Goal: Task Accomplishment & Management: Manage account settings

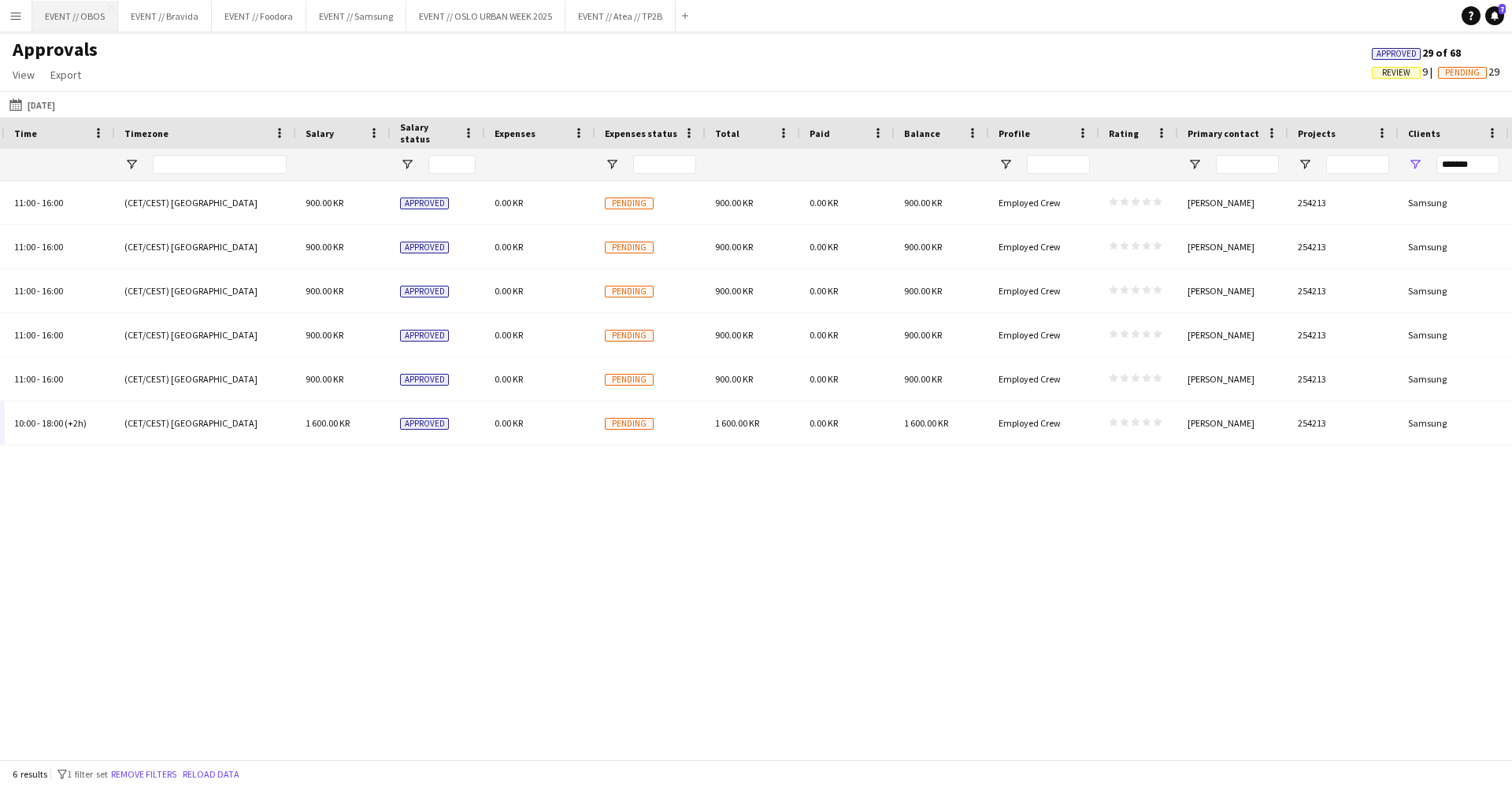
click at [96, 19] on button "EVENT // OBOS Close" at bounding box center [76, 16] width 86 height 31
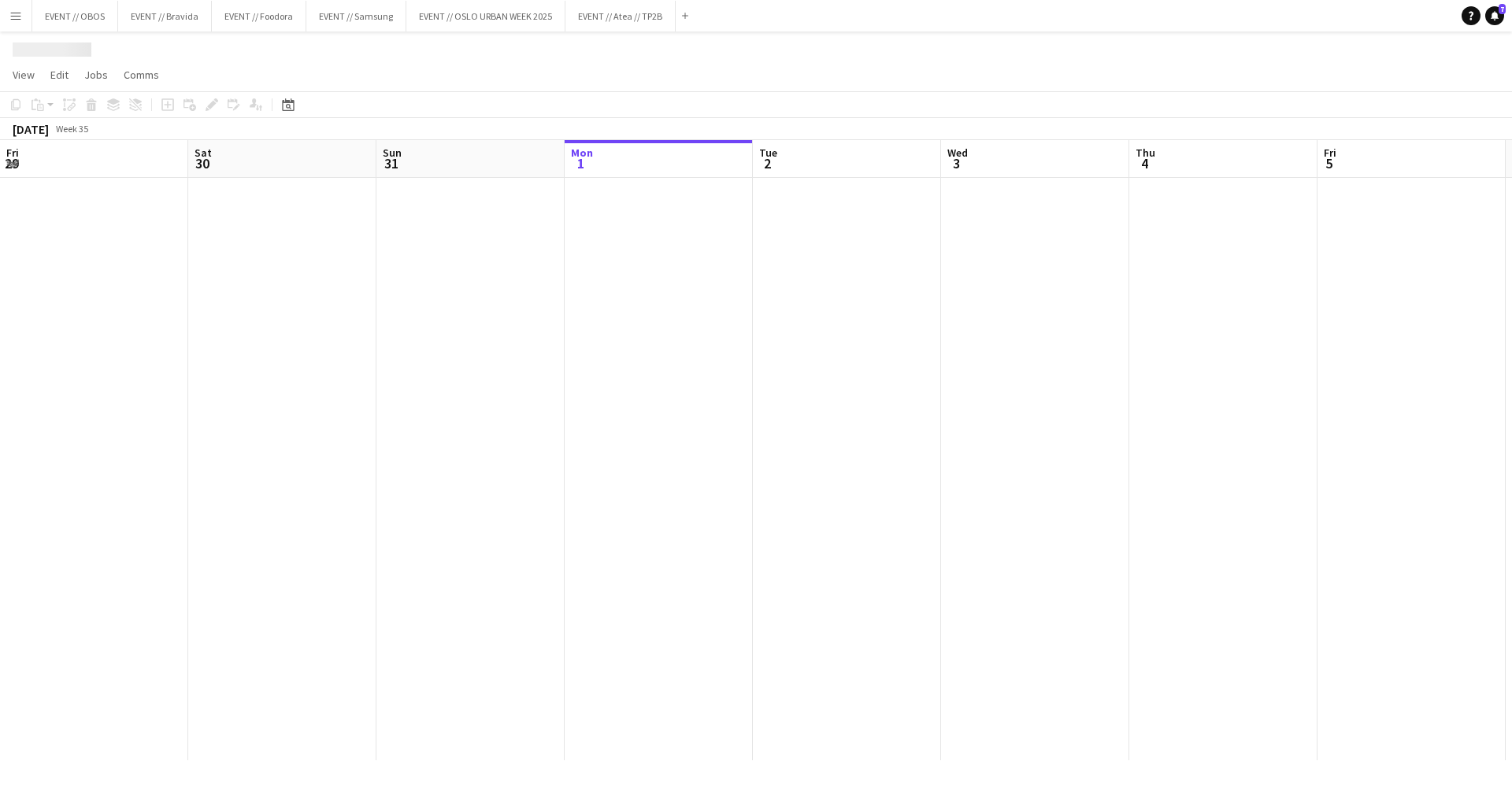
scroll to position [0, 376]
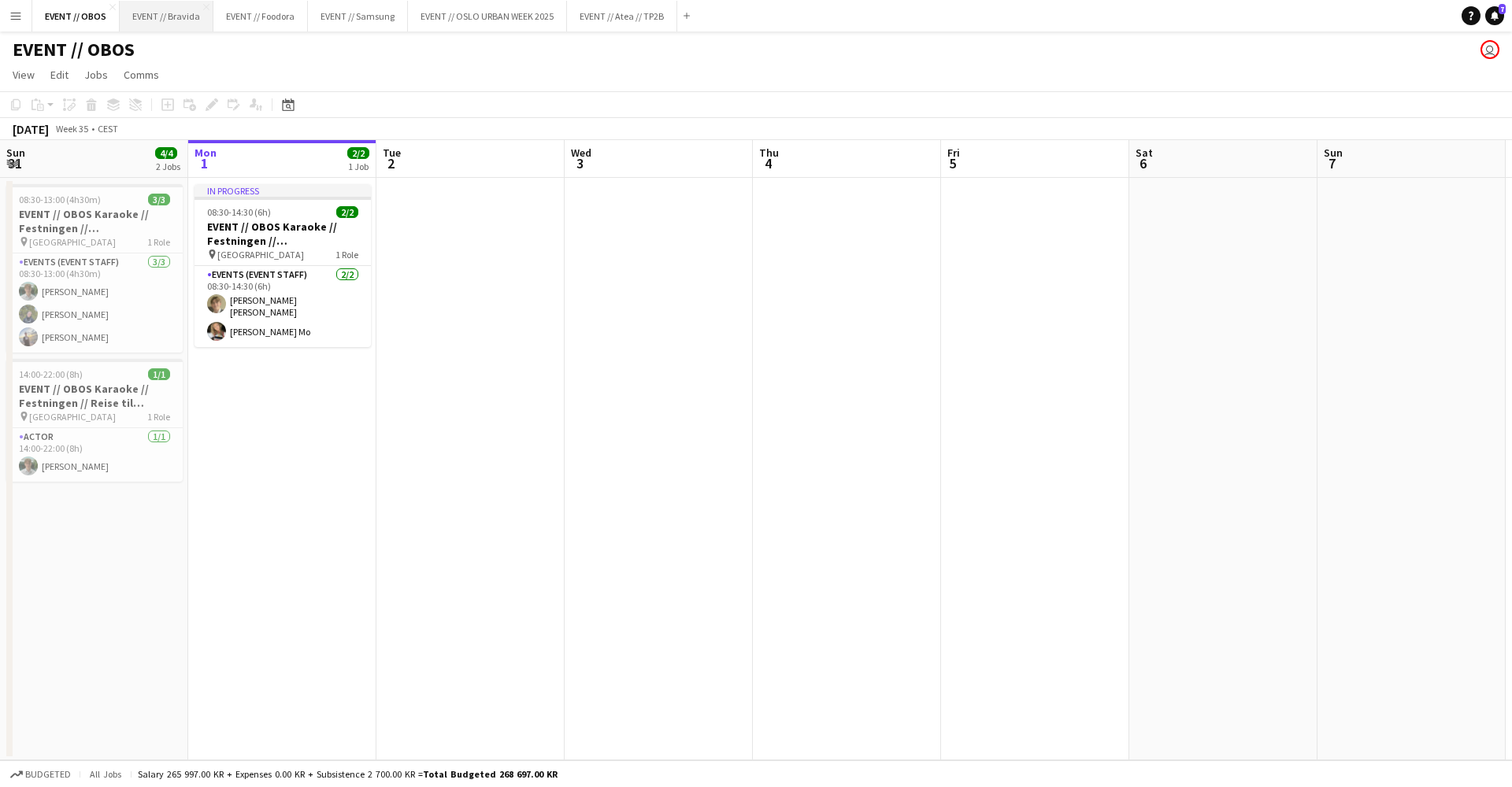
click at [148, 8] on button "EVENT // Bravida Close" at bounding box center [167, 16] width 94 height 31
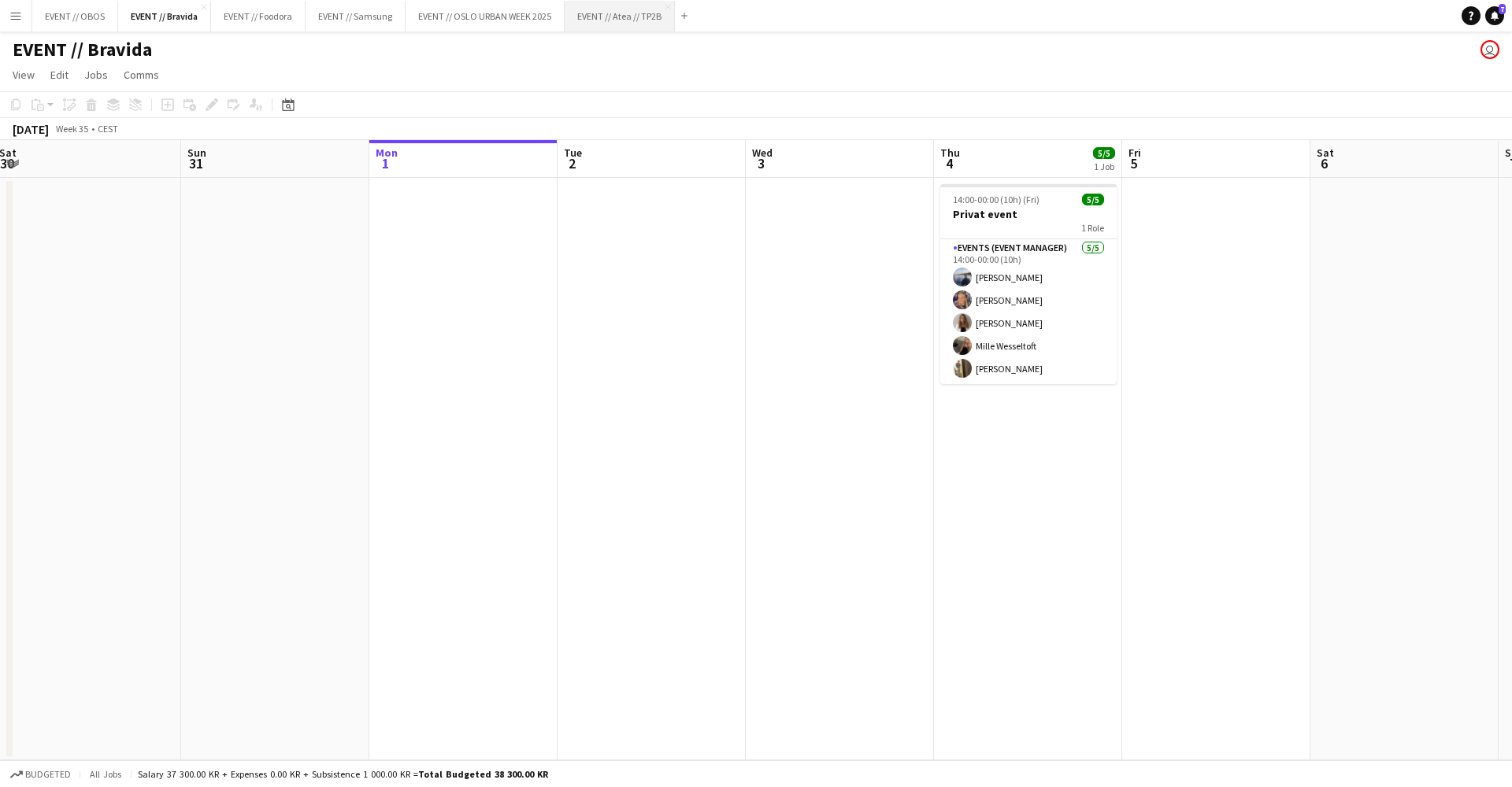
click at [618, 16] on button "EVENT // Atea // TP2B Close" at bounding box center [620, 16] width 110 height 31
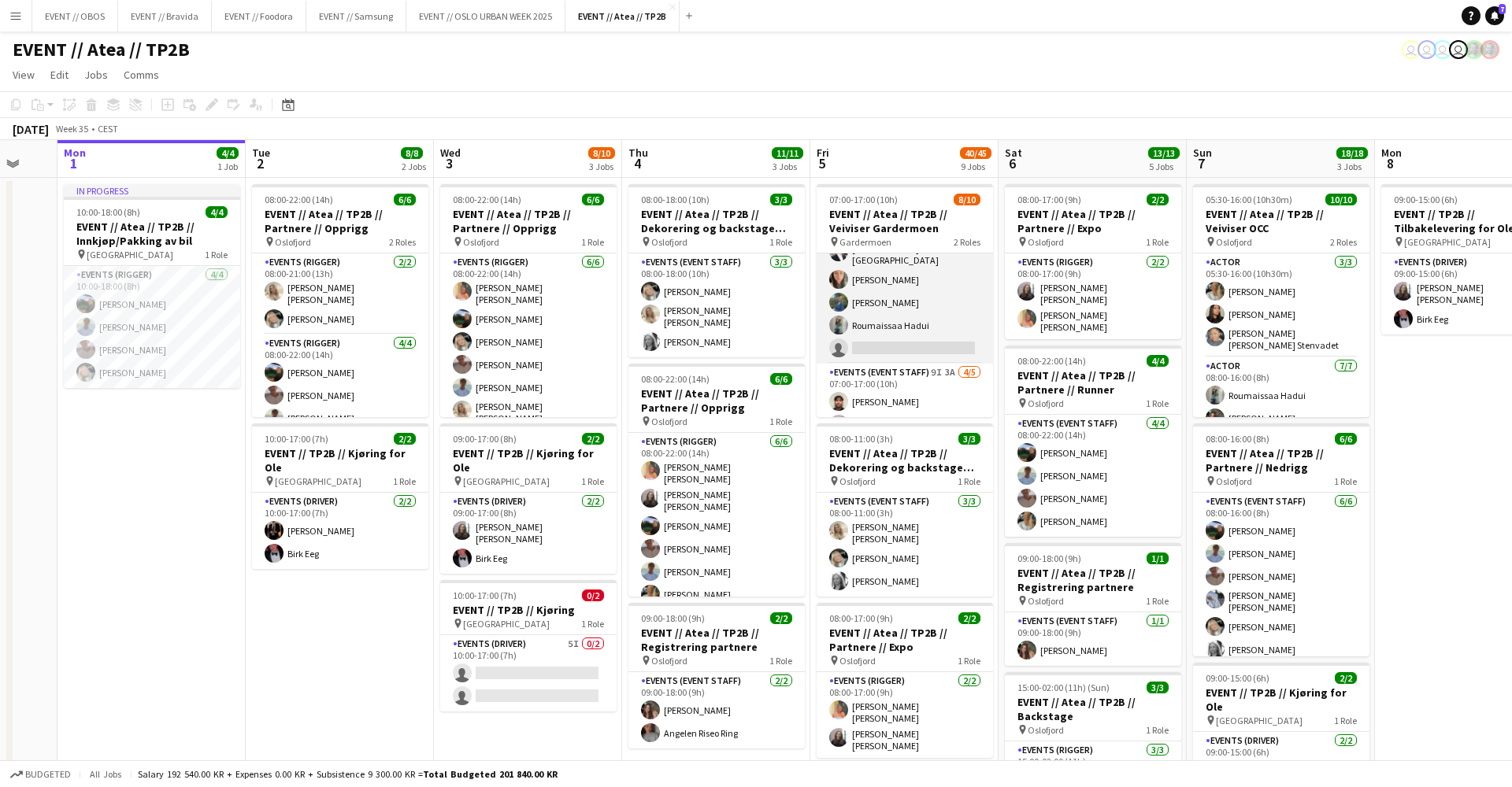
scroll to position [45, 0]
click at [166, 24] on button "EVENT // Bravida Close" at bounding box center [165, 16] width 94 height 31
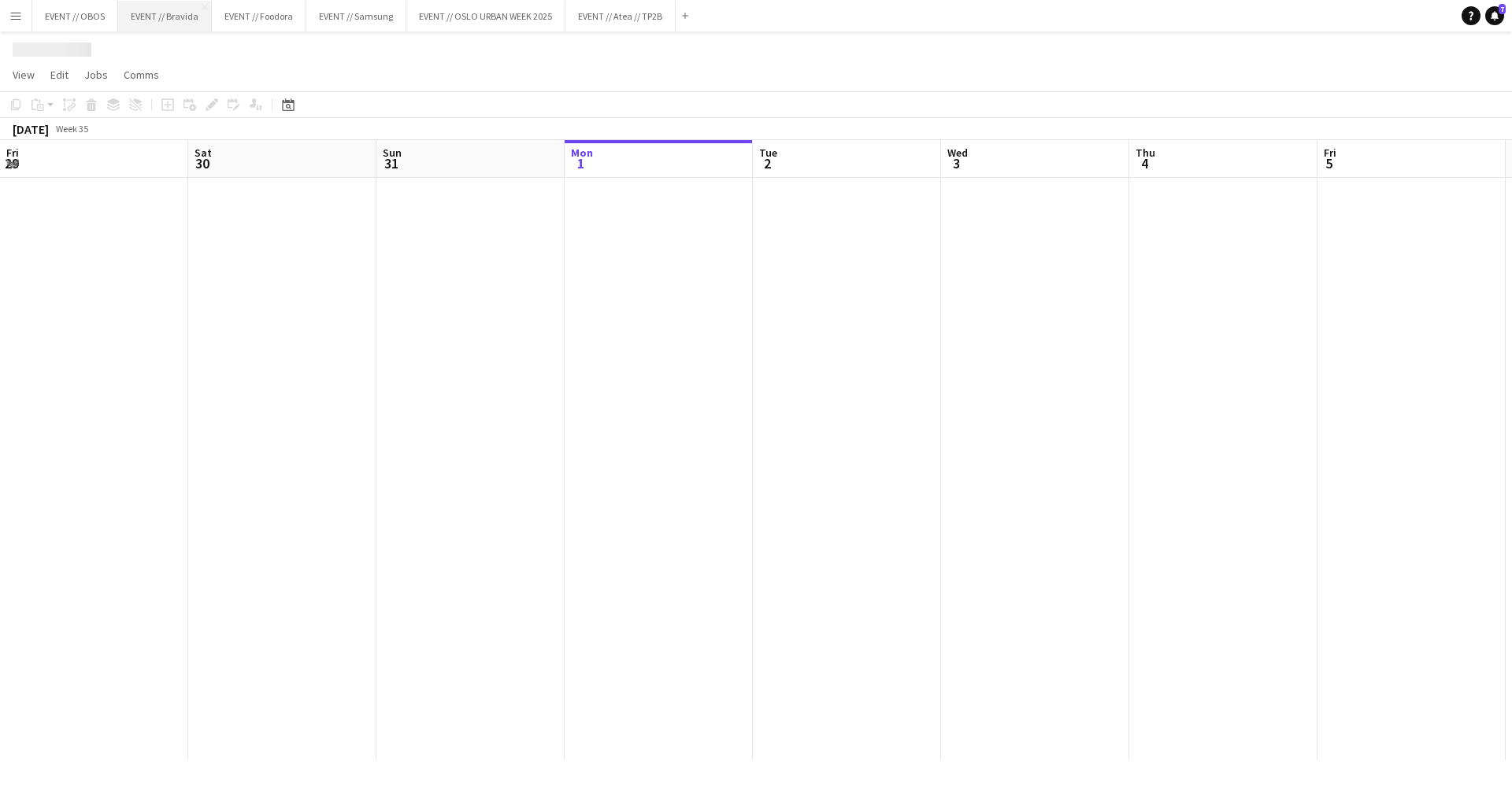
scroll to position [0, 376]
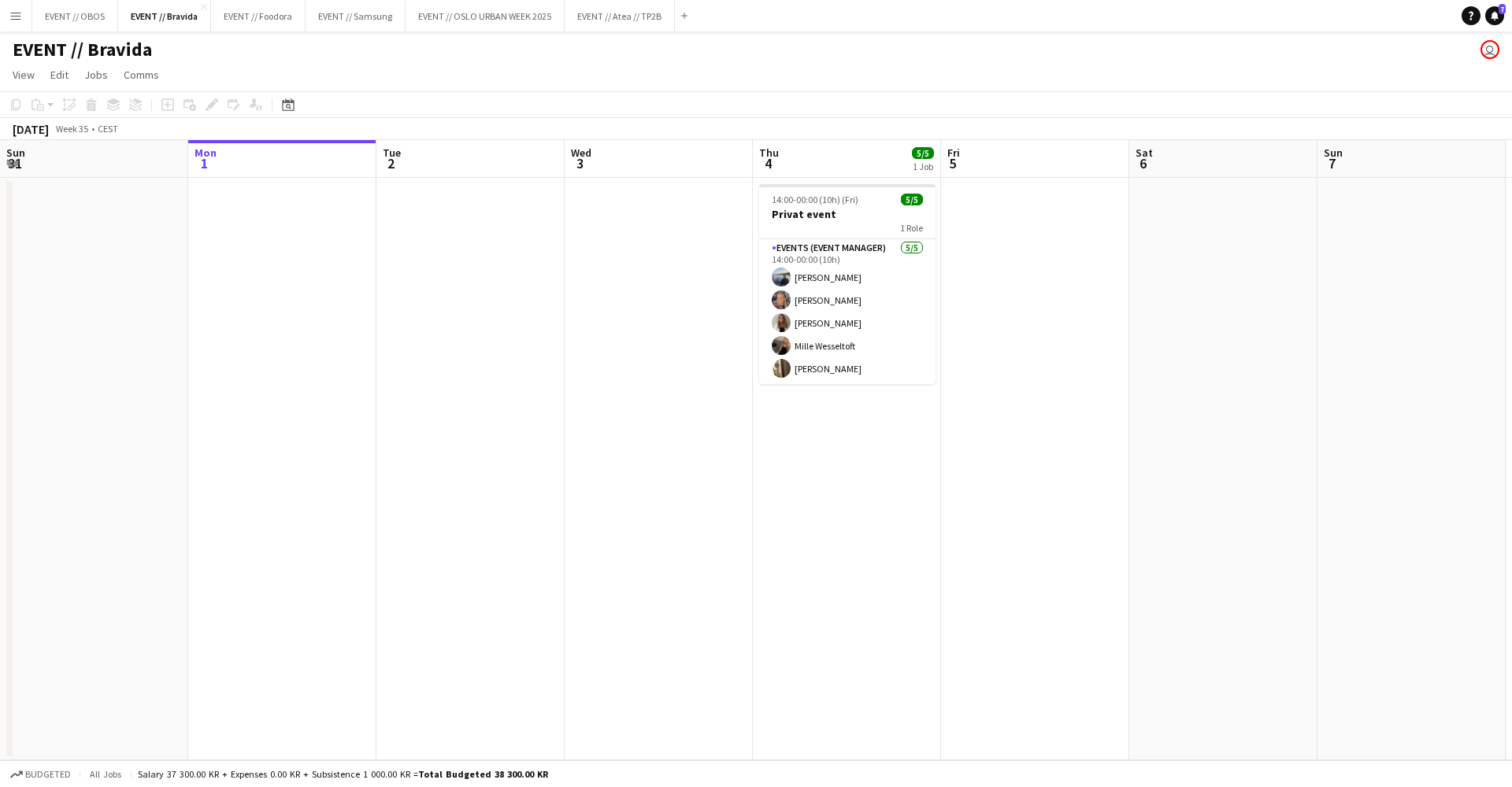
click at [20, 20] on app-icon "Menu" at bounding box center [15, 15] width 12 height 12
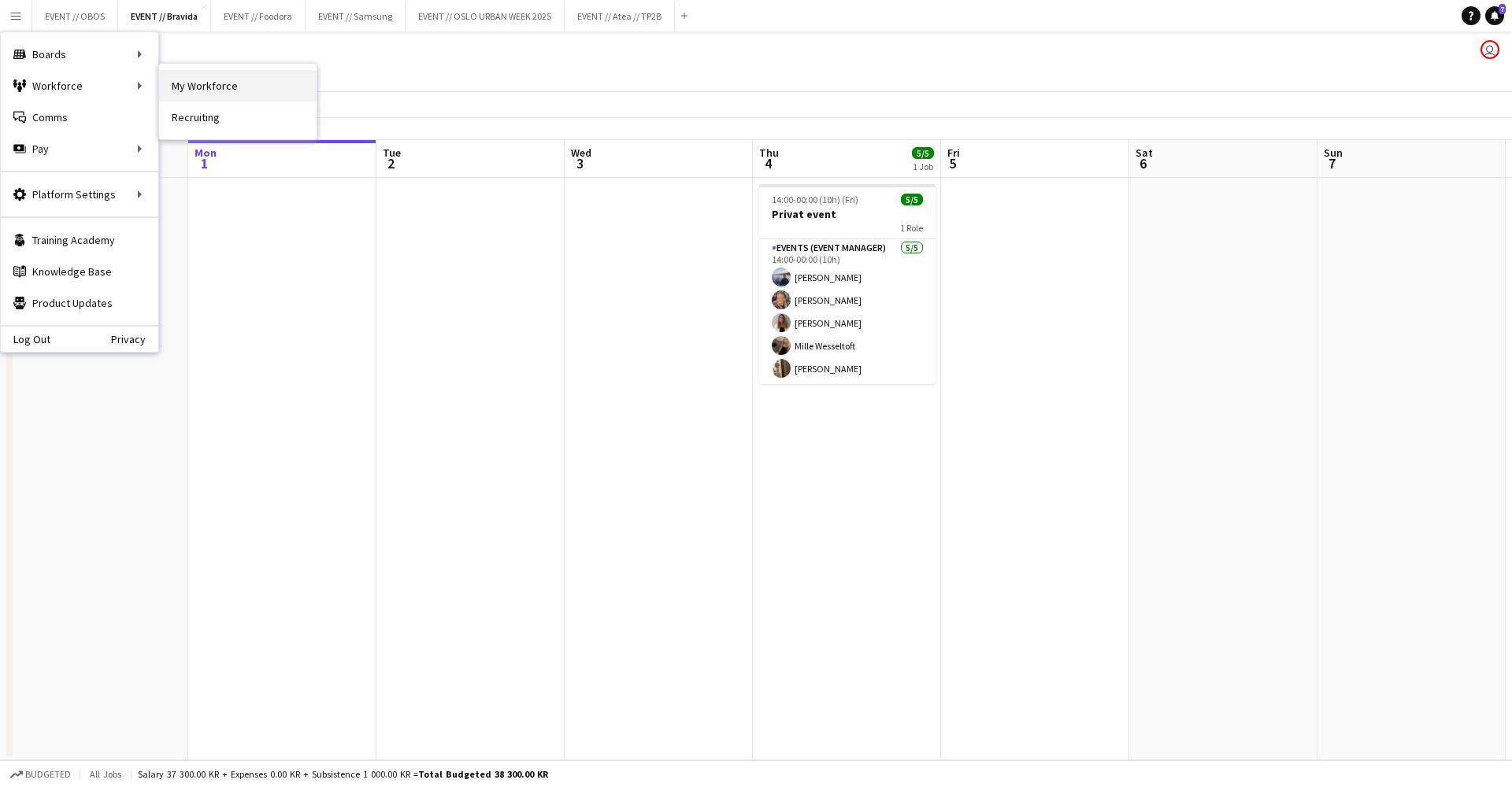
click at [168, 87] on link "My Workforce" at bounding box center [237, 85] width 157 height 32
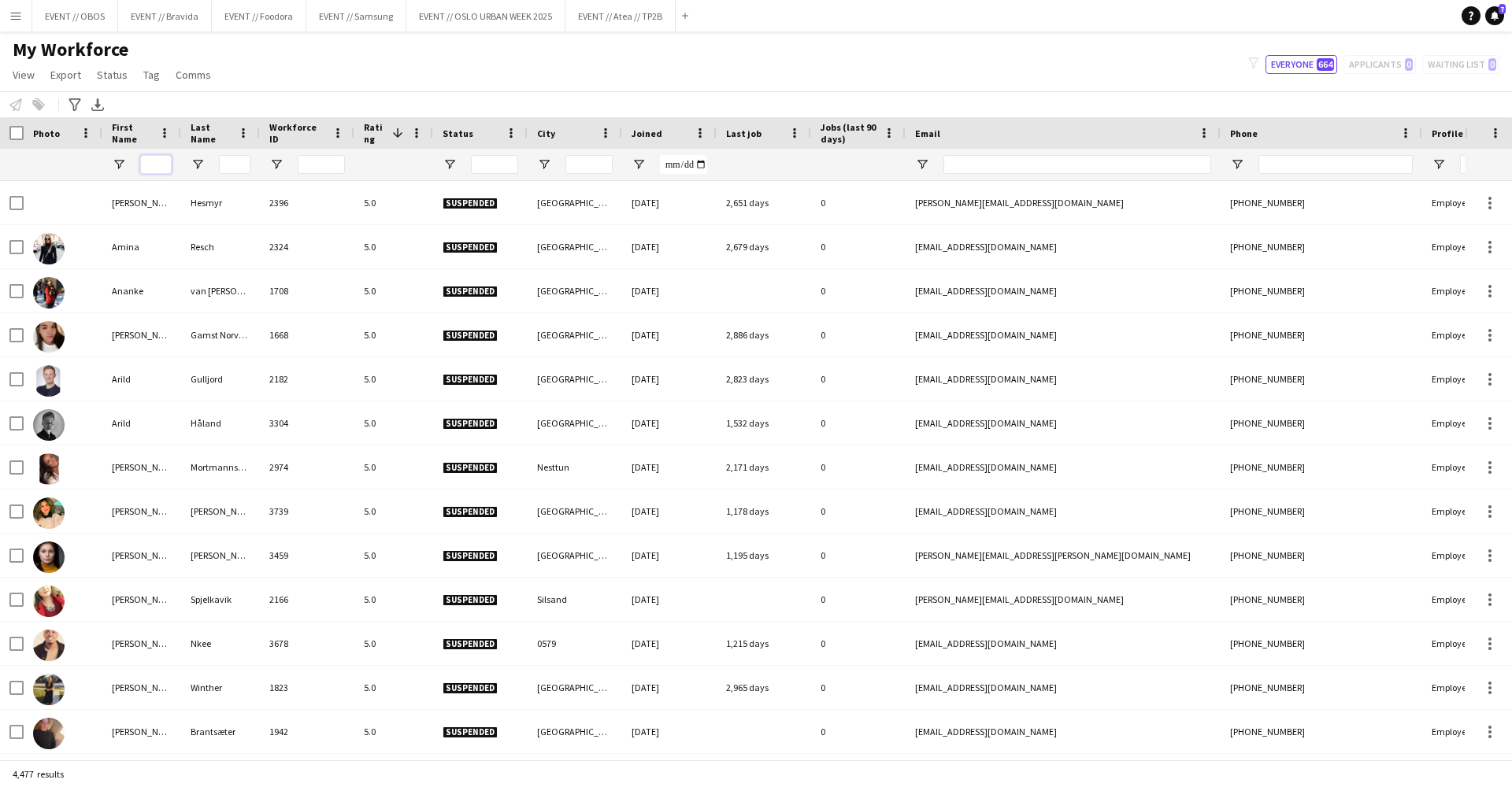
click at [162, 167] on input "First Name Filter Input" at bounding box center [155, 165] width 32 height 19
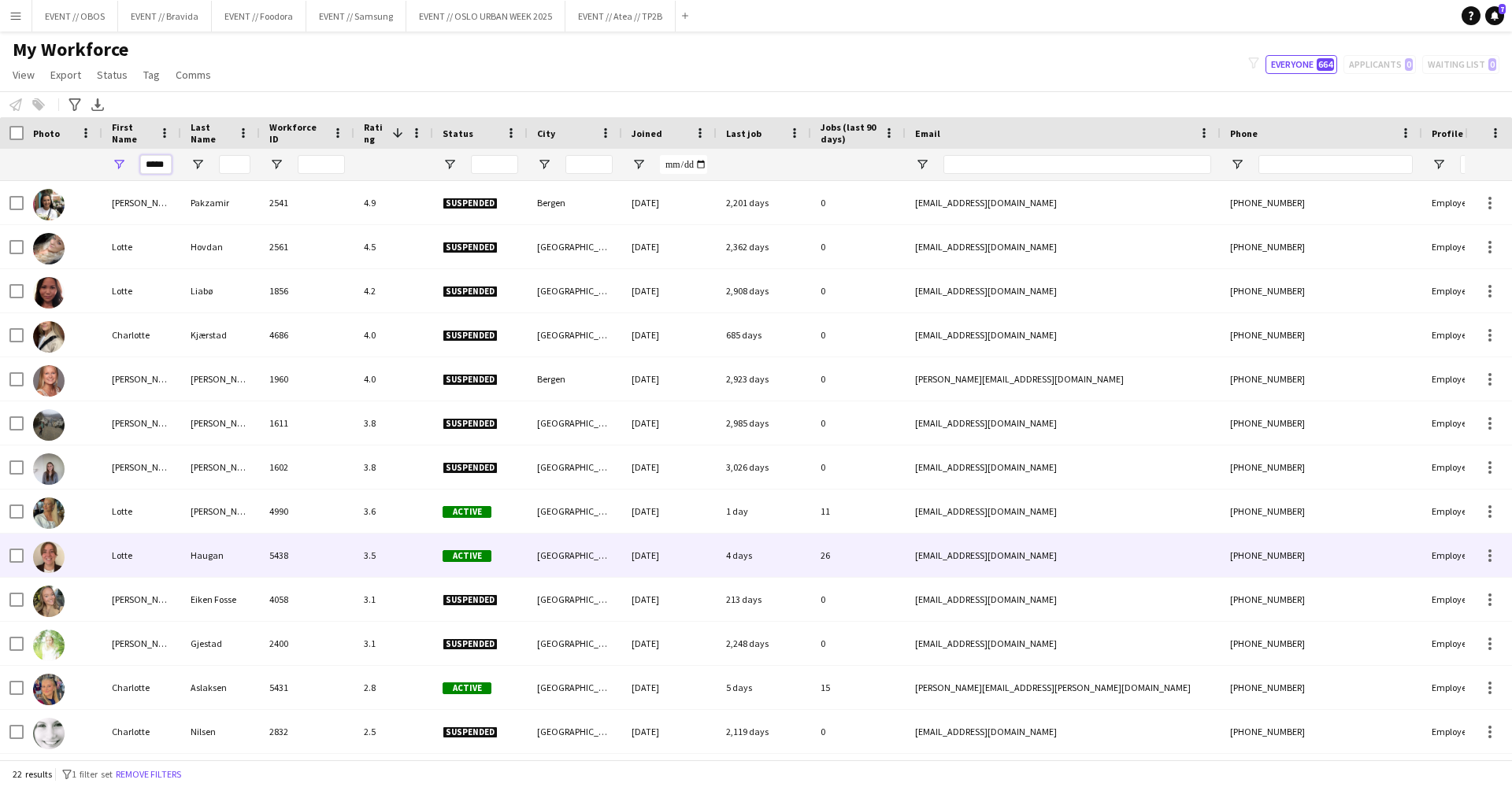
type input "*****"
click at [202, 551] on div "Haugan" at bounding box center [220, 555] width 79 height 43
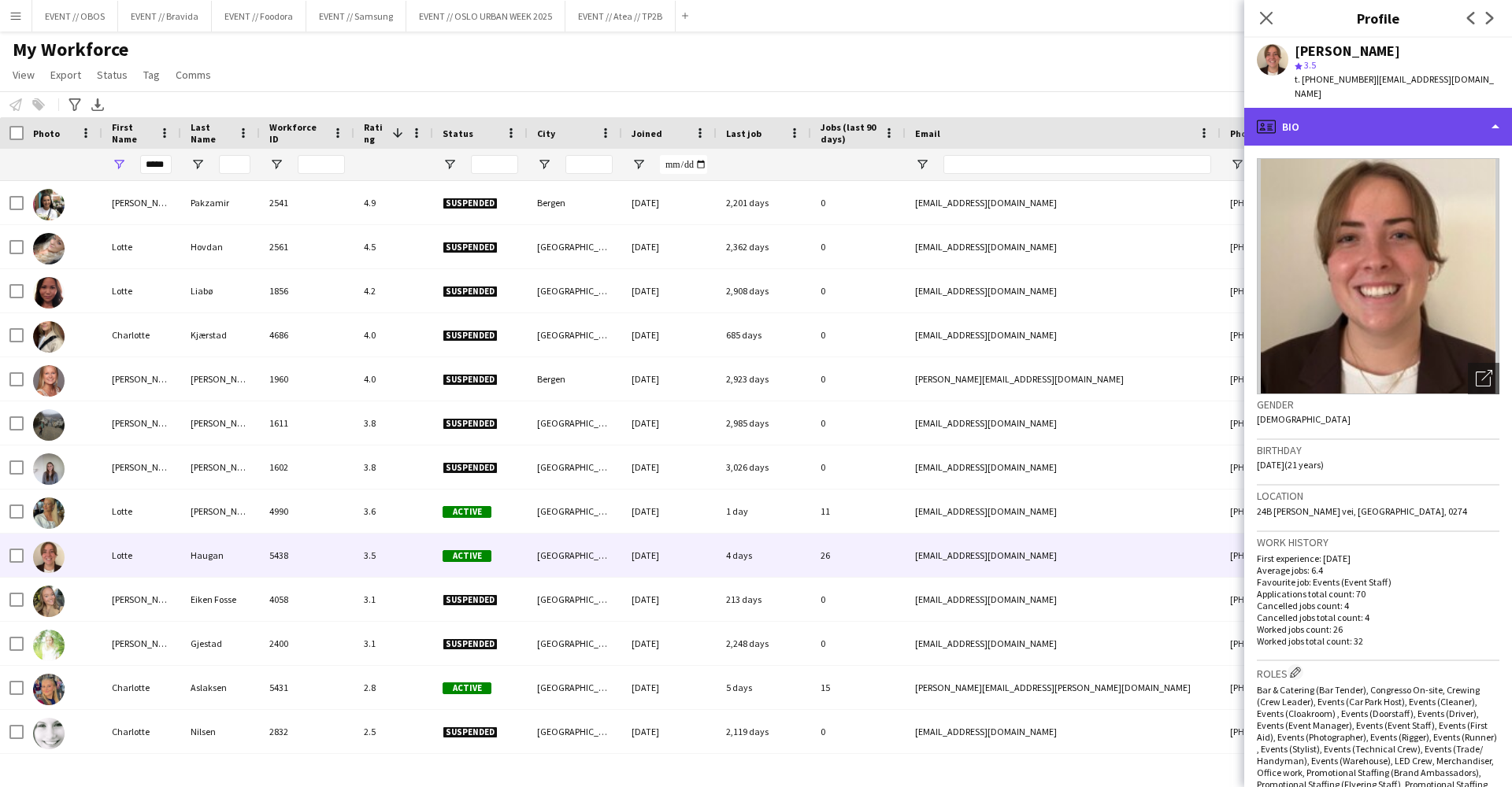
click at [1380, 108] on div "profile Bio" at bounding box center [1378, 126] width 268 height 37
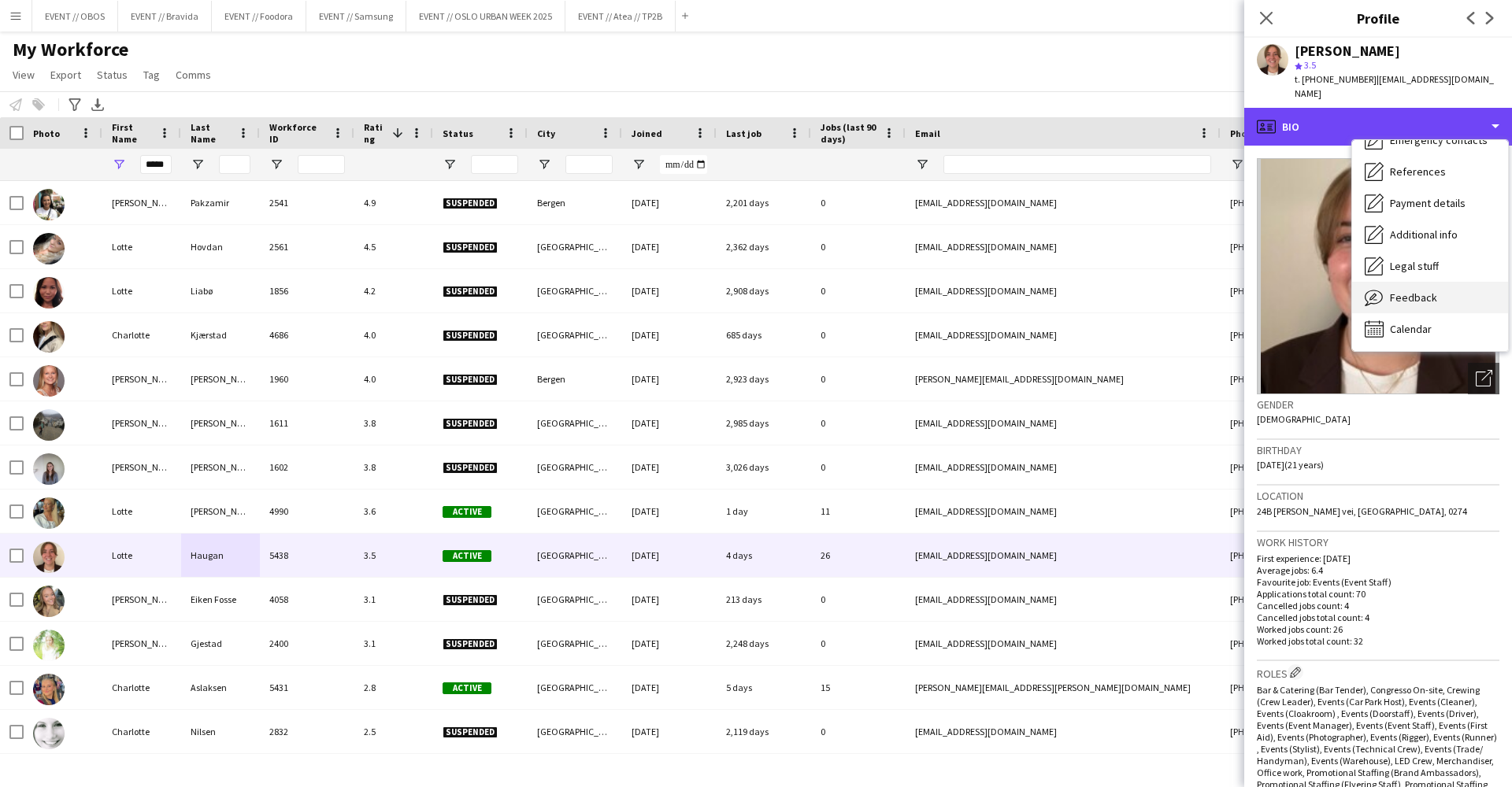
scroll to position [148, 0]
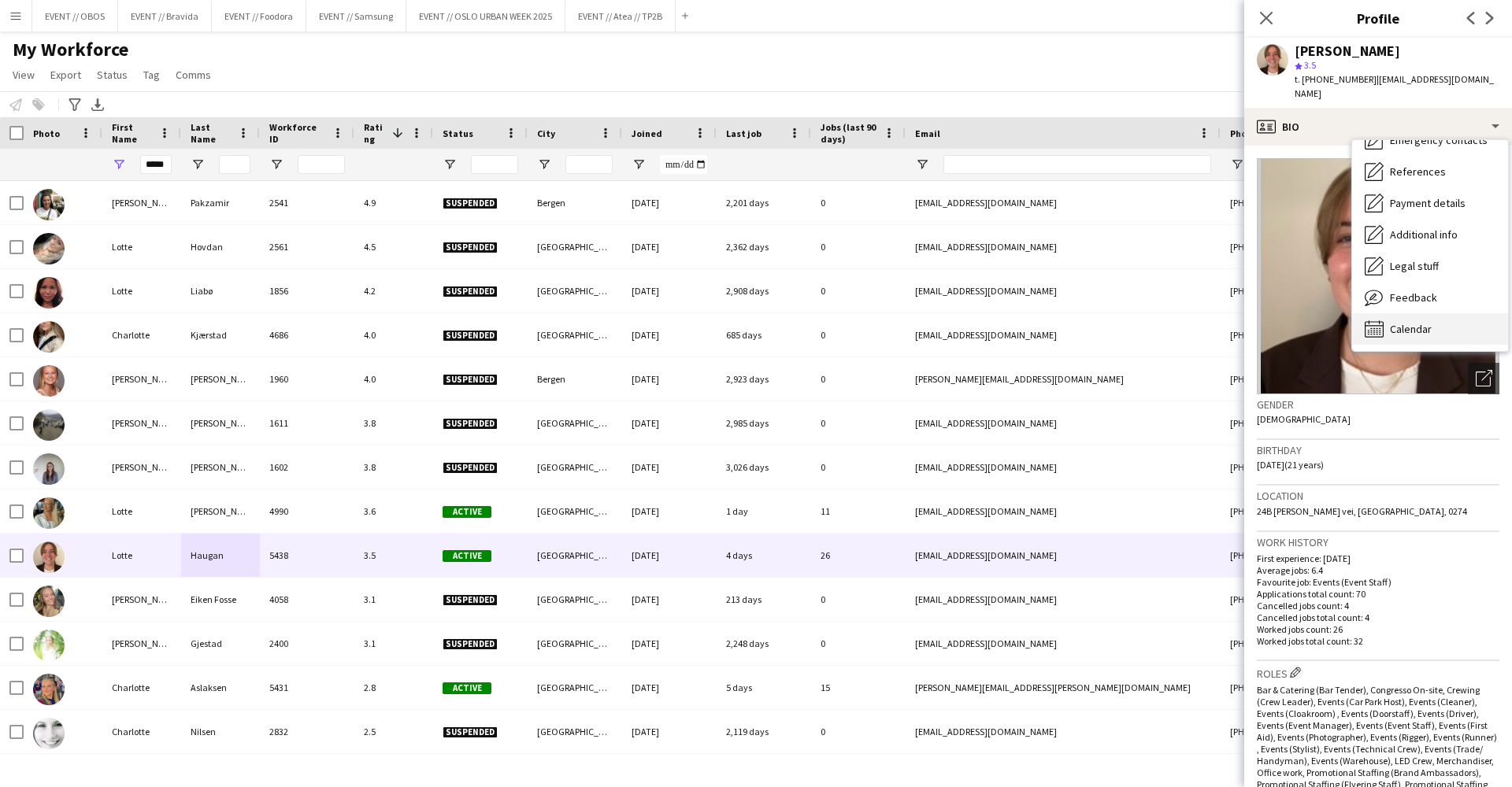
click at [1385, 317] on div "Calendar Calendar" at bounding box center [1430, 328] width 156 height 32
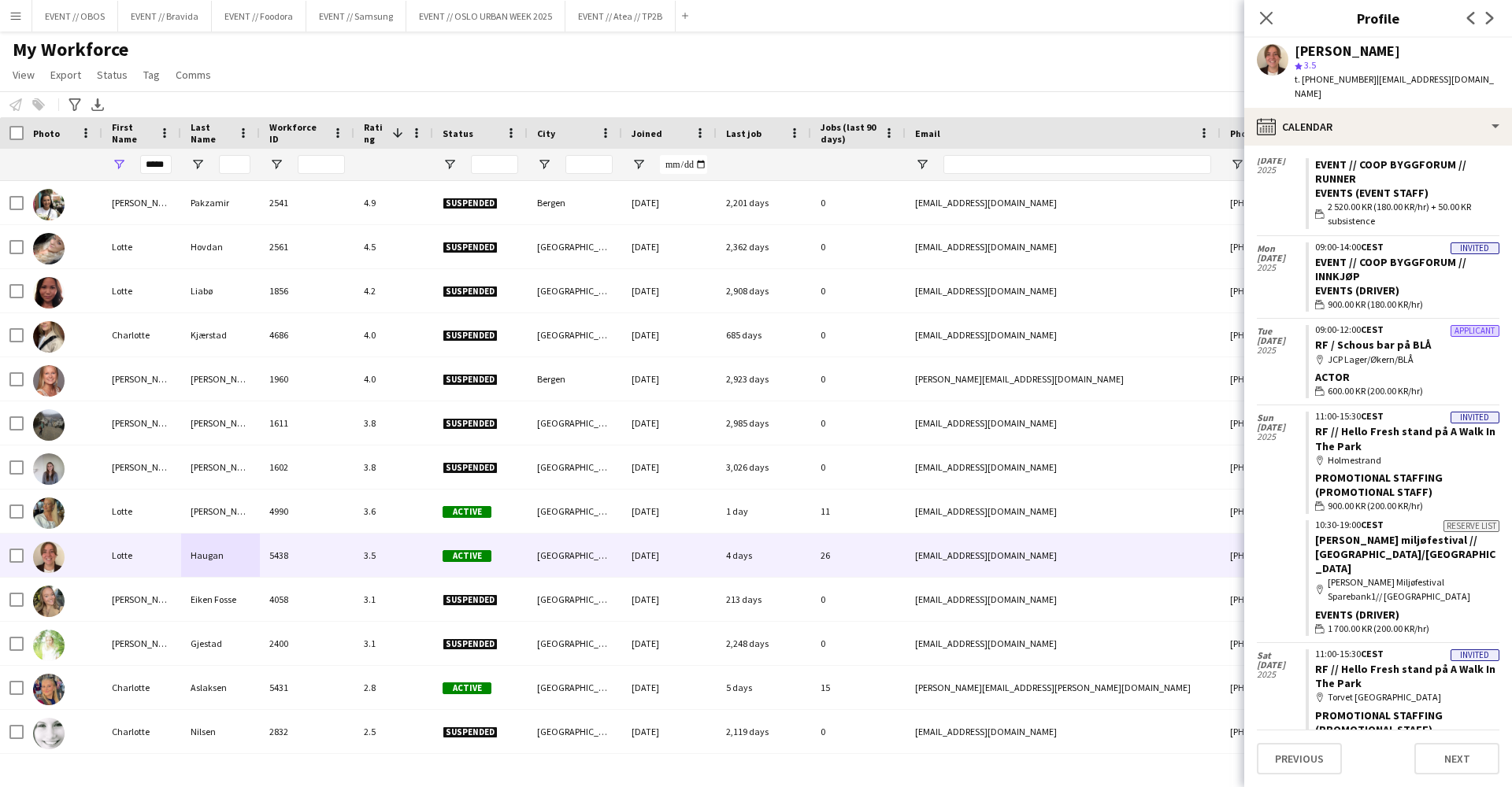
scroll to position [383, 0]
click at [1287, 108] on div "calendar-full Calendar" at bounding box center [1378, 126] width 268 height 37
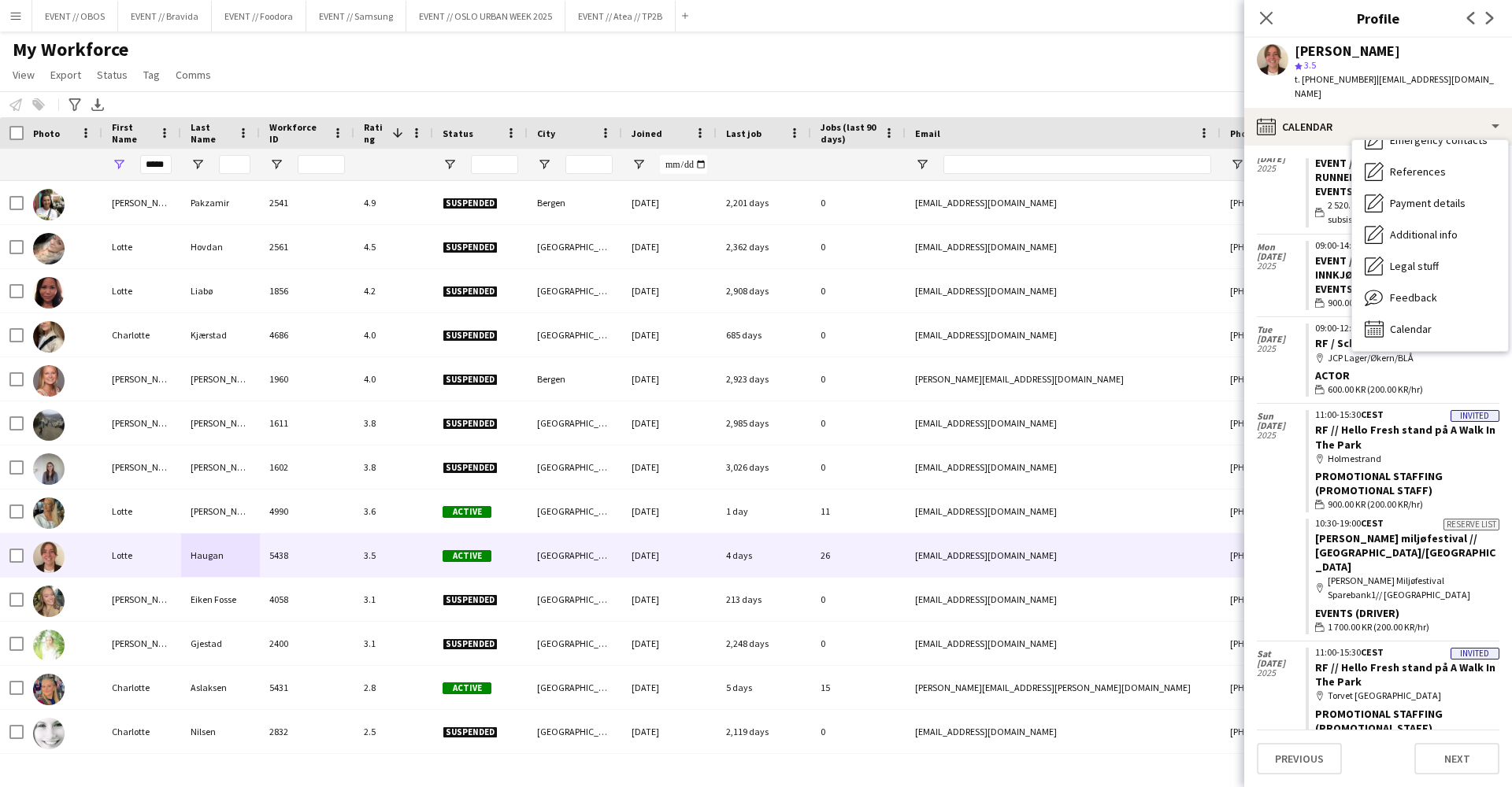
click at [1268, 509] on div "[DATE]" at bounding box center [1280, 523] width 49 height 237
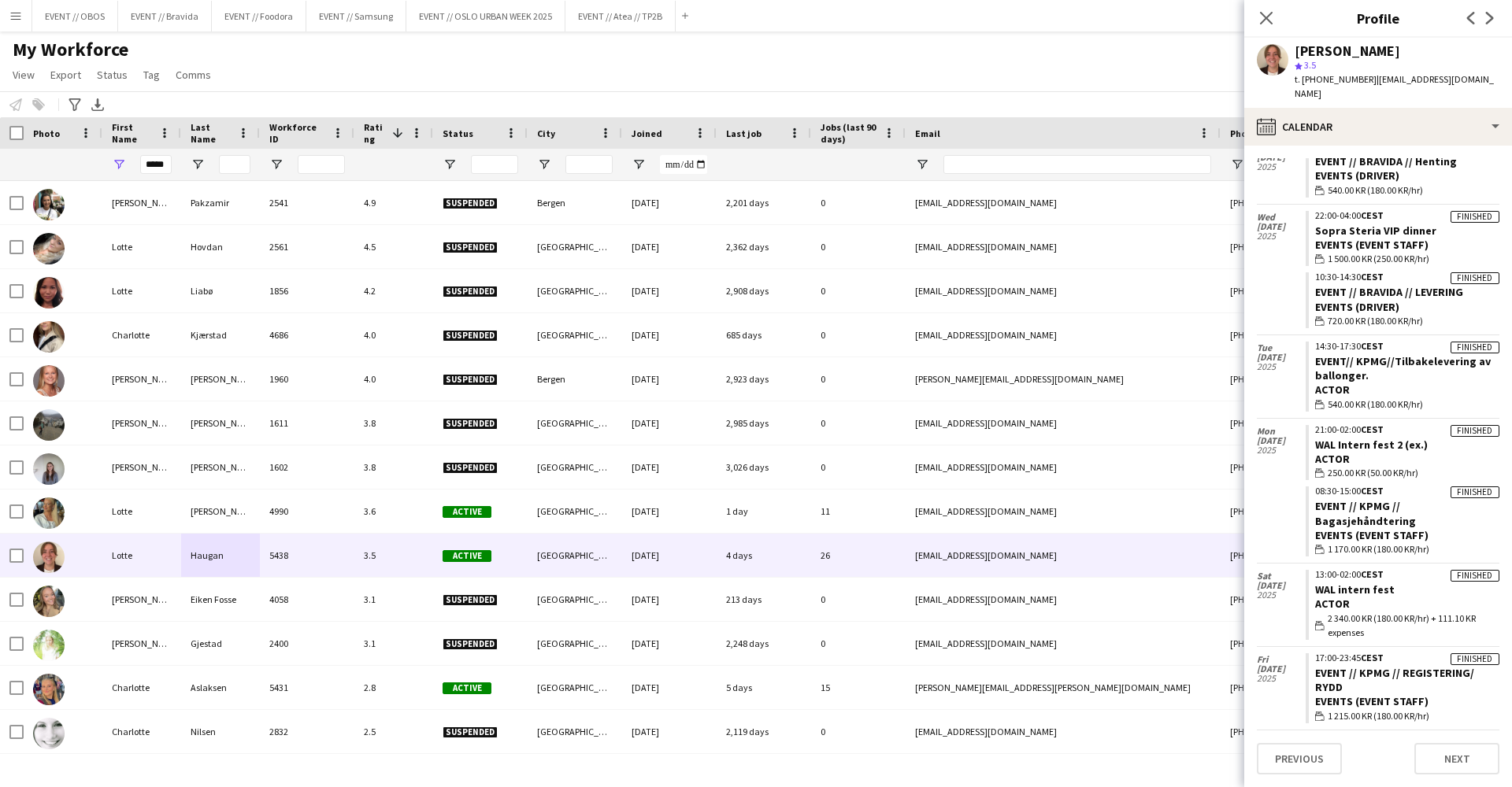
scroll to position [1002, 0]
click at [1151, 25] on app-navbar "Menu Boards Boards Boards All jobs Status Workforce Workforce My Workforce Recr…" at bounding box center [756, 15] width 1512 height 32
click at [1144, 61] on div "My Workforce View Views Default view New view Update view Delete view Edit name…" at bounding box center [756, 64] width 1512 height 54
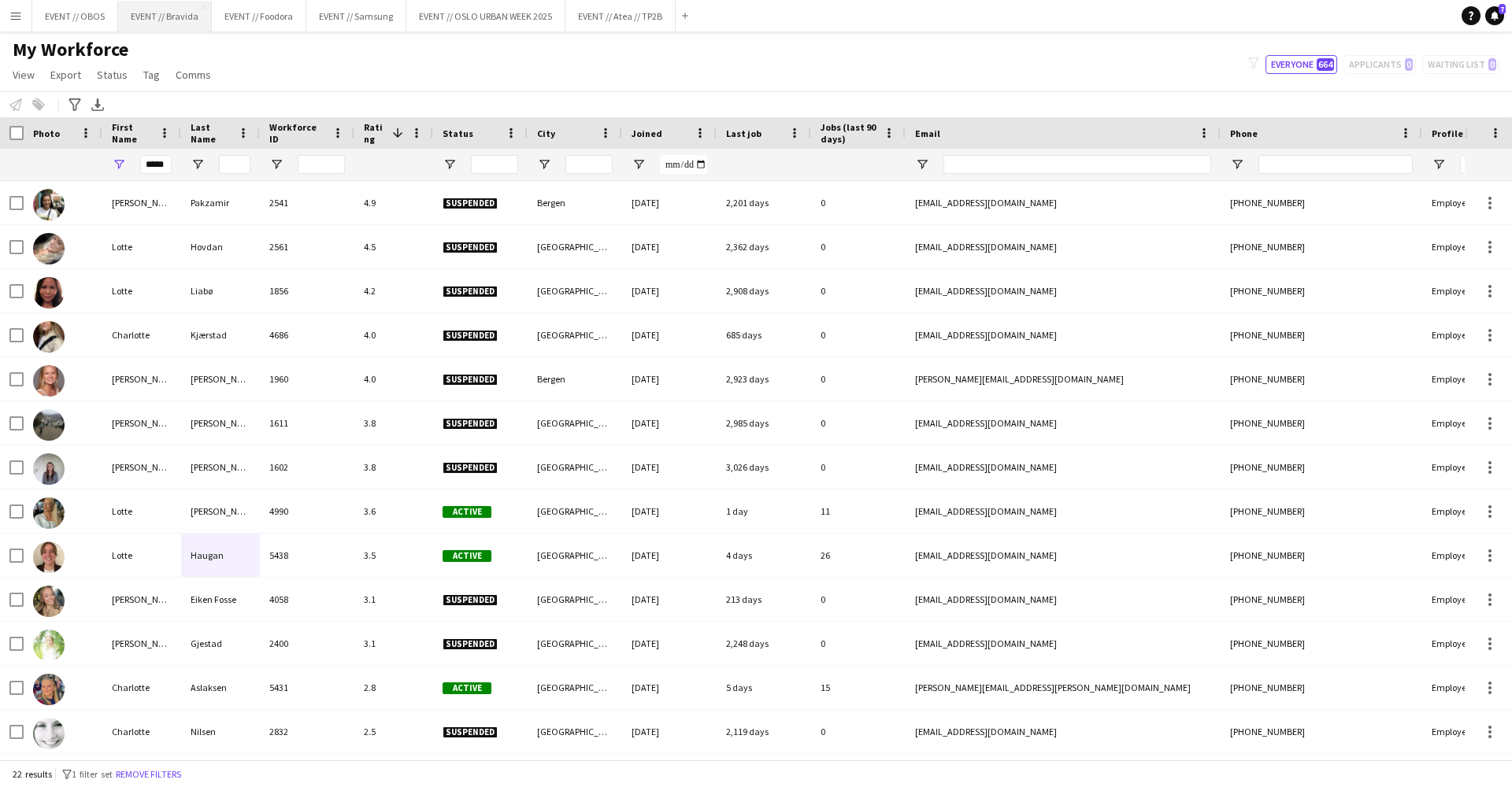
click at [186, 27] on button "EVENT // Bravida Close" at bounding box center [165, 16] width 94 height 31
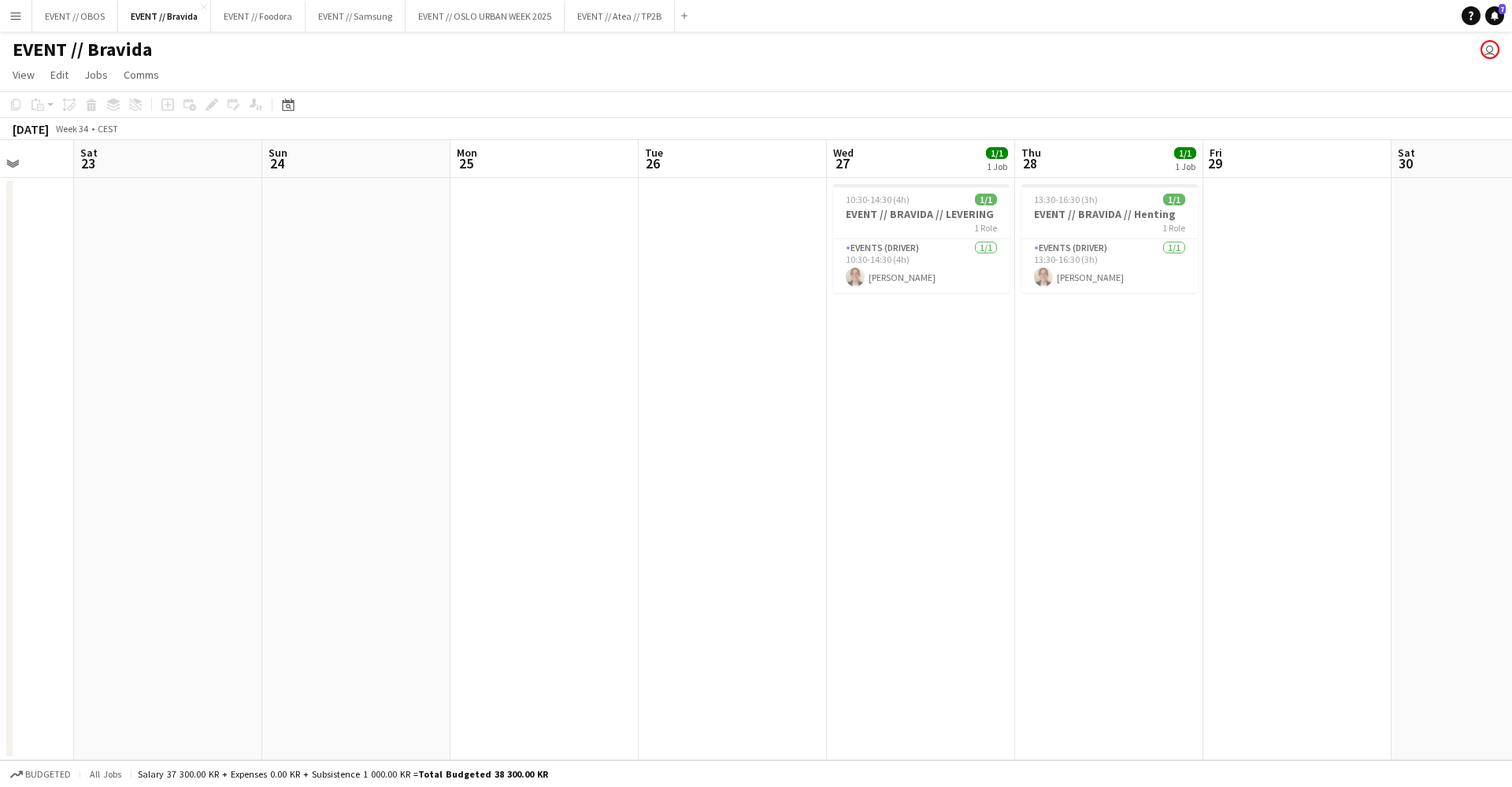
scroll to position [0, 534]
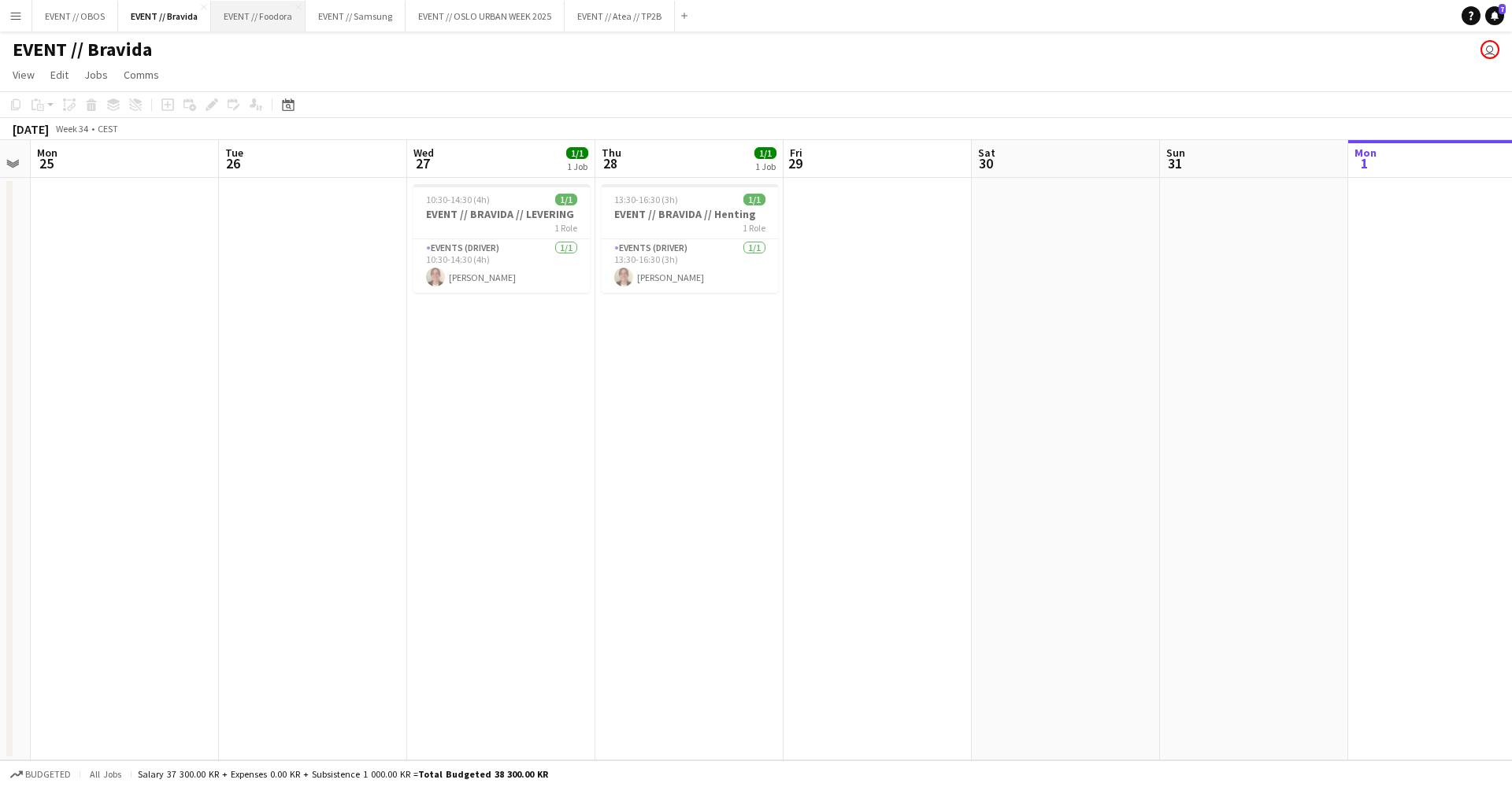
click at [255, 11] on button "EVENT // Foodora Close" at bounding box center [258, 16] width 95 height 31
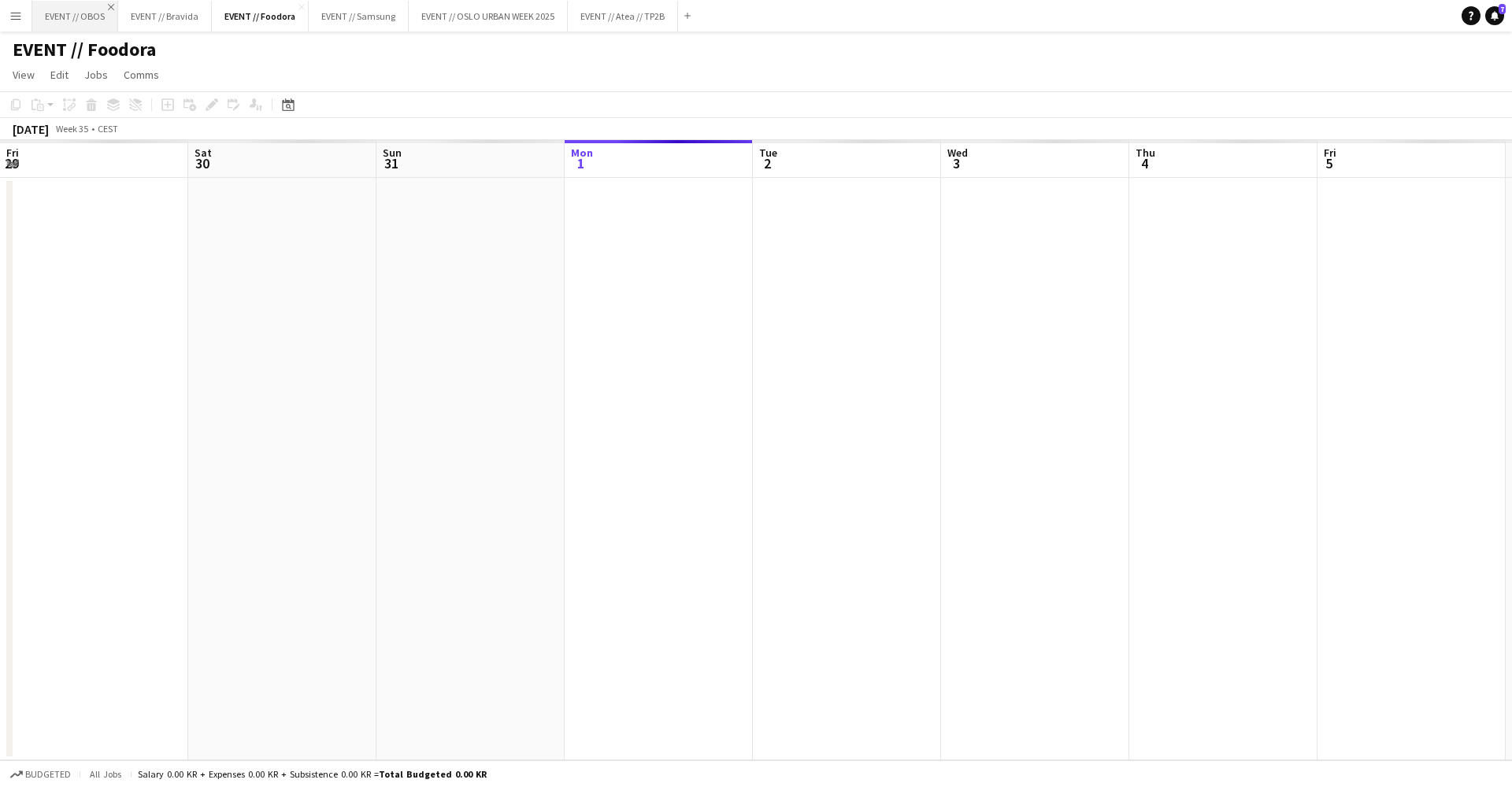
scroll to position [0, 376]
click at [80, 5] on button "EVENT // OBOS Close" at bounding box center [76, 16] width 86 height 31
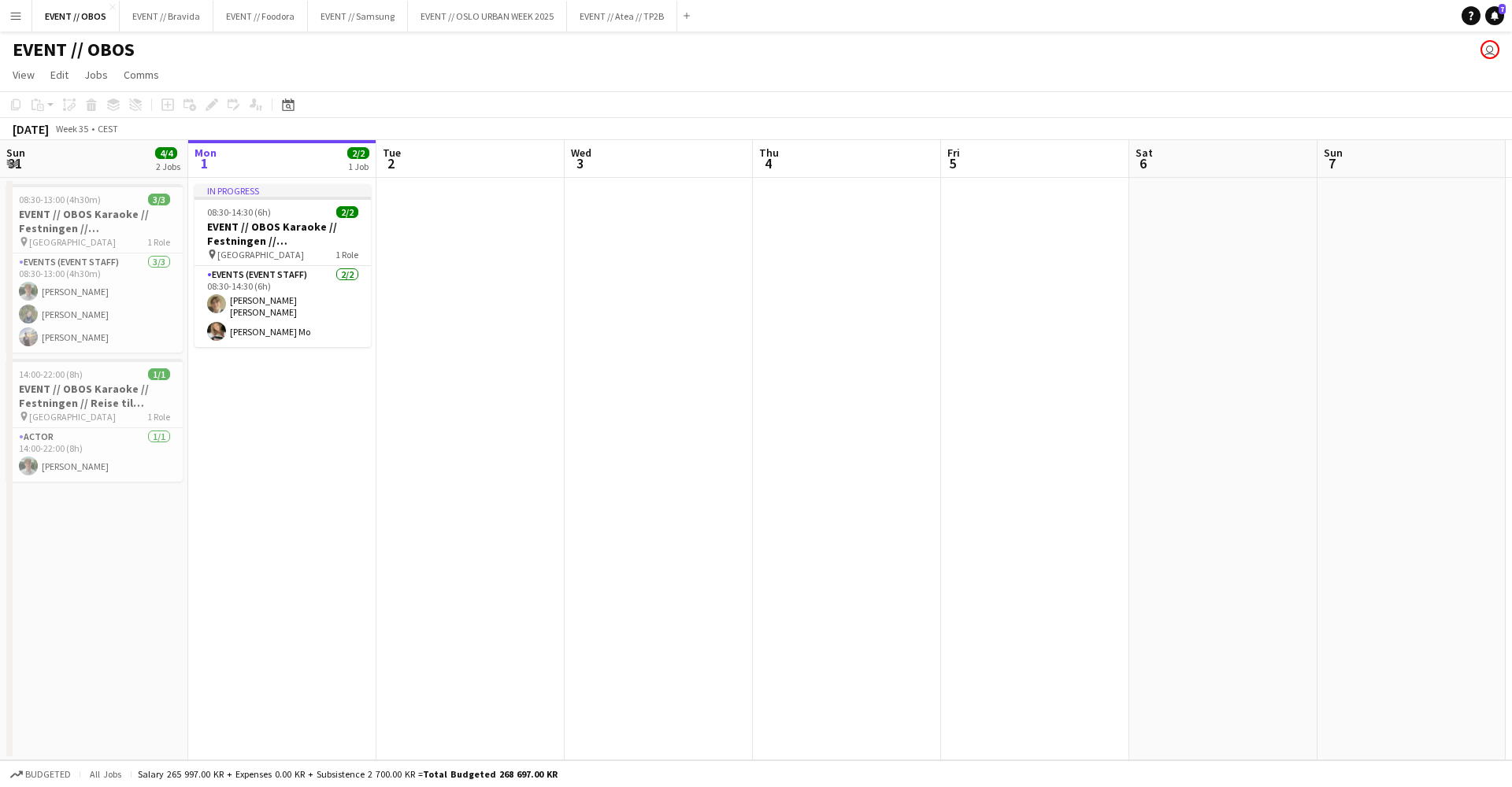
click at [489, 411] on app-date-cell at bounding box center [470, 469] width 189 height 583
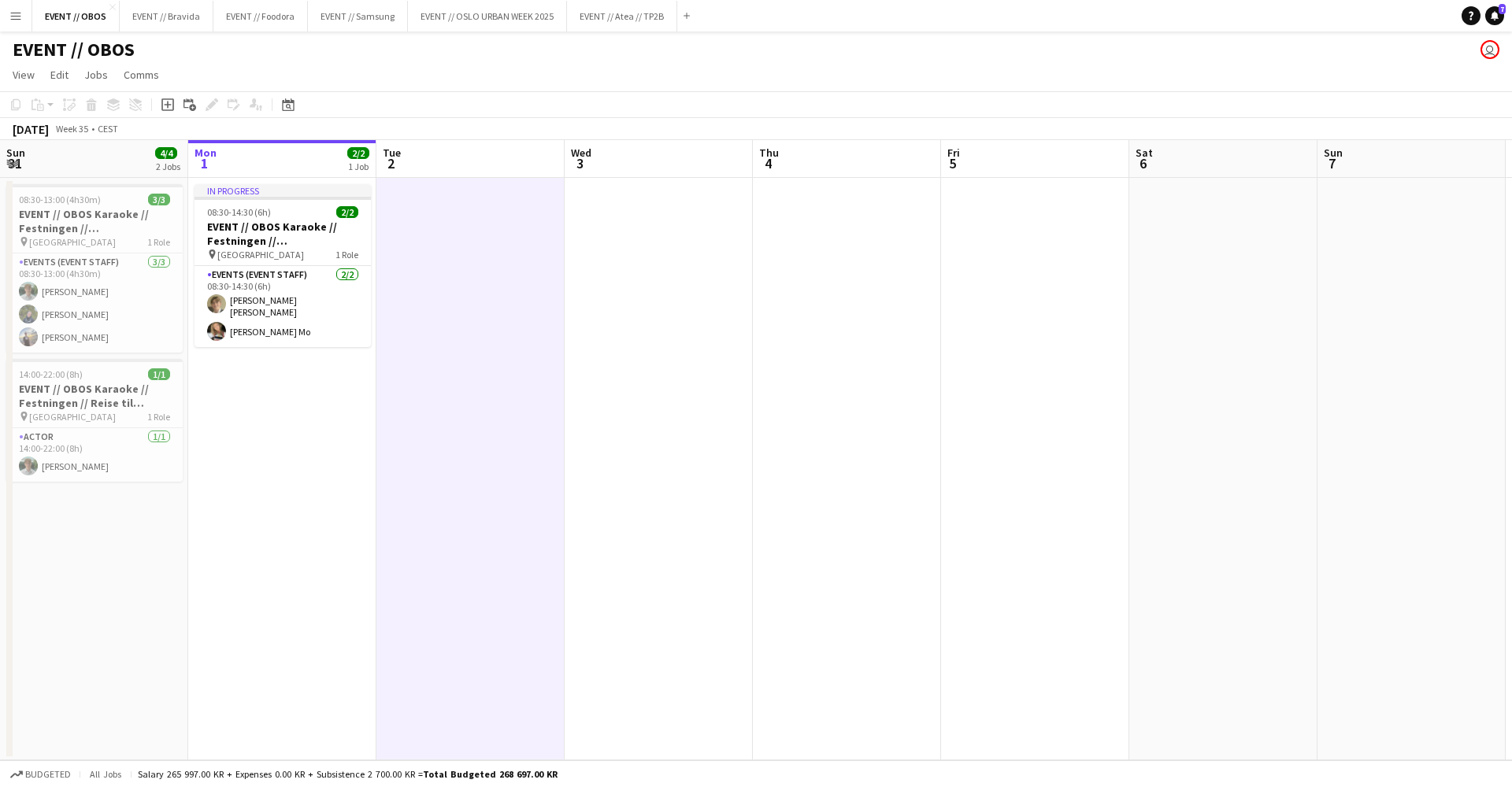
click at [612, 32] on div "EVENT // OBOS user" at bounding box center [756, 46] width 1512 height 30
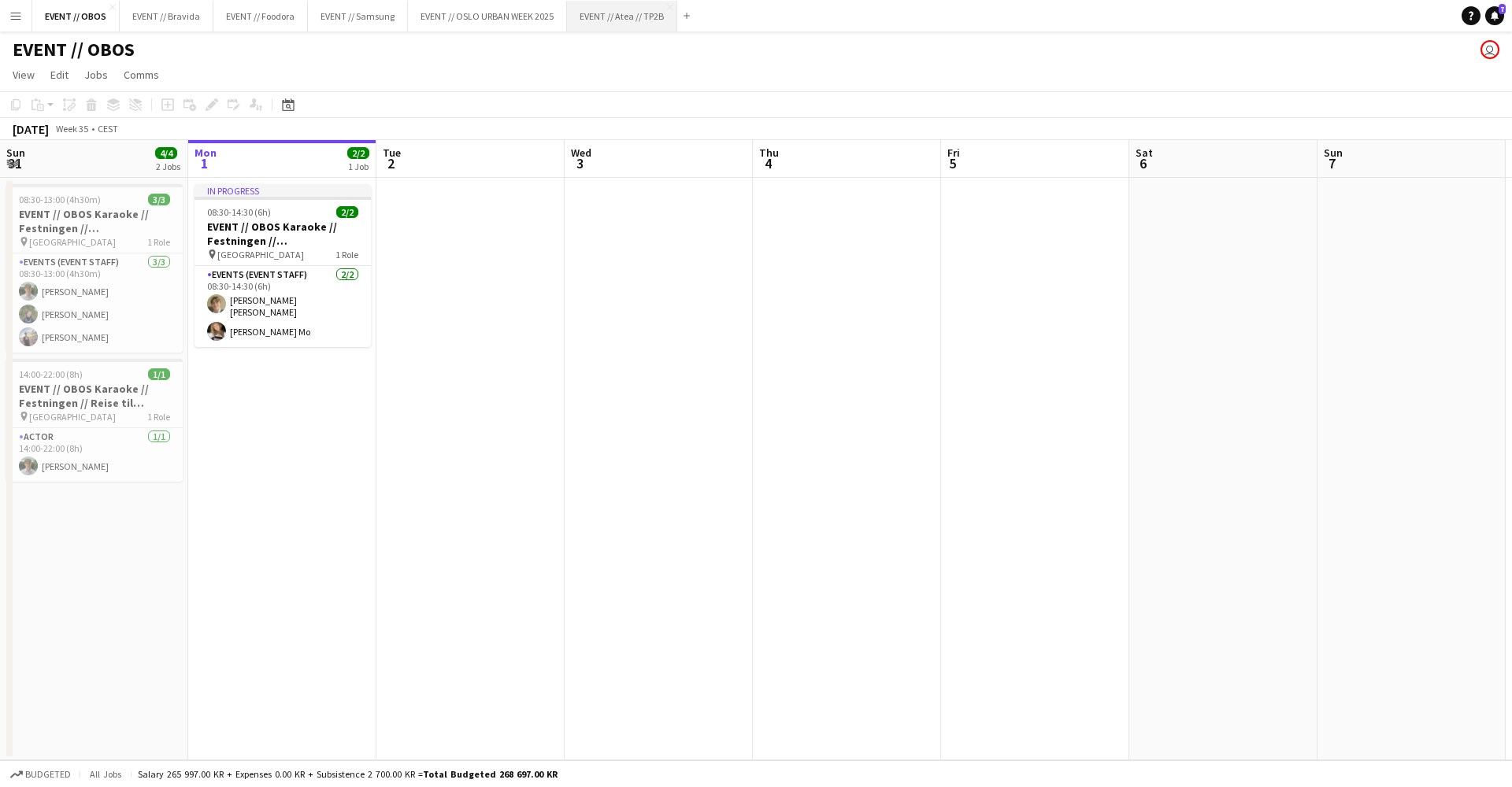
click at [612, 26] on button "EVENT // Atea // TP2B Close" at bounding box center [621, 16] width 110 height 31
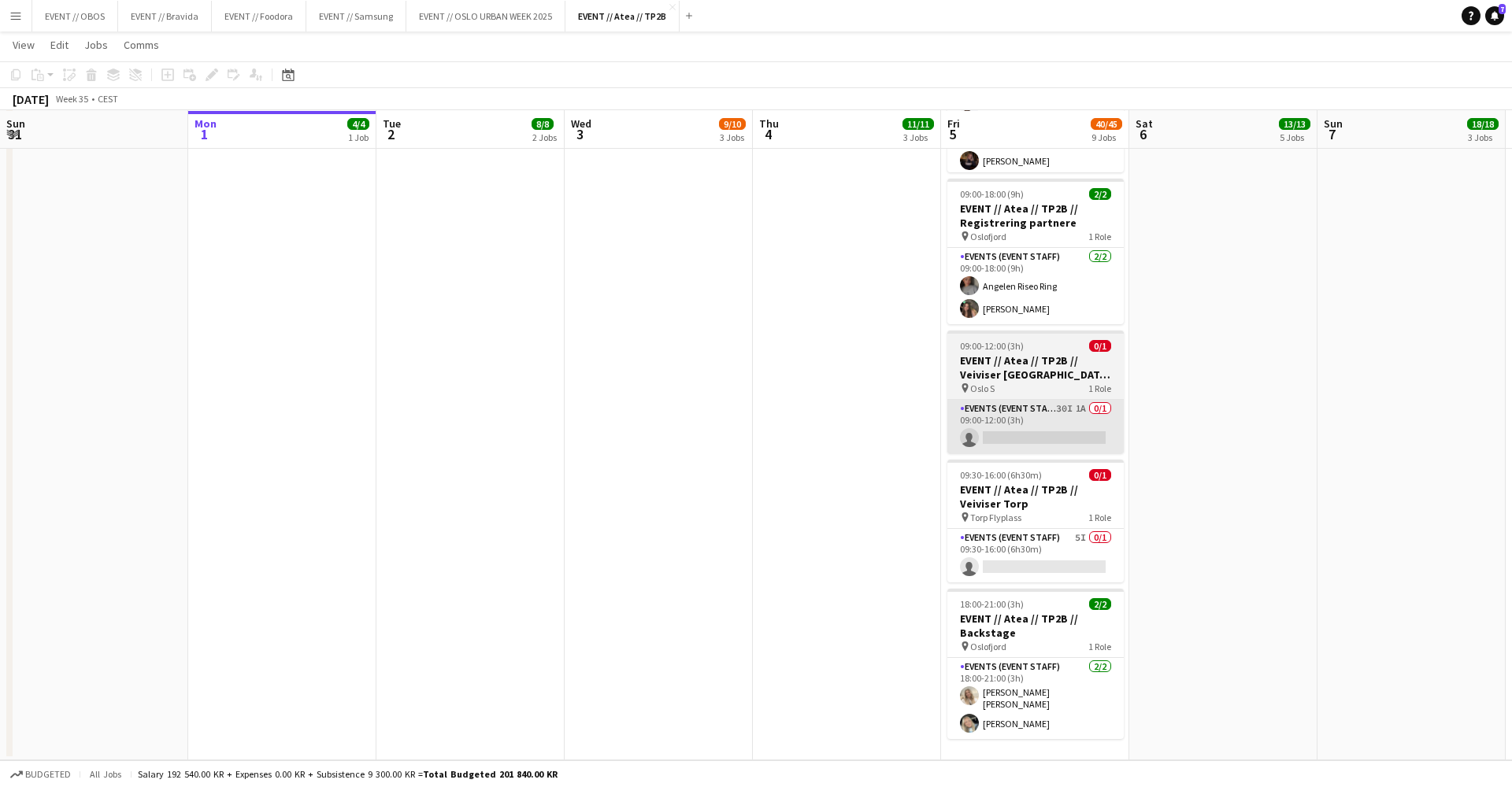
scroll to position [1022, 0]
click at [1004, 413] on app-card-role "Events (Event Staff) 30I 1A 0/1 09:00-12:00 (3h) single-neutral-actions" at bounding box center [1035, 427] width 176 height 54
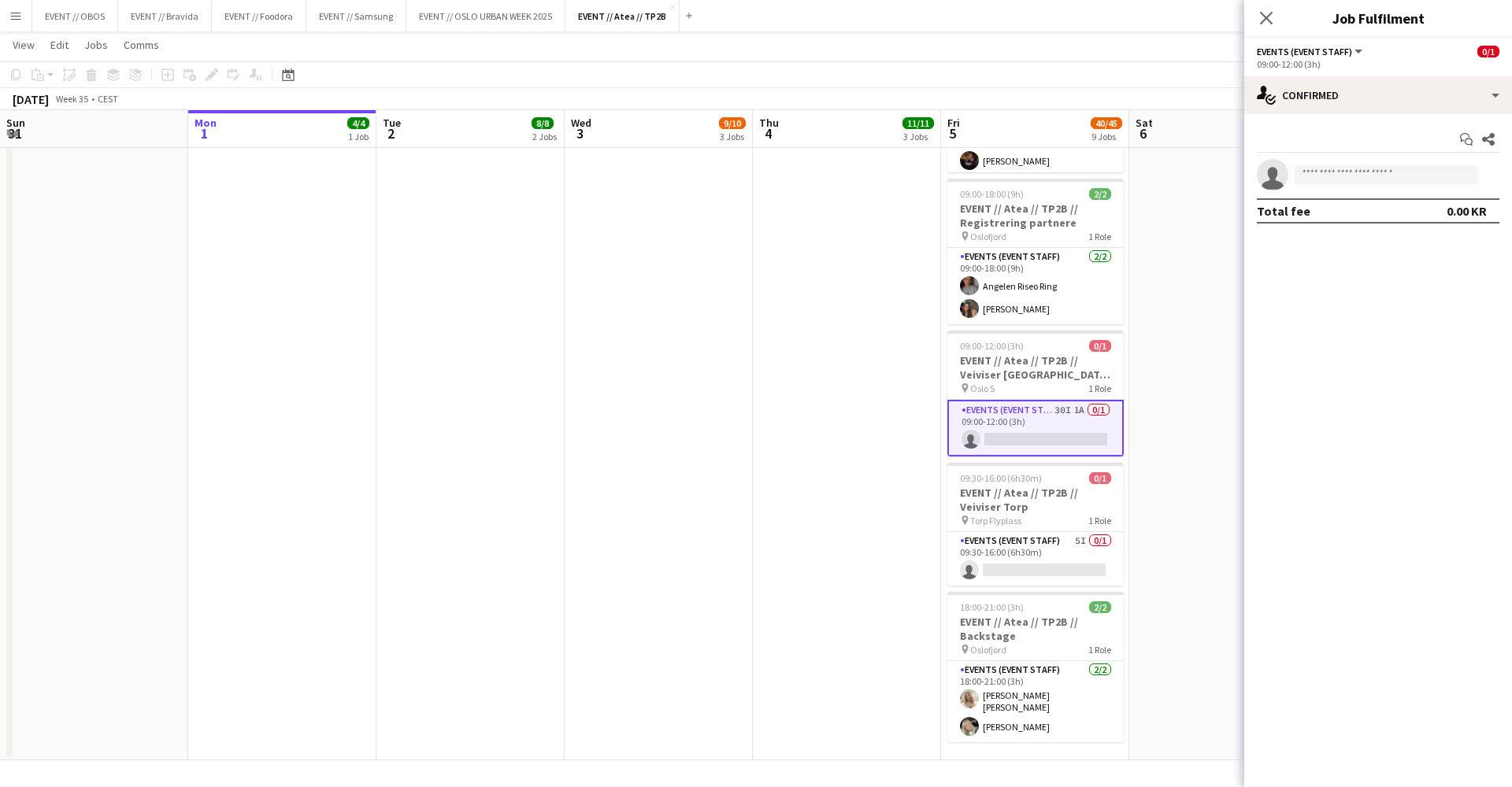
click at [1305, 189] on app-invite-slot "single-neutral-actions" at bounding box center [1378, 174] width 268 height 32
click at [1319, 180] on input at bounding box center [1386, 175] width 183 height 19
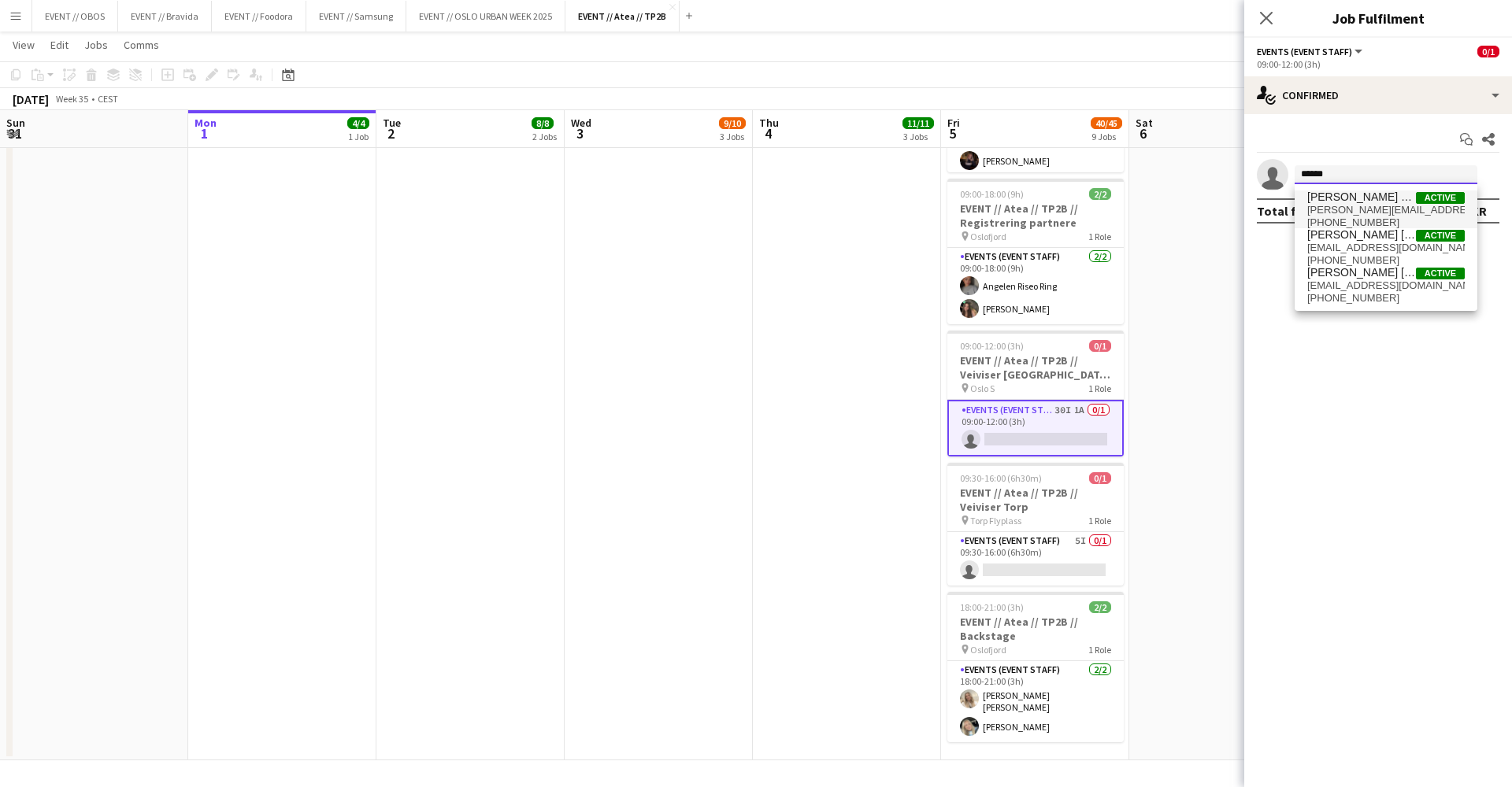
type input "*****"
click at [1351, 211] on span "[PERSON_NAME][EMAIL_ADDRESS][DOMAIN_NAME]" at bounding box center [1386, 210] width 157 height 12
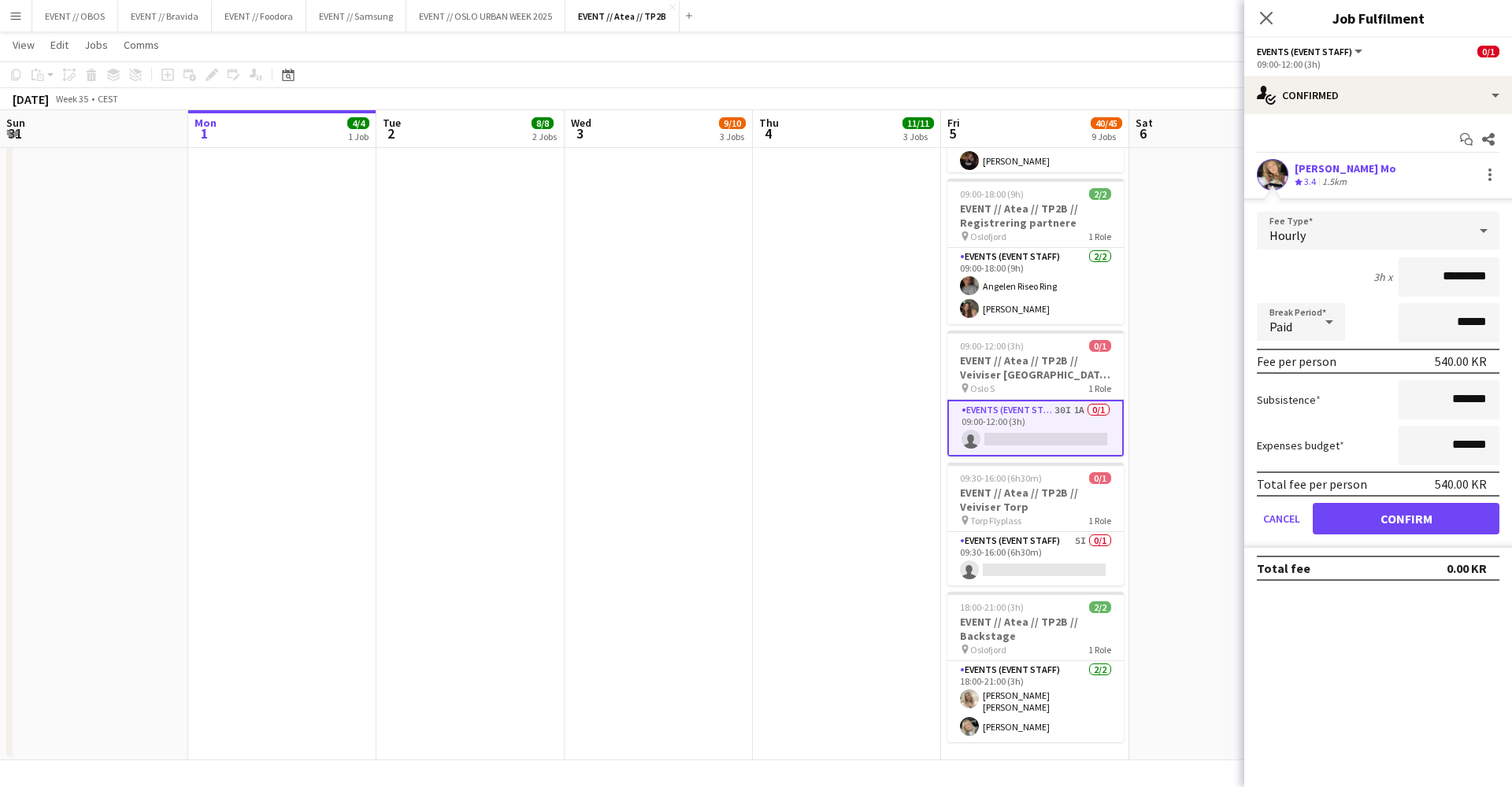
click at [1363, 513] on button "Confirm" at bounding box center [1406, 518] width 187 height 32
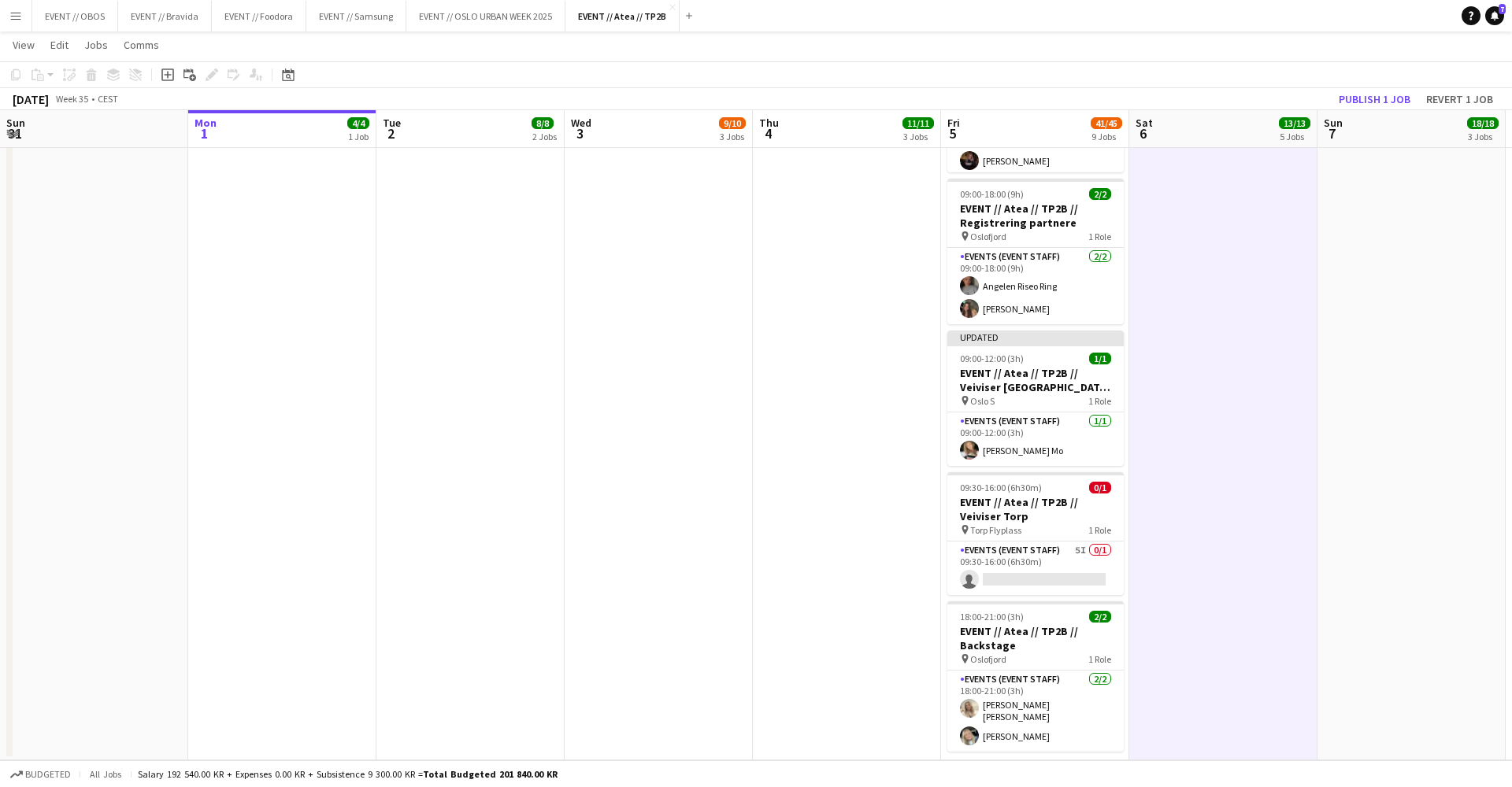
click at [1356, 85] on app-toolbar "Copy Paste Paste Command V Paste with crew Command Shift V Paste linked Job [GE…" at bounding box center [756, 75] width 1512 height 27
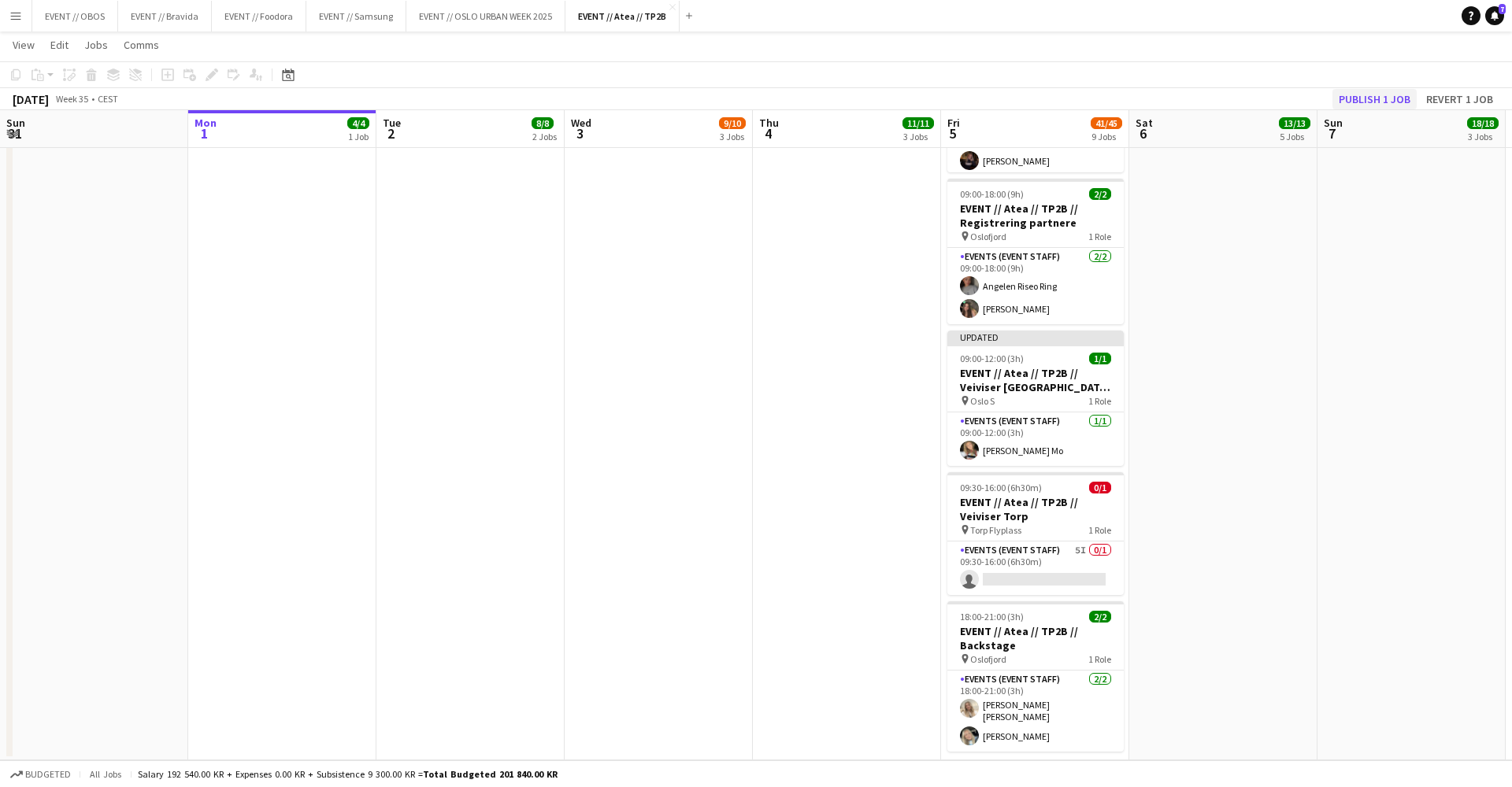
click at [1363, 103] on button "Publish 1 job" at bounding box center [1374, 99] width 84 height 20
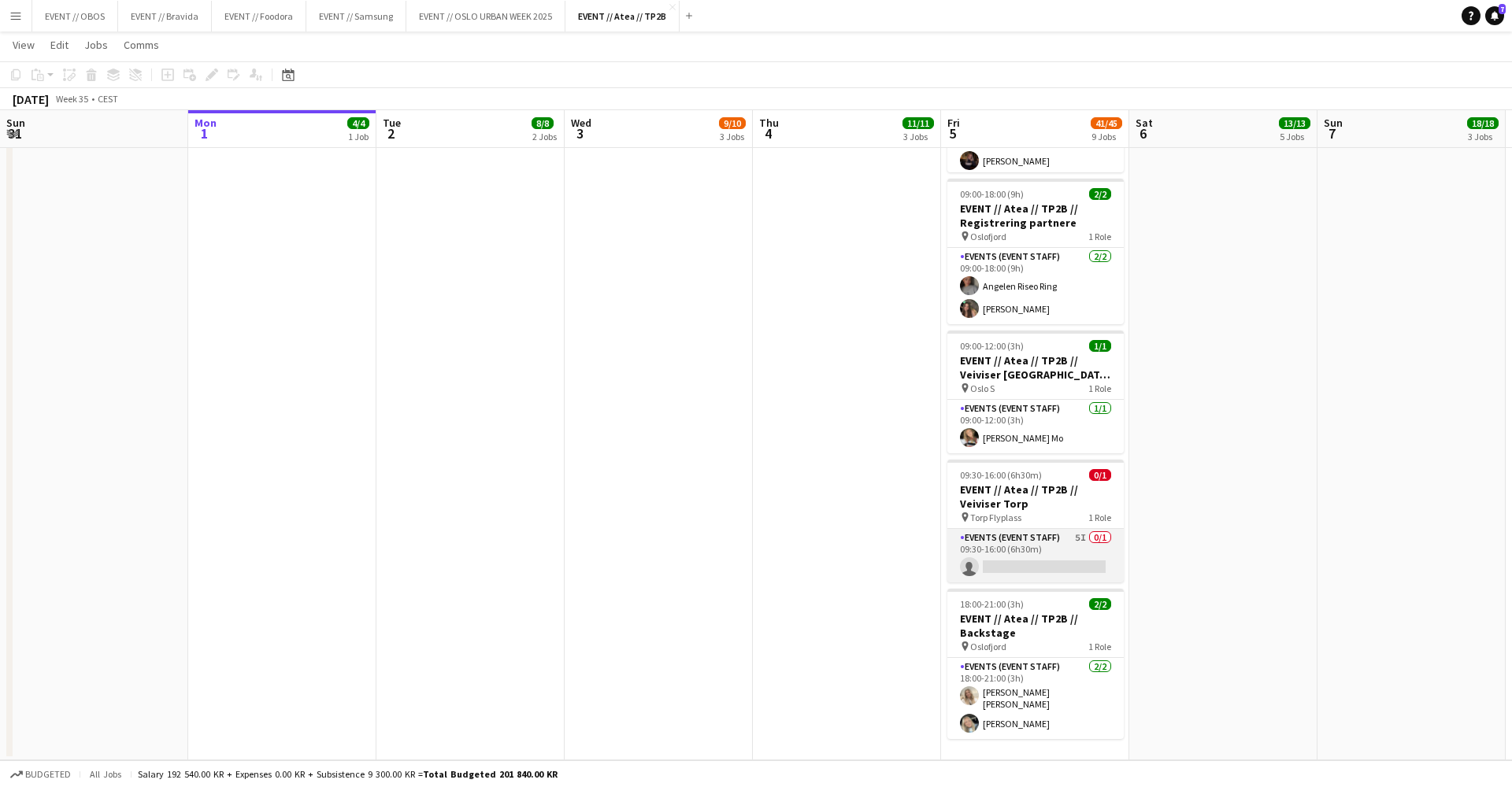
click at [972, 529] on app-card-role "Events (Event Staff) 5I 0/1 09:30-16:00 (6h30m) single-neutral-actions" at bounding box center [1035, 556] width 176 height 54
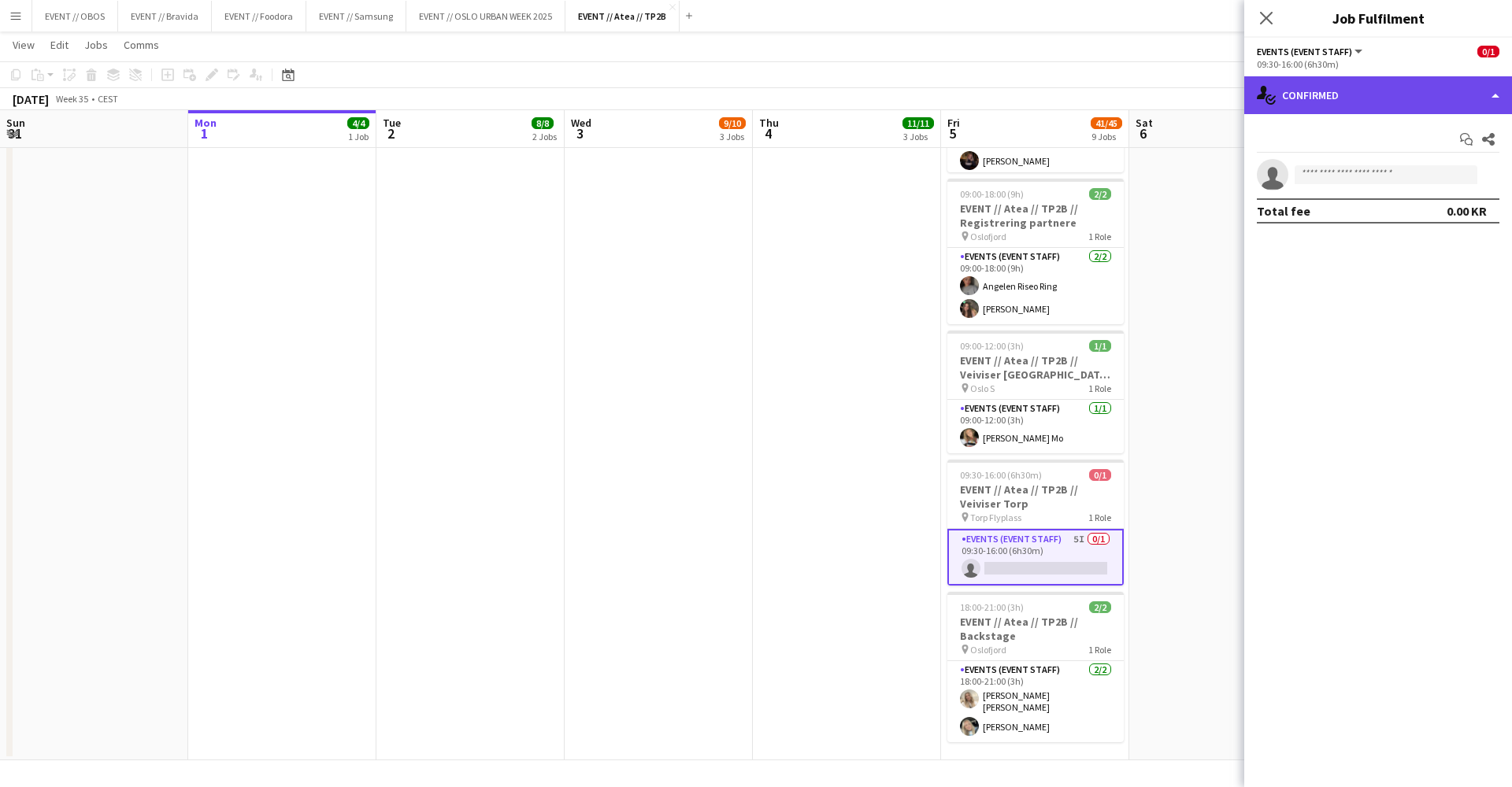
click at [1274, 110] on div "single-neutral-actions-check-2 Confirmed" at bounding box center [1378, 95] width 268 height 37
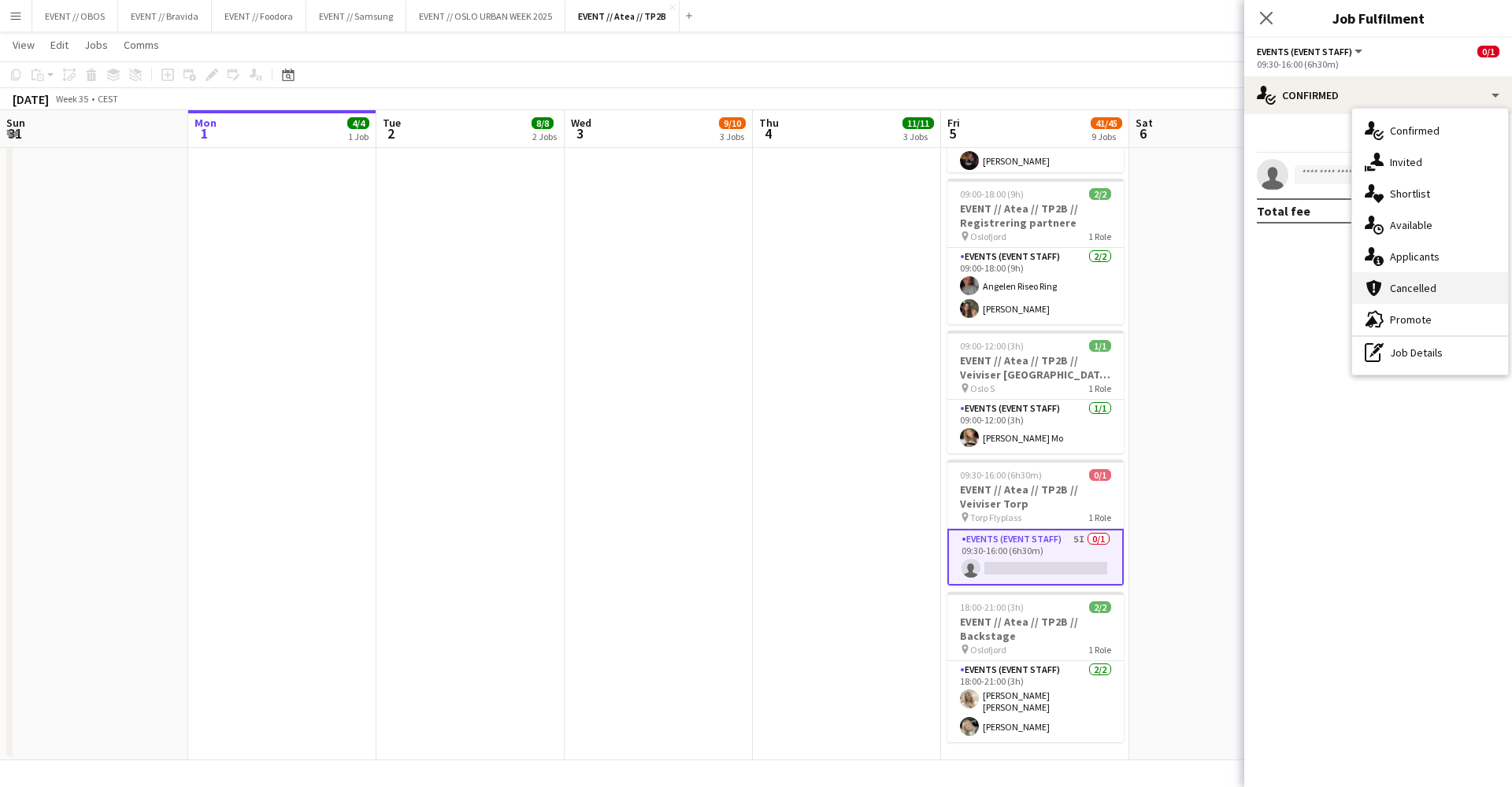
click at [1394, 276] on div "cancellation Cancelled" at bounding box center [1430, 288] width 156 height 32
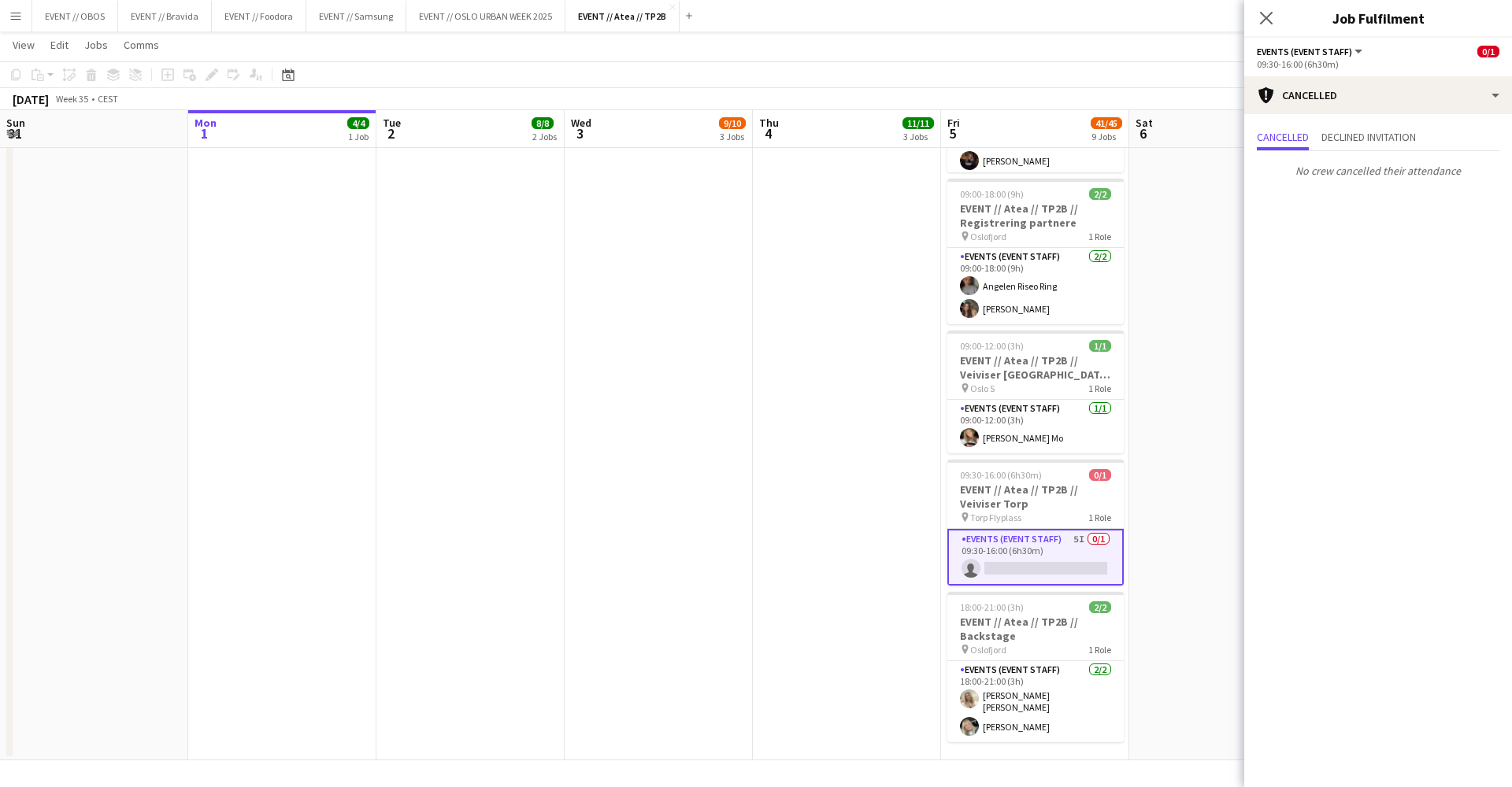
click at [1343, 65] on div "09:30-16:00 (6h30m)" at bounding box center [1377, 64] width 242 height 11
click at [1354, 90] on div "cancellation Cancelled" at bounding box center [1378, 95] width 268 height 37
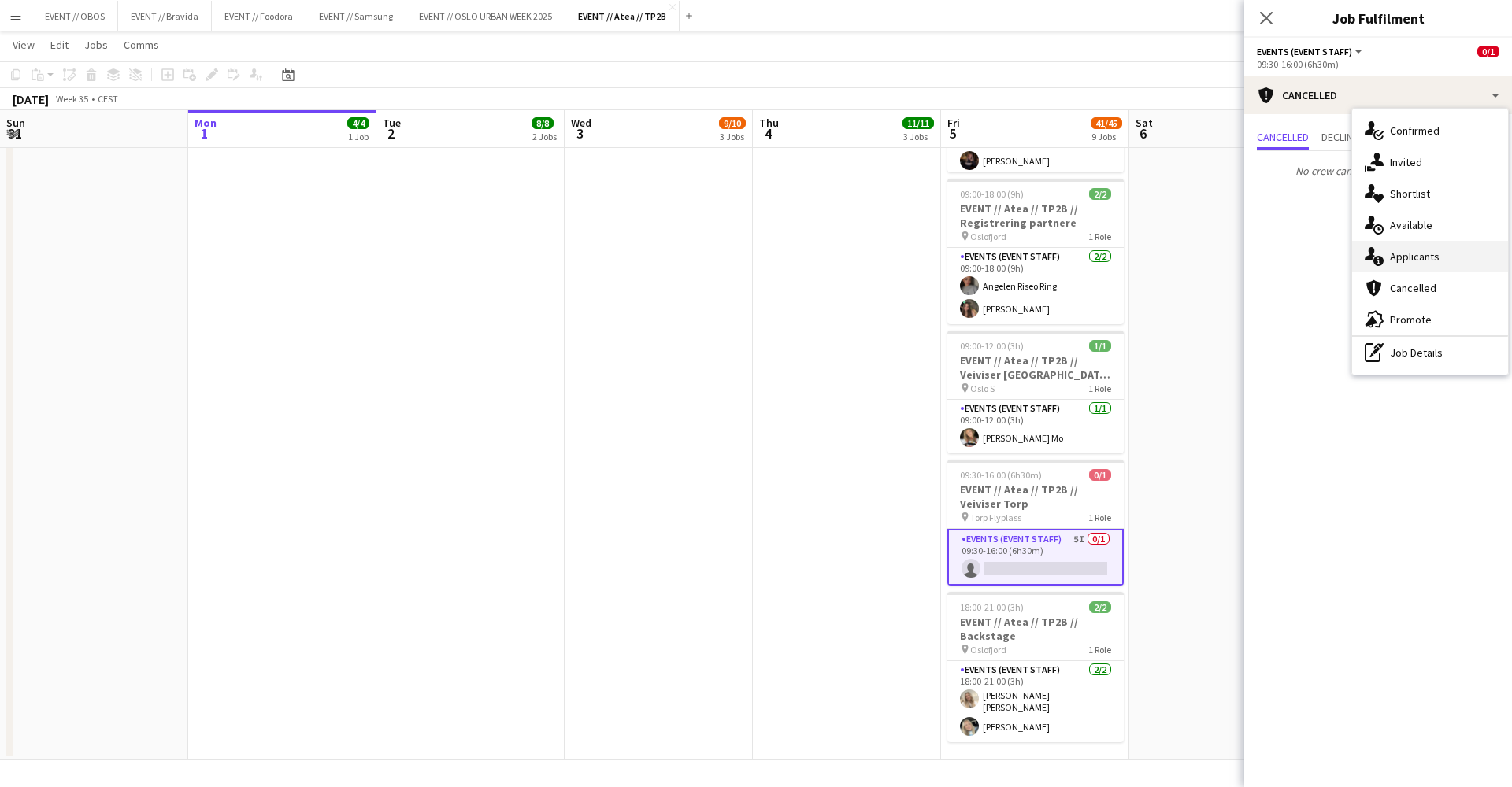
click at [1403, 252] on div "single-neutral-actions-information Applicants" at bounding box center [1430, 257] width 156 height 32
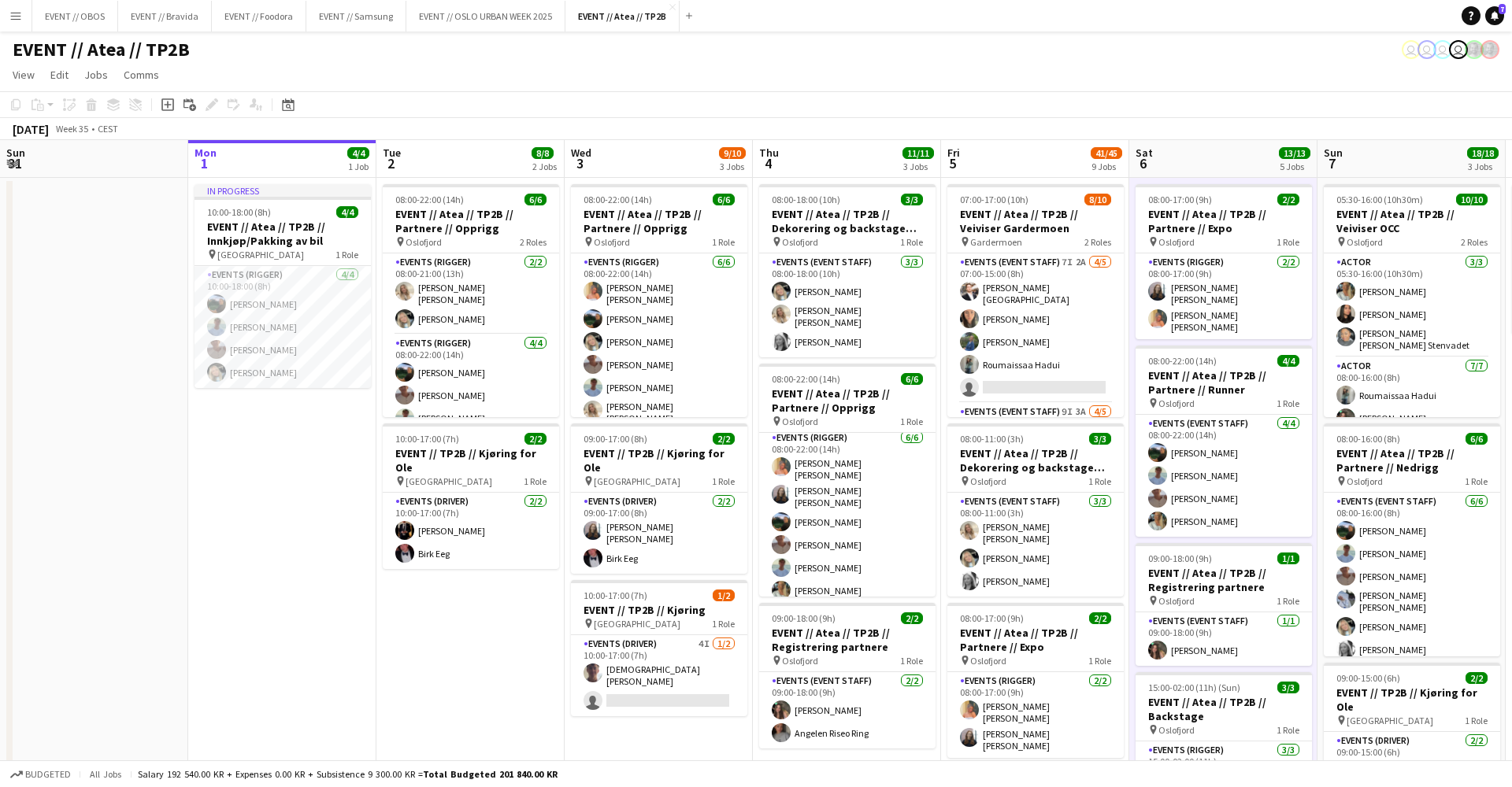
scroll to position [0, 0]
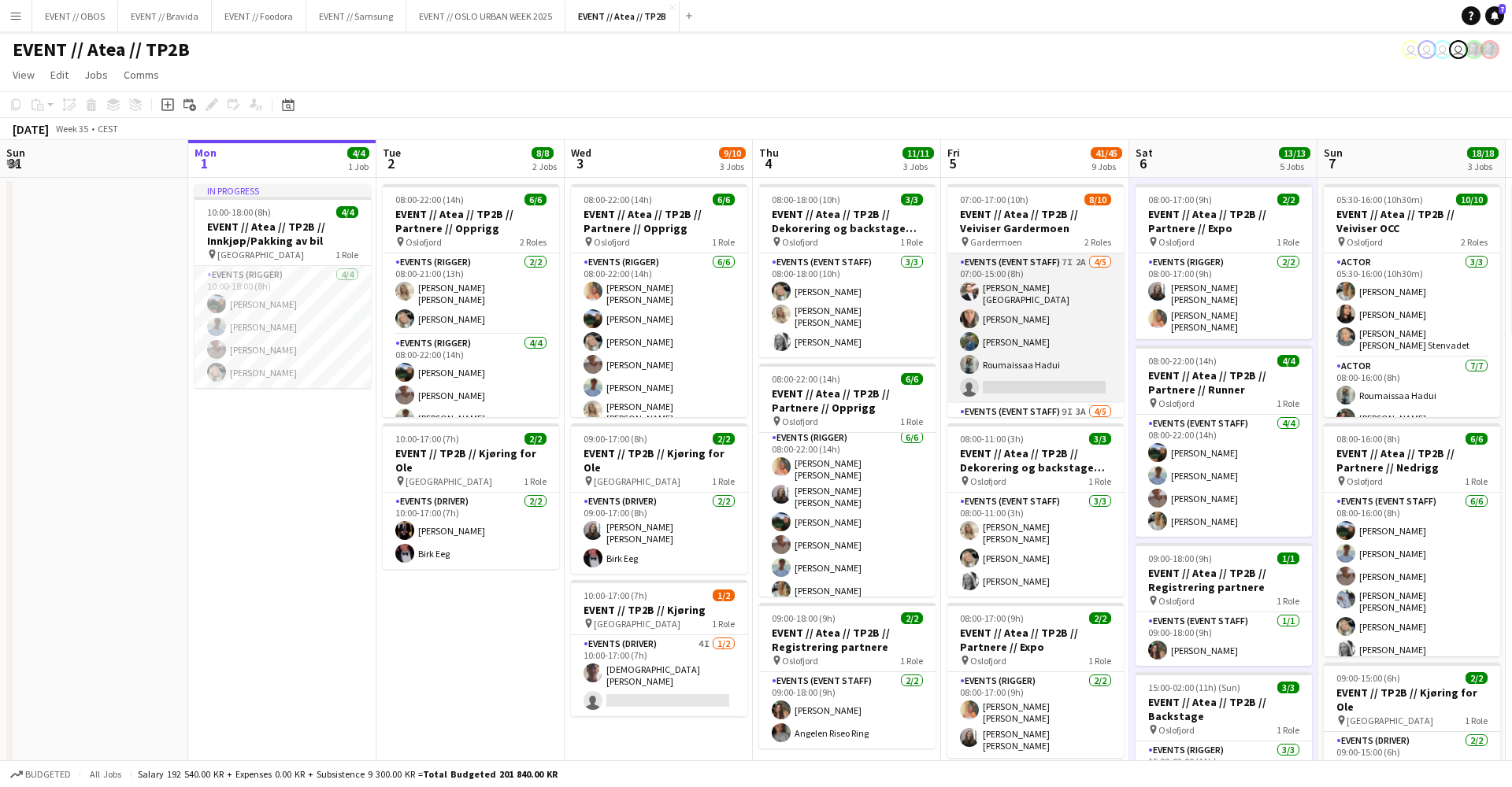
click at [1073, 361] on app-card-role "Events (Event Staff) 7I 2A [DATE] 07:00-15:00 (8h) [PERSON_NAME] [PERSON_NAME] …" at bounding box center [1035, 328] width 176 height 149
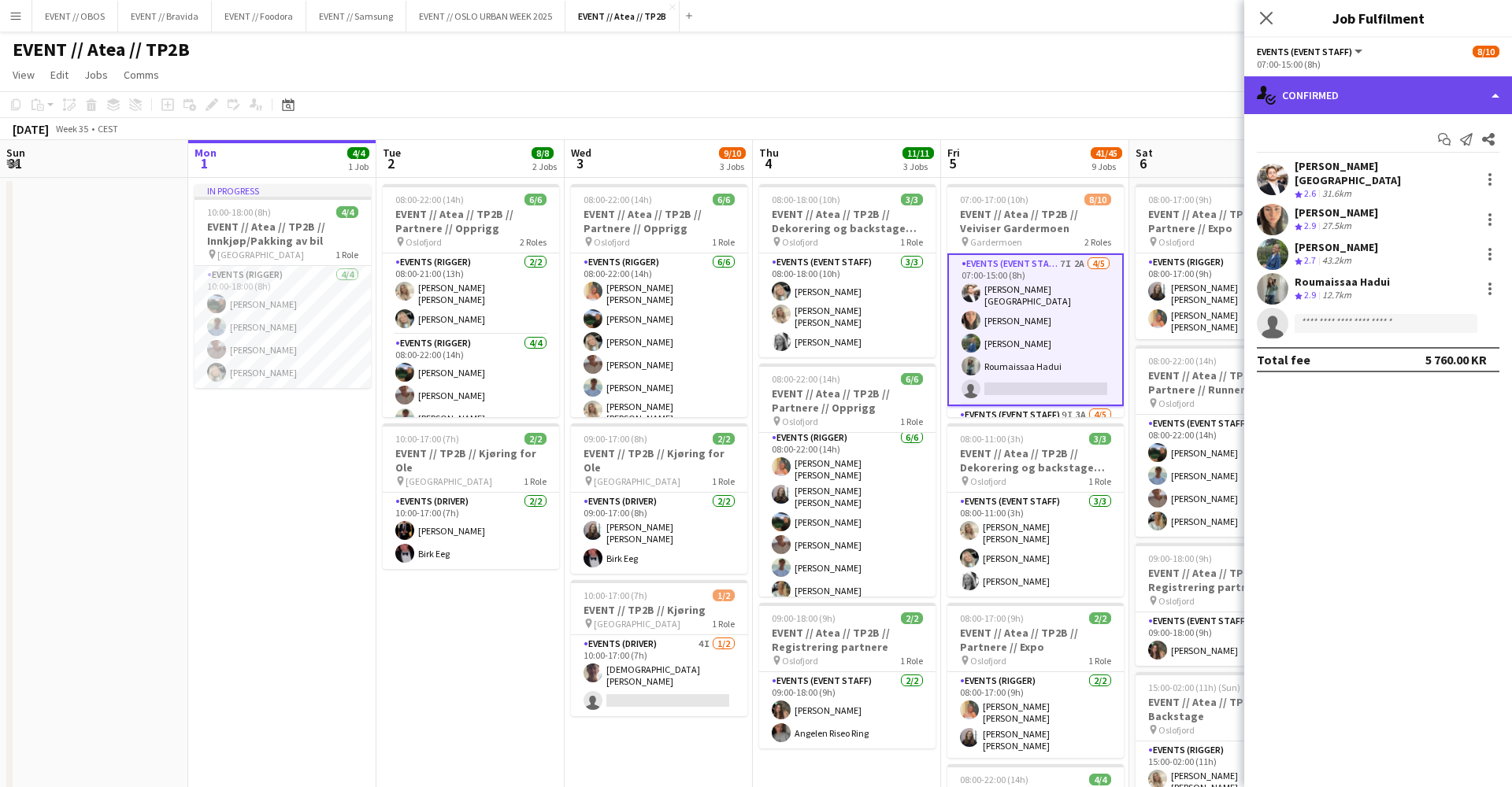
click at [1332, 104] on div "single-neutral-actions-check-2 Confirmed" at bounding box center [1378, 95] width 268 height 37
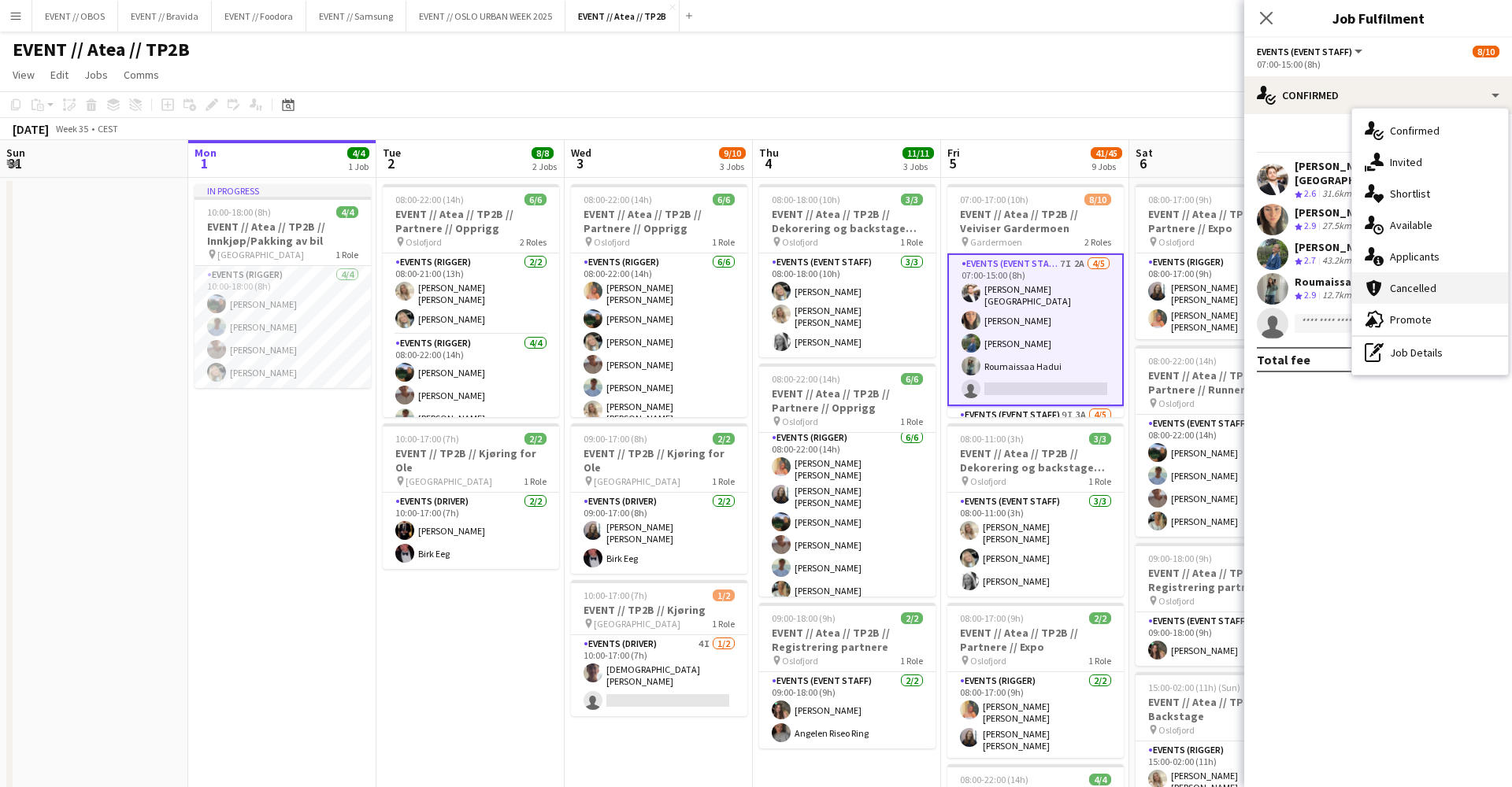
click at [1398, 281] on div "cancellation Cancelled" at bounding box center [1430, 288] width 156 height 32
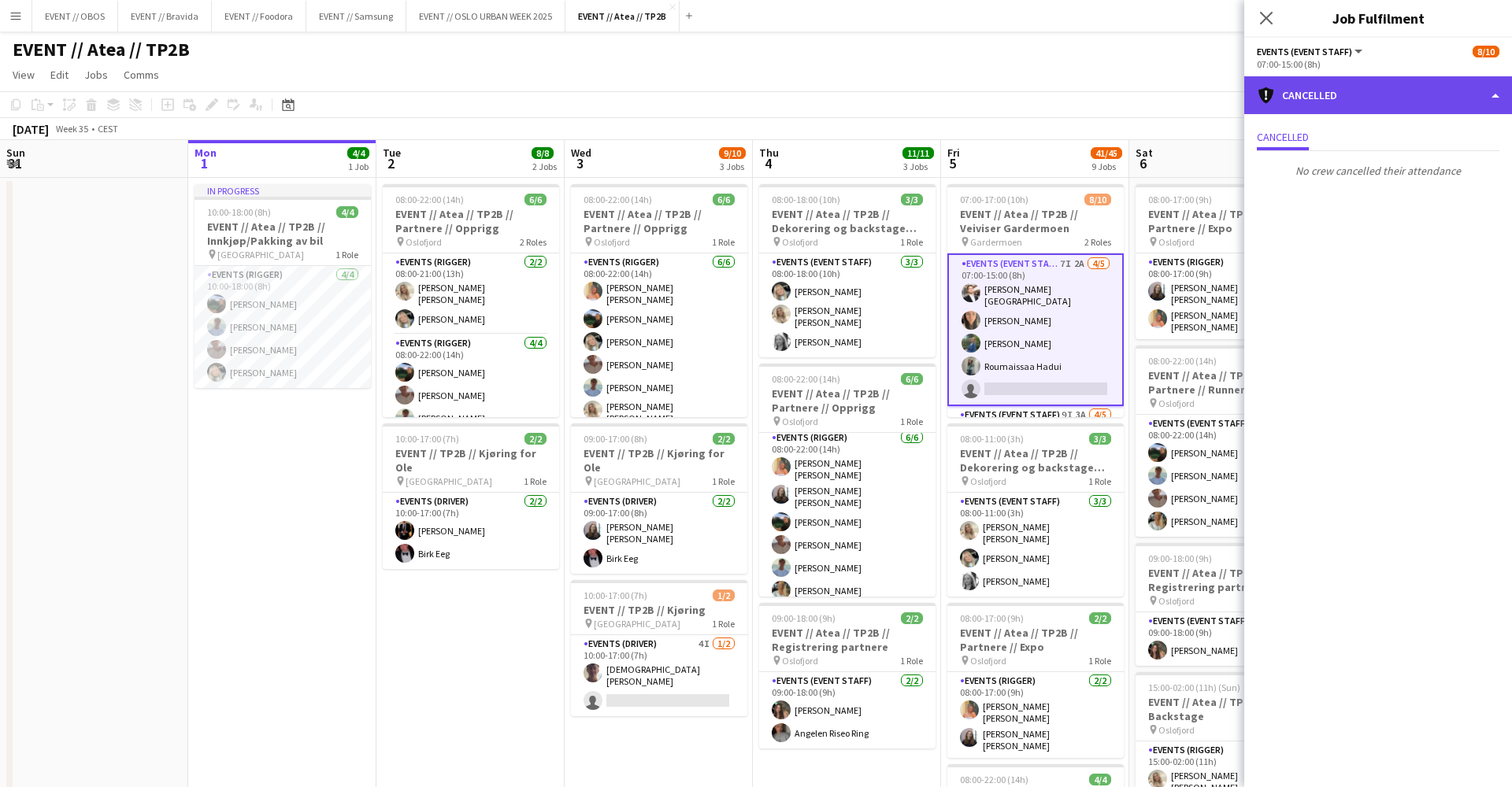
click at [1341, 100] on div "cancellation Cancelled" at bounding box center [1378, 95] width 268 height 37
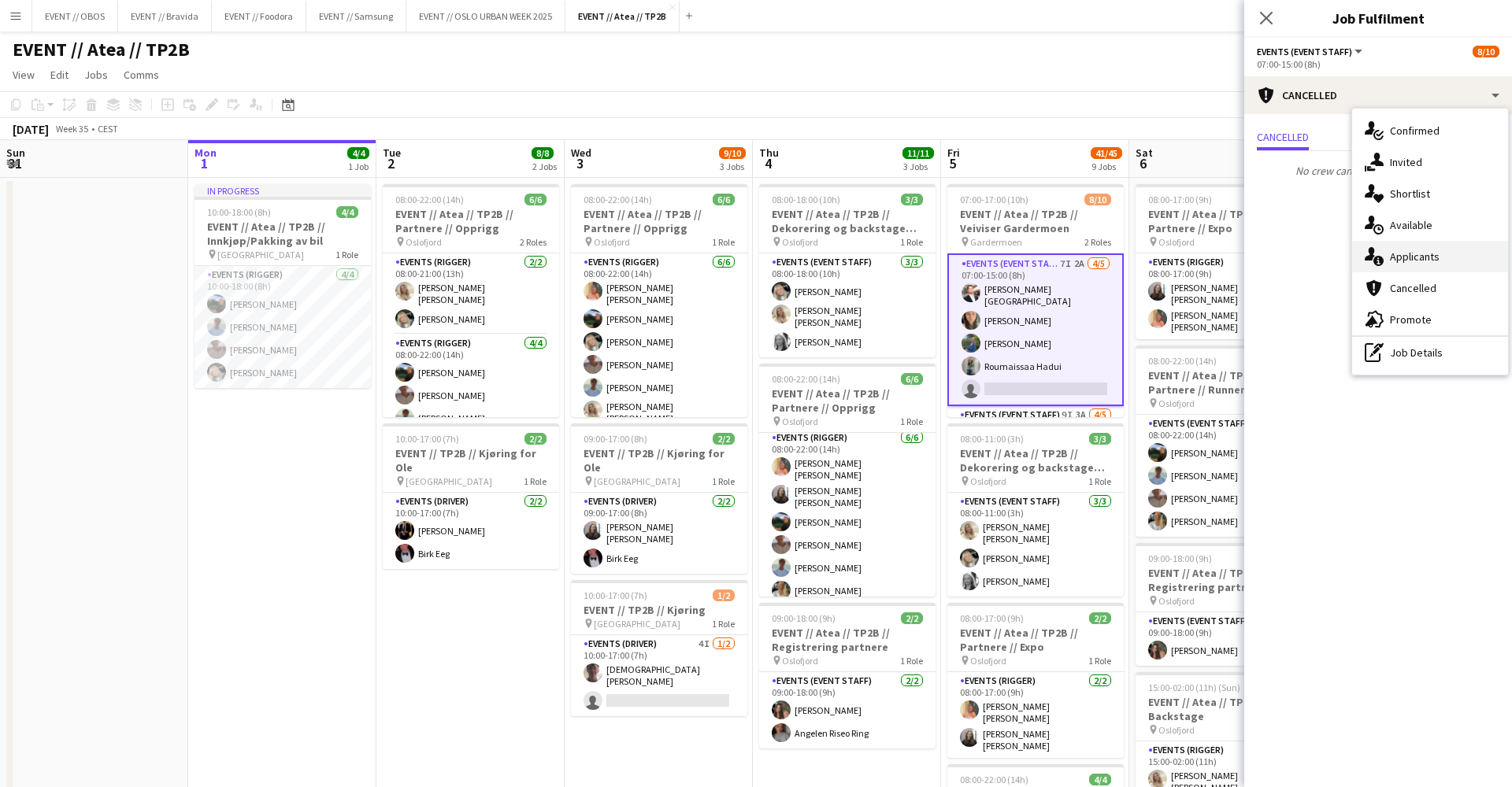
click at [1402, 254] on div "single-neutral-actions-information Applicants" at bounding box center [1430, 257] width 156 height 32
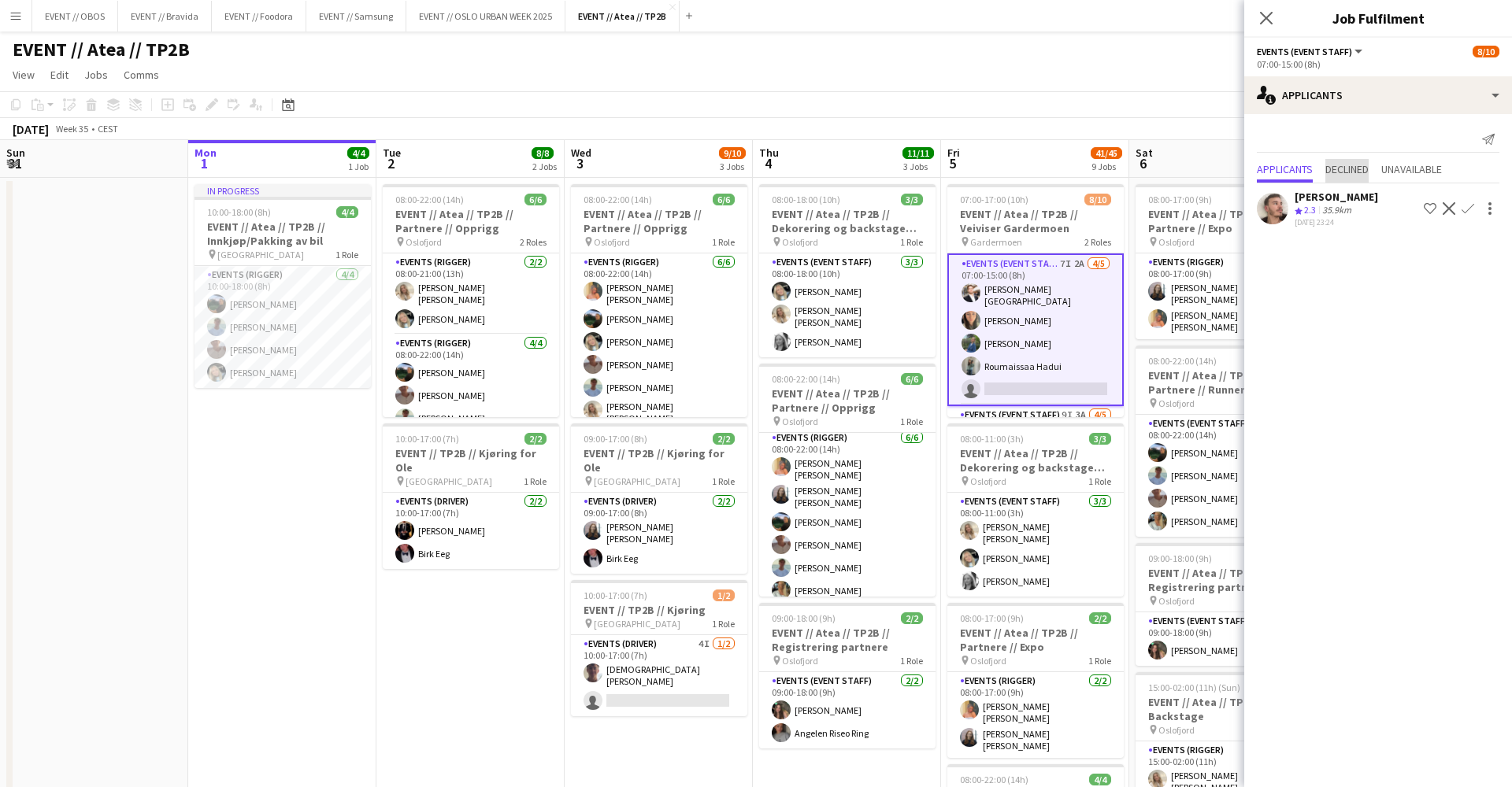
click at [1358, 159] on span "Declined" at bounding box center [1346, 170] width 43 height 24
click at [1388, 140] on span "Unavailable" at bounding box center [1410, 137] width 60 height 11
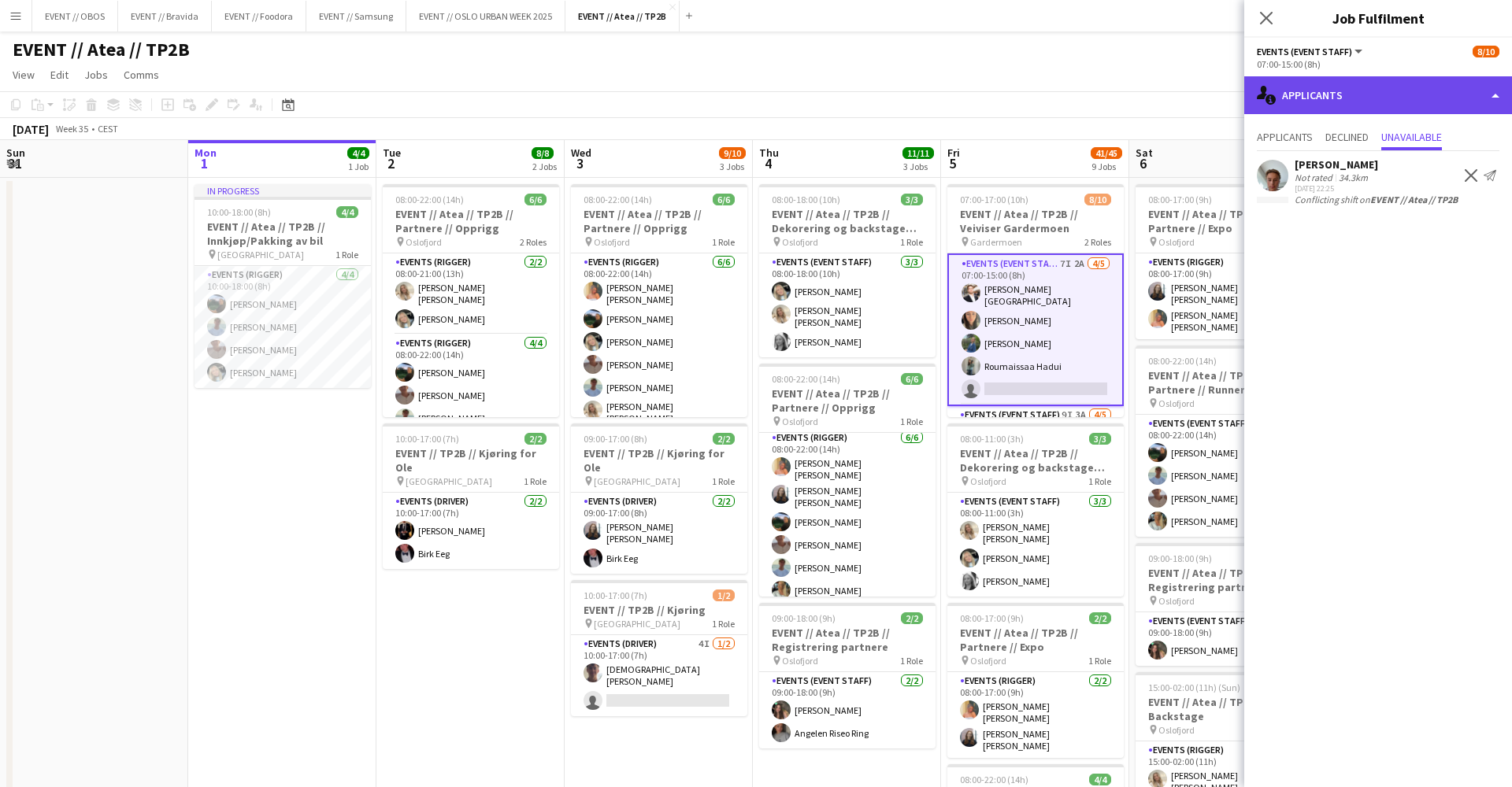
click at [1352, 83] on div "single-neutral-actions-information Applicants" at bounding box center [1378, 95] width 268 height 37
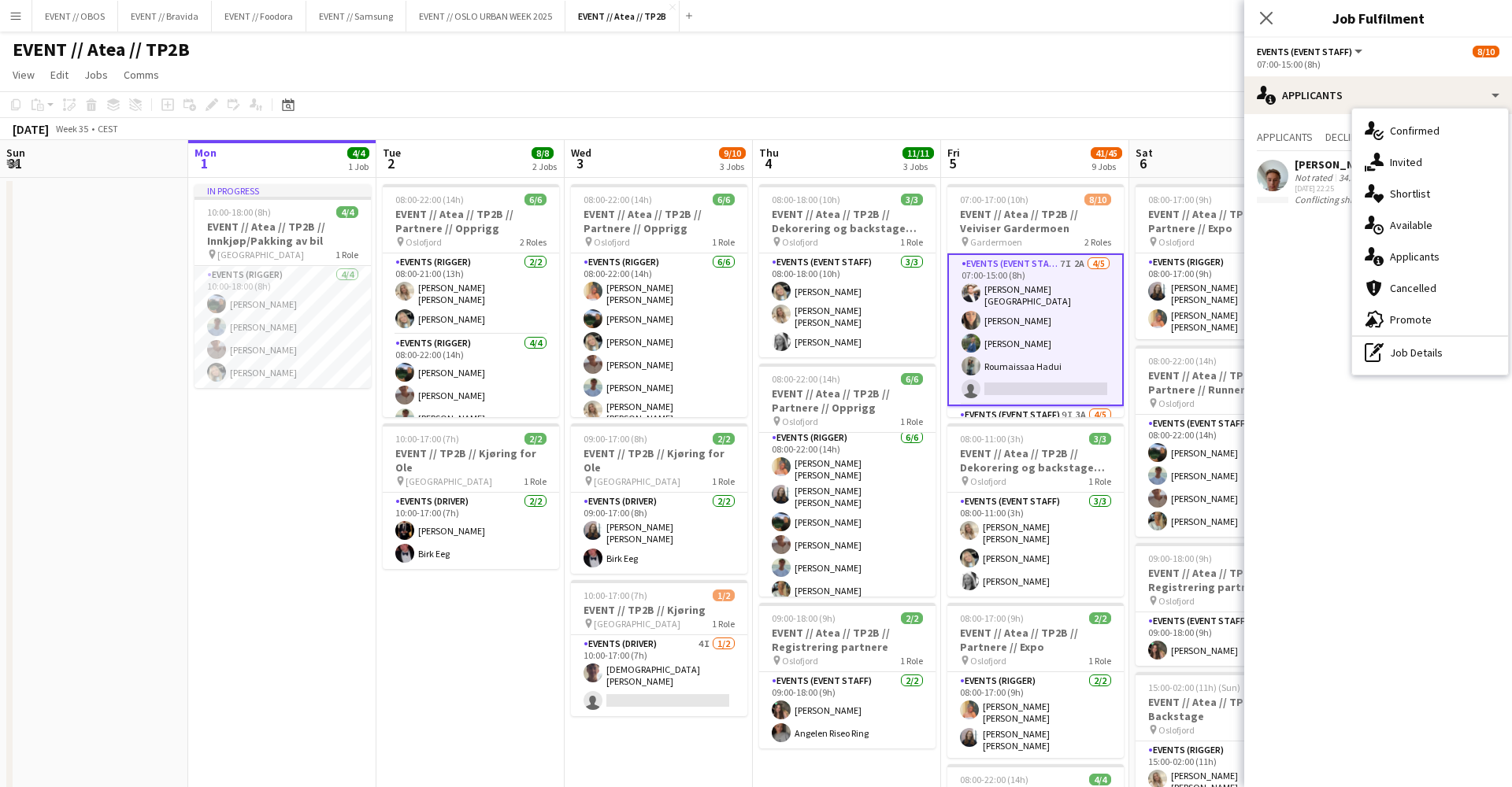
scroll to position [0, 404]
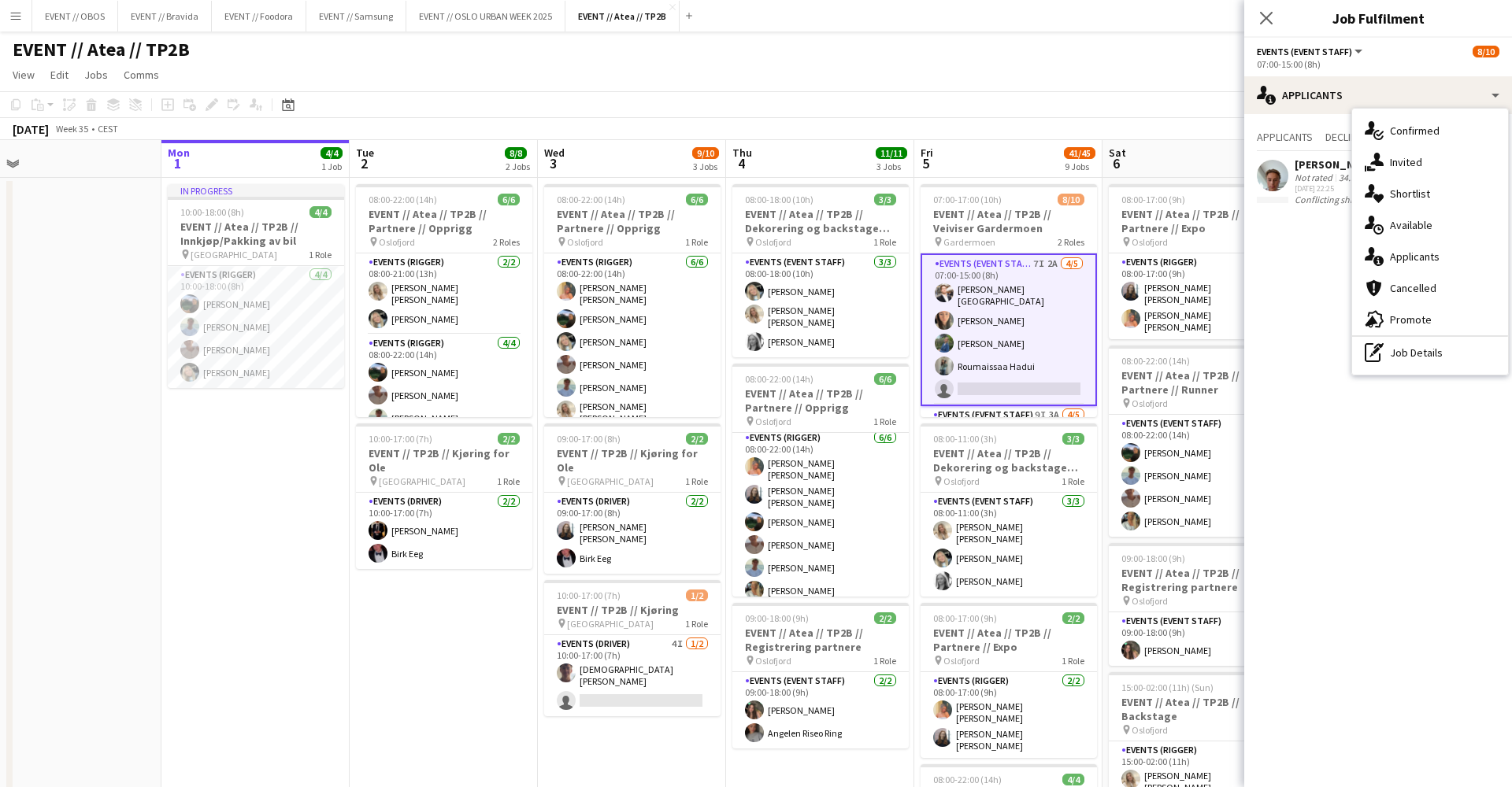
drag, startPoint x: 1020, startPoint y: 523, endPoint x: 992, endPoint y: 334, distance: 191.1
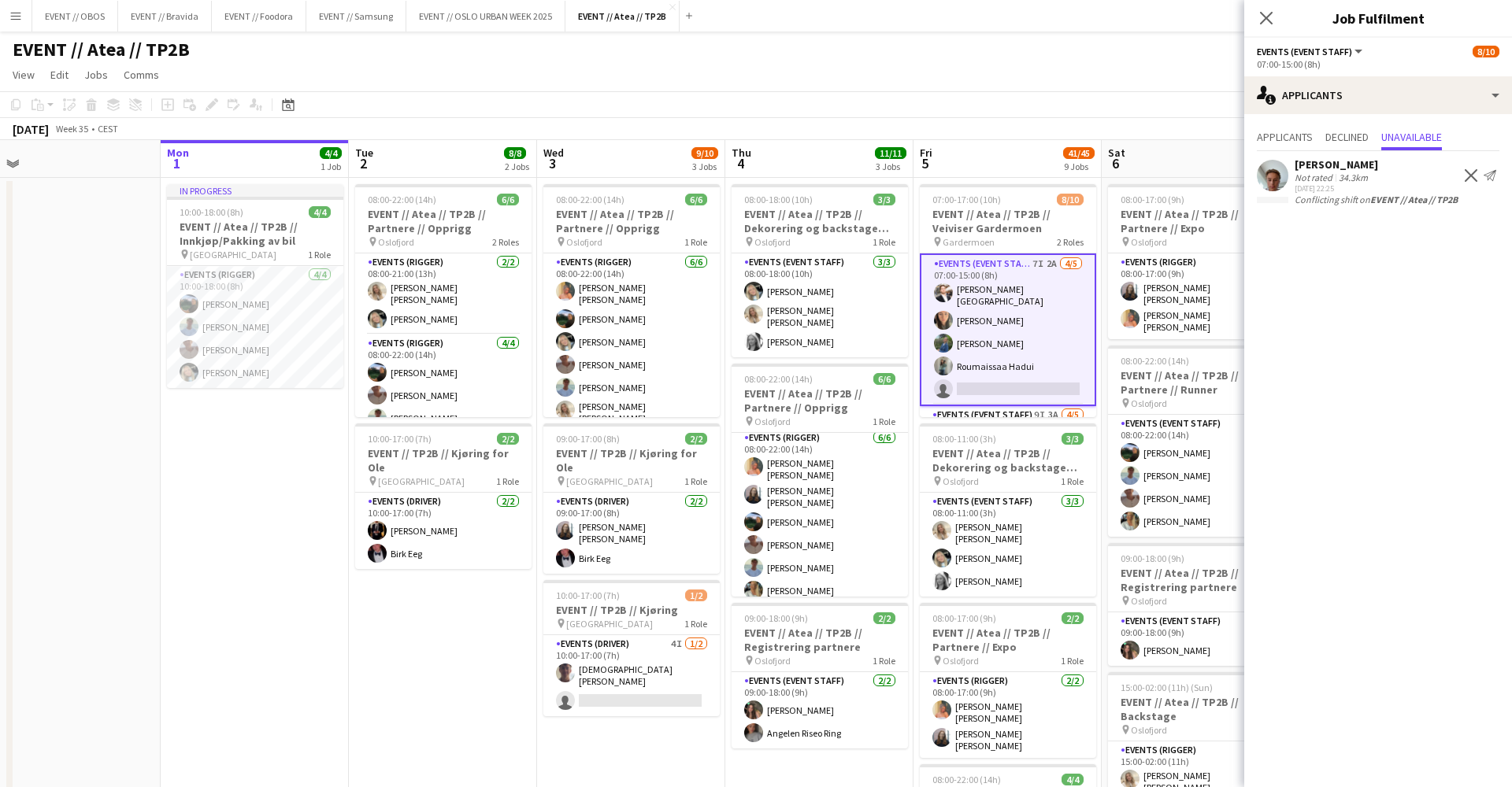
click at [947, 87] on app-page-menu "View Day view expanded Day view collapsed Month view Date picker Jump to [DATE]…" at bounding box center [756, 76] width 1512 height 30
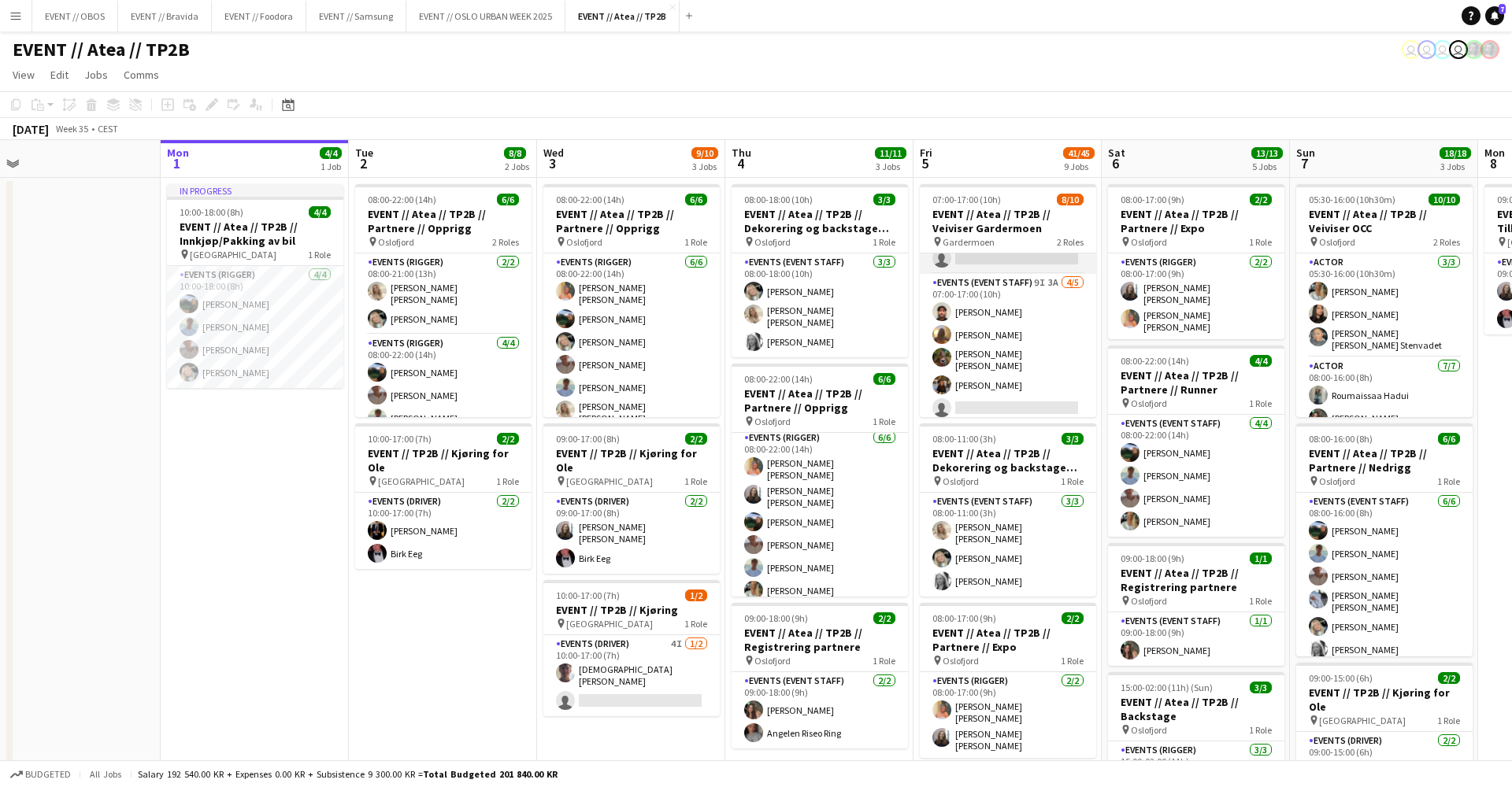
click at [1015, 356] on app-card-role "Events (Event Staff) 9I 3A [DATE] 07:00-17:00 (10h) [PERSON_NAME] [PERSON_NAME]…" at bounding box center [1007, 349] width 176 height 149
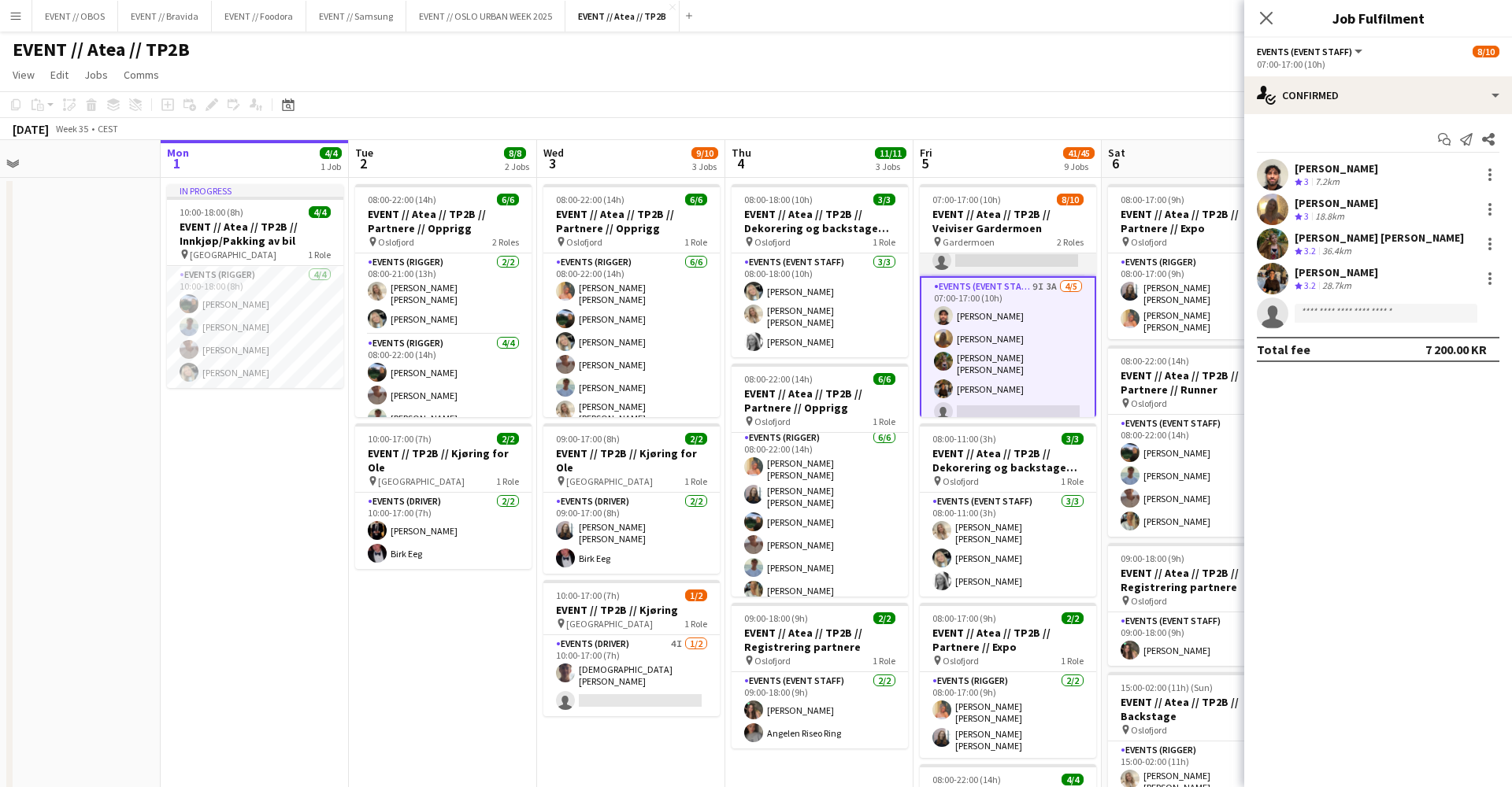
scroll to position [129, 0]
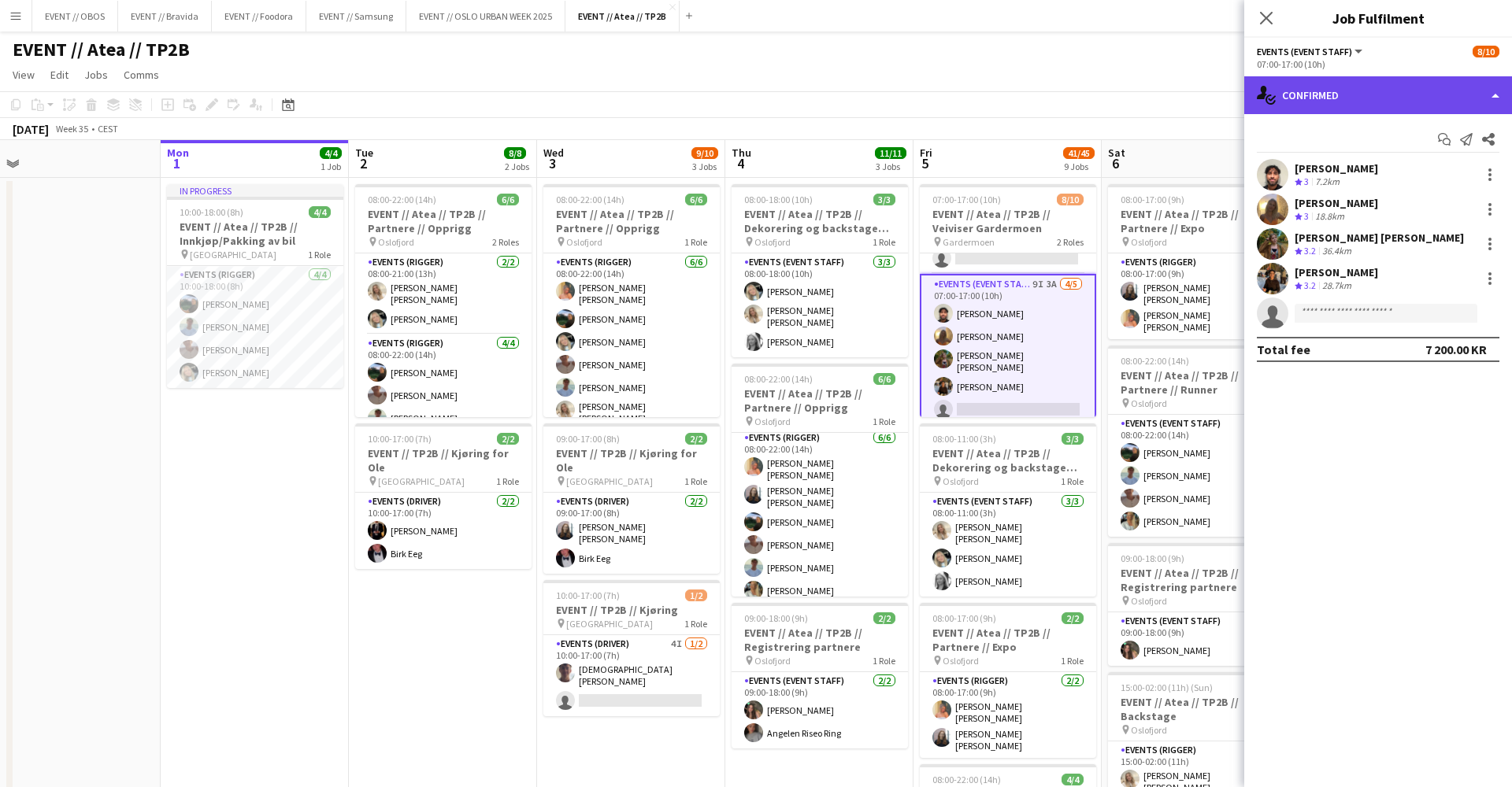
click at [1305, 110] on div "single-neutral-actions-check-2 Confirmed" at bounding box center [1378, 95] width 268 height 37
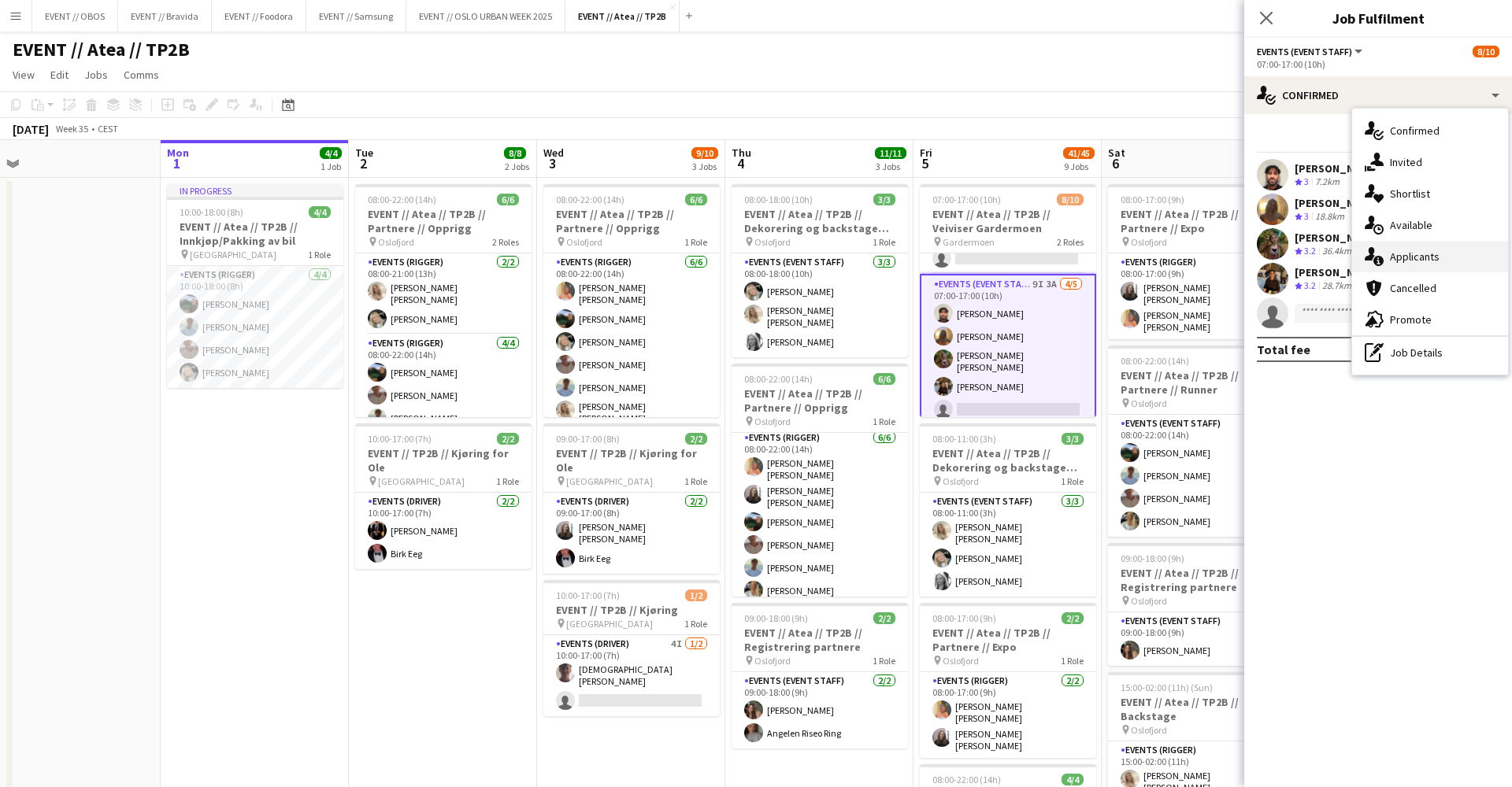
click at [1398, 268] on div "single-neutral-actions-information Applicants" at bounding box center [1430, 257] width 156 height 32
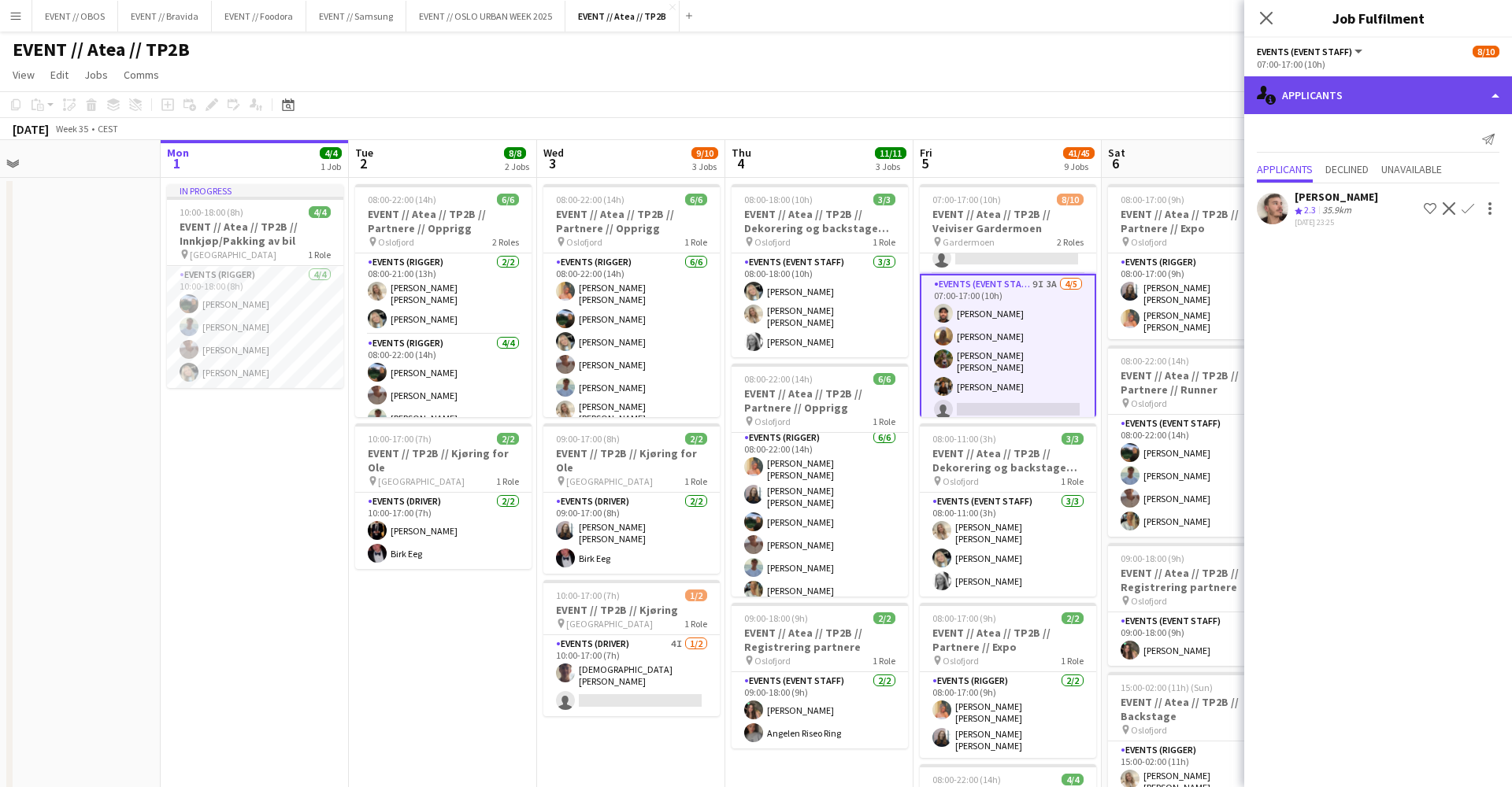
click at [1294, 101] on div "single-neutral-actions-information Applicants" at bounding box center [1378, 95] width 268 height 37
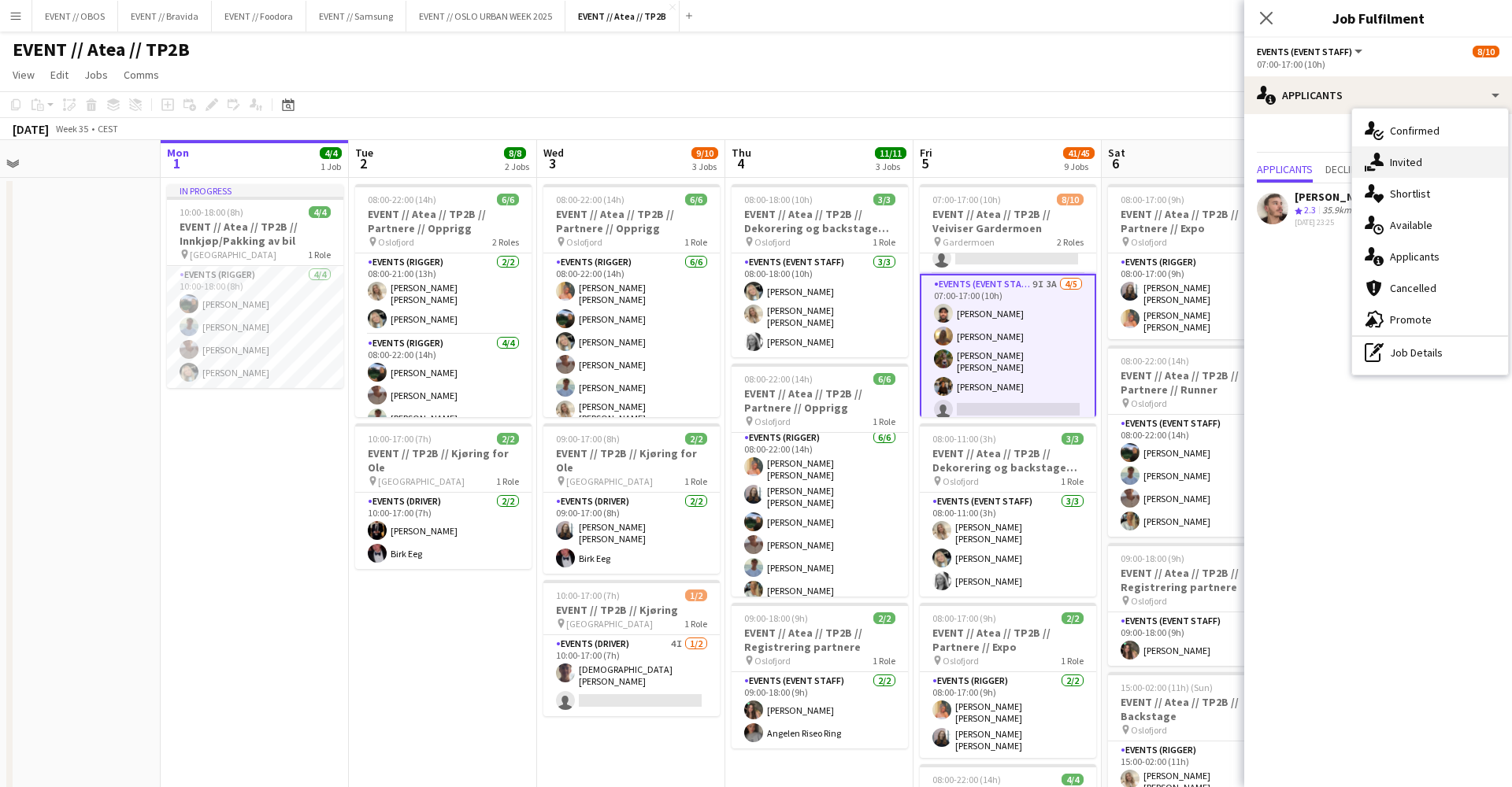
click at [1369, 149] on div "single-neutral-actions-share-1 Invited" at bounding box center [1430, 162] width 156 height 32
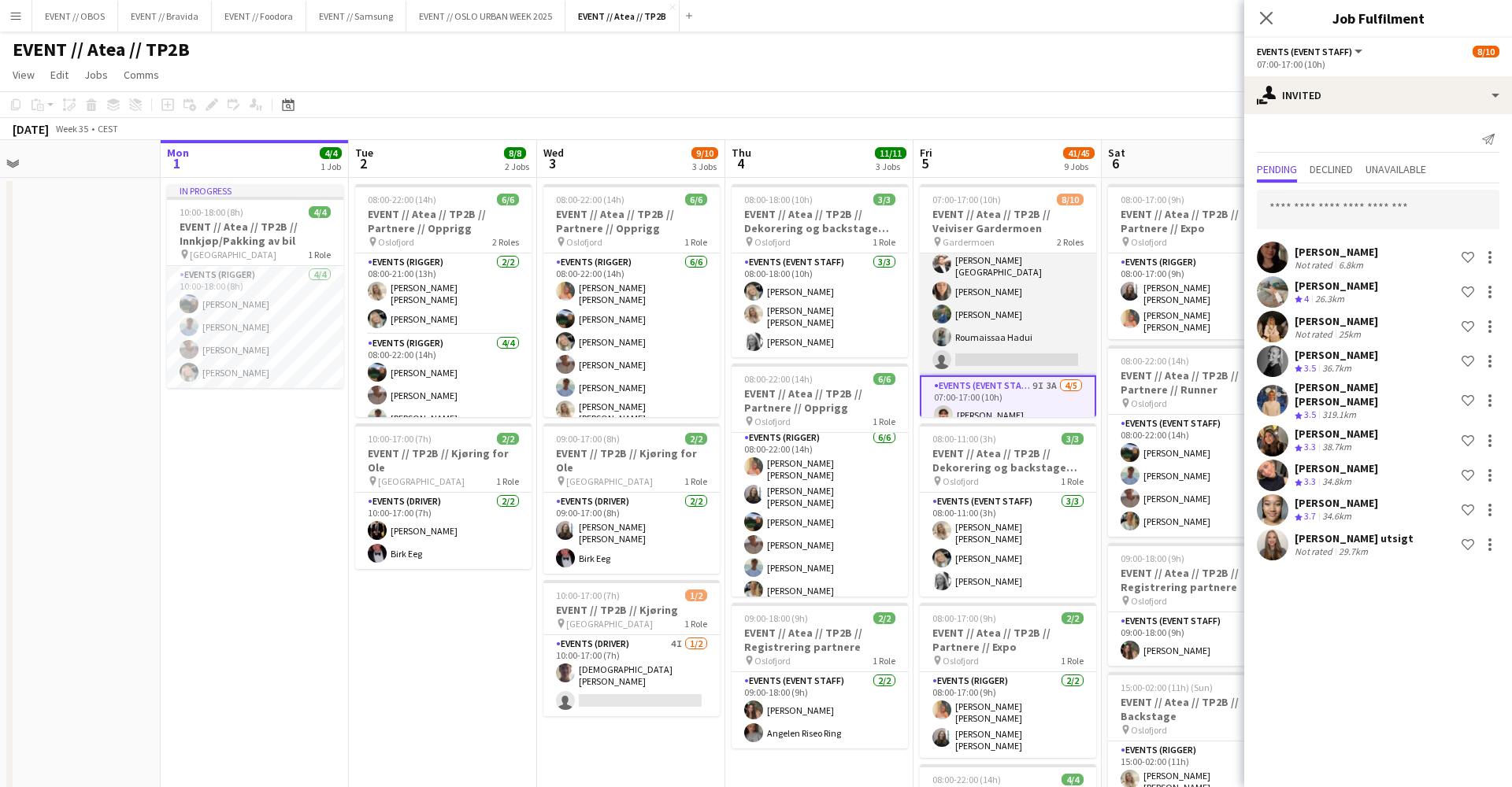
scroll to position [21, 0]
click at [1004, 352] on app-card-role "Events (Event Staff) 7I 2A [DATE] 07:00-15:00 (8h) [PERSON_NAME] [PERSON_NAME] …" at bounding box center [1007, 307] width 176 height 149
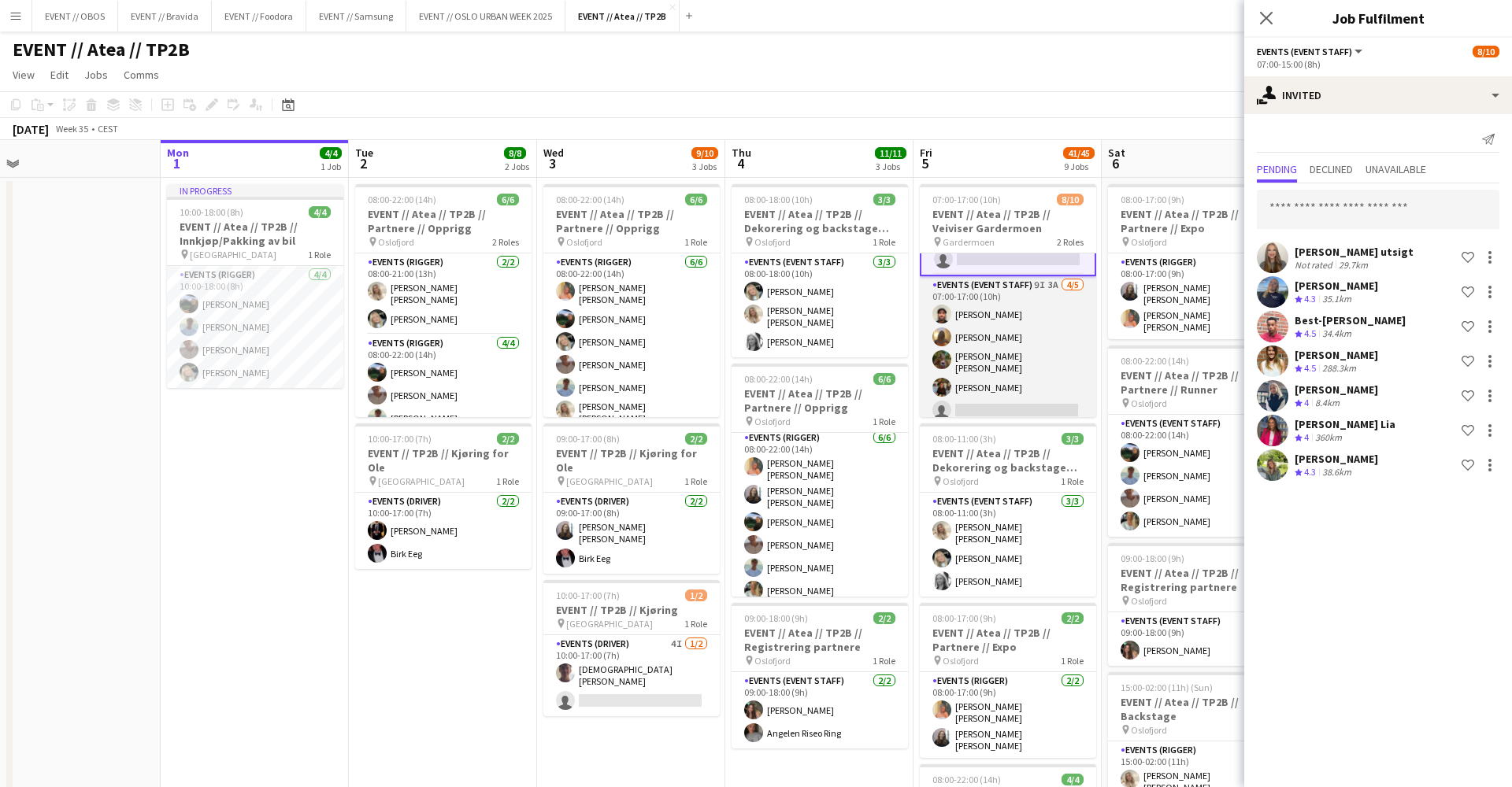
scroll to position [129, 0]
click at [1004, 352] on app-card-role "Events (Event Staff) 9I 3A [DATE] 07:00-17:00 (10h) [PERSON_NAME] [PERSON_NAME]…" at bounding box center [1007, 351] width 176 height 149
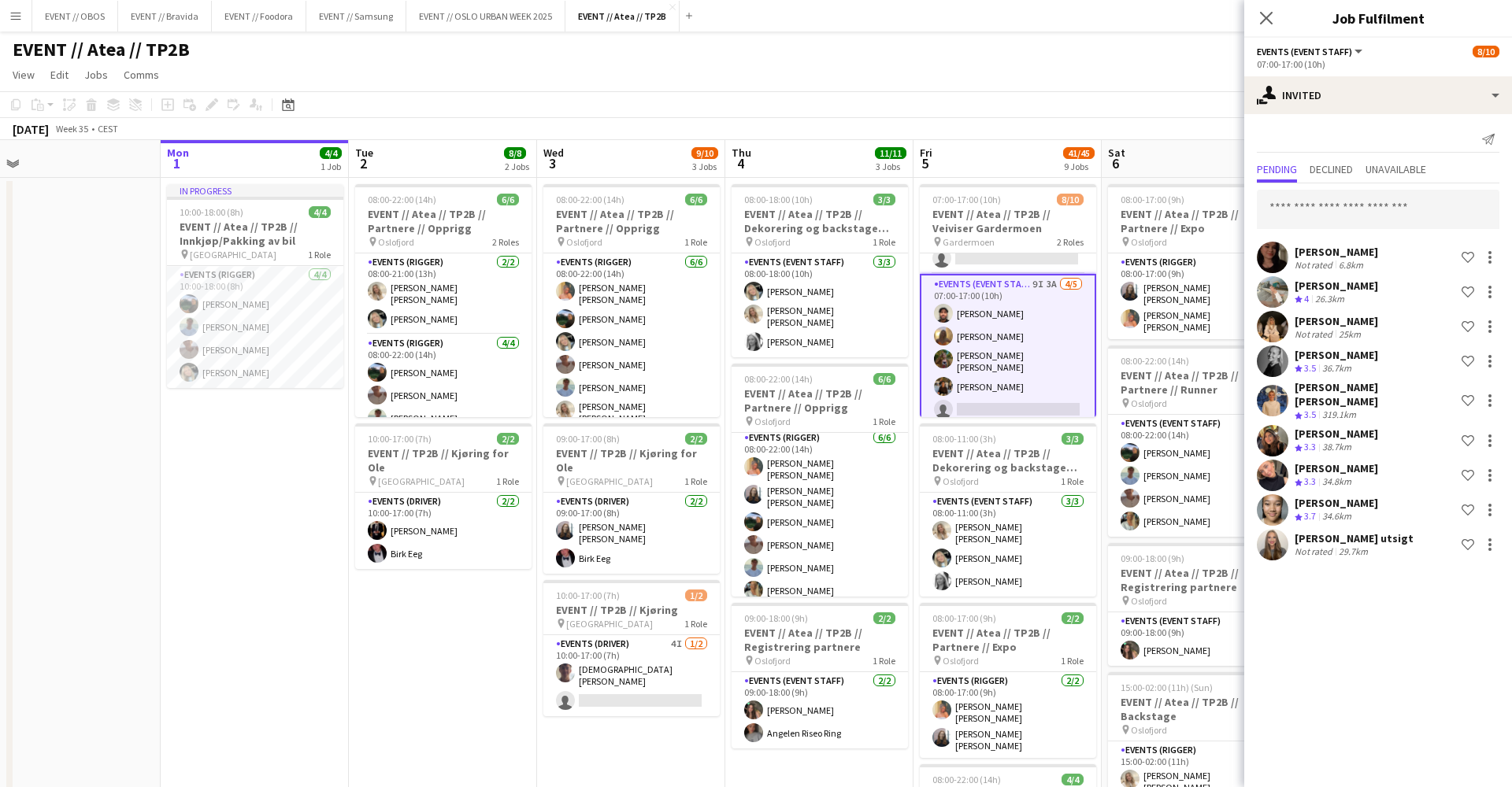
click at [1274, 545] on app-user-avatar at bounding box center [1272, 545] width 32 height 32
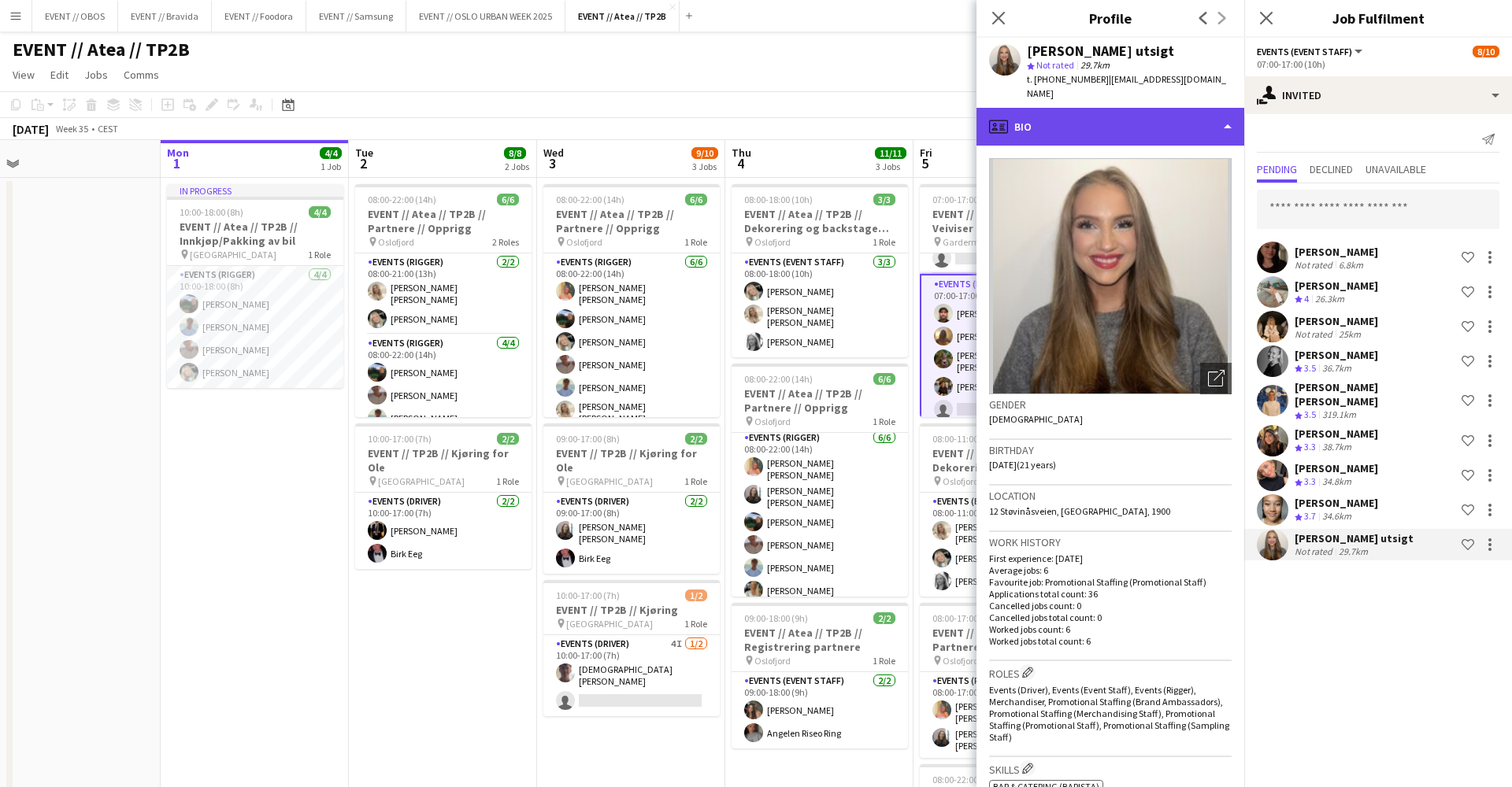
click at [1072, 114] on div "profile Bio" at bounding box center [1111, 126] width 268 height 37
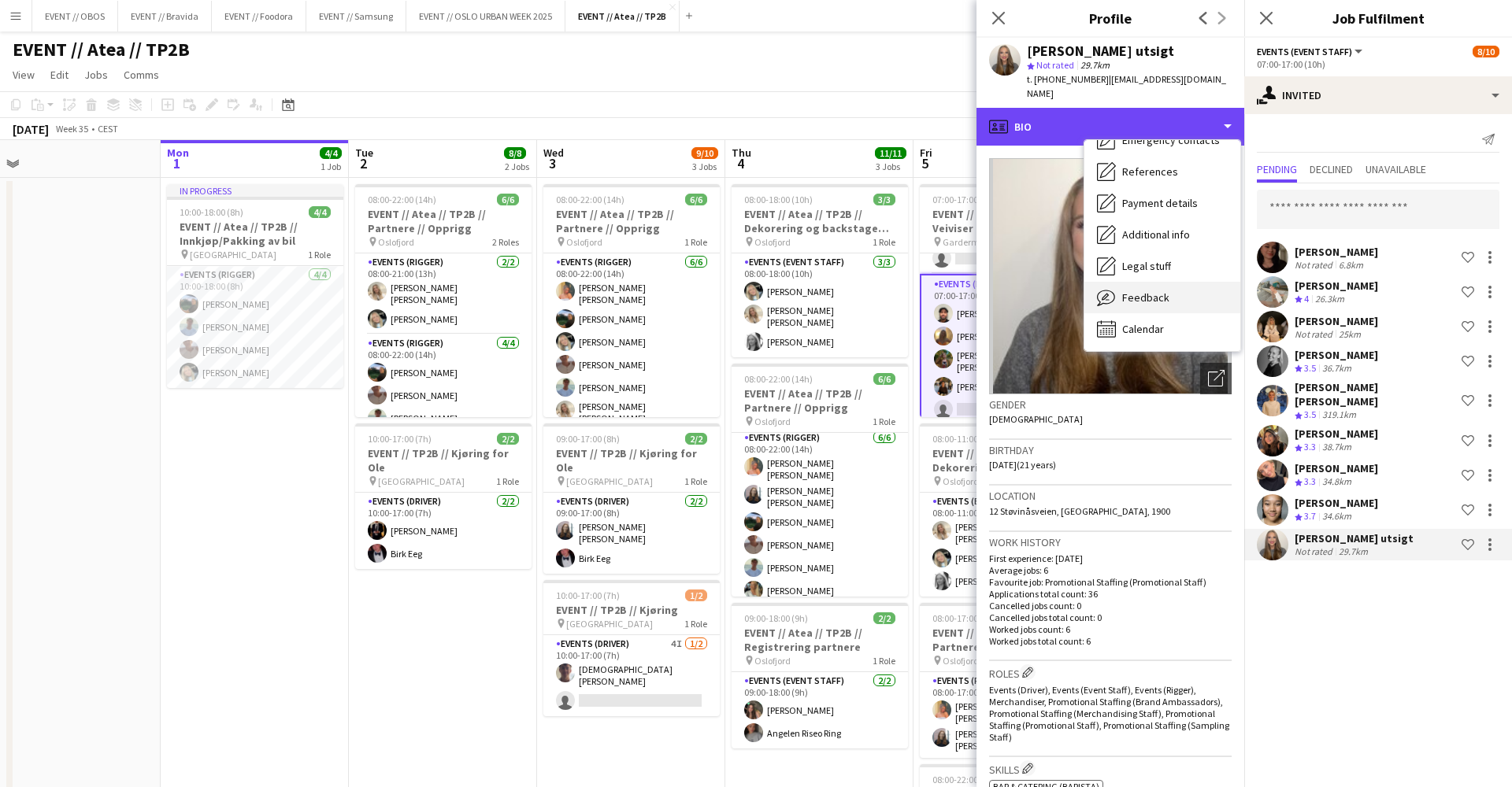
scroll to position [148, 0]
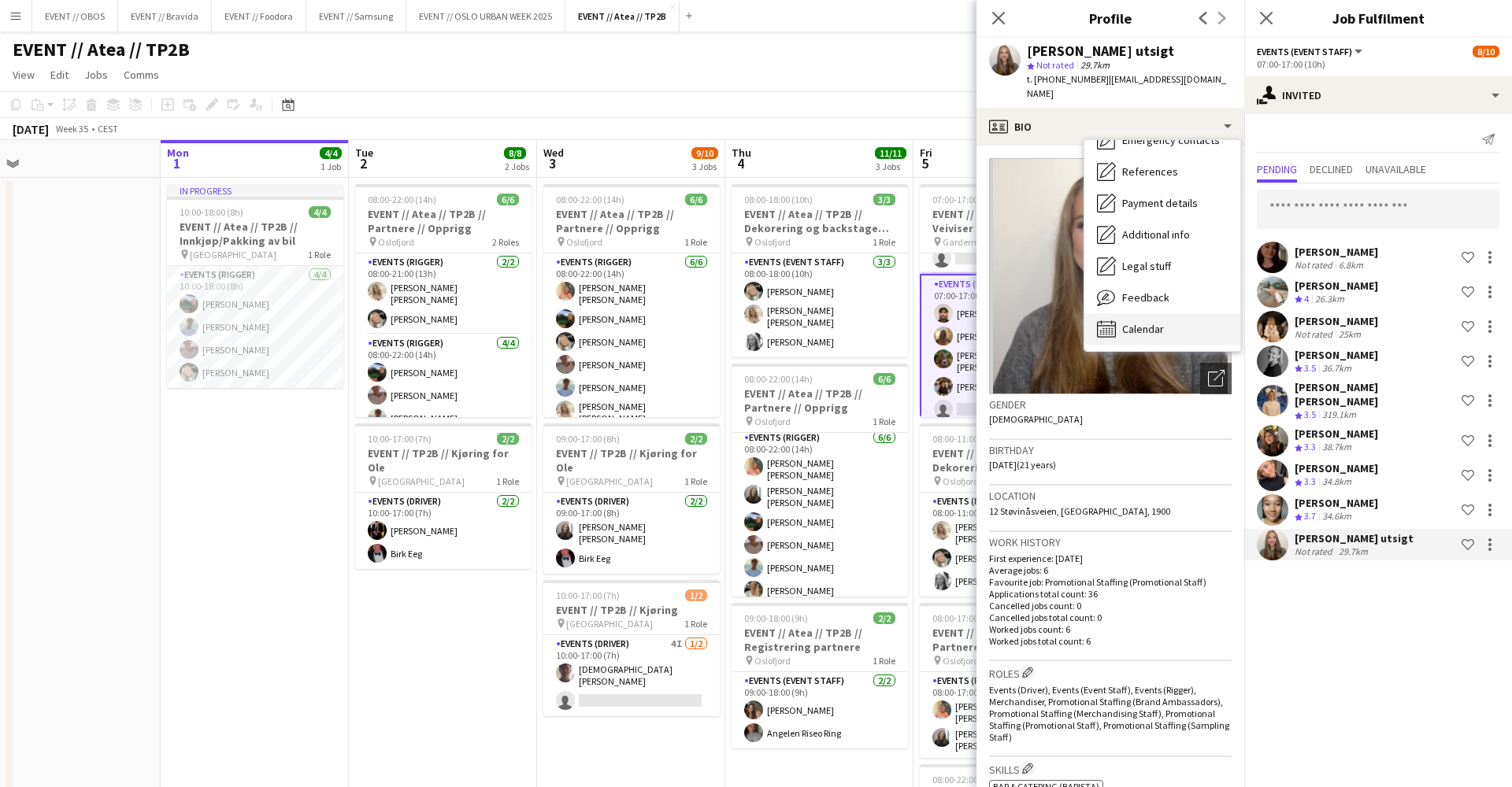
click at [1134, 313] on div "Calendar Calendar" at bounding box center [1162, 328] width 156 height 32
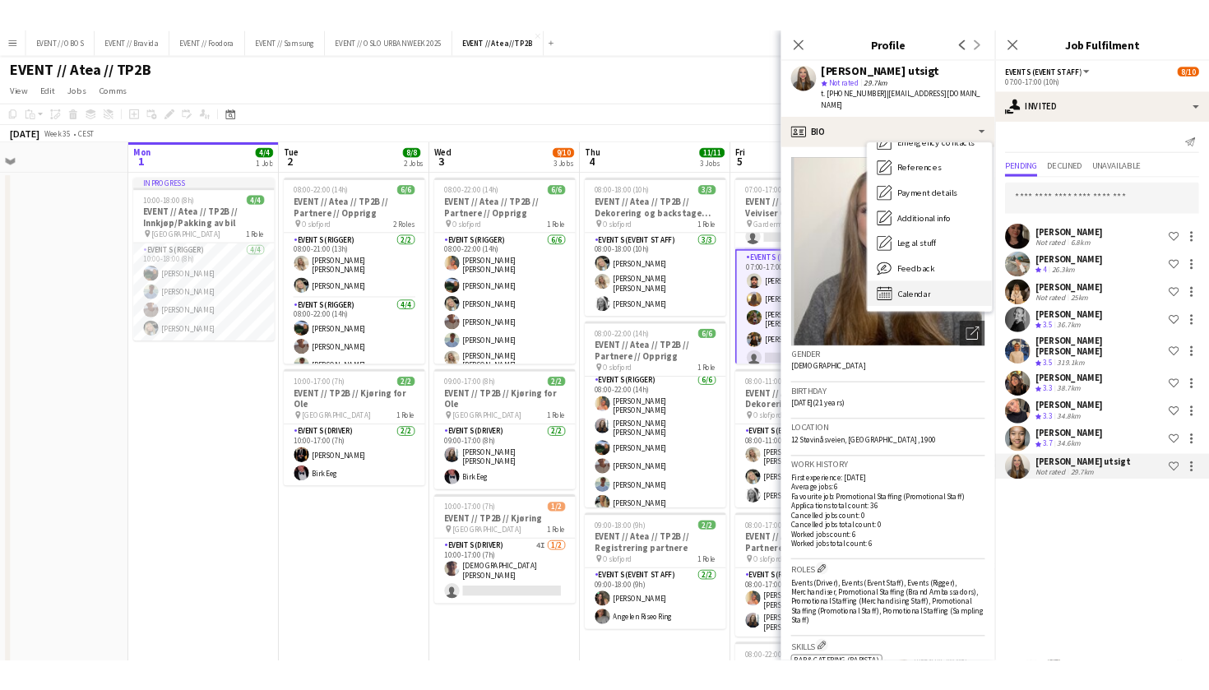
scroll to position [0, 0]
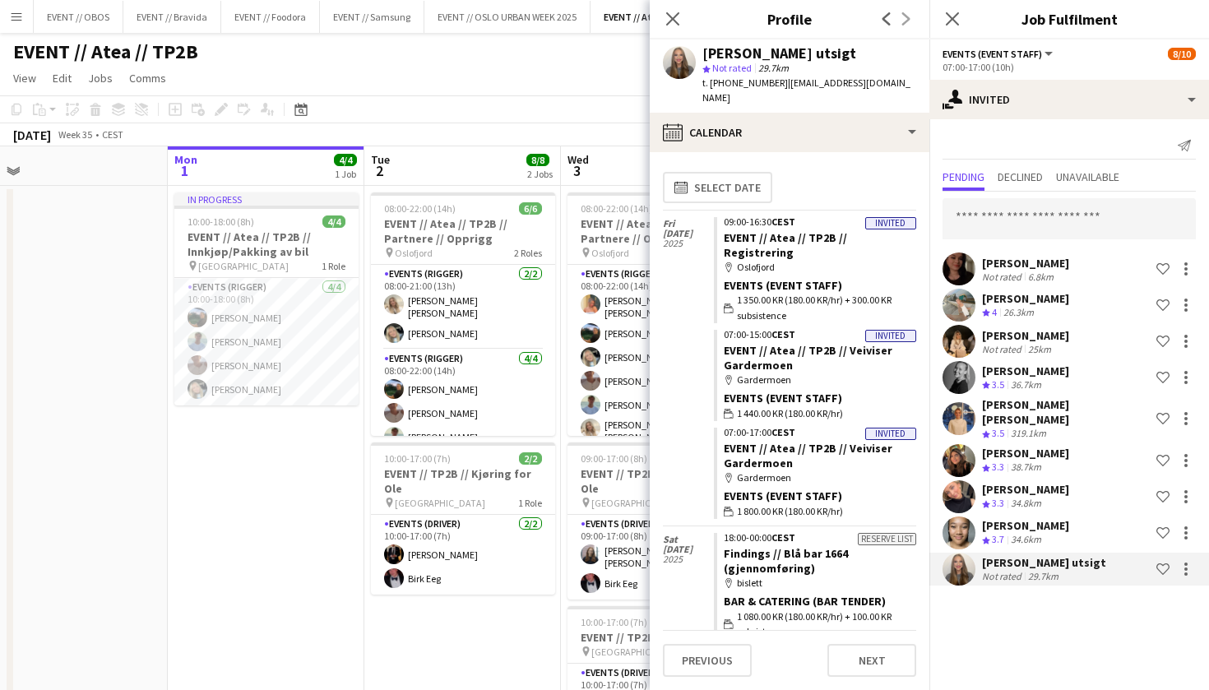
click at [473, 53] on div "EVENT // Atea // TP2B user user user user" at bounding box center [604, 48] width 1209 height 31
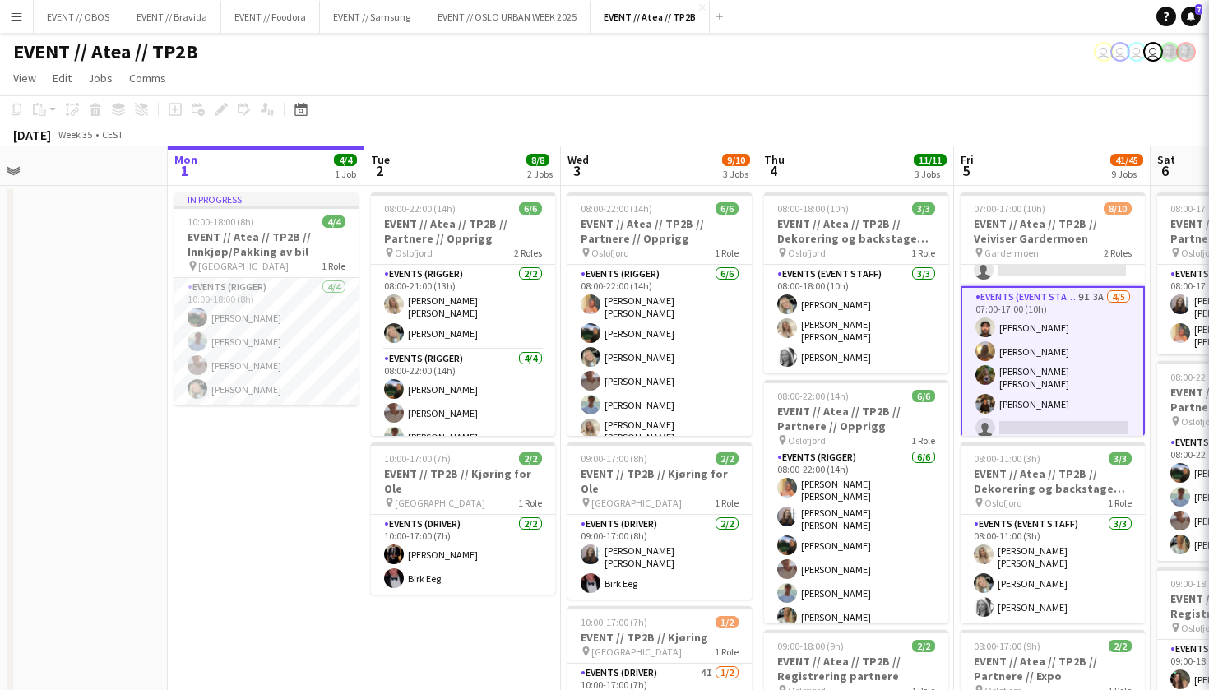
scroll to position [132, 0]
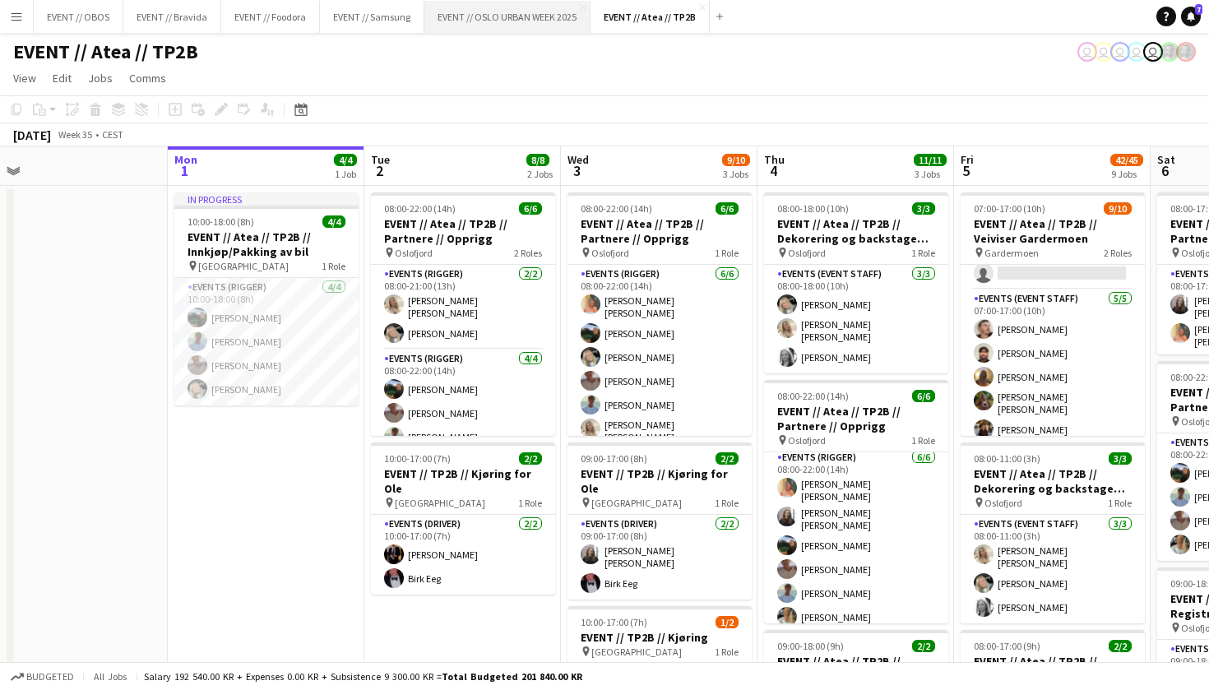
click at [553, 25] on button "EVENT // [GEOGRAPHIC_DATA] URBAN WEEK 2025 Close" at bounding box center [507, 17] width 166 height 32
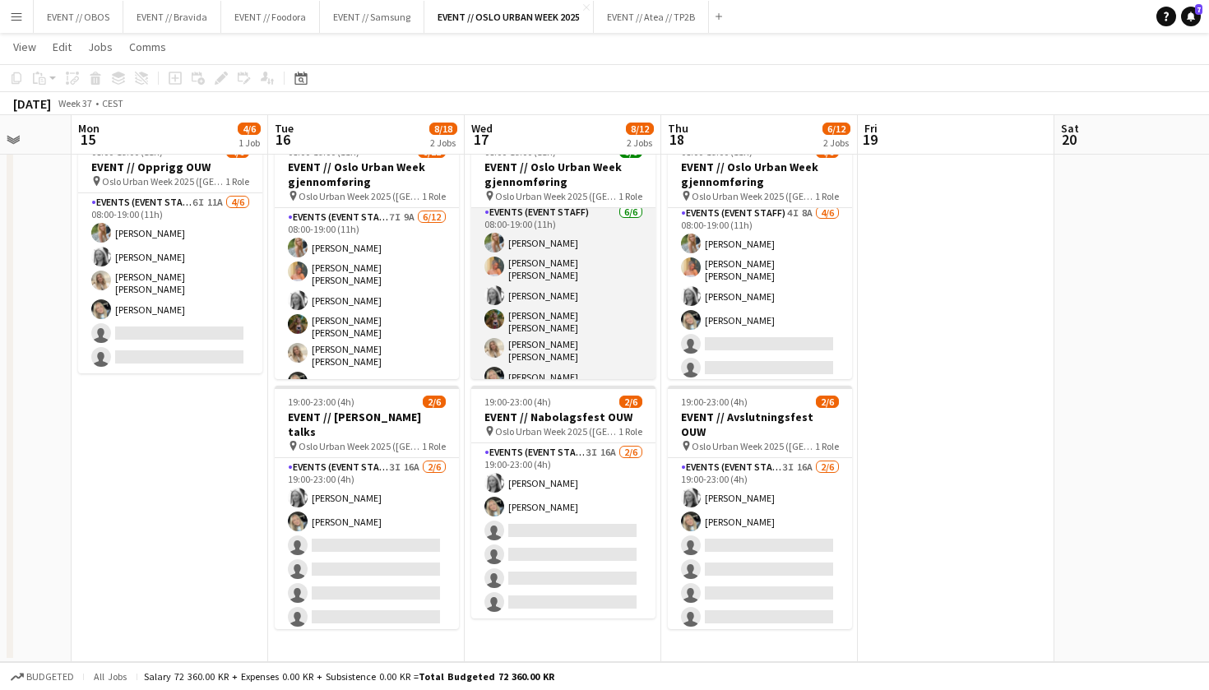
scroll to position [4, 0]
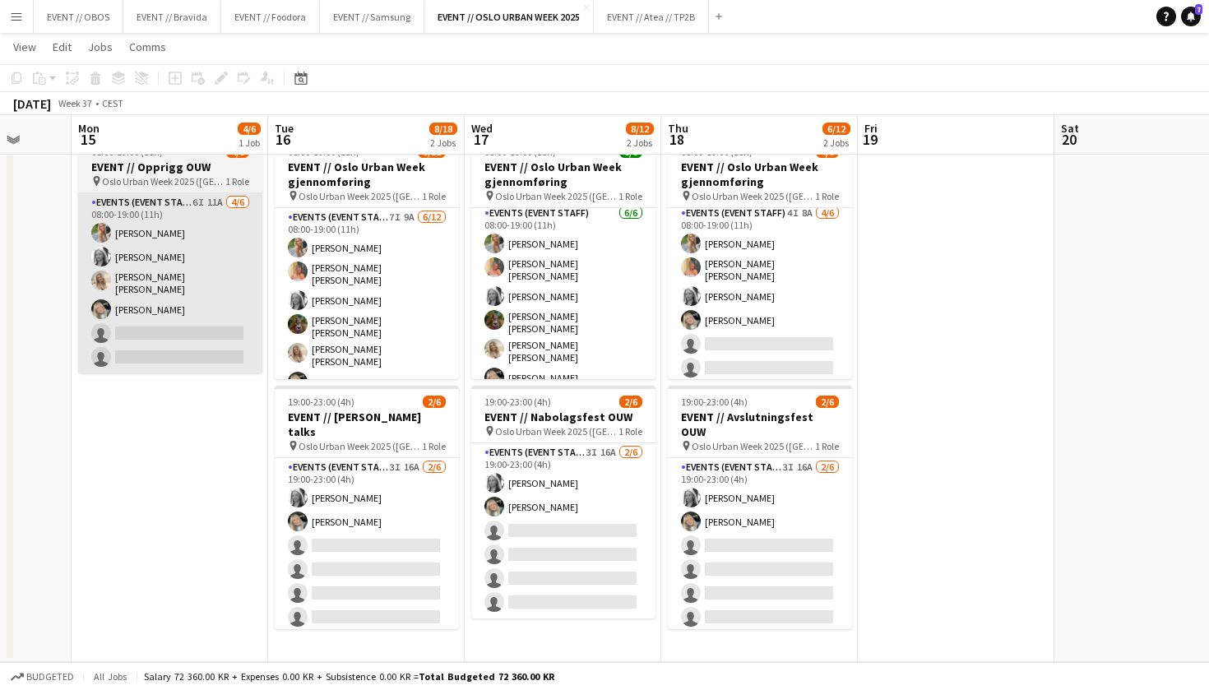
click at [191, 295] on app-card-role "Events (Event Staff) 6I 11A [DATE] 08:00-19:00 (11h) [PERSON_NAME] [PERSON_NAME…" at bounding box center [170, 283] width 184 height 180
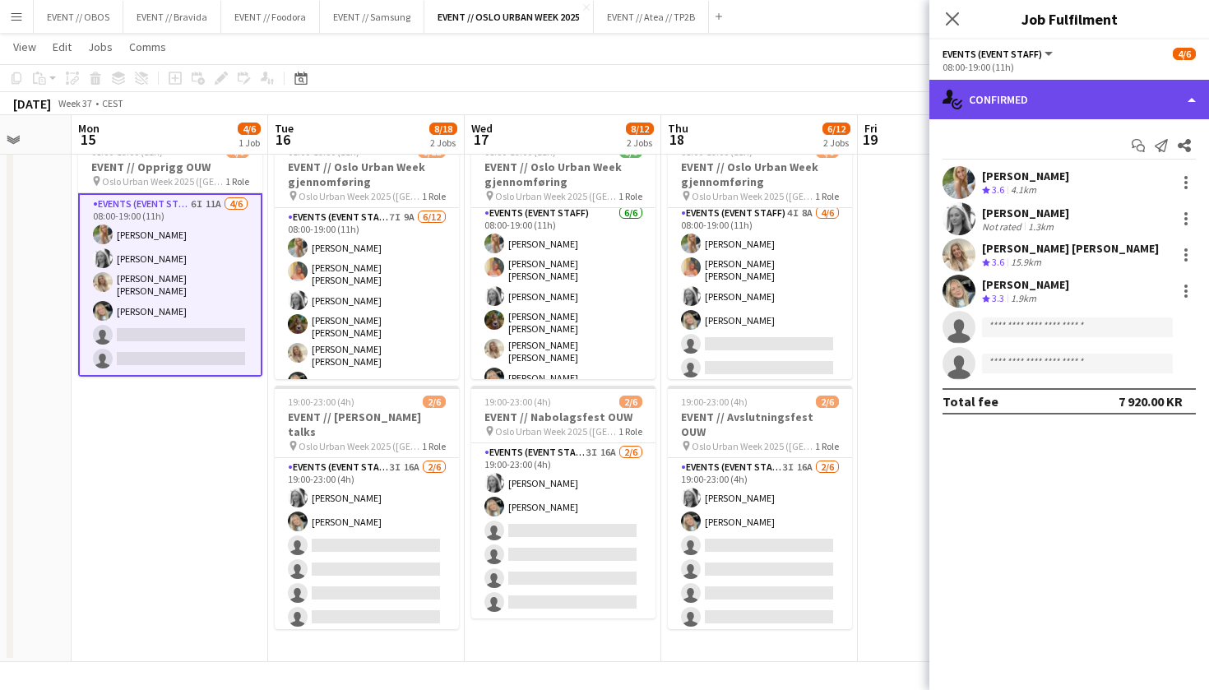
click at [1034, 105] on div "single-neutral-actions-check-2 Confirmed" at bounding box center [1069, 99] width 280 height 39
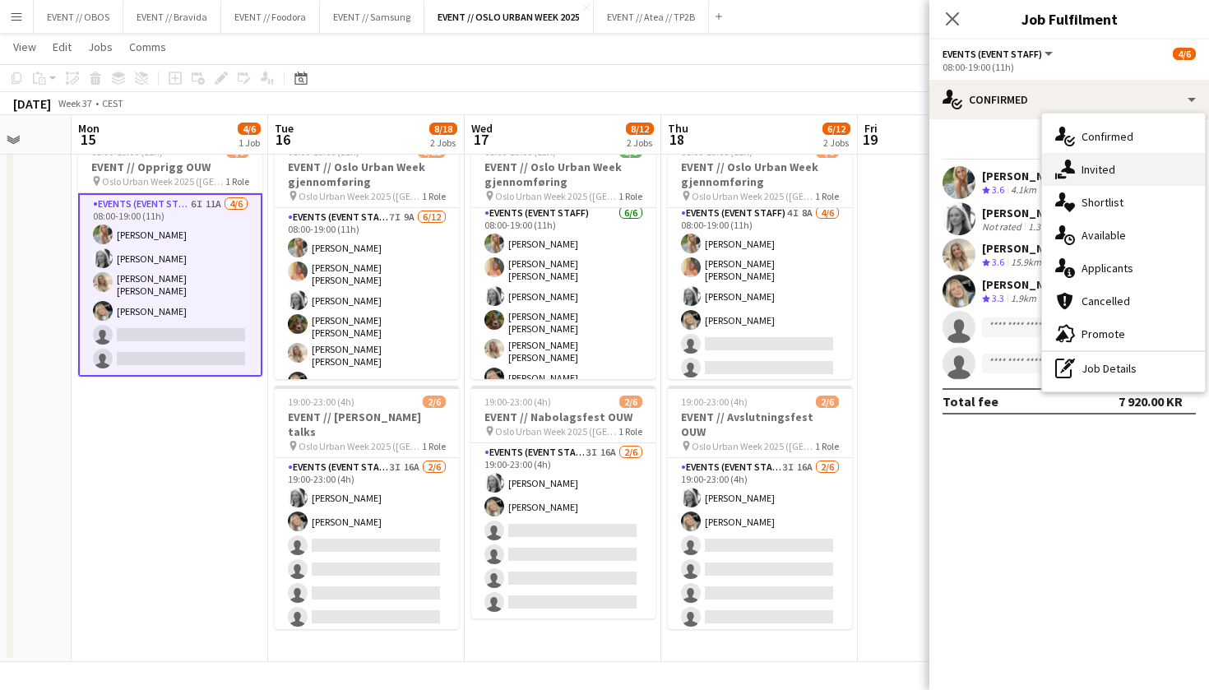
click at [1084, 165] on div "single-neutral-actions-share-1 Invited" at bounding box center [1123, 169] width 163 height 33
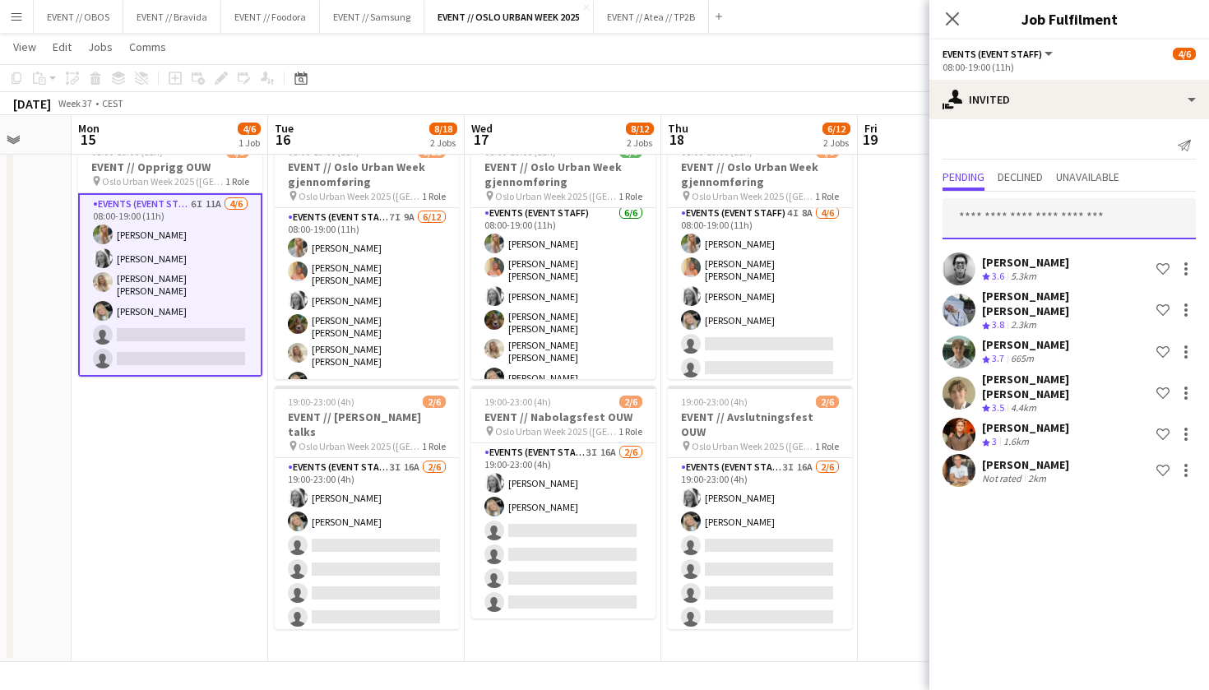
click at [982, 219] on input "text" at bounding box center [1068, 218] width 253 height 41
type input "*"
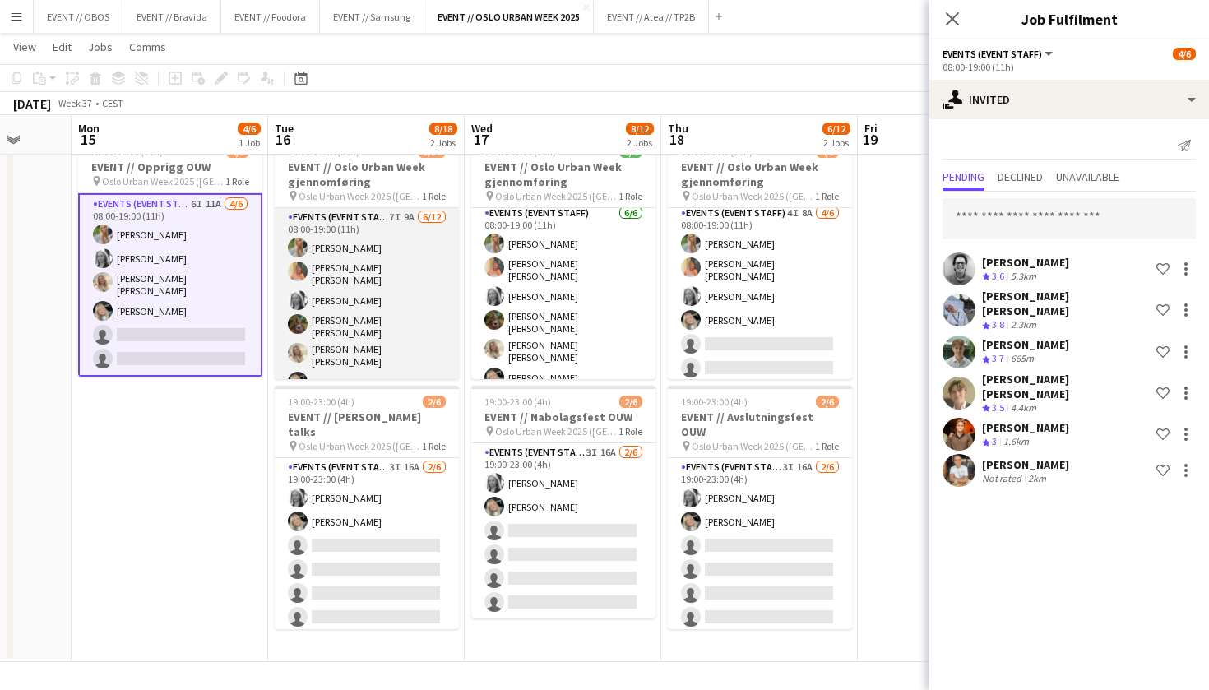
click at [317, 306] on app-card-role "Events (Event Staff) 7I 9A [DATE] 08:00-19:00 (11h) [PERSON_NAME] [PERSON_NAME]…" at bounding box center [367, 374] width 184 height 333
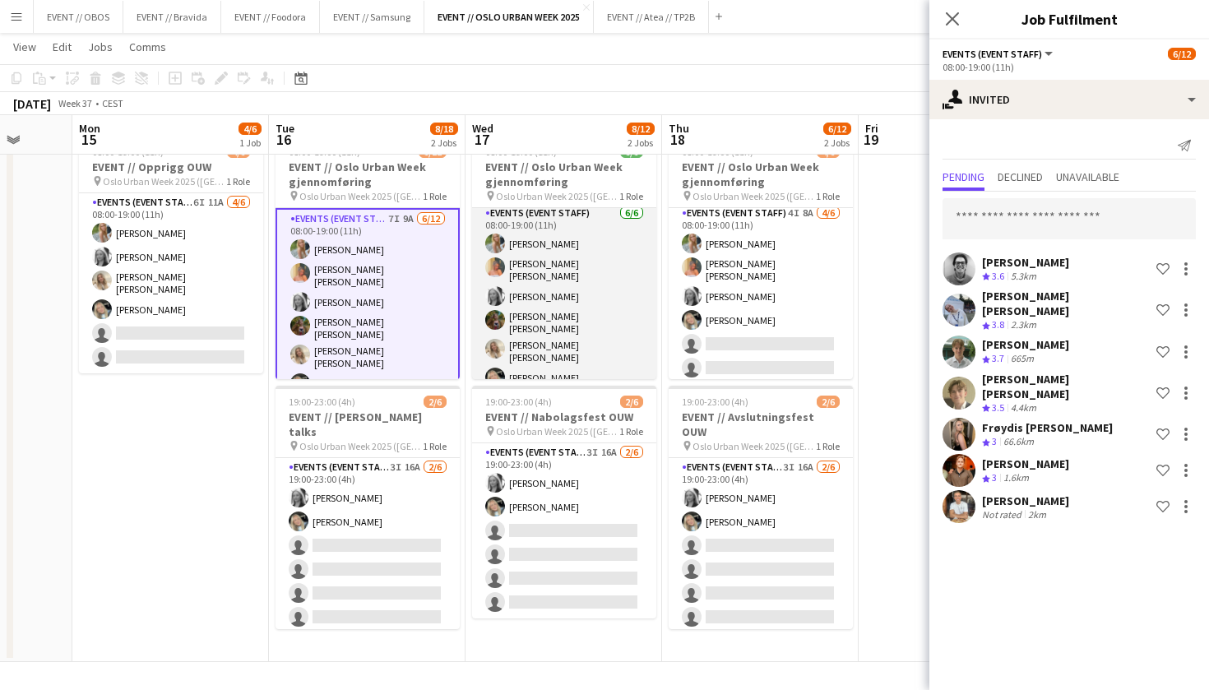
click at [525, 277] on app-card-role "Events (Event Staff) [DATE] 08:00-19:00 (11h) [PERSON_NAME] [PERSON_NAME] [PERS…" at bounding box center [564, 299] width 184 height 190
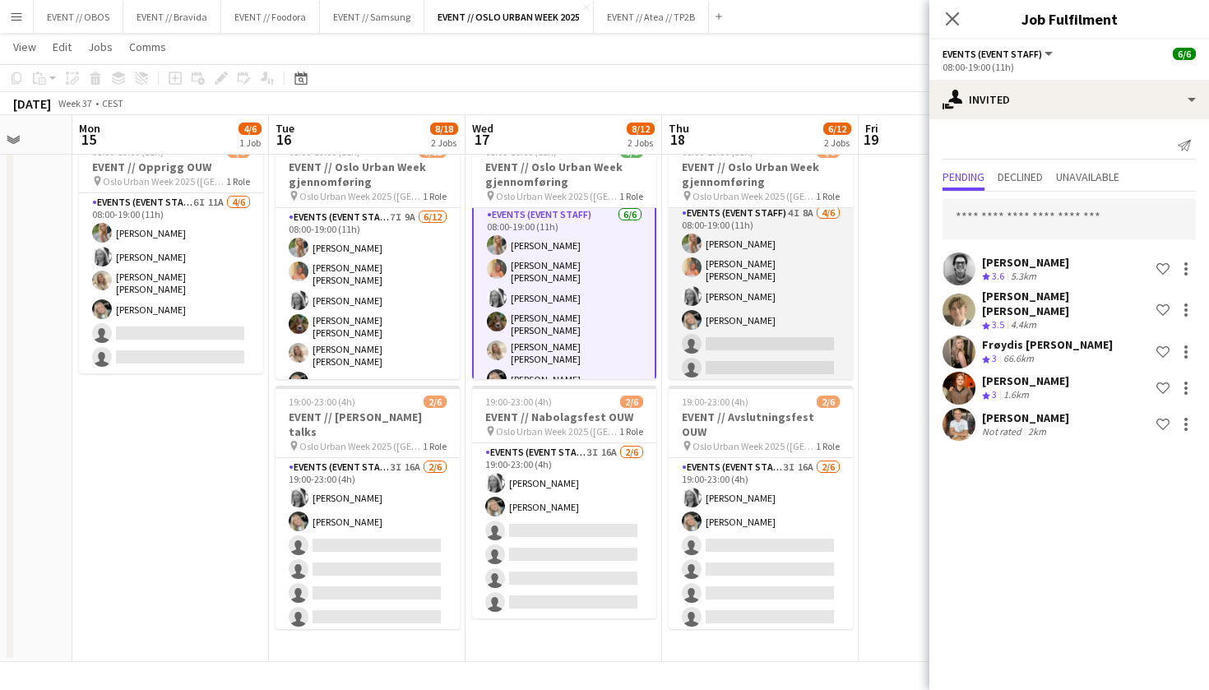
click at [738, 257] on app-card-role "Events (Event Staff) 4I 8A [DATE] 08:00-19:00 (11h) [PERSON_NAME] [PERSON_NAME]…" at bounding box center [761, 294] width 184 height 180
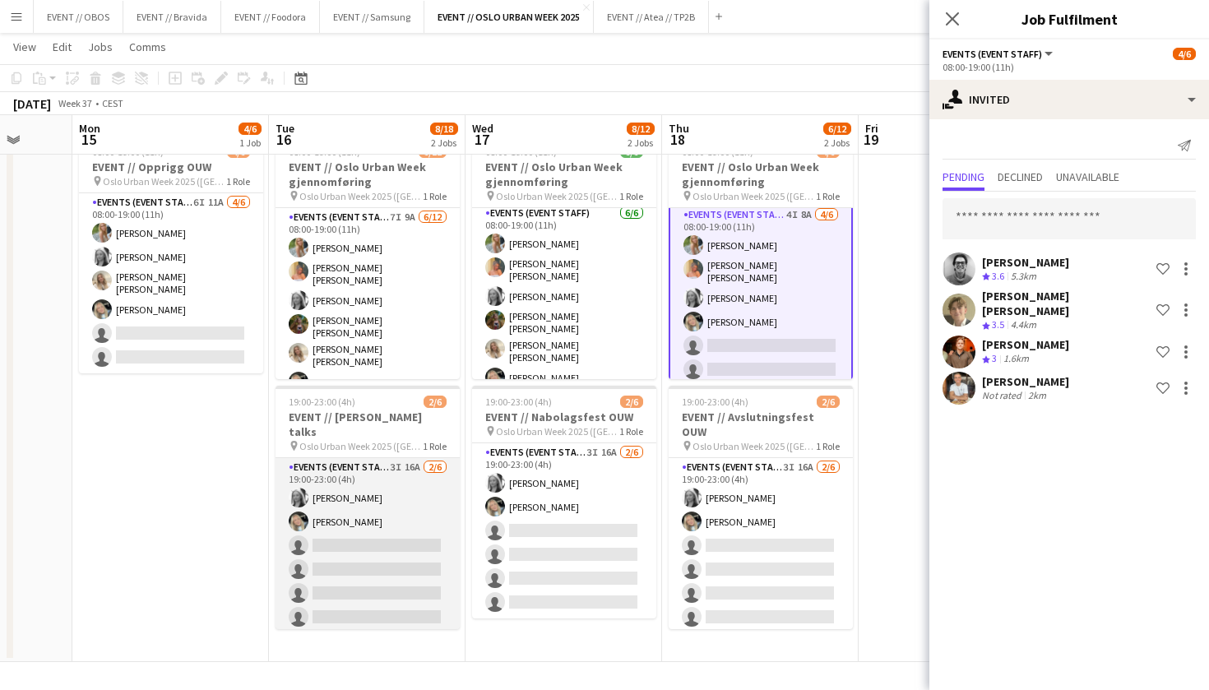
click at [300, 488] on app-user-avatar at bounding box center [299, 498] width 20 height 20
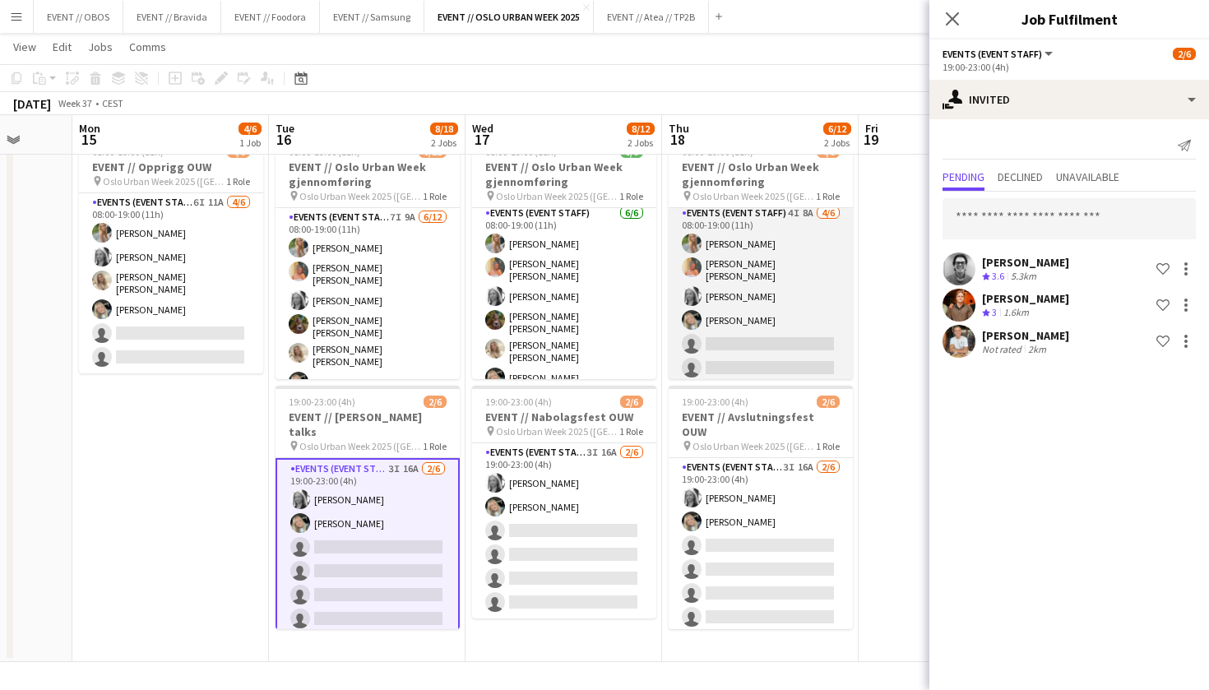
drag, startPoint x: 686, startPoint y: 276, endPoint x: 713, endPoint y: 342, distance: 71.2
click at [713, 342] on app-card-role "Events (Event Staff) 4I 8A [DATE] 08:00-19:00 (11h) [PERSON_NAME] [PERSON_NAME]…" at bounding box center [761, 294] width 184 height 180
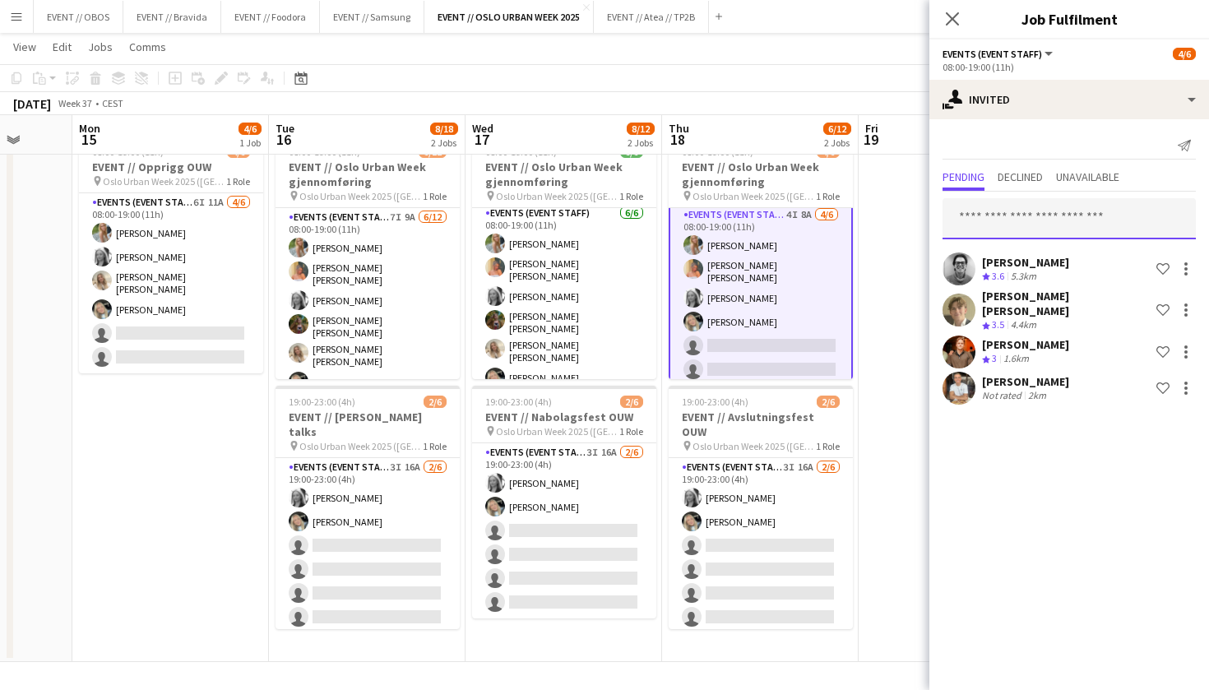
click at [1004, 216] on input "text" at bounding box center [1068, 218] width 253 height 41
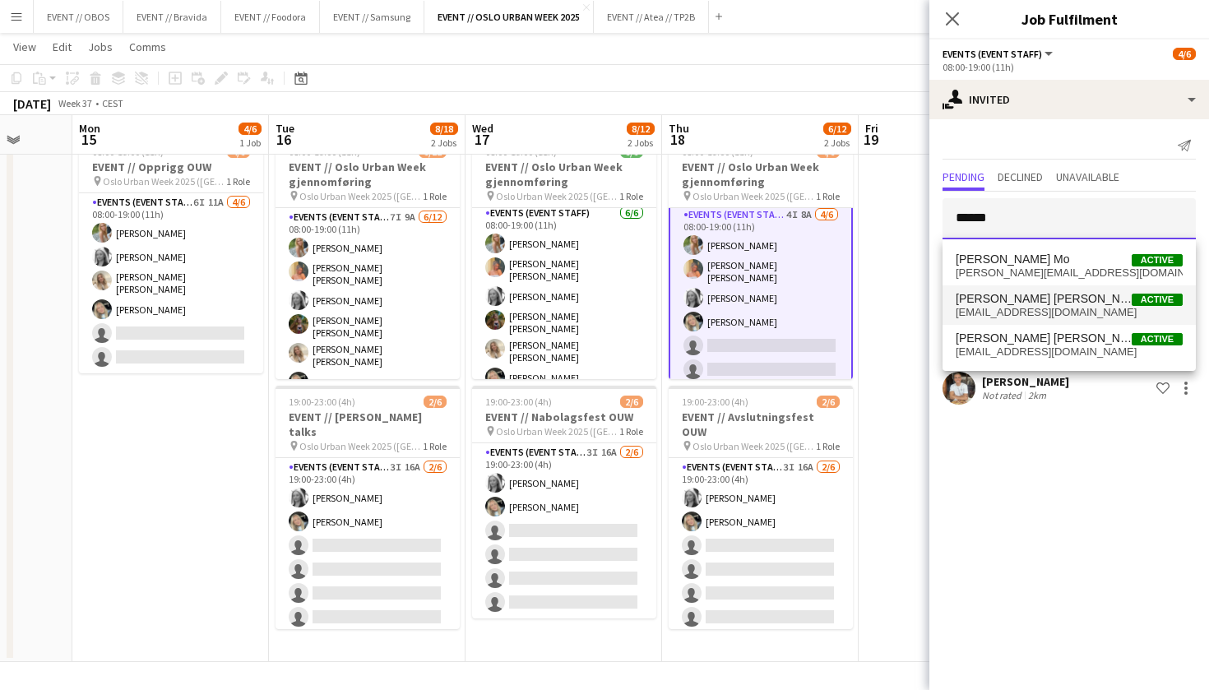
type input "*****"
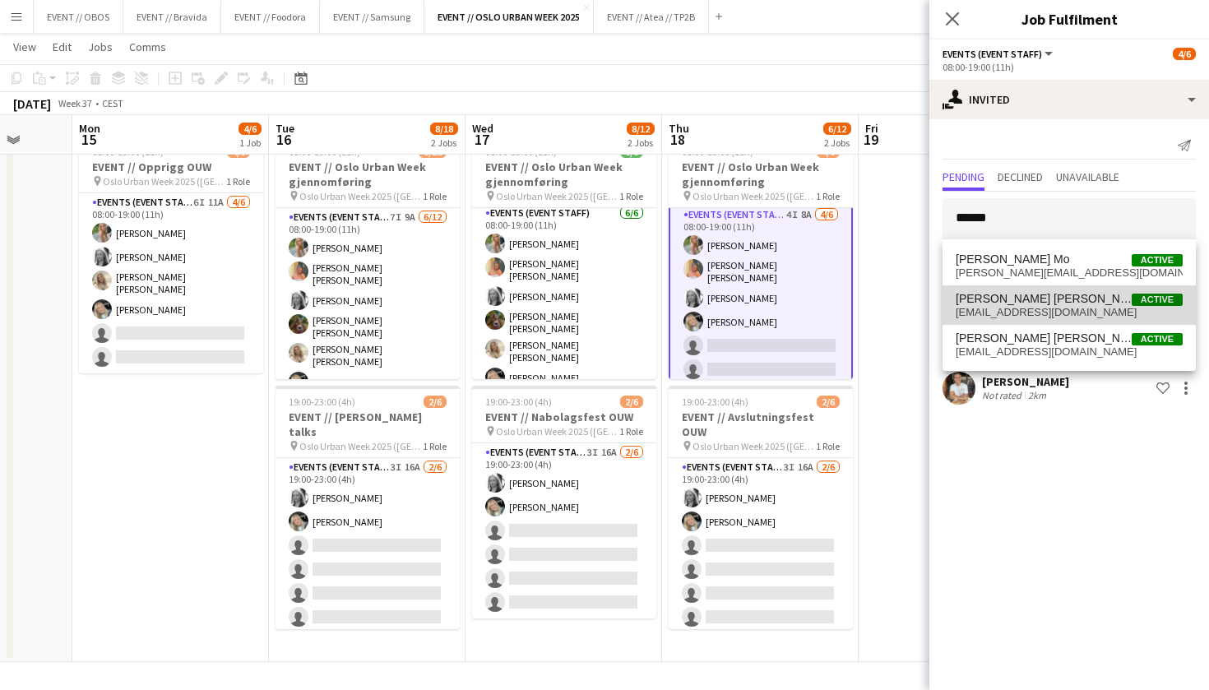
click at [1043, 303] on span "[PERSON_NAME] [PERSON_NAME]" at bounding box center [1044, 299] width 176 height 14
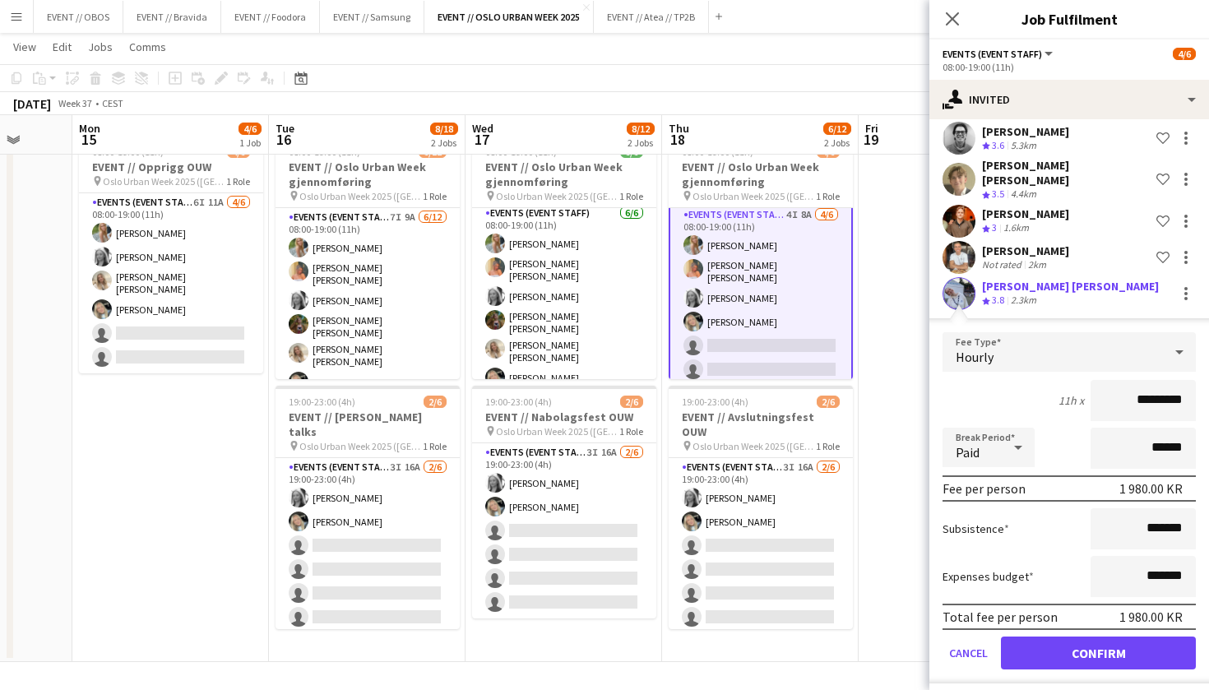
click at [1059, 662] on form "Fee Type Hourly 11h x ********* Break Period Paid ****** Fee per person 1 980.0…" at bounding box center [1069, 507] width 280 height 351
click at [1072, 637] on button "Confirm" at bounding box center [1098, 653] width 195 height 33
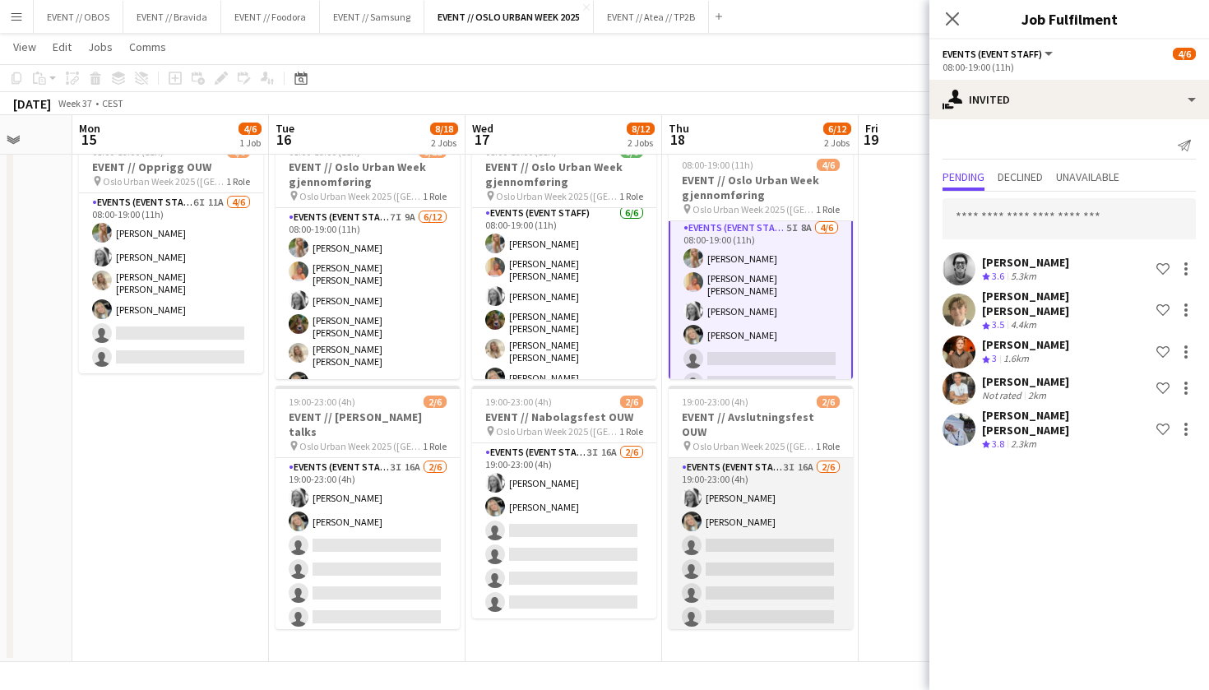
click at [742, 528] on app-card-role "Events (Event Staff) 3I 16A [DATE] 19:00-23:00 (4h) [PERSON_NAME] Grefberg [PER…" at bounding box center [761, 545] width 184 height 175
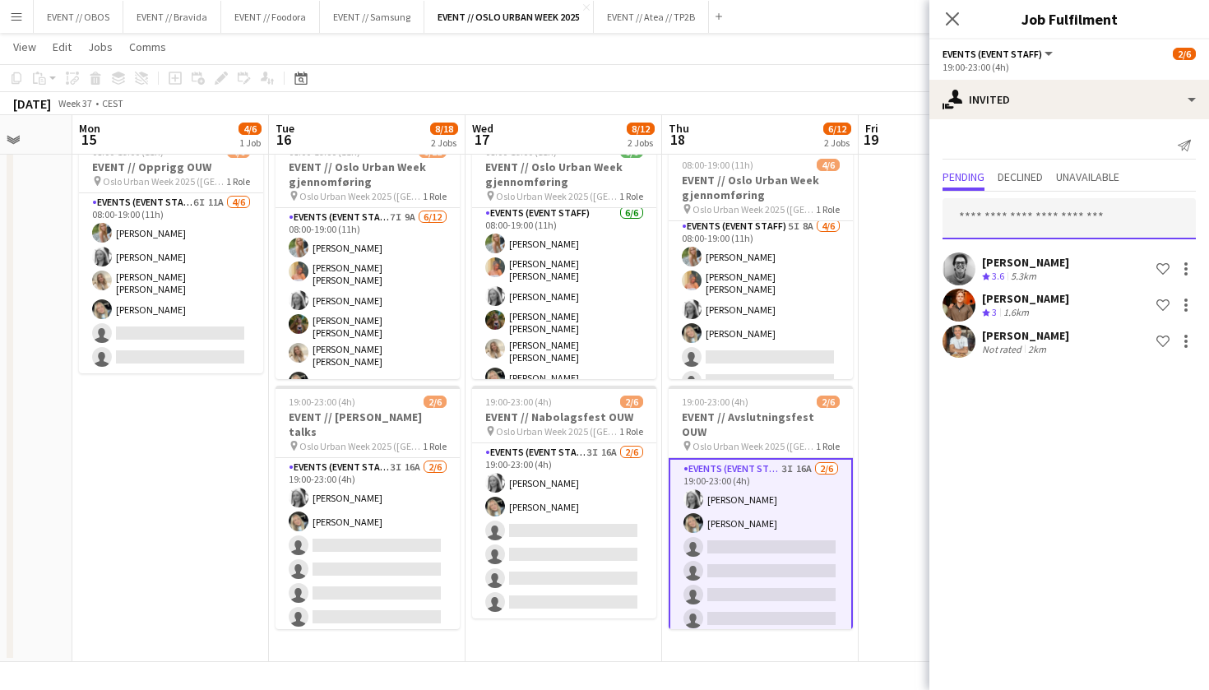
click at [996, 221] on input "text" at bounding box center [1068, 218] width 253 height 41
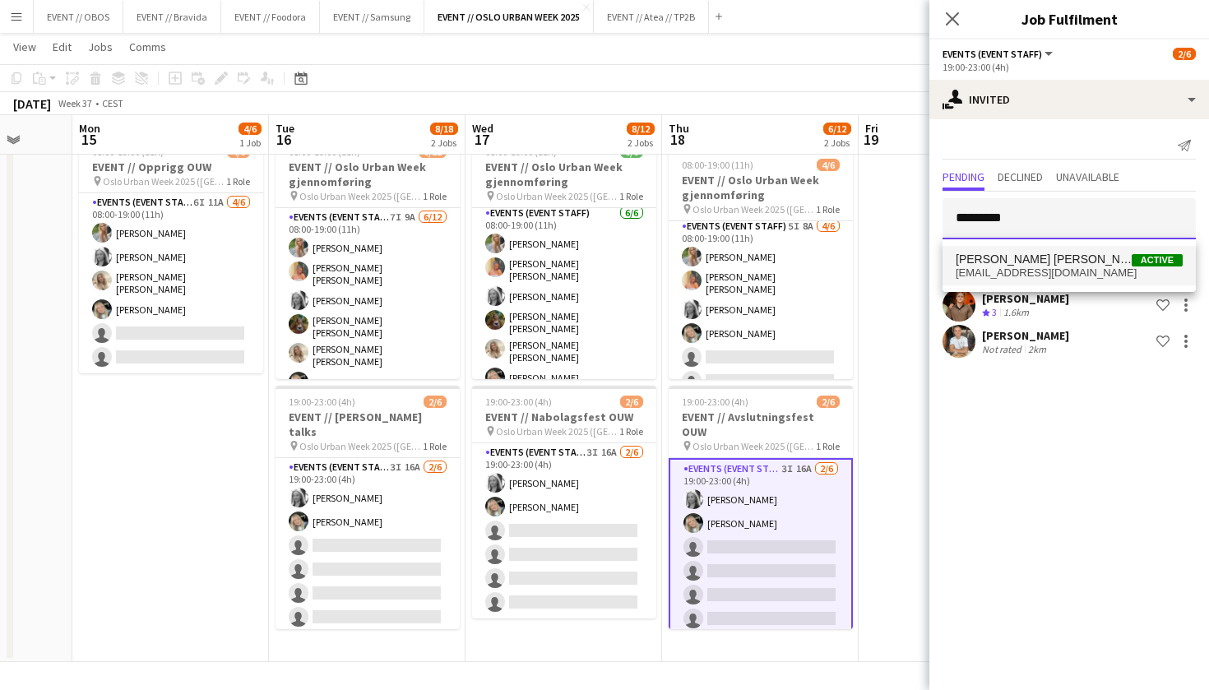
type input "*********"
click at [1015, 272] on span "[EMAIL_ADDRESS][DOMAIN_NAME]" at bounding box center [1069, 272] width 227 height 13
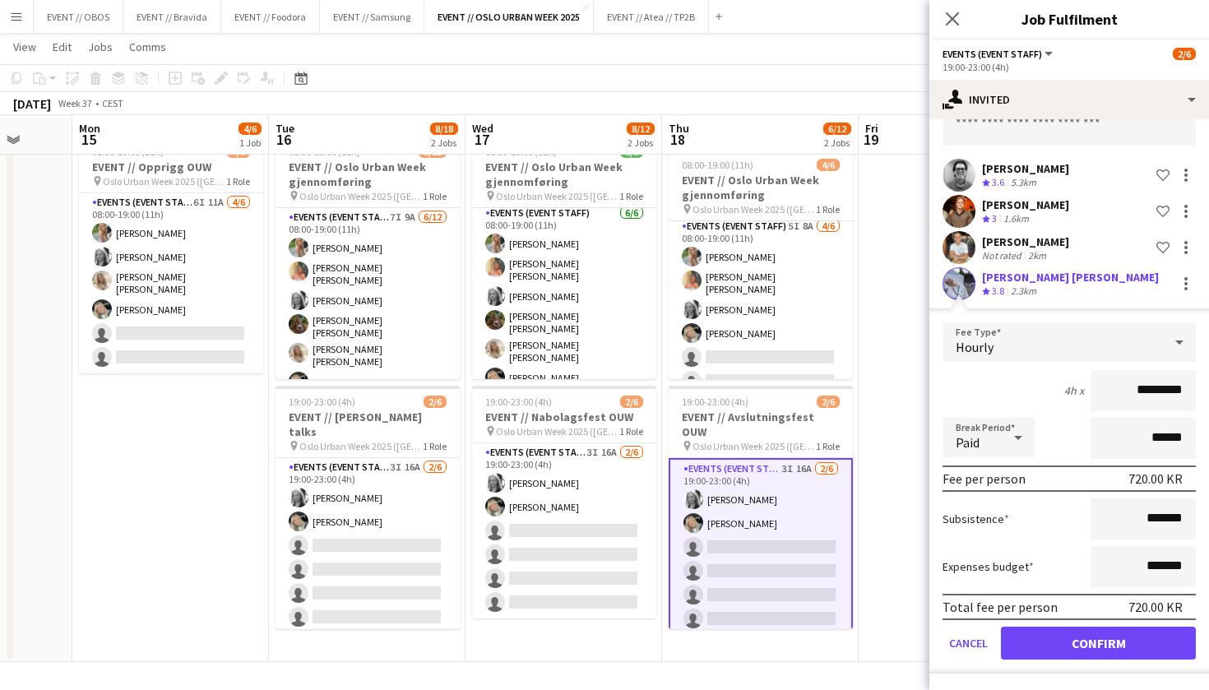
scroll to position [94, 0]
click at [1062, 650] on button "Confirm" at bounding box center [1098, 643] width 195 height 33
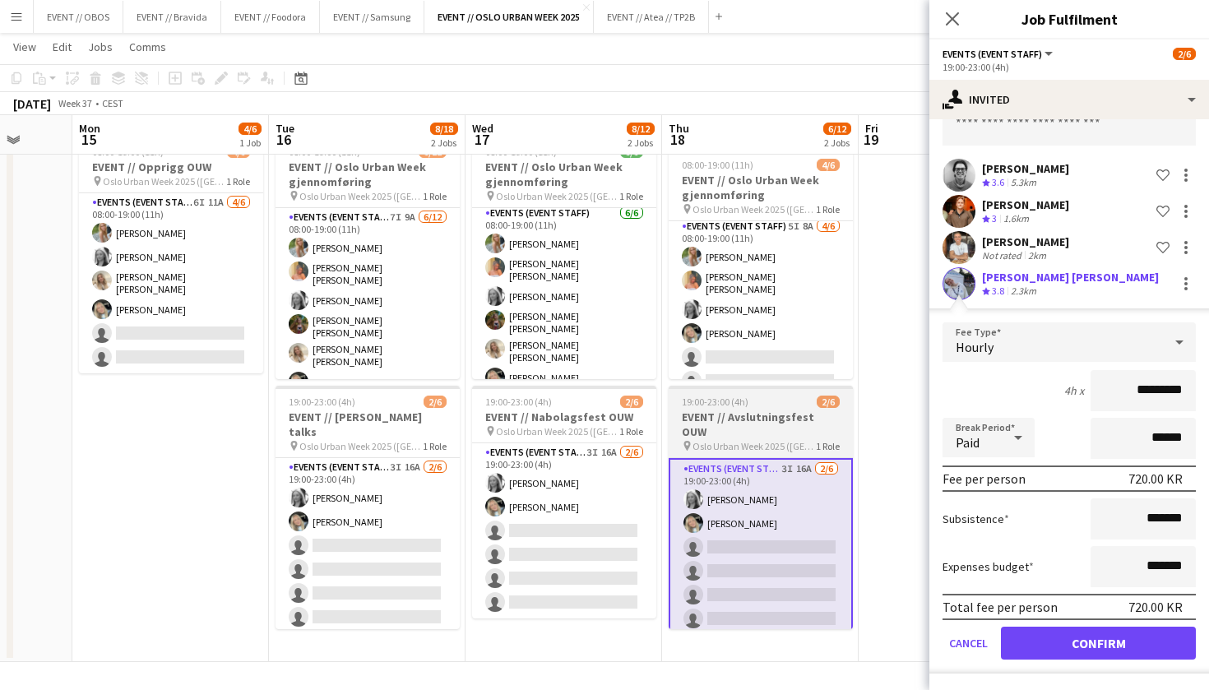
scroll to position [0, 0]
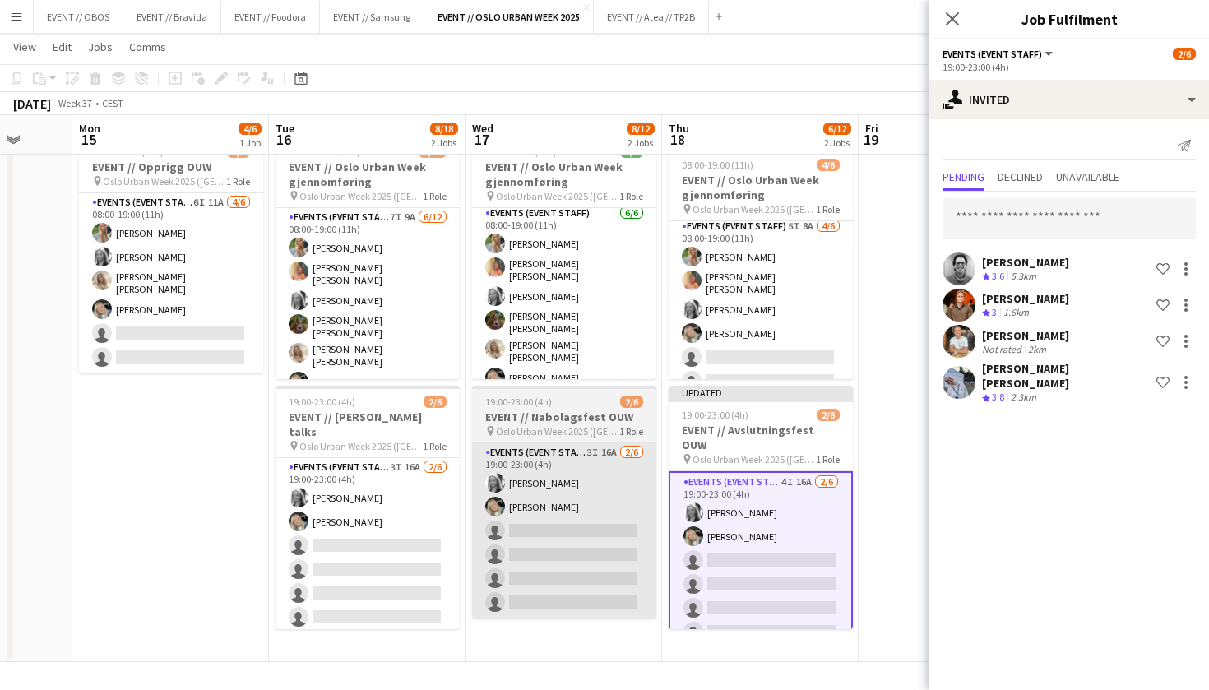
click at [626, 511] on app-card-role "Events (Event Staff) 3I 16A [DATE] 19:00-23:00 (4h) [PERSON_NAME] Grefberg [PER…" at bounding box center [564, 530] width 184 height 175
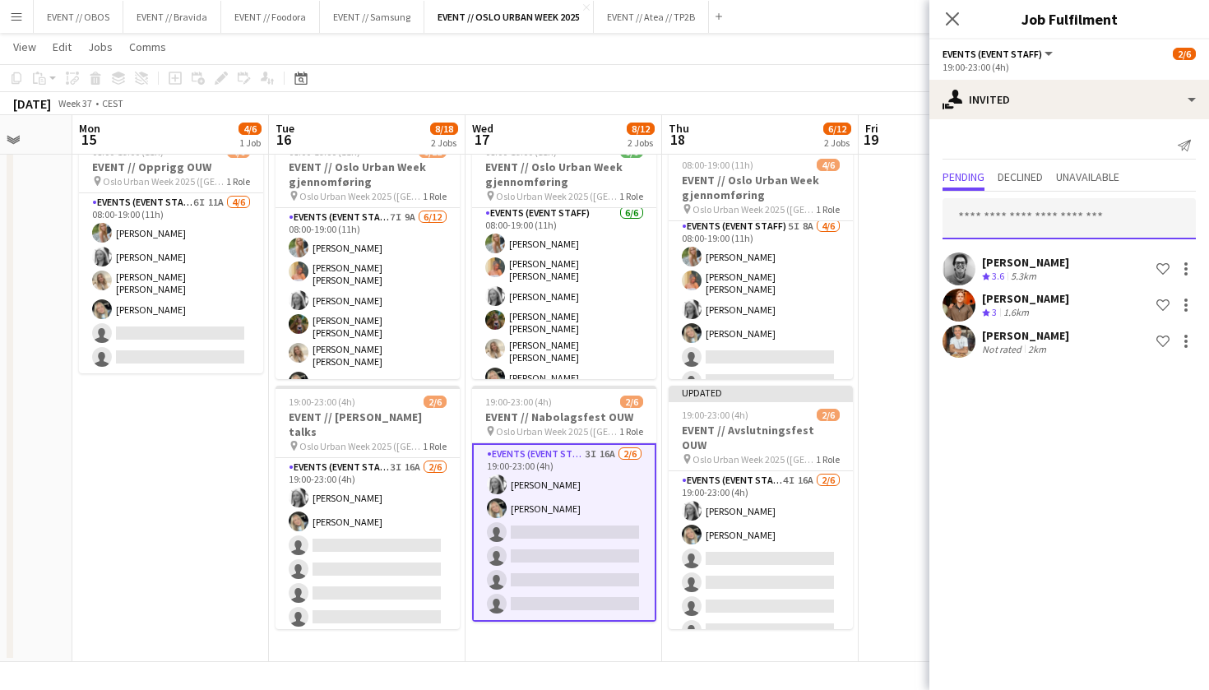
click at [992, 205] on input "text" at bounding box center [1068, 218] width 253 height 41
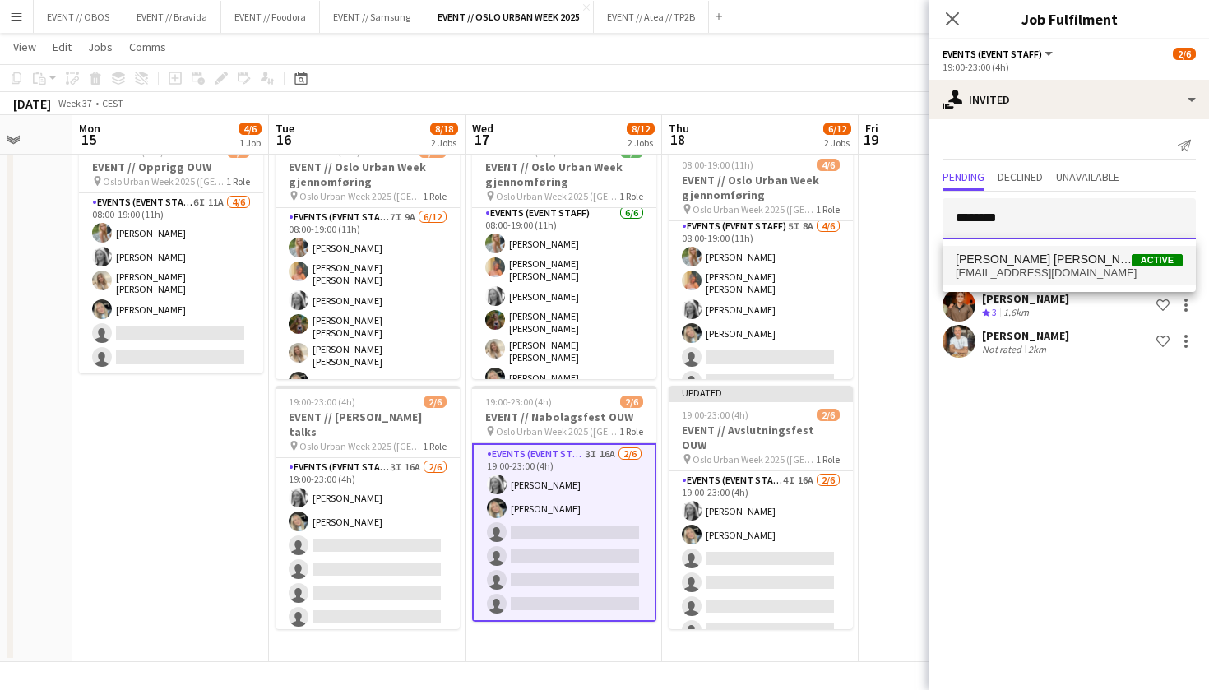
type input "********"
click at [1032, 268] on span "[EMAIL_ADDRESS][DOMAIN_NAME]" at bounding box center [1069, 272] width 227 height 13
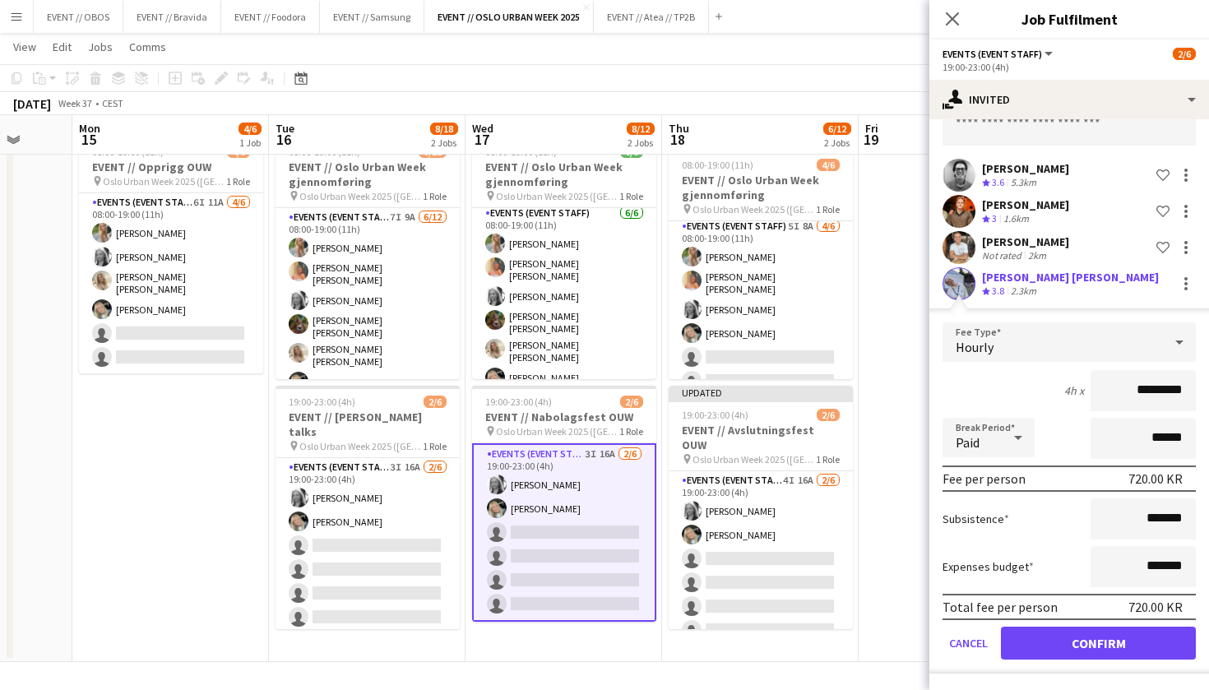
scroll to position [95, 0]
click at [1037, 650] on button "Confirm" at bounding box center [1098, 643] width 195 height 33
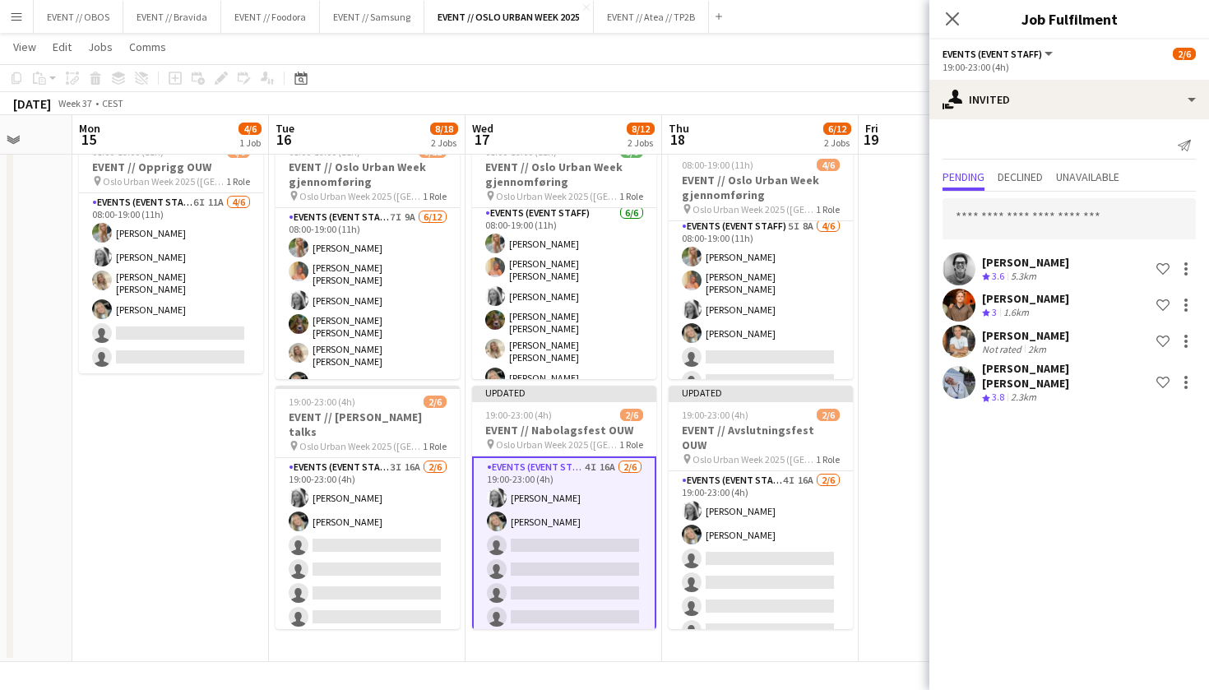
scroll to position [0, 0]
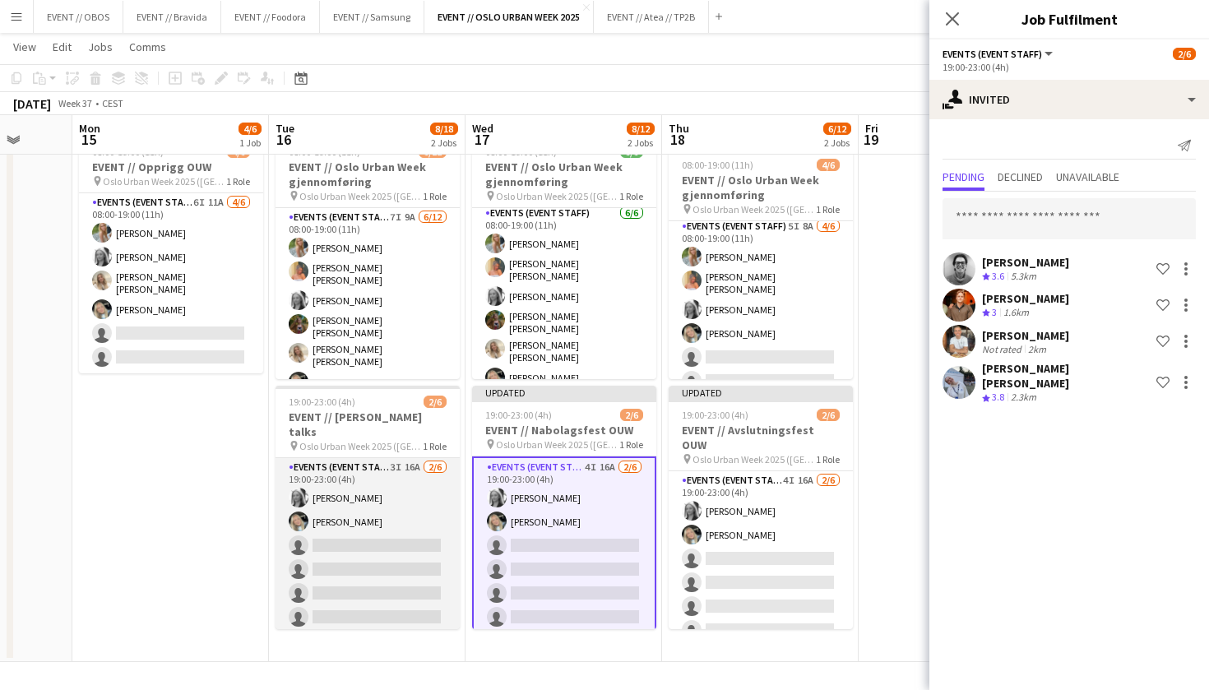
click at [342, 511] on app-card-role "Events (Event Staff) 3I 16A [DATE] 19:00-23:00 (4h) [PERSON_NAME] Grefberg [PER…" at bounding box center [367, 545] width 184 height 175
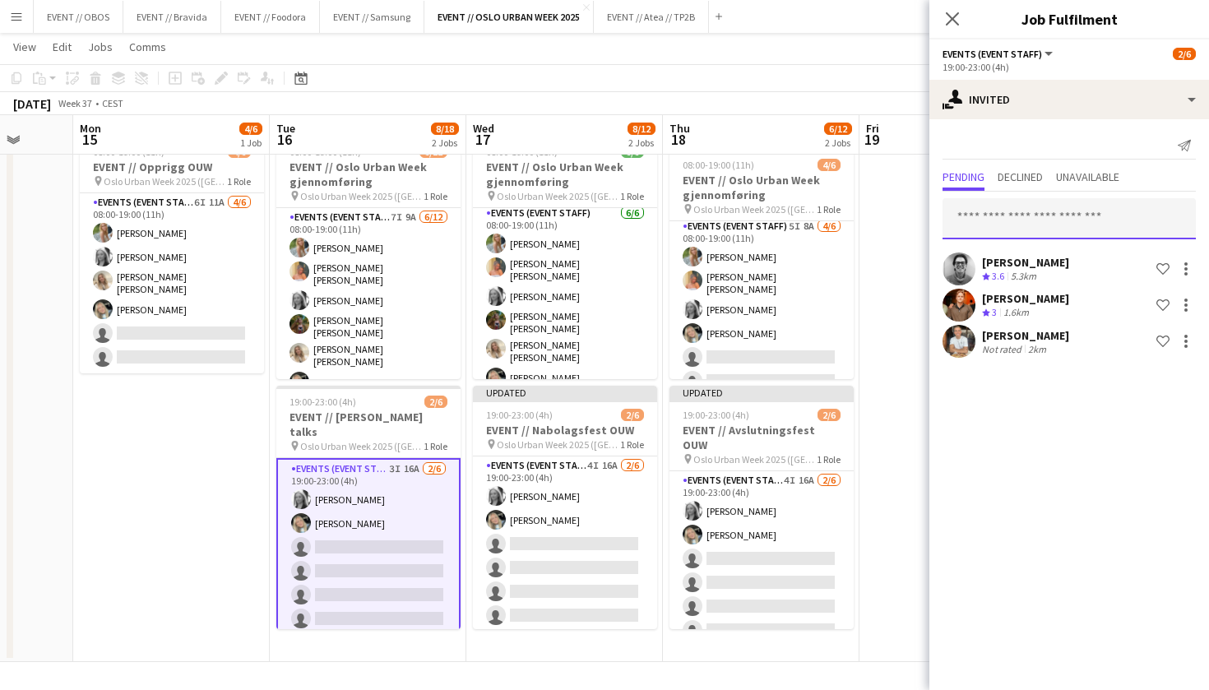
click at [980, 206] on input "text" at bounding box center [1068, 218] width 253 height 41
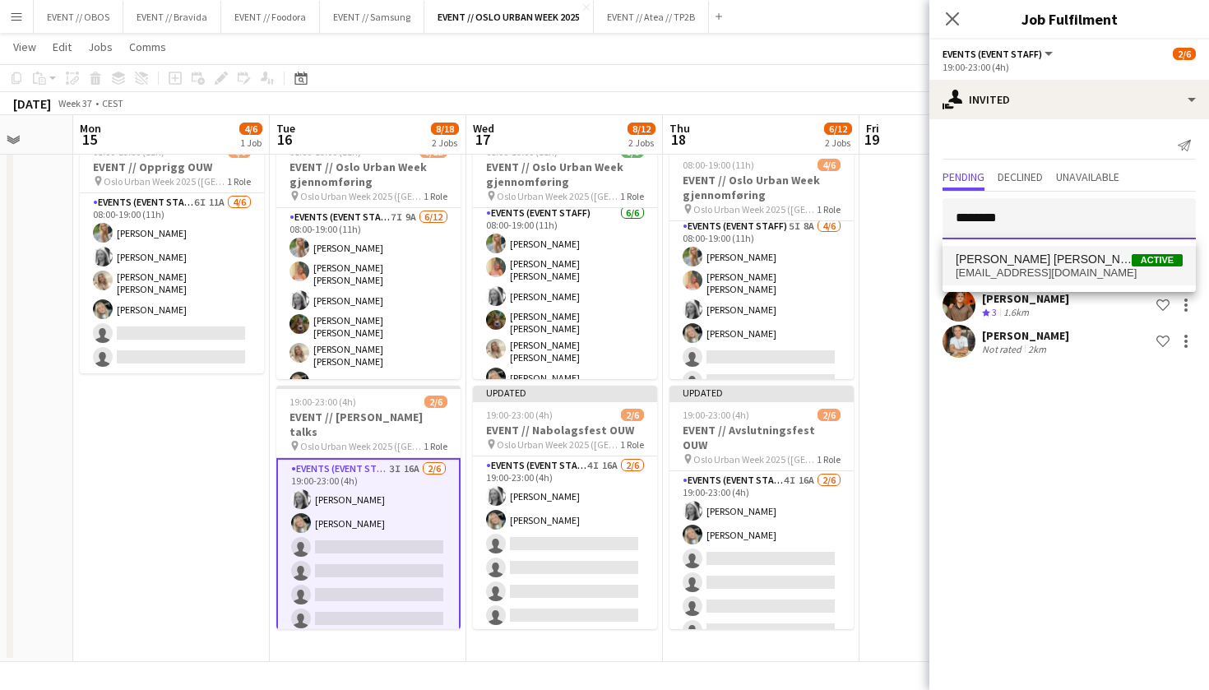
type input "********"
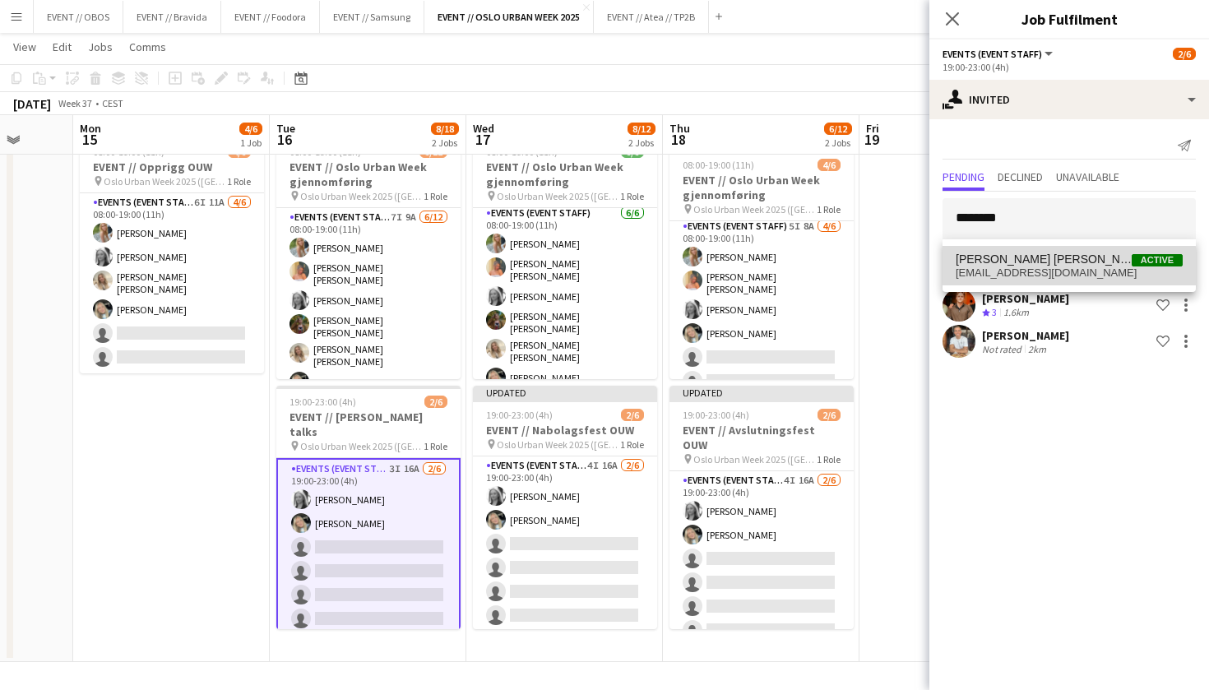
click at [992, 272] on span "[EMAIL_ADDRESS][DOMAIN_NAME]" at bounding box center [1069, 272] width 227 height 13
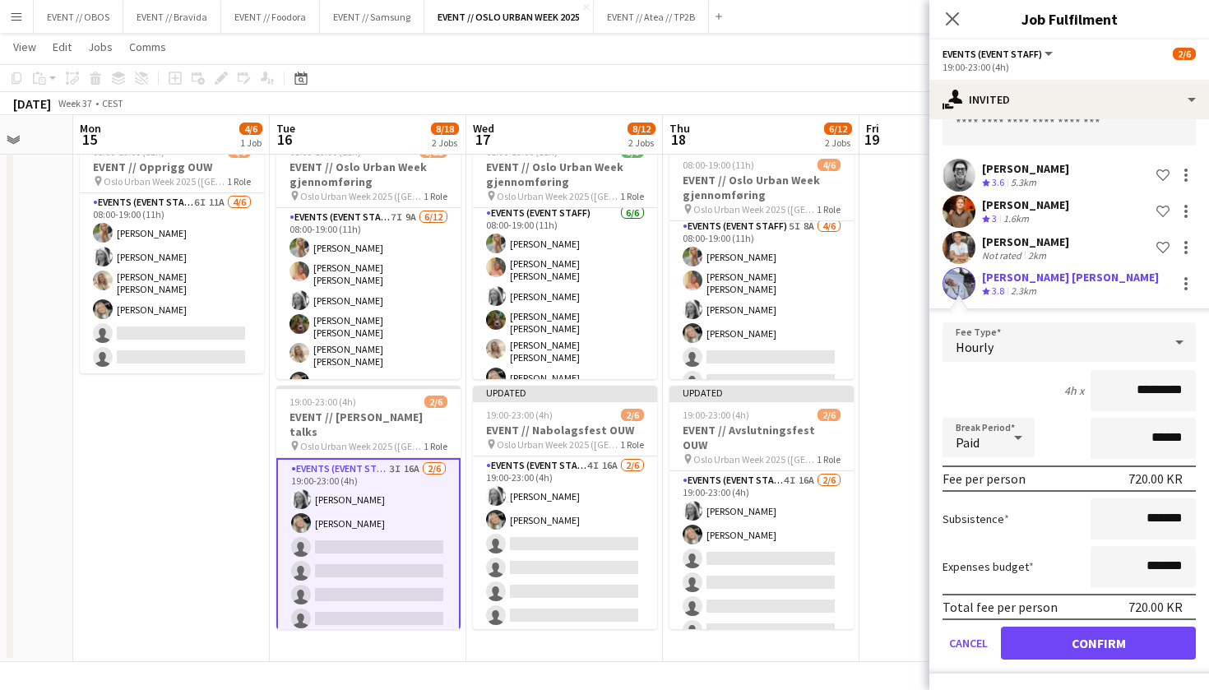
scroll to position [94, 0]
click at [1054, 650] on button "Confirm" at bounding box center [1098, 643] width 195 height 33
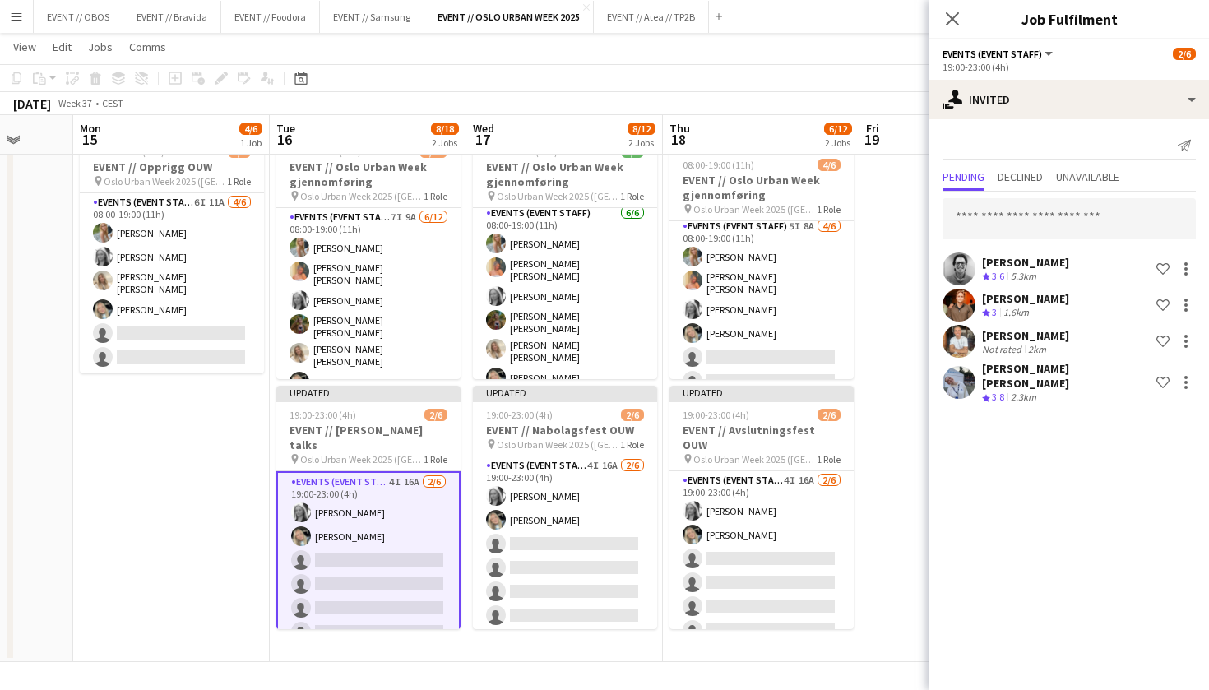
scroll to position [0, 0]
click at [877, 326] on app-date-cell at bounding box center [957, 395] width 197 height 533
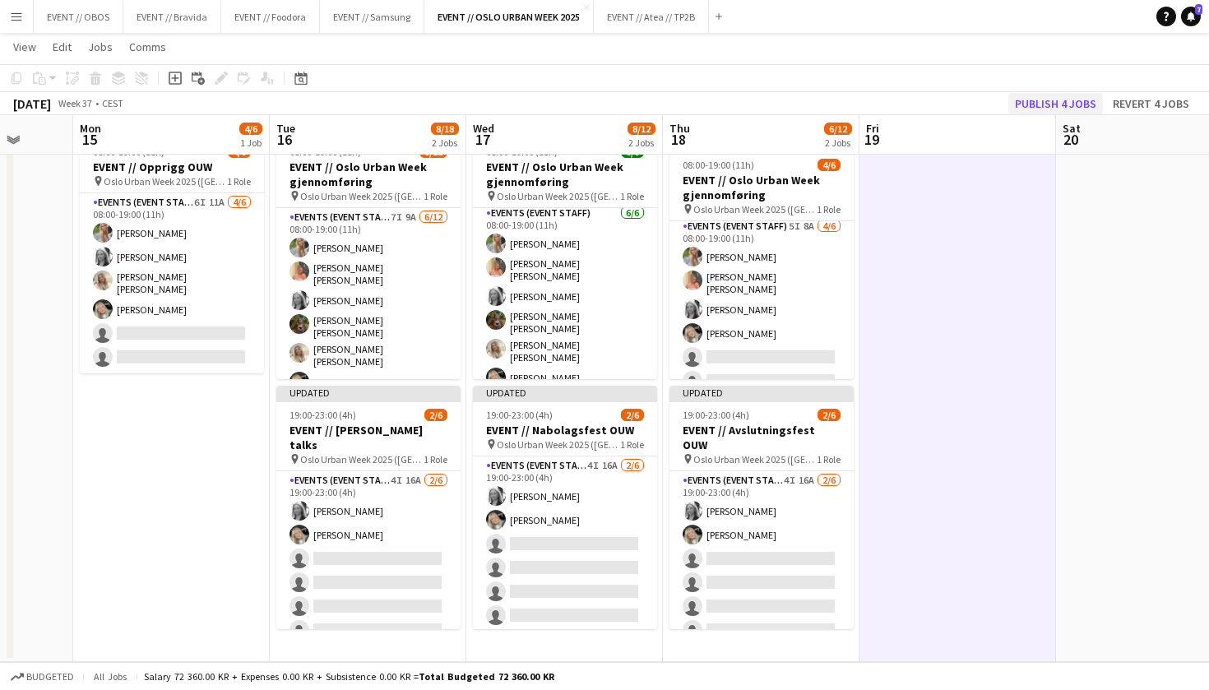
click at [1039, 99] on button "Publish 4 jobs" at bounding box center [1055, 103] width 95 height 21
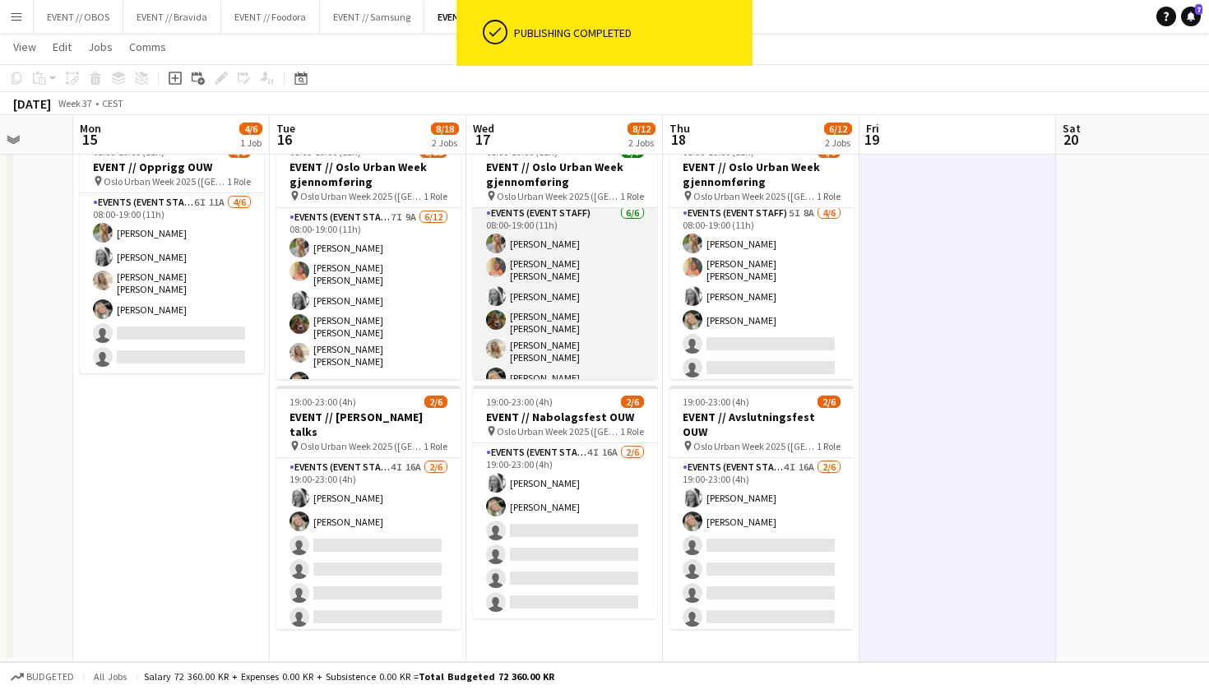
click at [569, 253] on app-card-role "Events (Event Staff) [DATE] 08:00-19:00 (11h) [PERSON_NAME] [PERSON_NAME] [PERS…" at bounding box center [565, 299] width 184 height 190
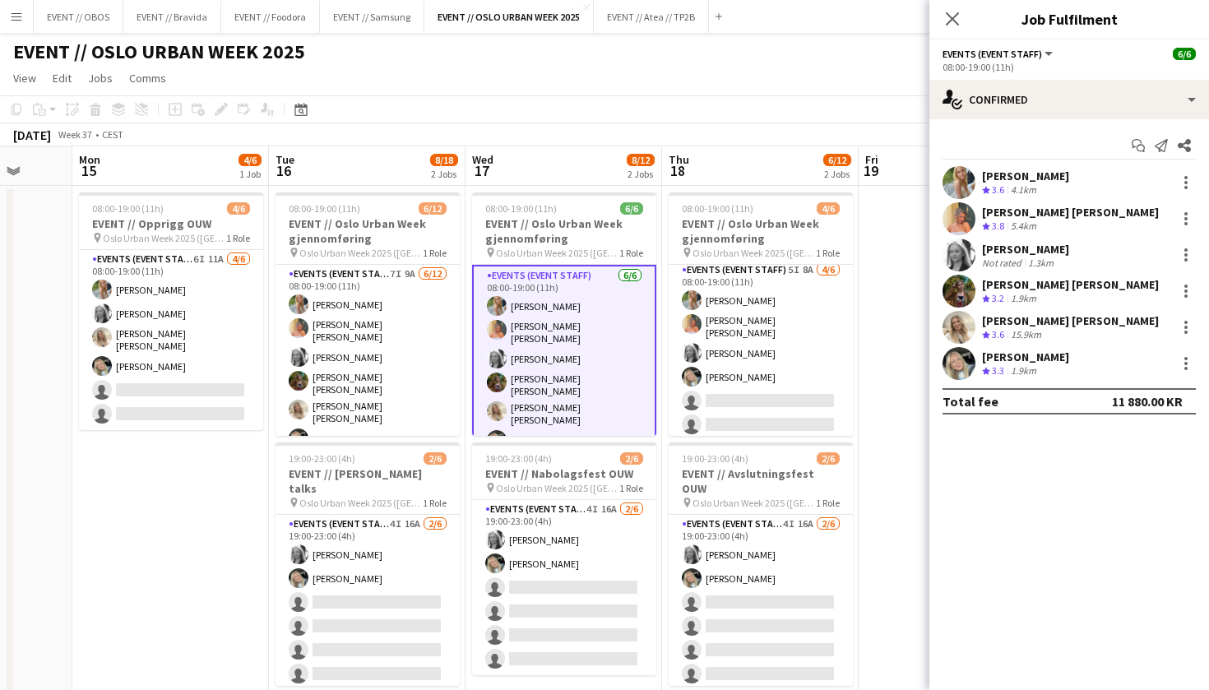
click at [497, 112] on app-toolbar "Copy Paste Paste Command V Paste with crew Command Shift V Paste linked Job [GE…" at bounding box center [604, 109] width 1209 height 28
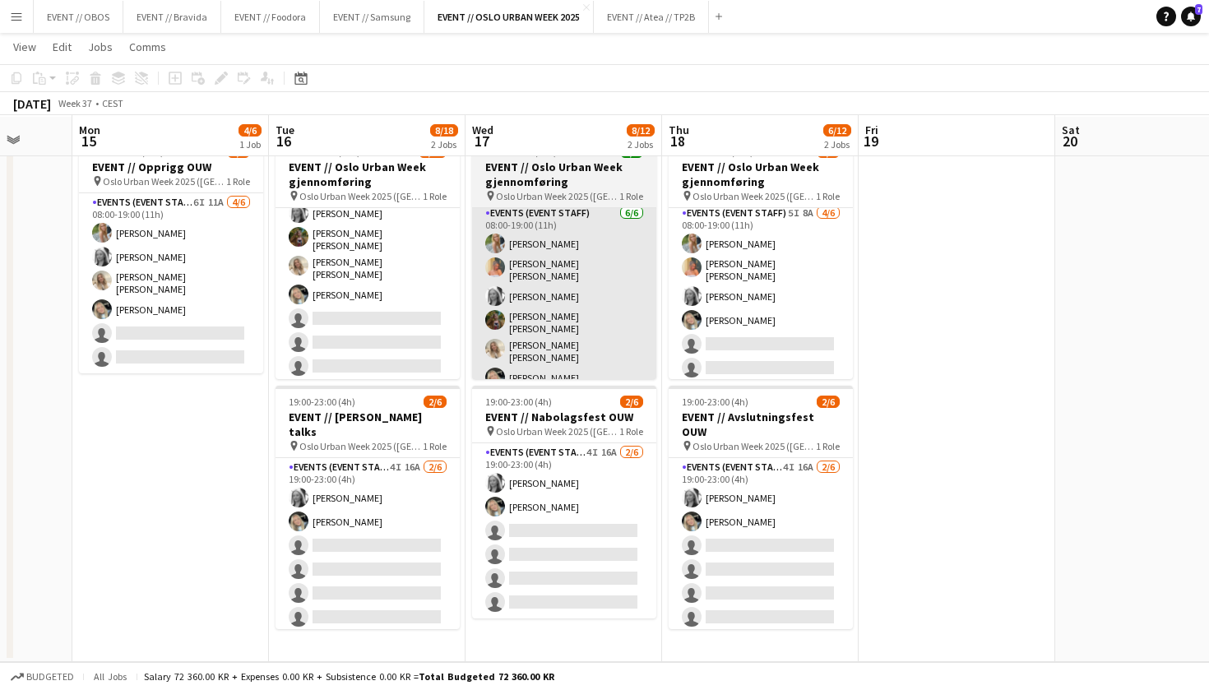
scroll to position [55, 0]
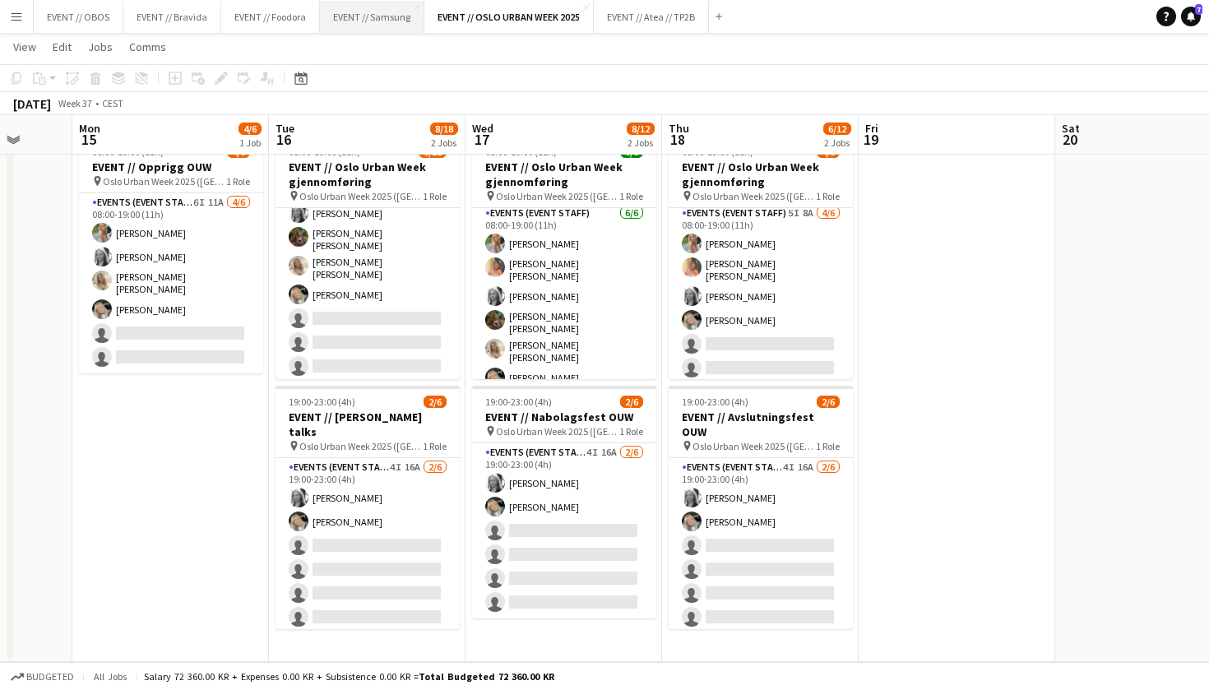
click at [369, 14] on button "EVENT // Samsung Close" at bounding box center [372, 17] width 104 height 32
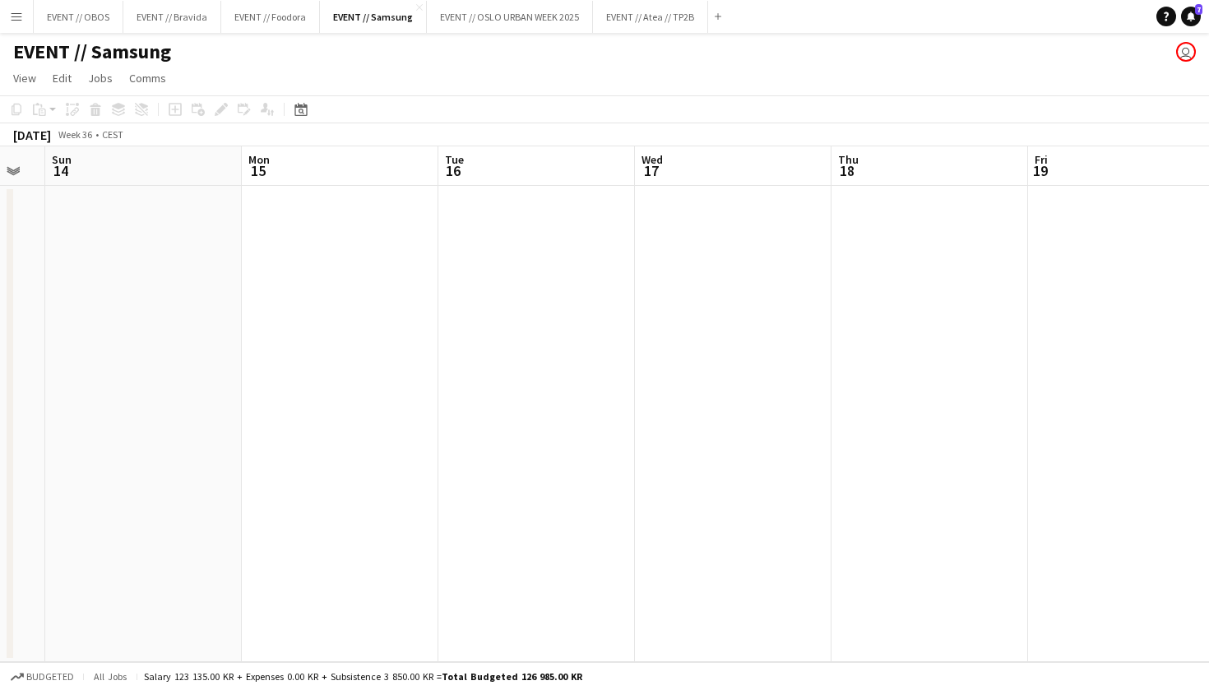
scroll to position [0, 635]
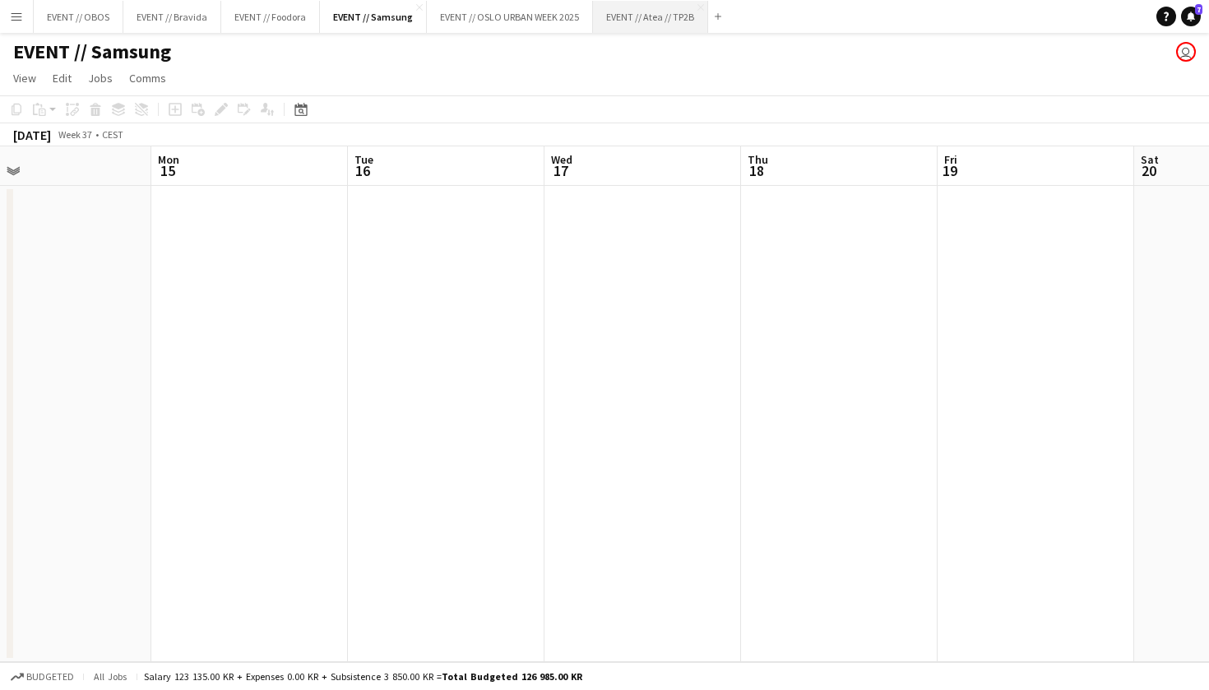
click at [673, 16] on button "EVENT // Atea // TP2B Close" at bounding box center [650, 17] width 115 height 32
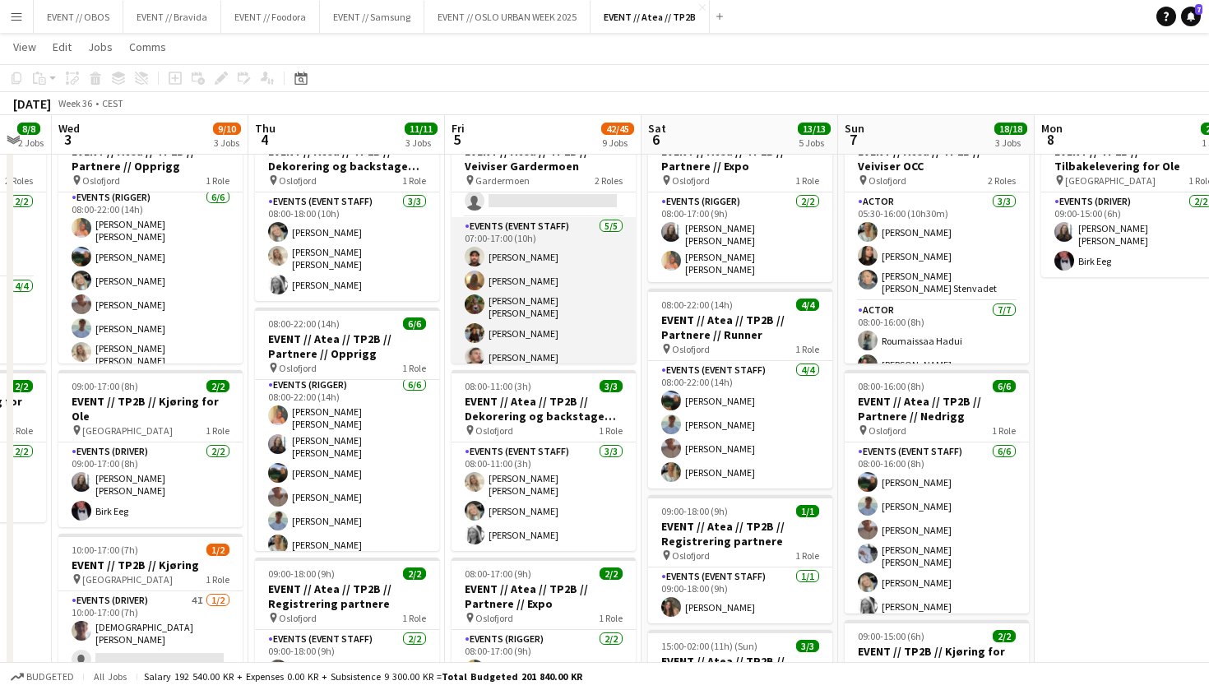
scroll to position [97, 0]
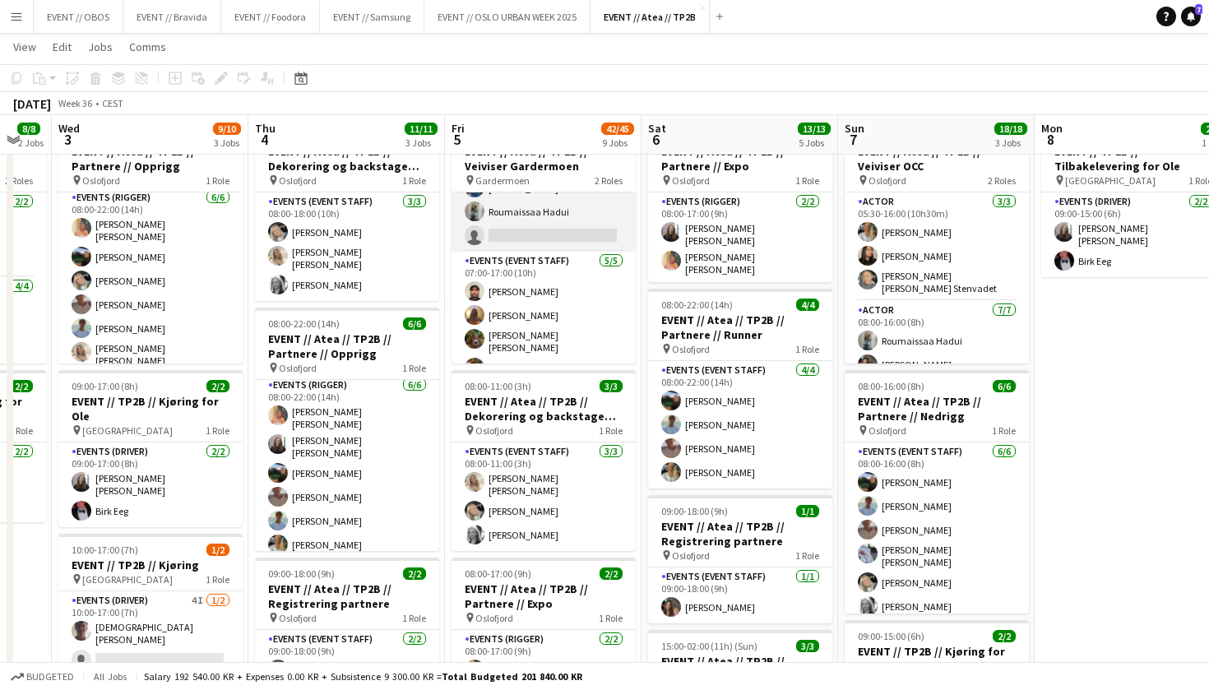
click at [502, 220] on app-card-role "Events (Event Staff) 7I 2A [DATE] 07:00-15:00 (8h) [PERSON_NAME] [PERSON_NAME] …" at bounding box center [543, 173] width 184 height 156
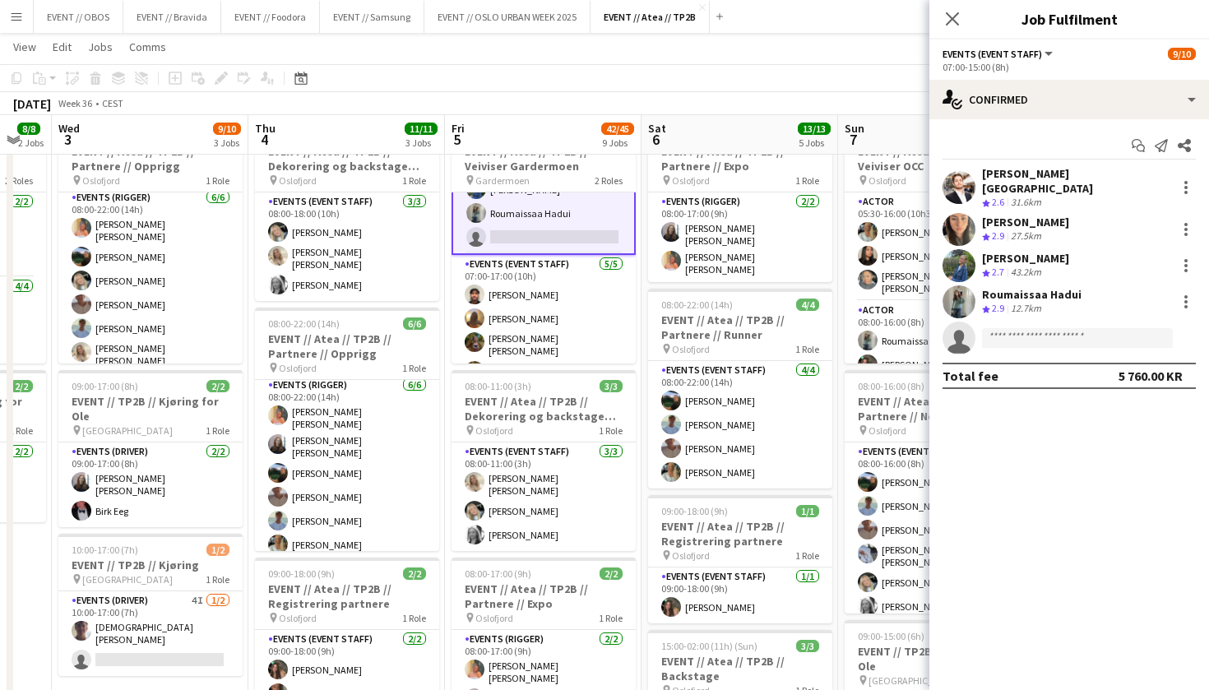
click at [1076, 123] on div "Start chat Send notification Share [PERSON_NAME] Lærum Crew rating 2.6 31.6km […" at bounding box center [1069, 260] width 280 height 283
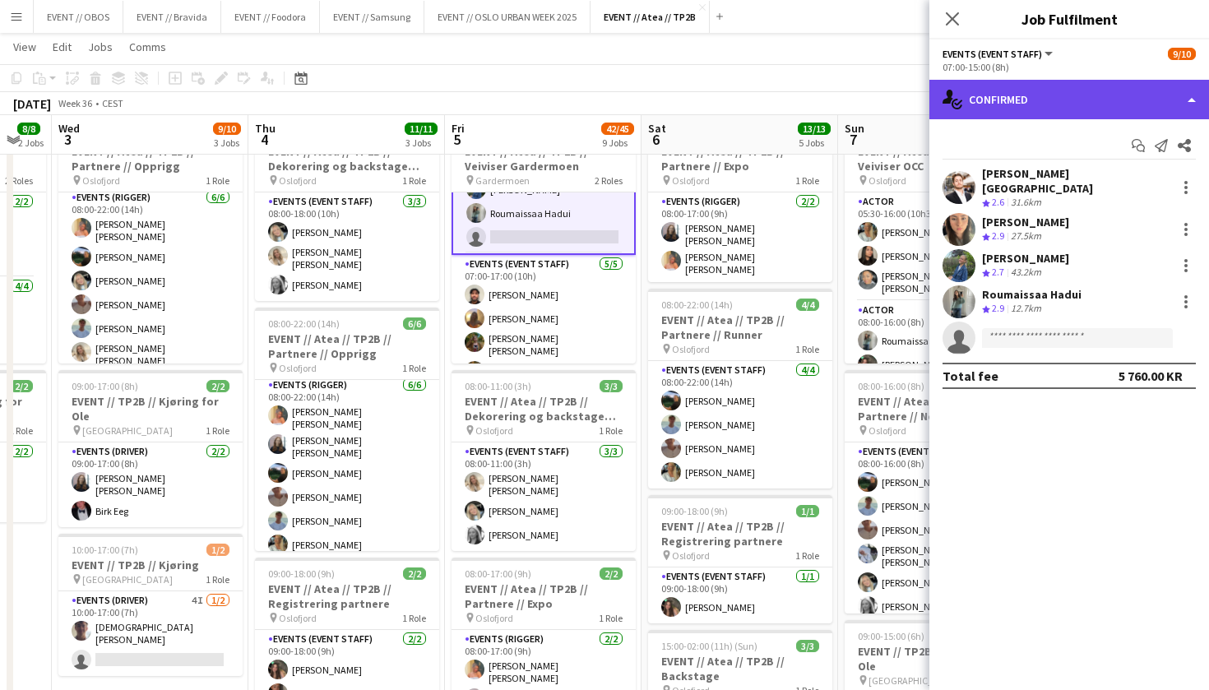
click at [1071, 110] on div "single-neutral-actions-check-2 Confirmed" at bounding box center [1069, 99] width 280 height 39
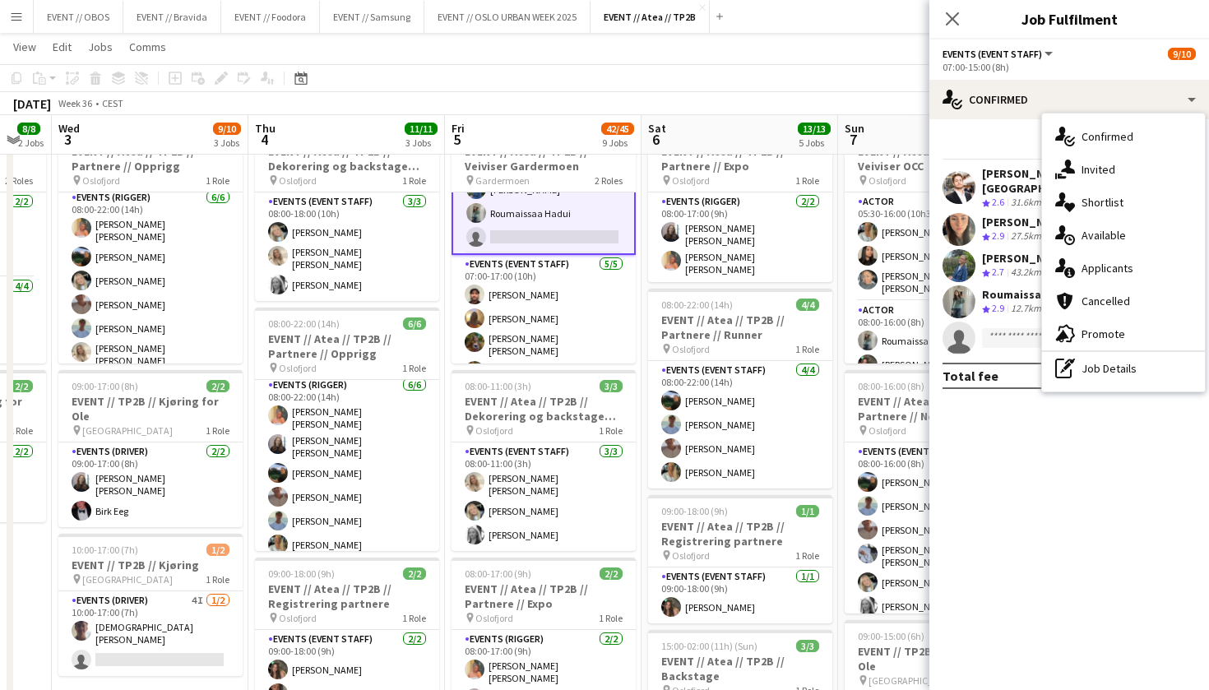
click at [484, 113] on div "[DATE] Week 36 • CEST" at bounding box center [604, 103] width 1209 height 23
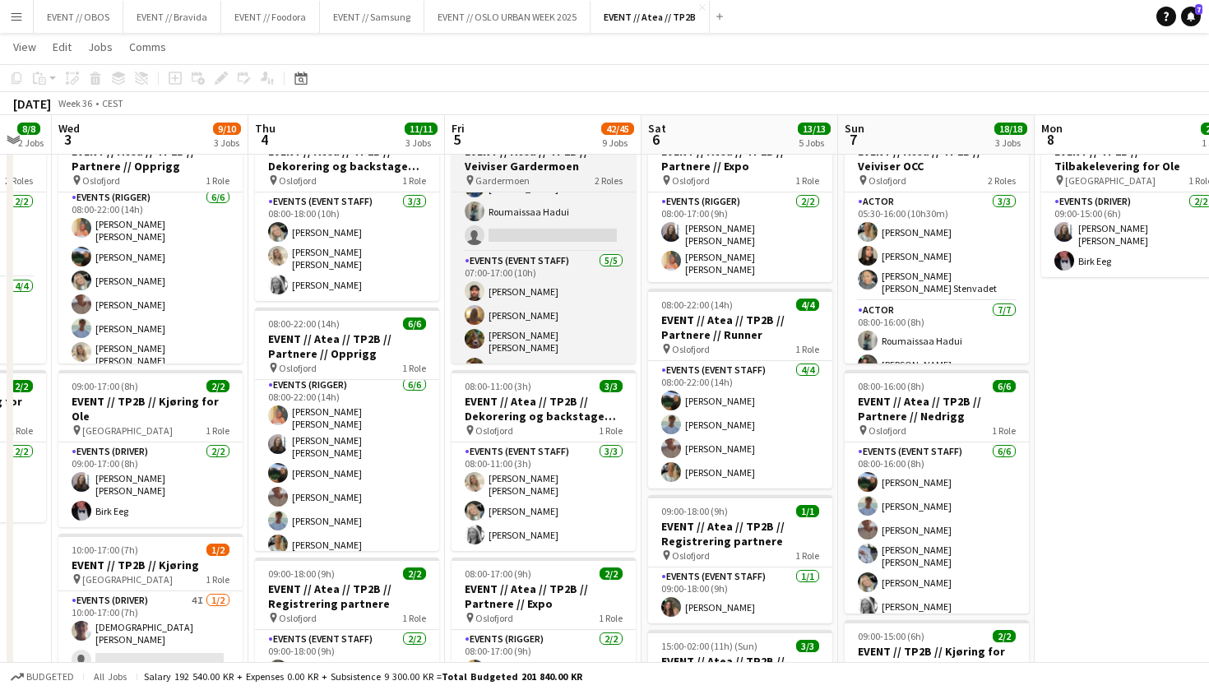
click at [520, 174] on span "Gardermoen" at bounding box center [502, 180] width 54 height 12
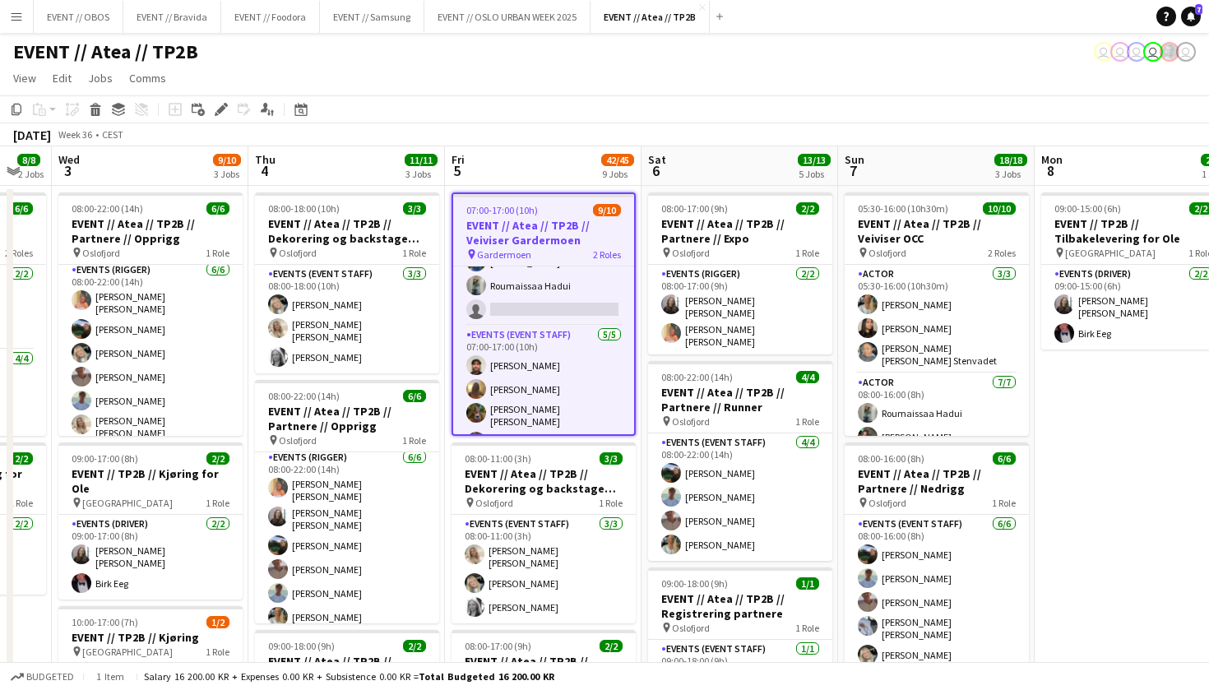
scroll to position [0, 0]
click at [218, 103] on div "Edit" at bounding box center [221, 109] width 20 height 20
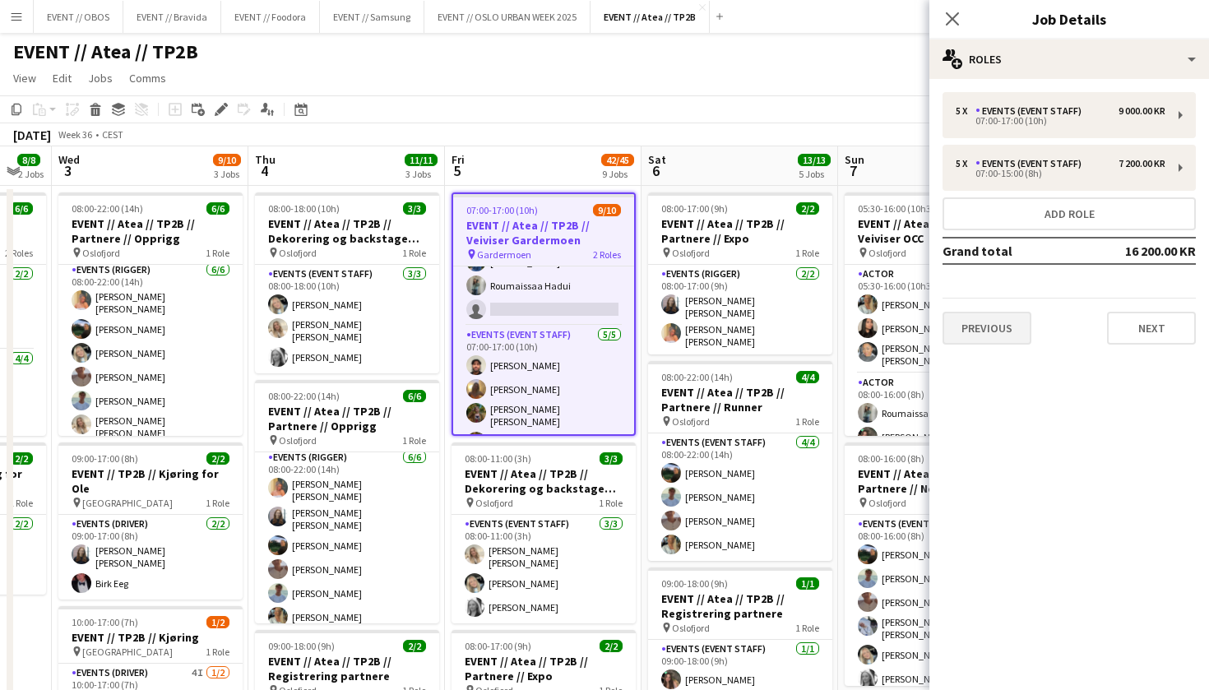
click at [980, 322] on button "Previous" at bounding box center [986, 328] width 89 height 33
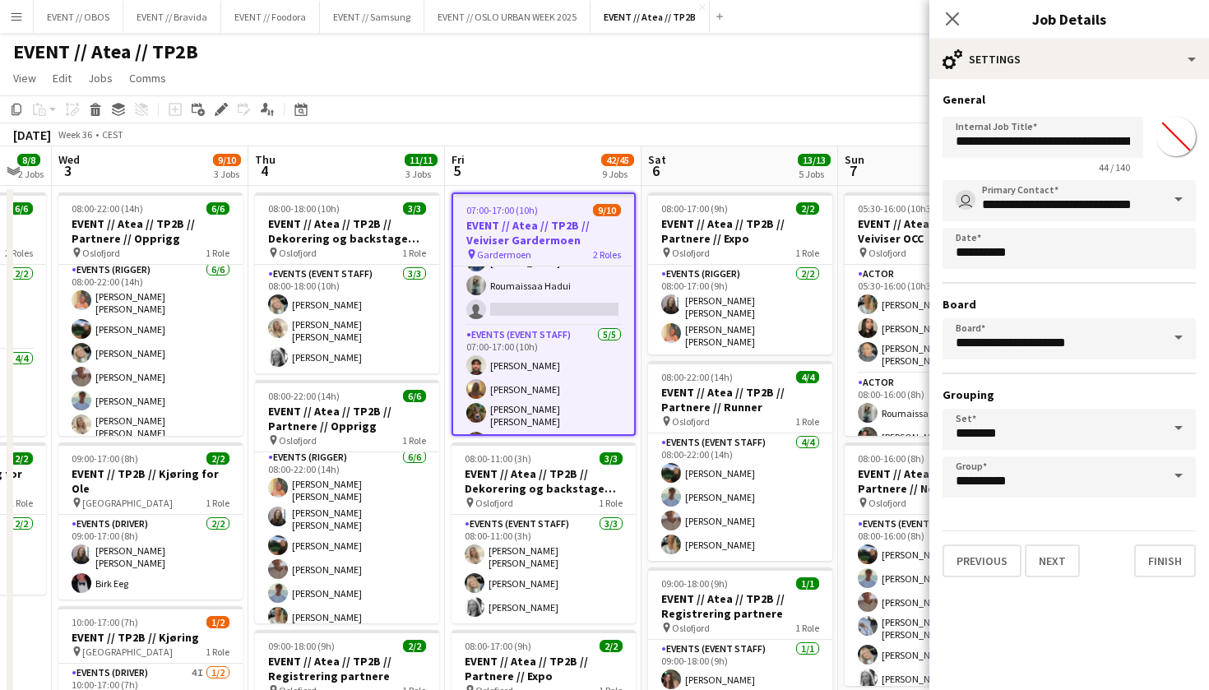
click at [598, 96] on app-toolbar "Copy Paste Paste Command V Paste with crew Command Shift V Paste linked Job [GE…" at bounding box center [604, 109] width 1209 height 28
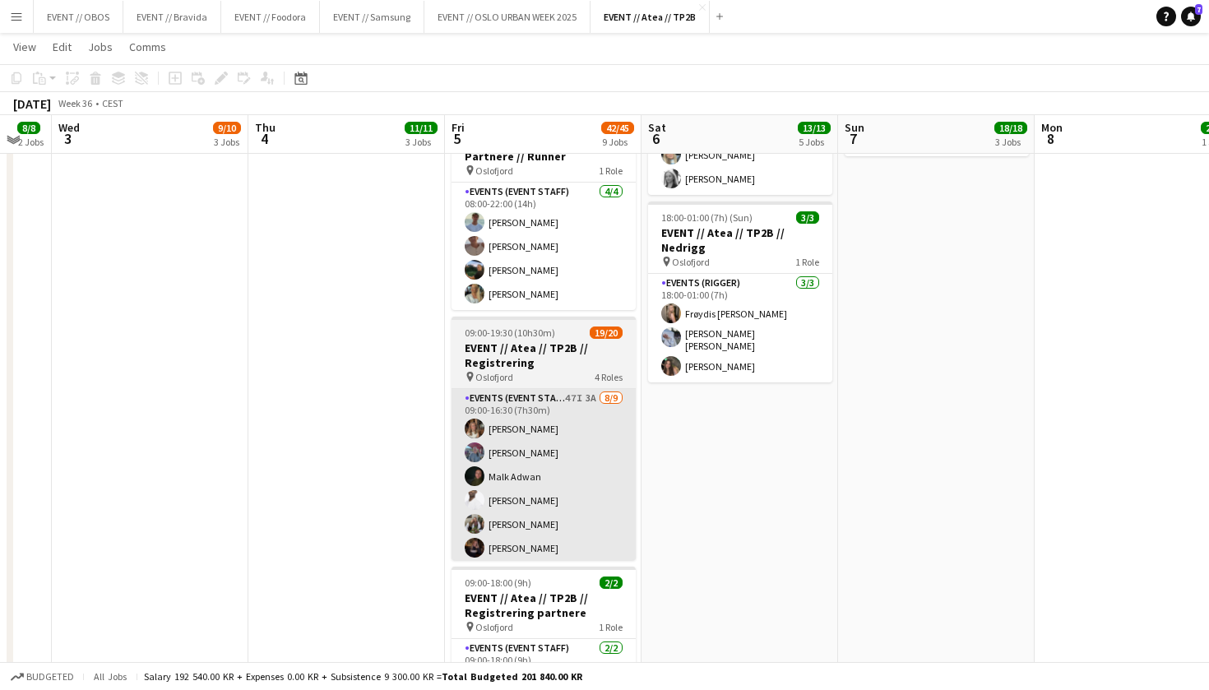
scroll to position [688, 0]
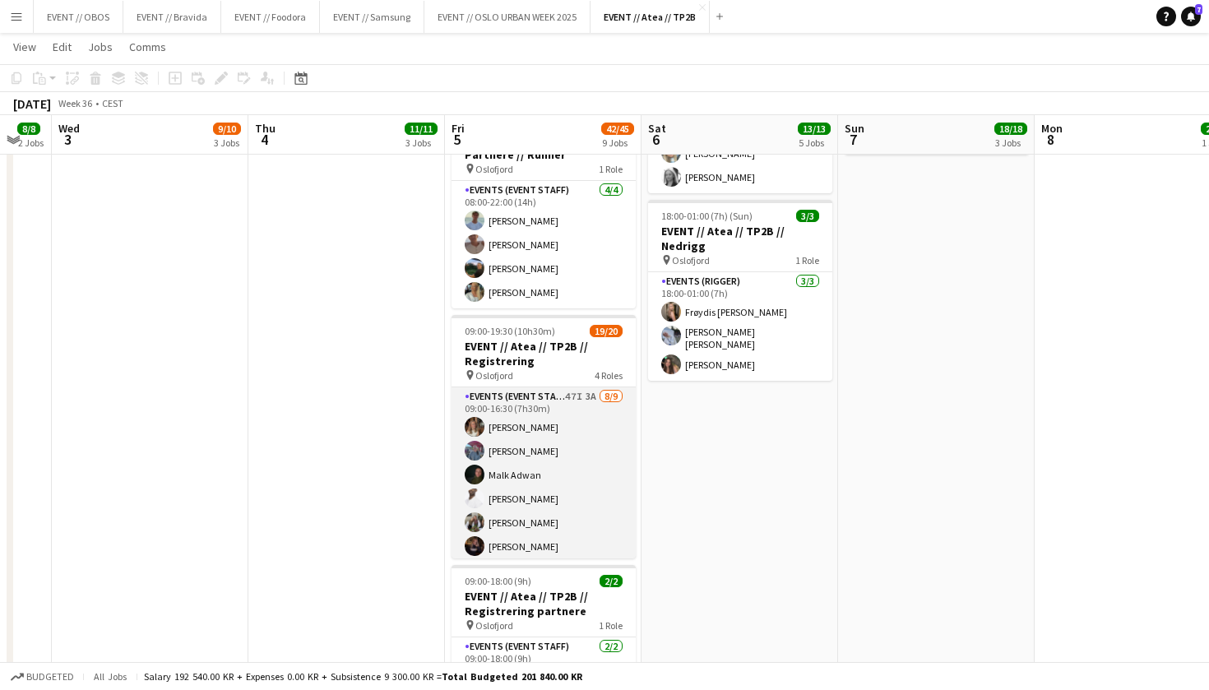
click at [503, 428] on app-card-role "Events (Event Staff) 47I 3A [DATE] 09:00-16:30 (7h30m) [PERSON_NAME] [PERSON_NA…" at bounding box center [543, 515] width 184 height 257
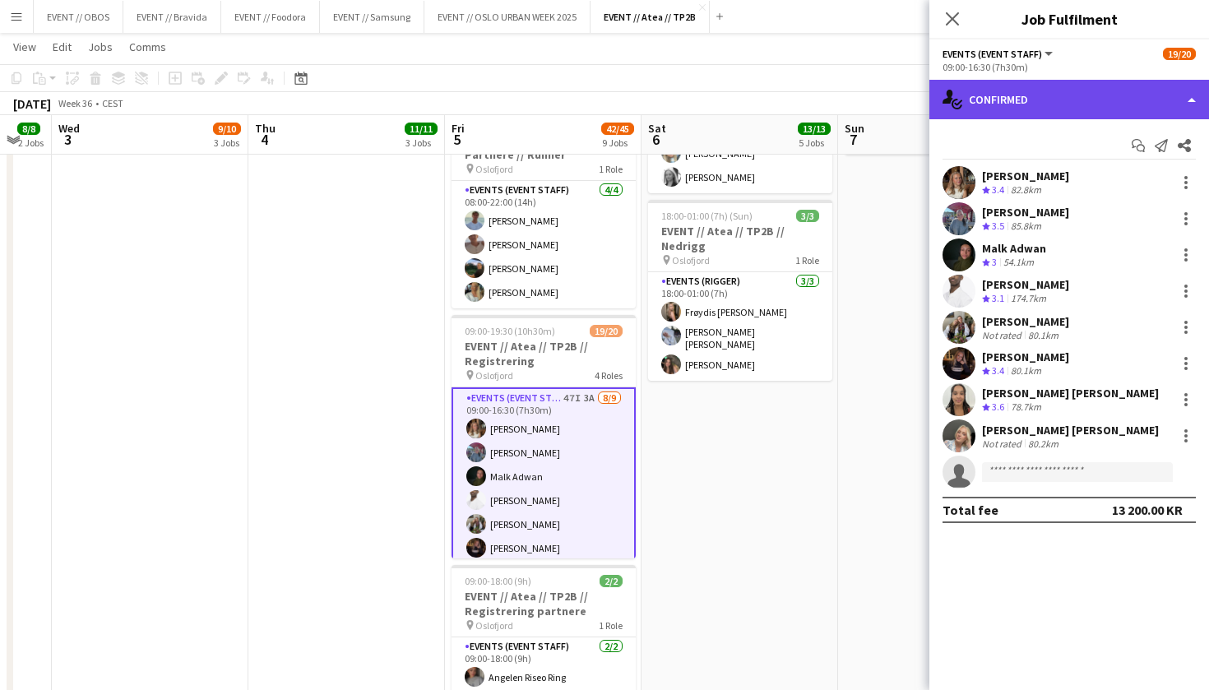
click at [994, 94] on div "single-neutral-actions-check-2 Confirmed" at bounding box center [1069, 99] width 280 height 39
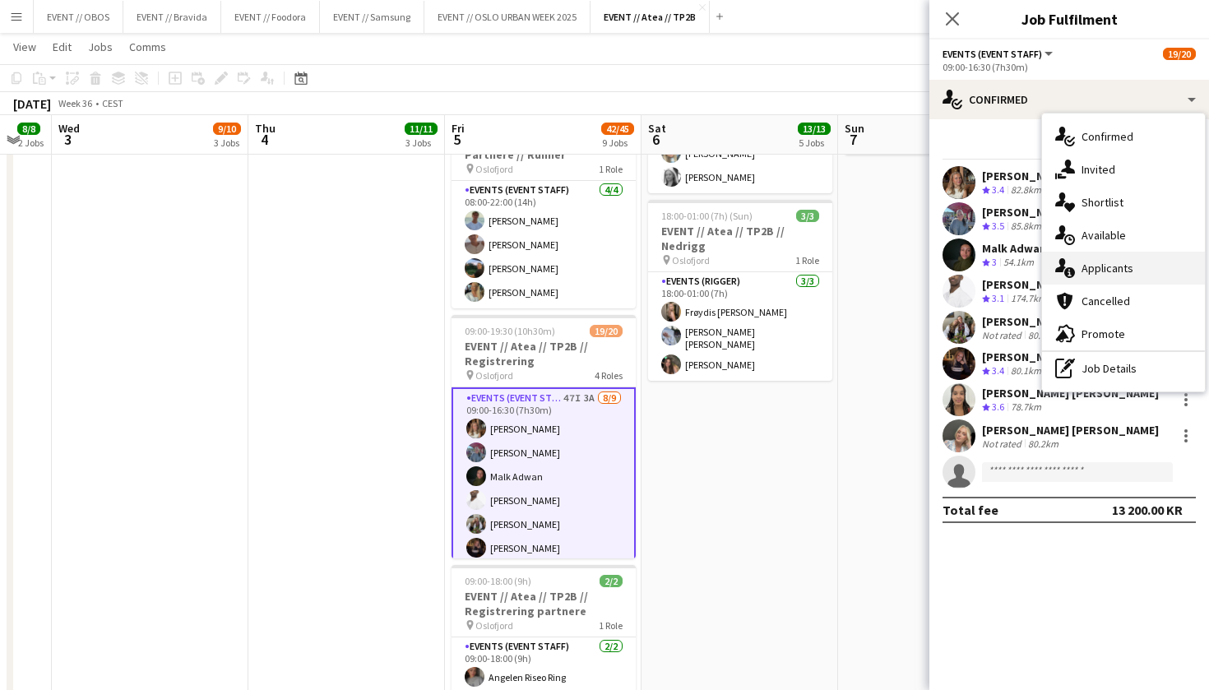
click at [1098, 281] on div "single-neutral-actions-information Applicants" at bounding box center [1123, 268] width 163 height 33
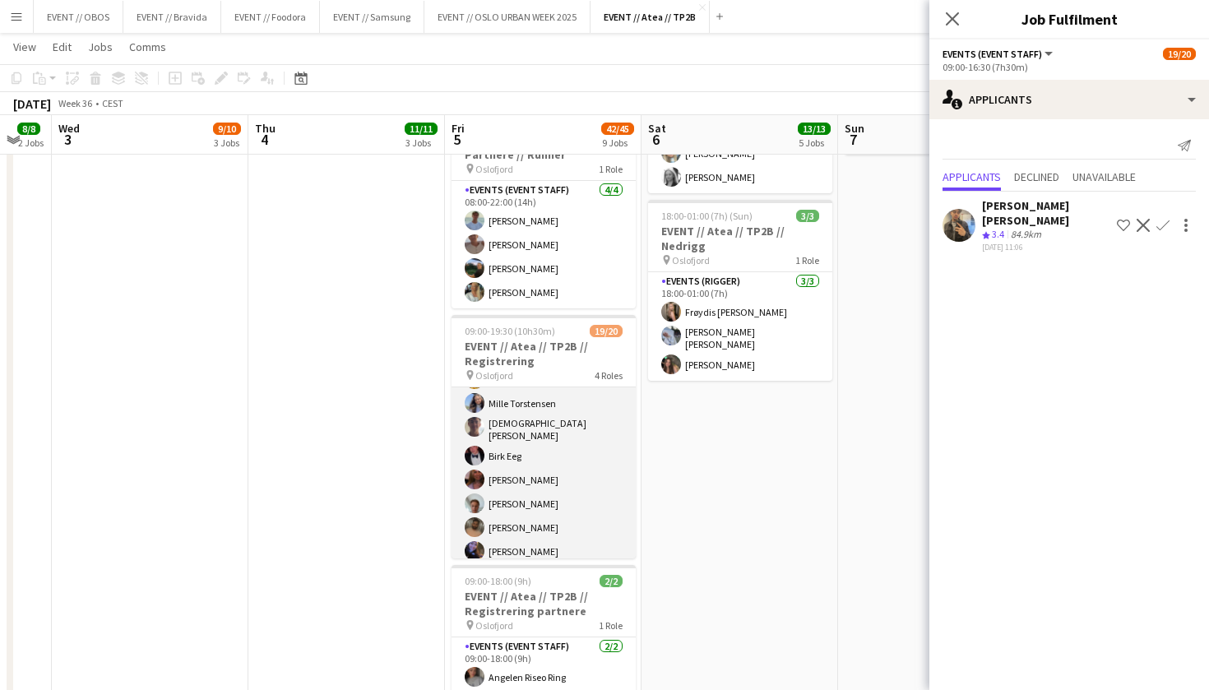
scroll to position [280, 0]
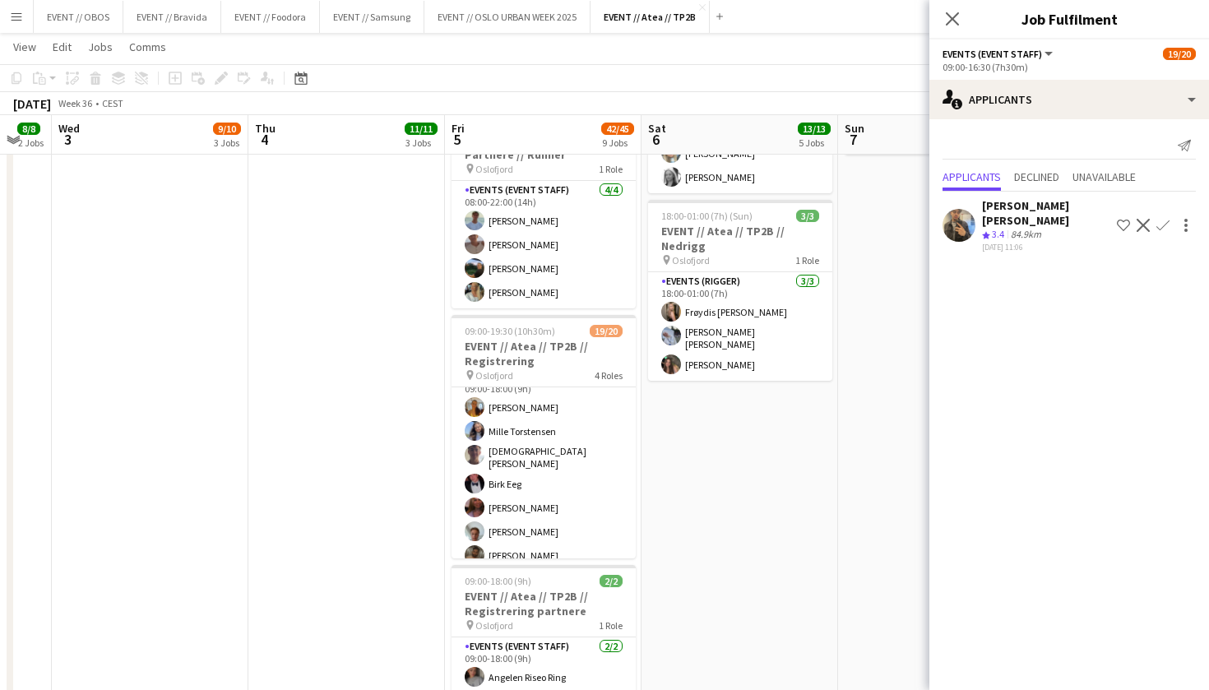
click at [387, 442] on app-date-cell "08:00-18:00 (10h) 3/3 EVENT // Atea // TP2B // Dekorering og backstage oppsett …" at bounding box center [346, 334] width 197 height 1677
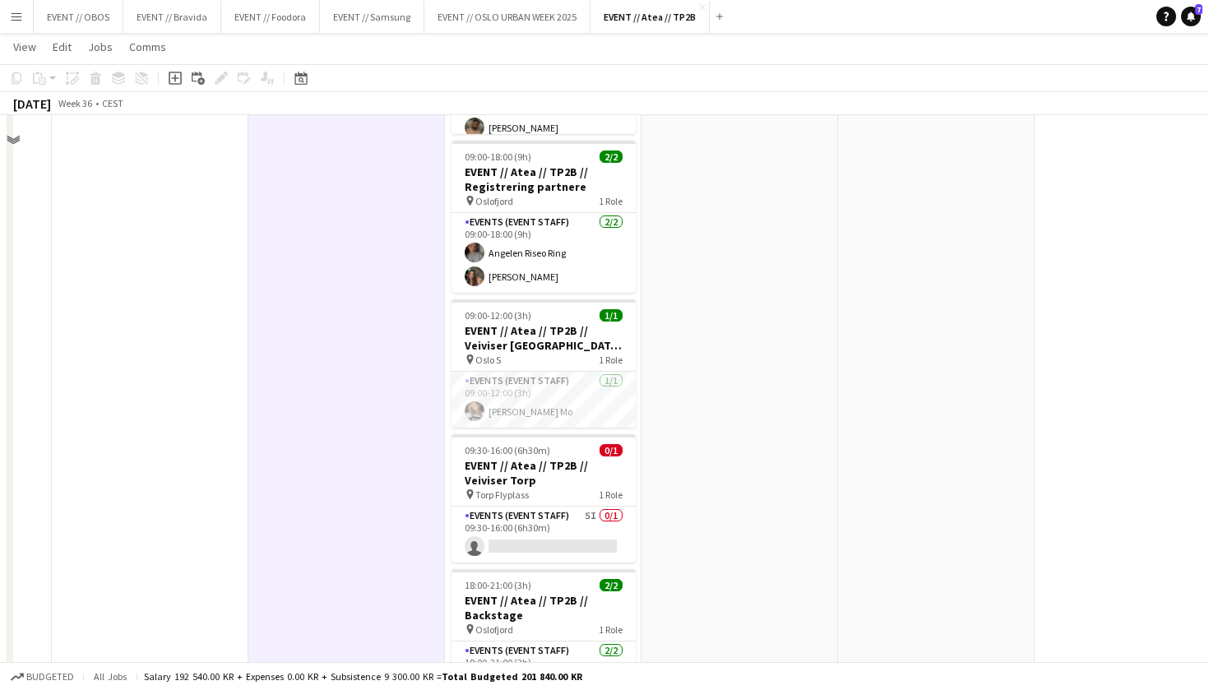
scroll to position [1184, 0]
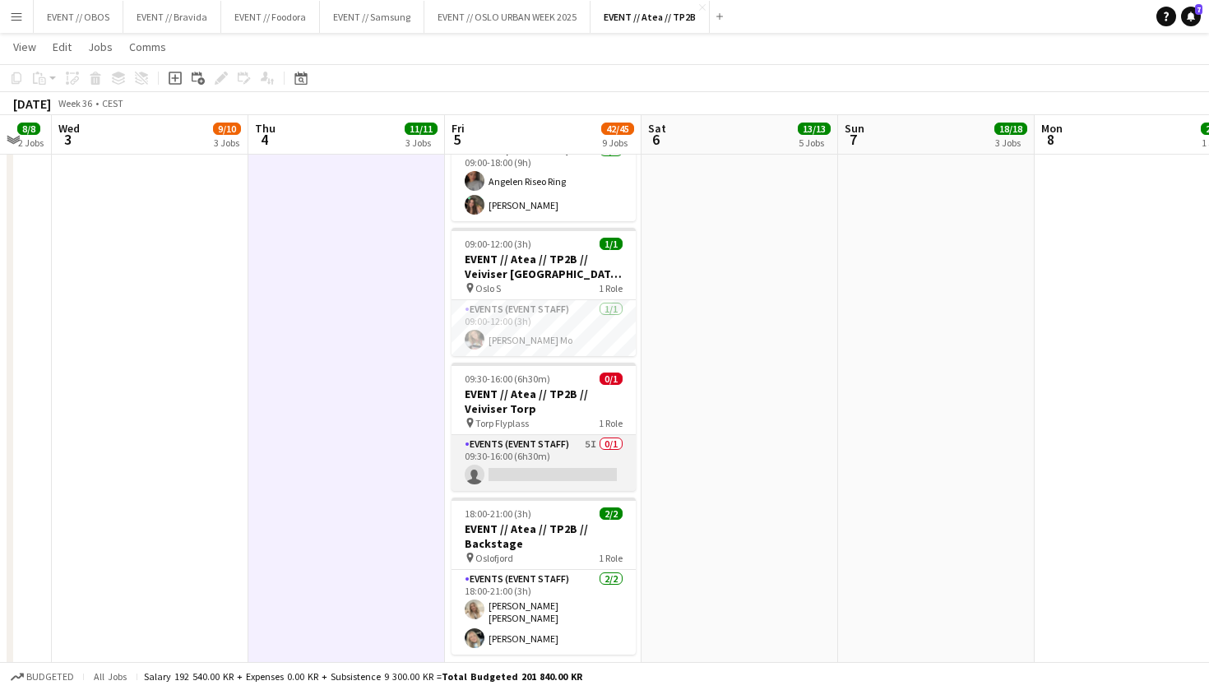
click at [581, 435] on app-card-role "Events (Event Staff) 5I 0/1 09:30-16:00 (6h30m) single-neutral-actions" at bounding box center [543, 463] width 184 height 56
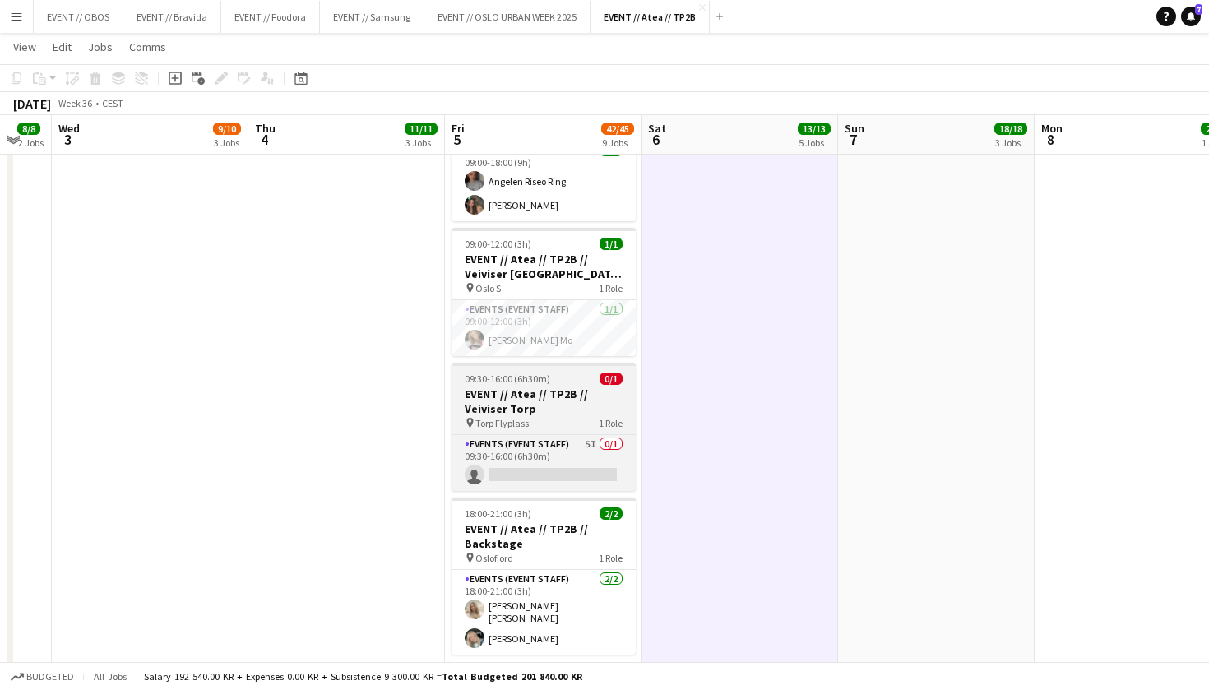
click at [567, 393] on h3 "EVENT // Atea // TP2B // Veiviser Torp" at bounding box center [543, 401] width 184 height 30
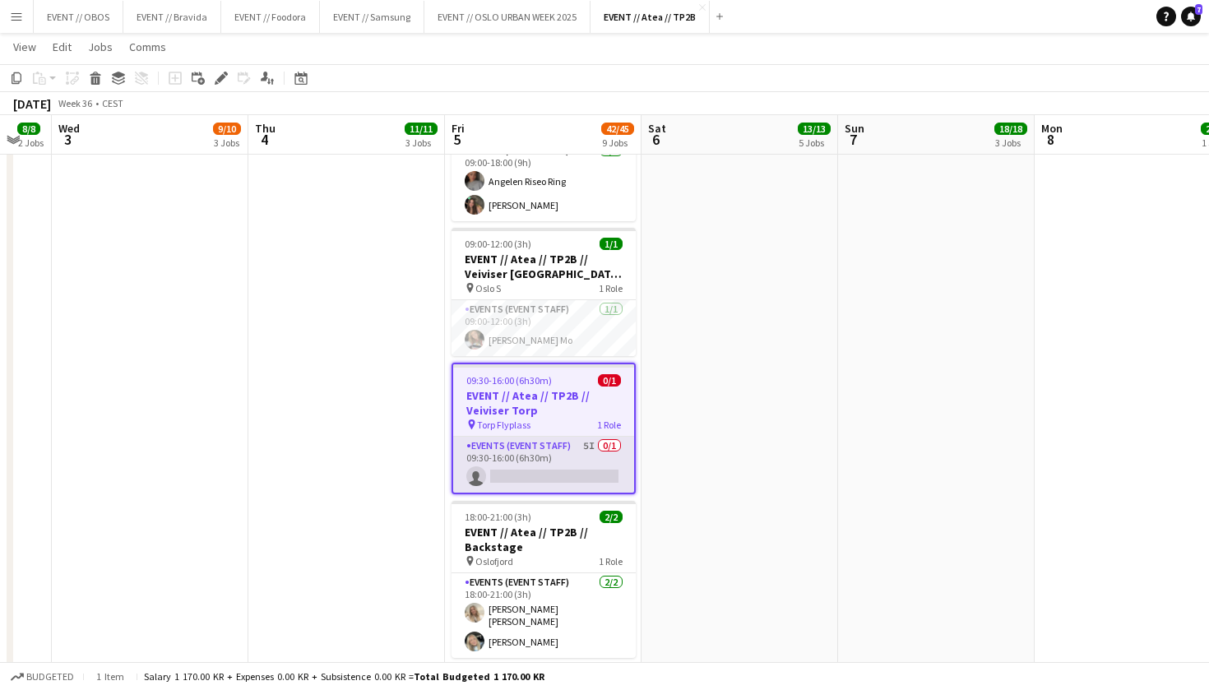
click at [553, 437] on app-card-role "Events (Event Staff) 5I 0/1 09:30-16:00 (6h30m) single-neutral-actions" at bounding box center [543, 465] width 181 height 56
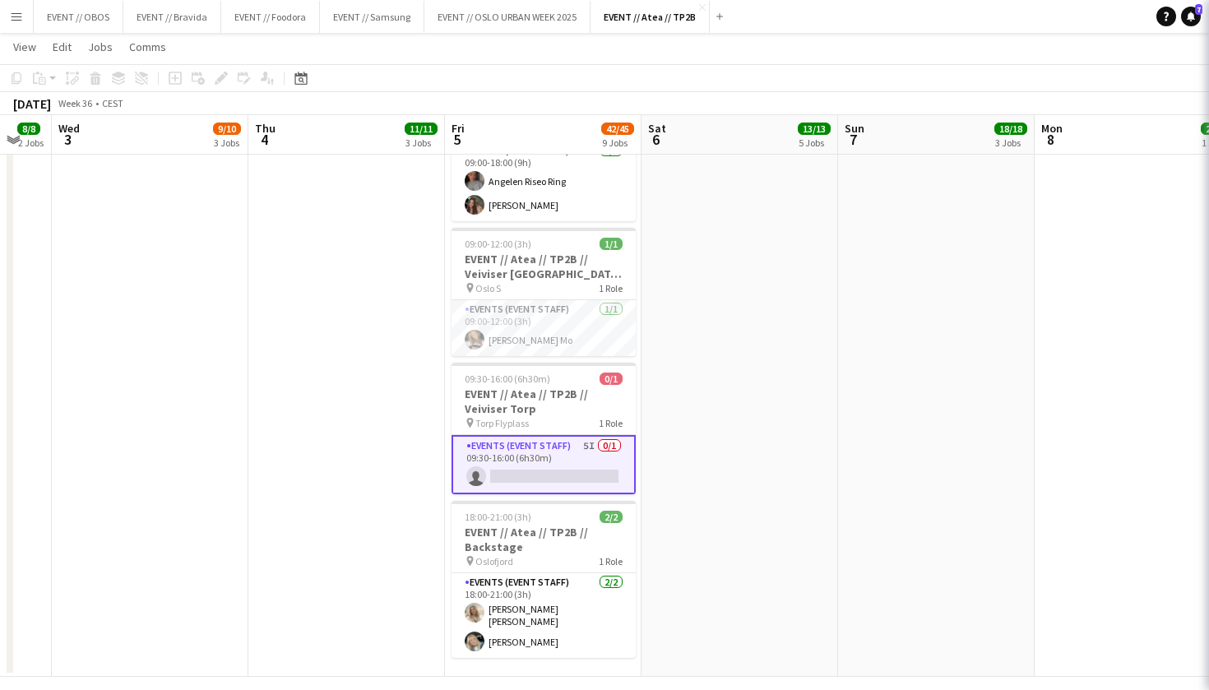
scroll to position [0, 735]
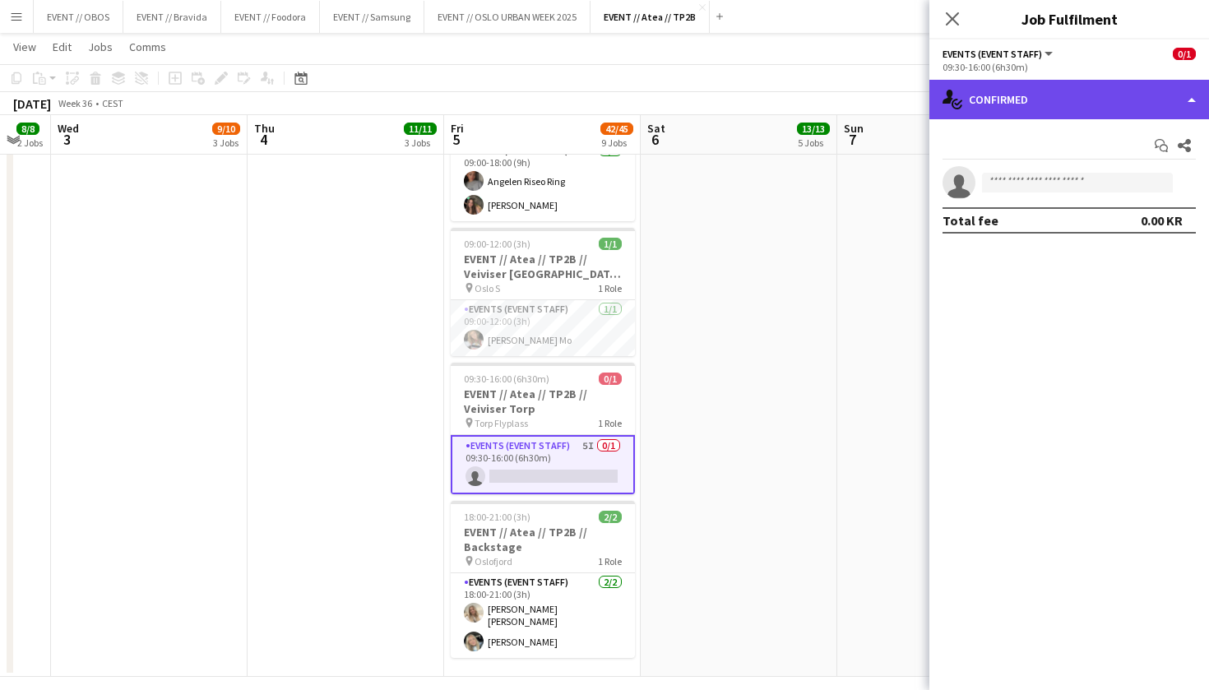
click at [1060, 109] on div "single-neutral-actions-check-2 Confirmed" at bounding box center [1069, 99] width 280 height 39
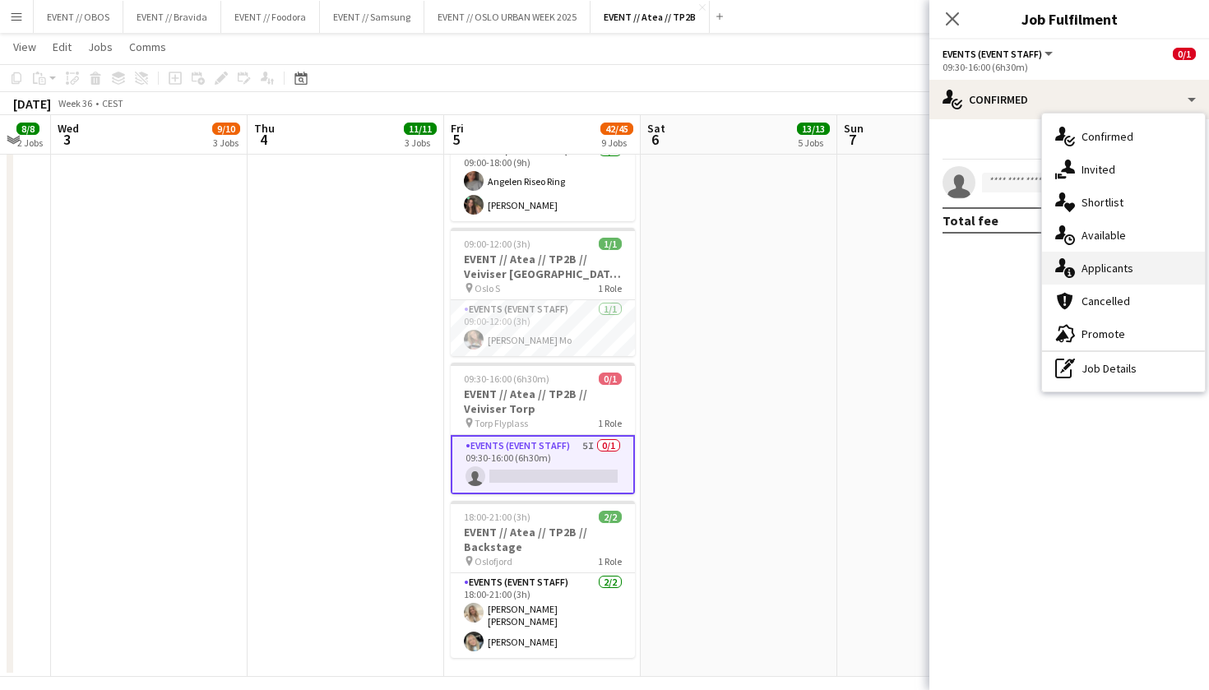
click at [1067, 277] on icon "single-neutral-actions-information" at bounding box center [1065, 268] width 20 height 20
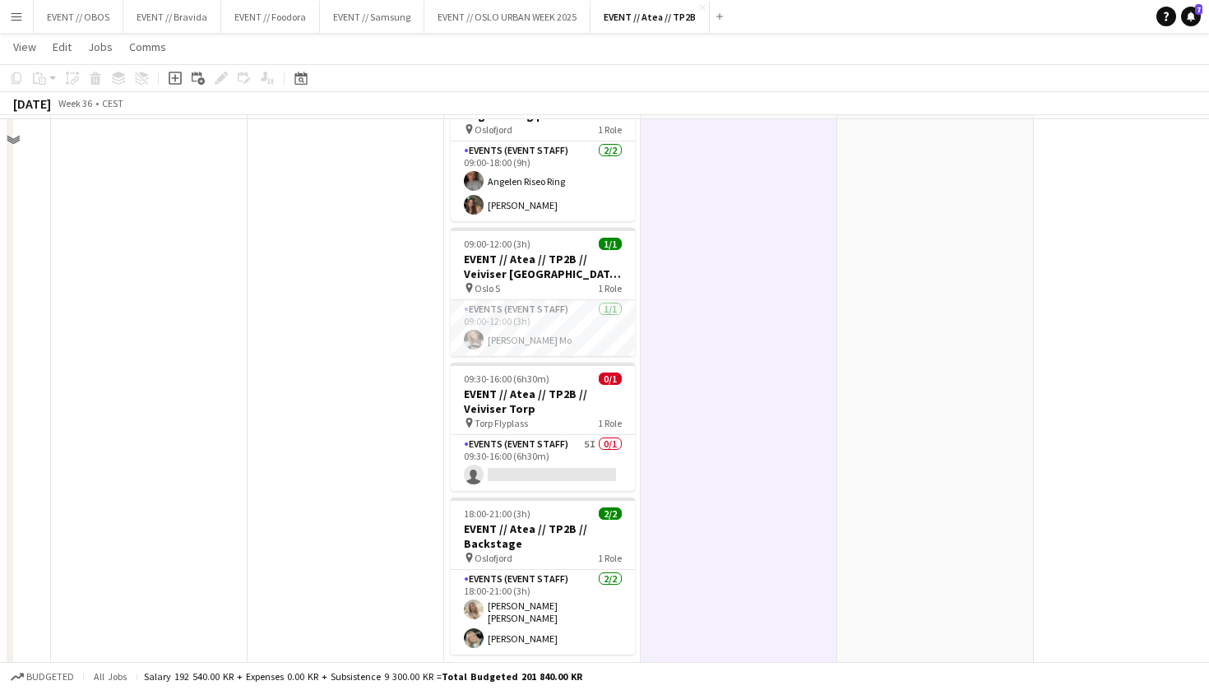
scroll to position [269, 0]
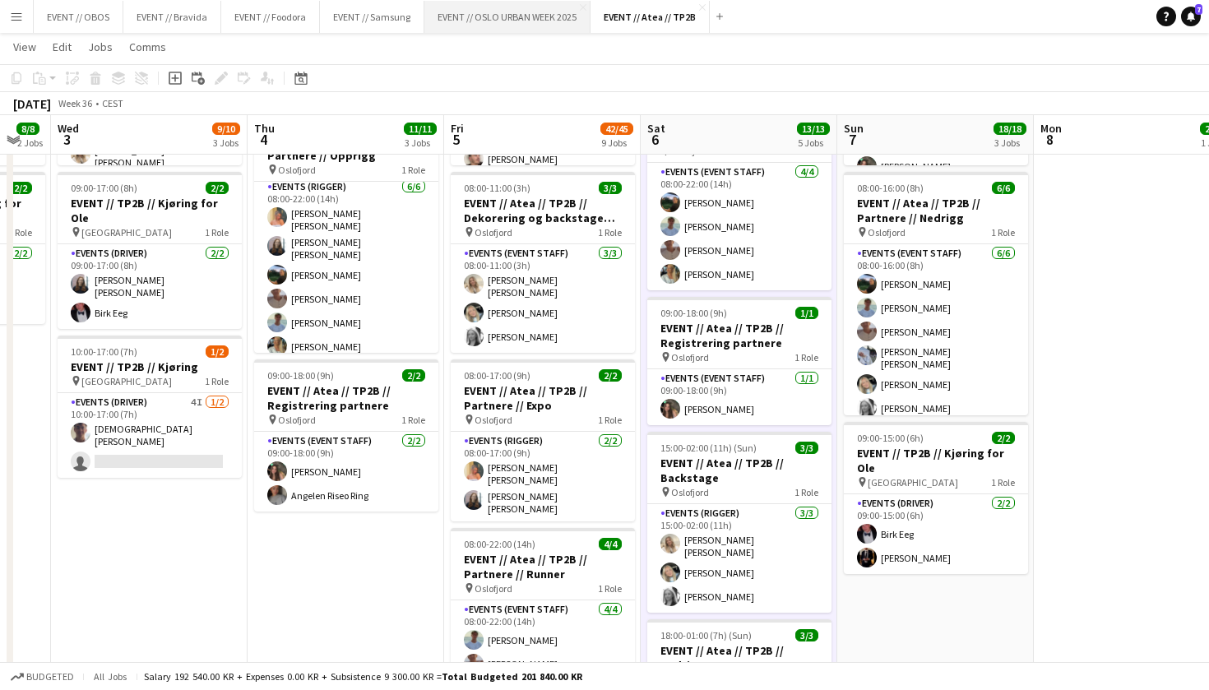
click at [495, 14] on button "EVENT // [GEOGRAPHIC_DATA] URBAN WEEK 2025 Close" at bounding box center [507, 17] width 166 height 32
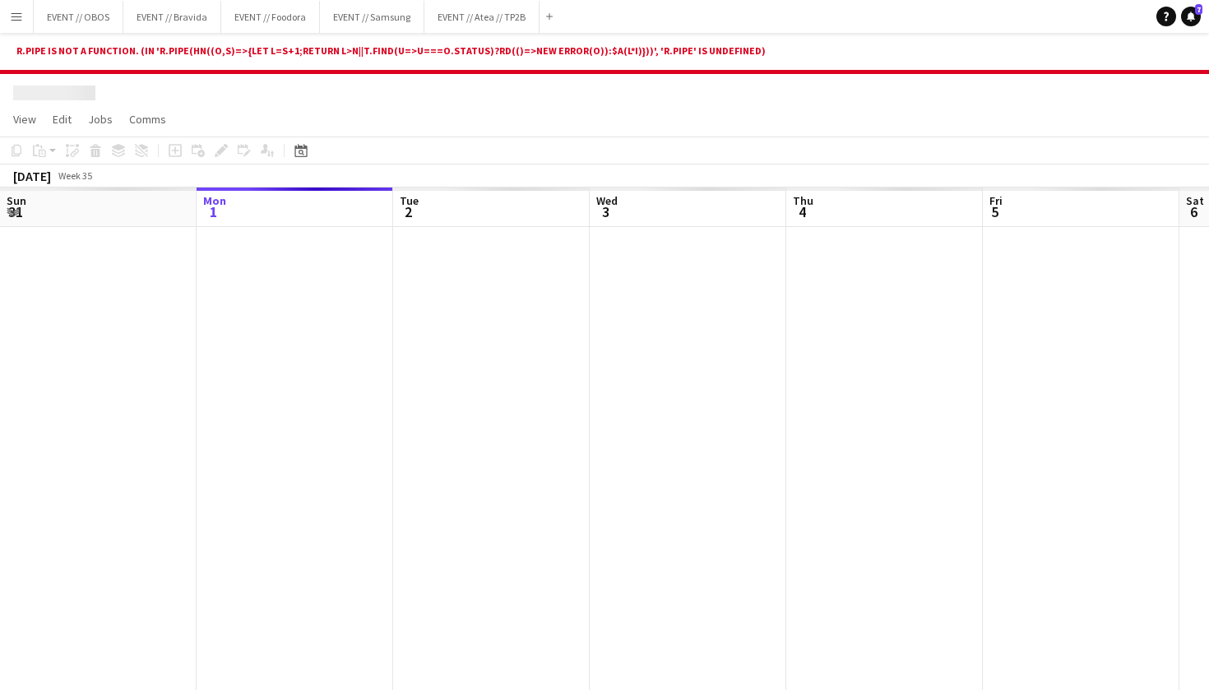
scroll to position [0, 590]
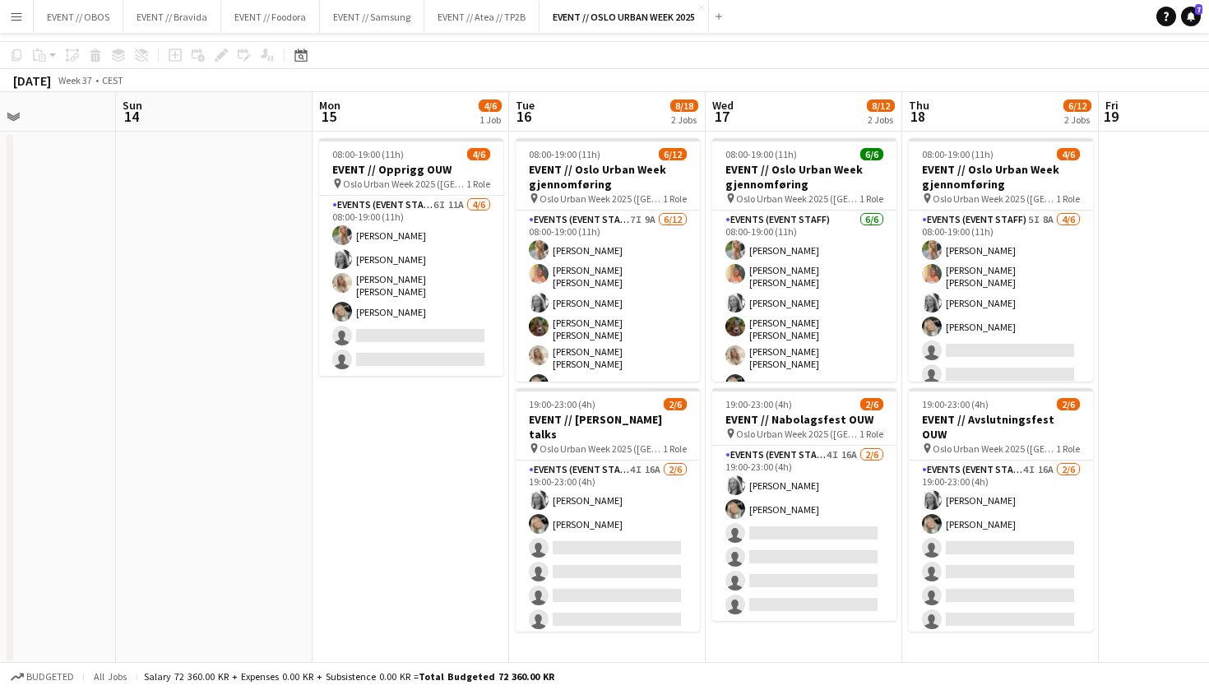
scroll to position [55, 0]
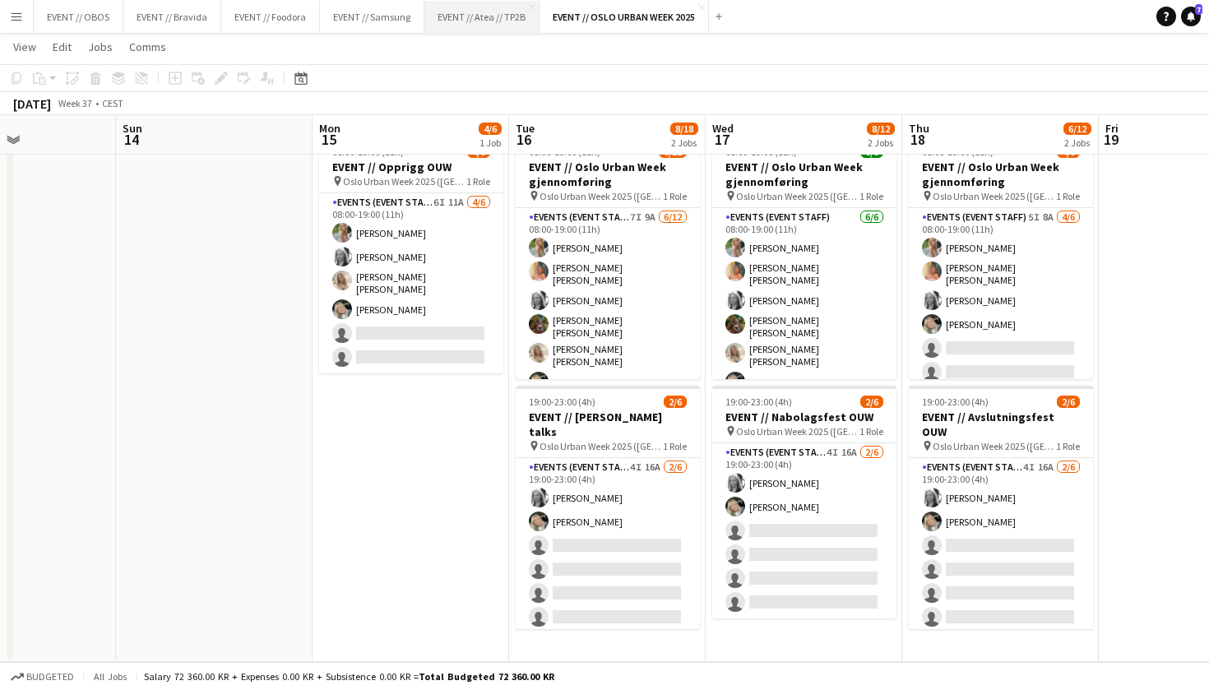
click at [467, 29] on button "EVENT // Atea // TP2B Close" at bounding box center [481, 17] width 115 height 32
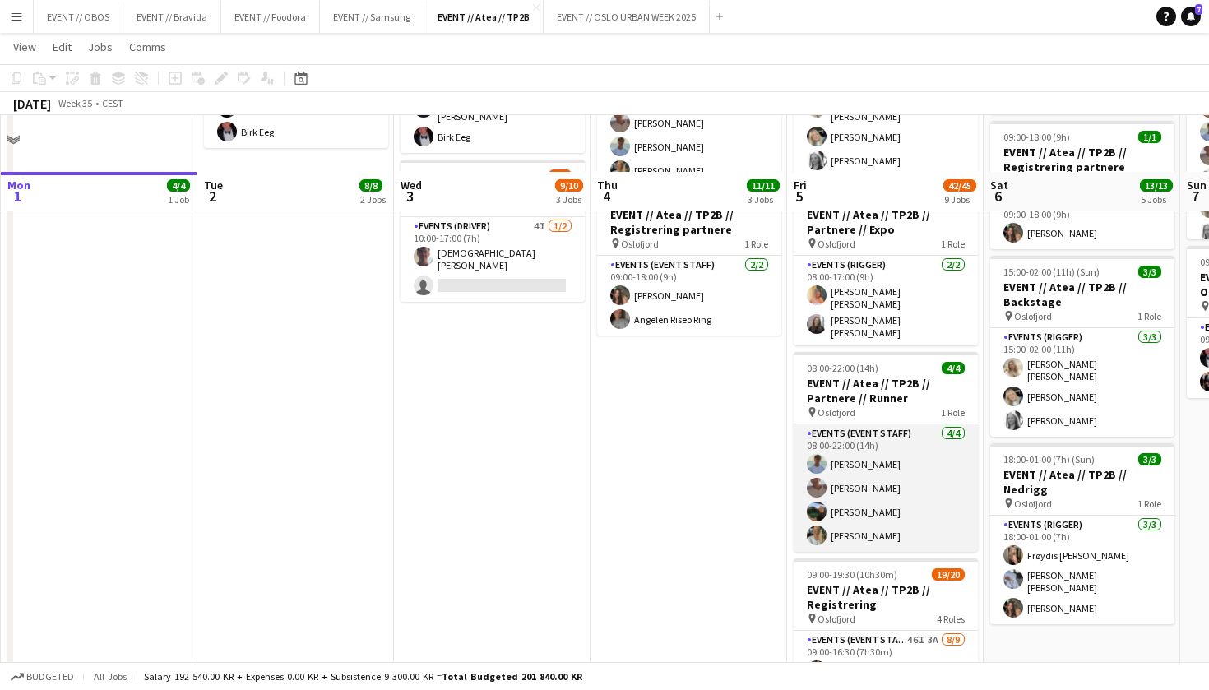
scroll to position [598, 0]
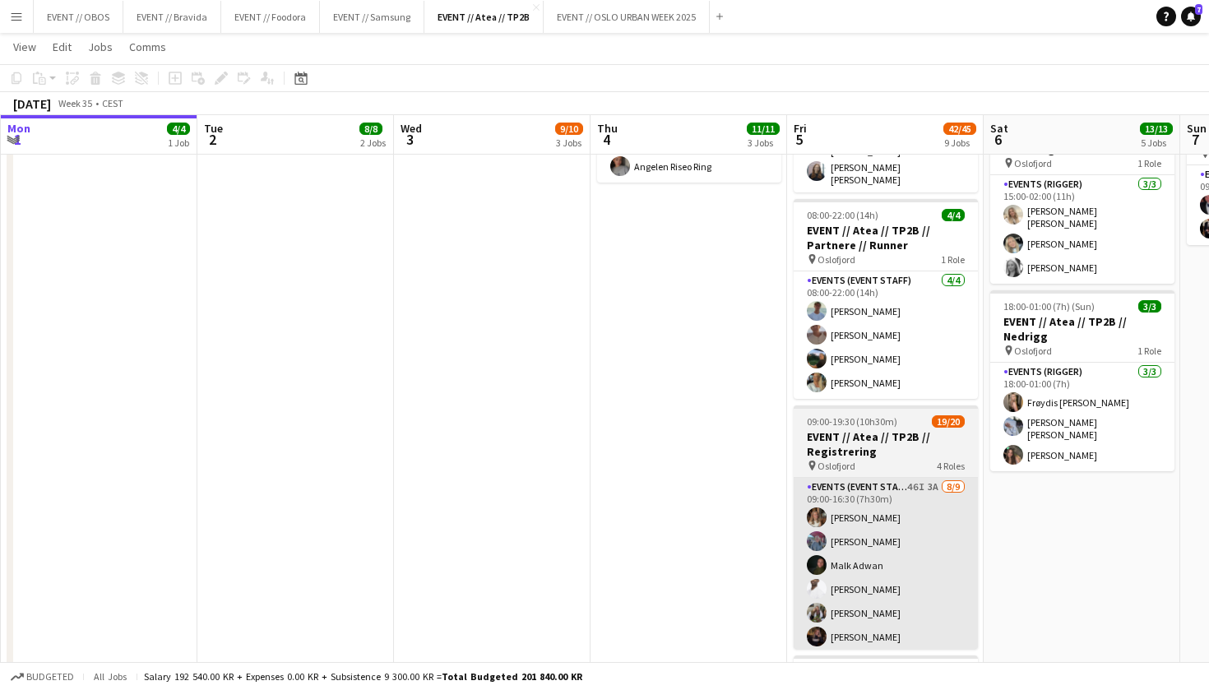
click at [834, 528] on app-card-role "Events (Event Staff) 46I 3A 8/9 09:00-16:30 (7h30m) Maria Egeland Nora Monrad H…" at bounding box center [886, 606] width 184 height 257
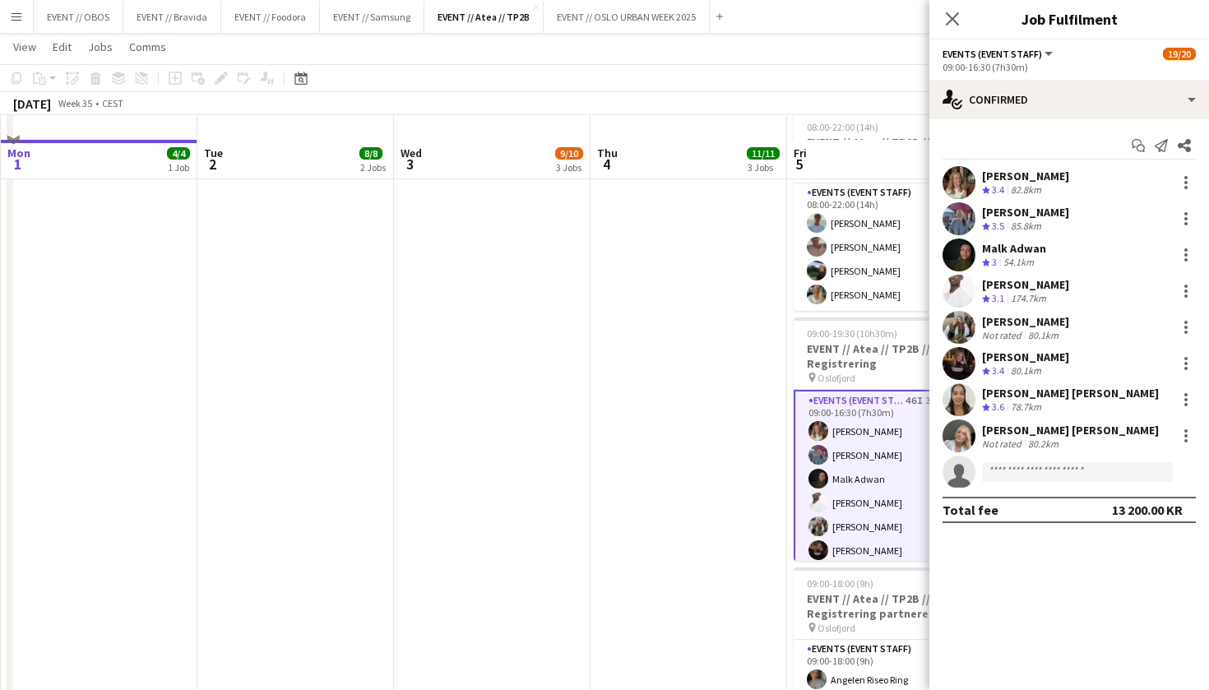
scroll to position [726, 0]
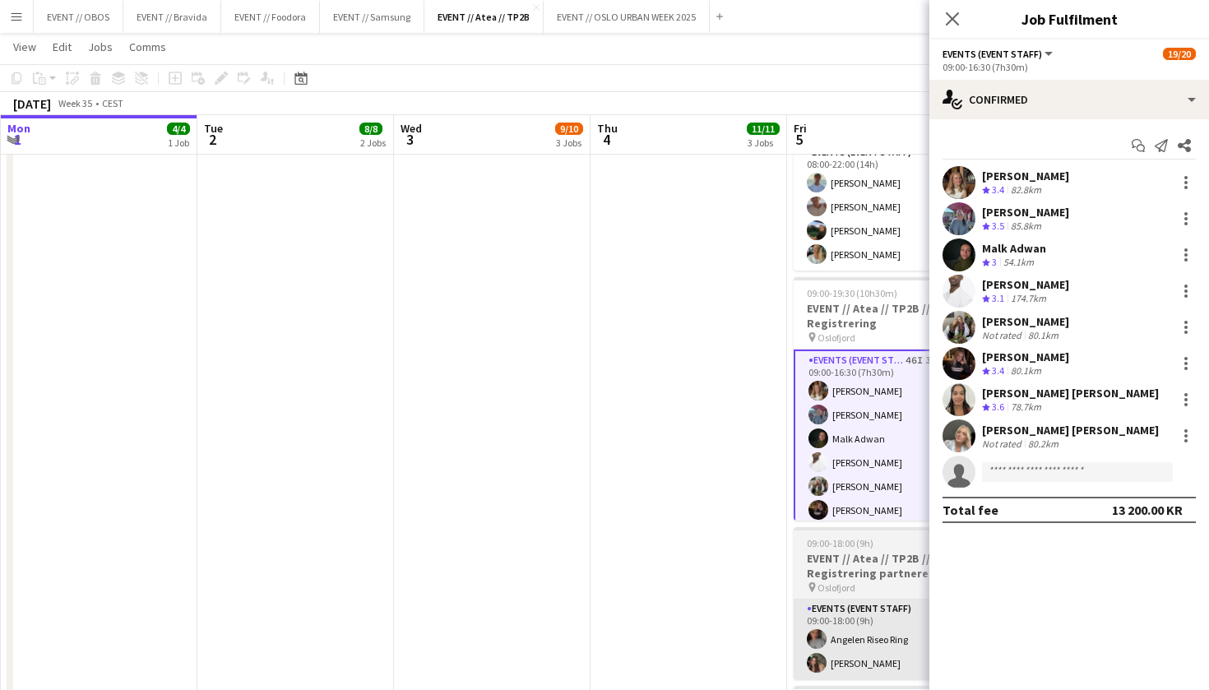
click at [841, 599] on app-card-role "Events (Event Staff) 2/2 09:00-18:00 (9h) Angelen Riseo Ring Rafaela Goga" at bounding box center [886, 639] width 184 height 80
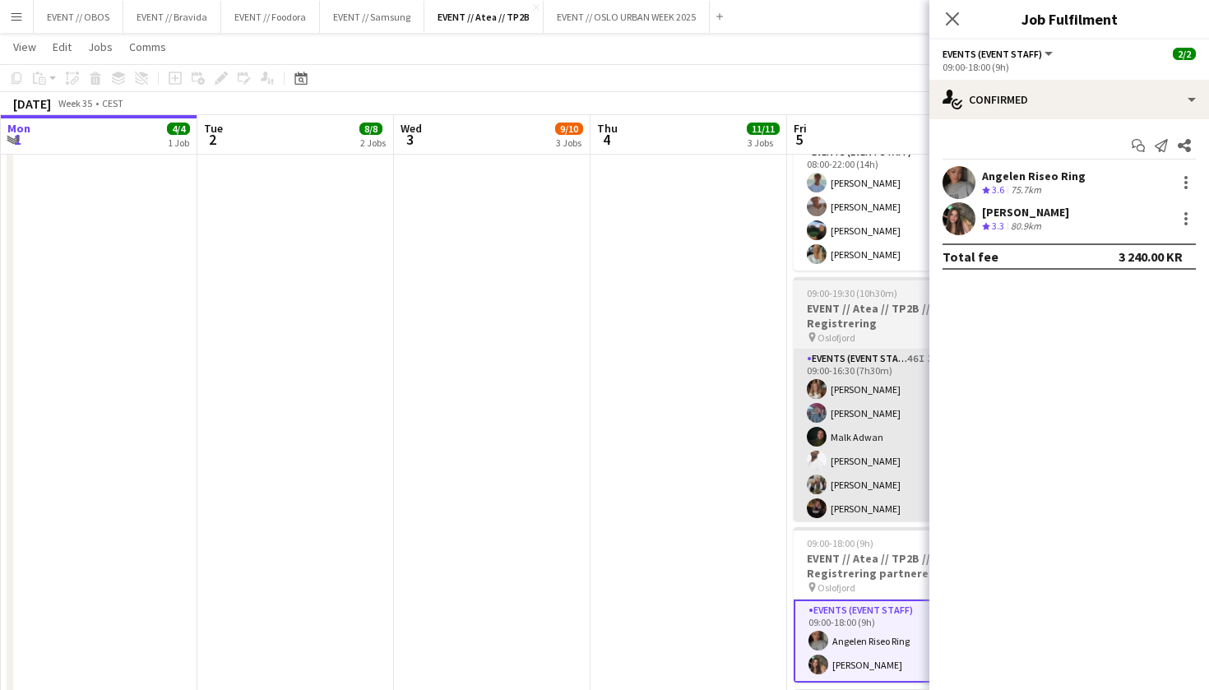
click at [833, 470] on app-card-role "Events (Event Staff) 46I 3A 8/9 09:00-16:30 (7h30m) Maria Egeland Nora Monrad H…" at bounding box center [886, 477] width 184 height 257
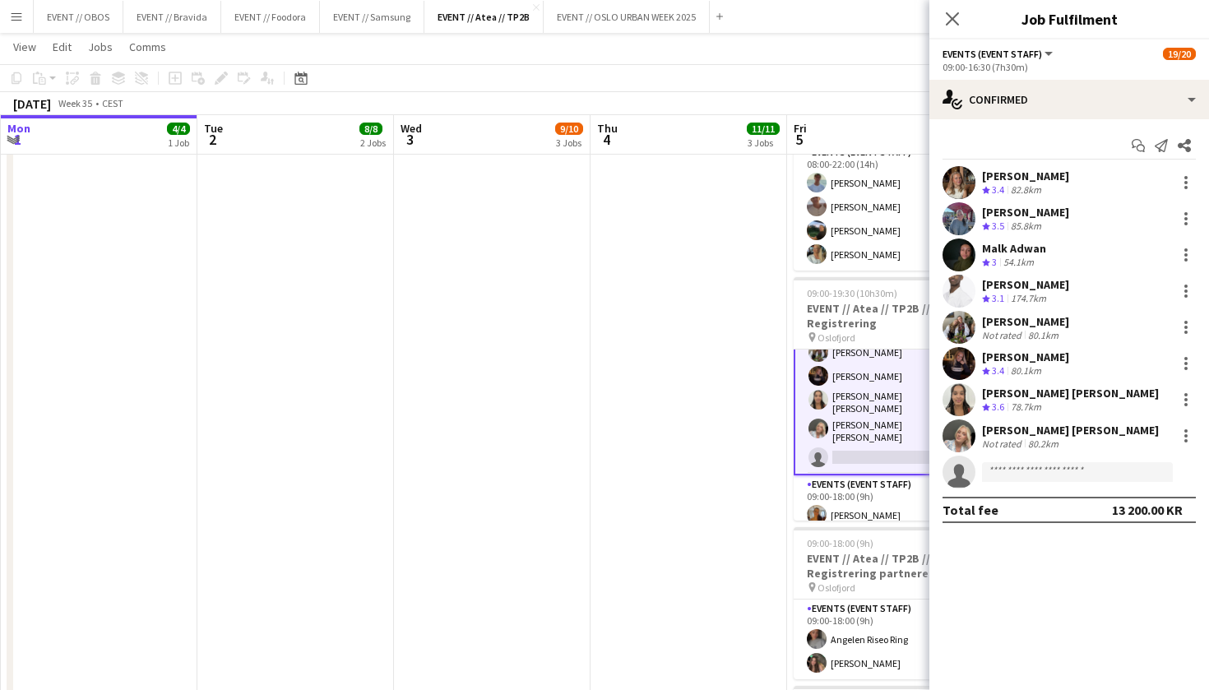
scroll to position [148, 0]
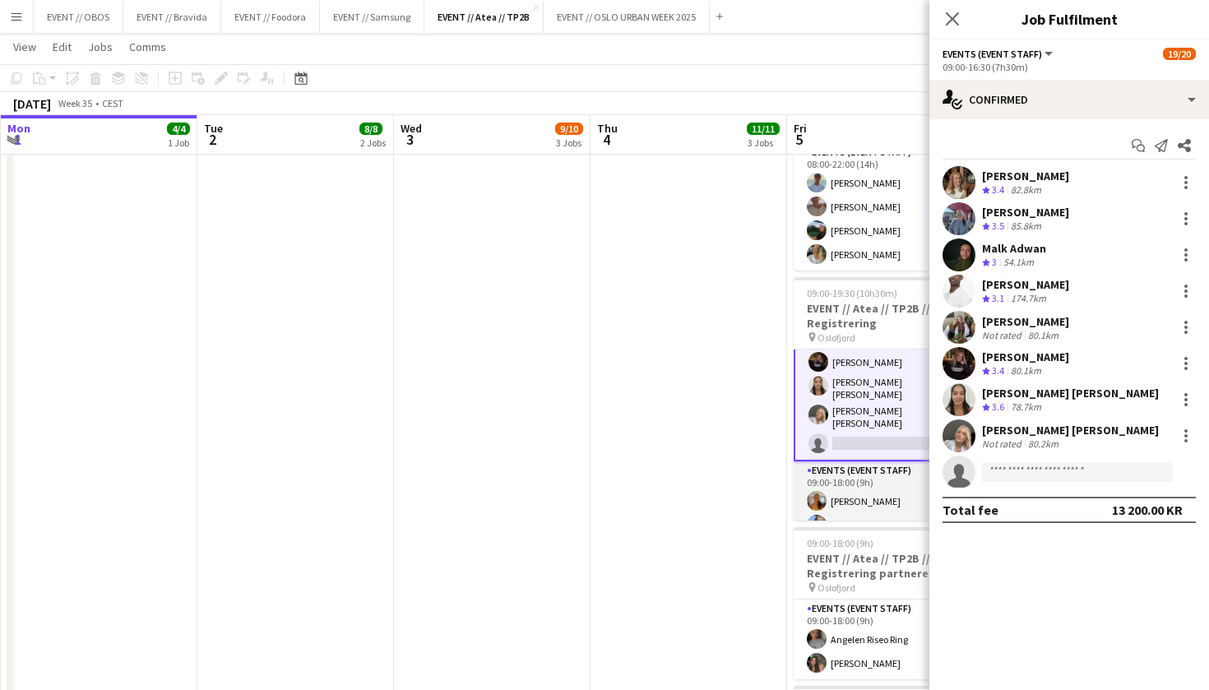
click at [834, 463] on app-card-role "Events (Event Staff) 9/9 09:00-18:00 (9h) Sofia Sgarioto Mille Torstensen Chris…" at bounding box center [886, 587] width 184 height 252
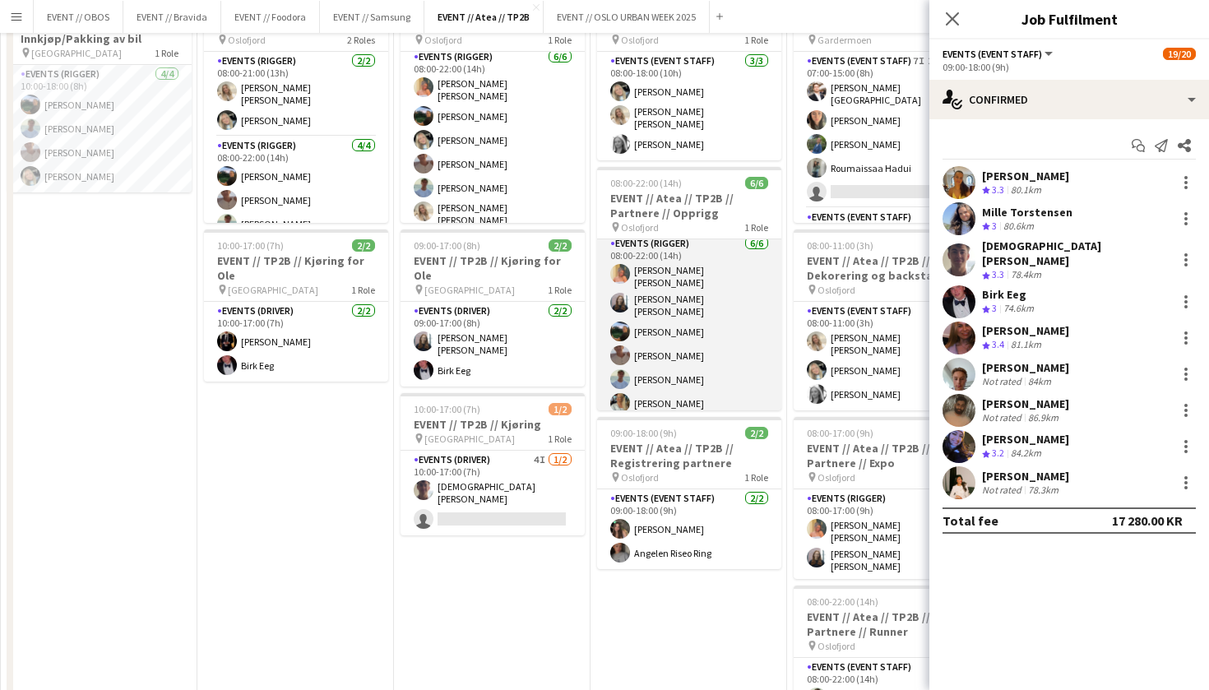
scroll to position [4, 0]
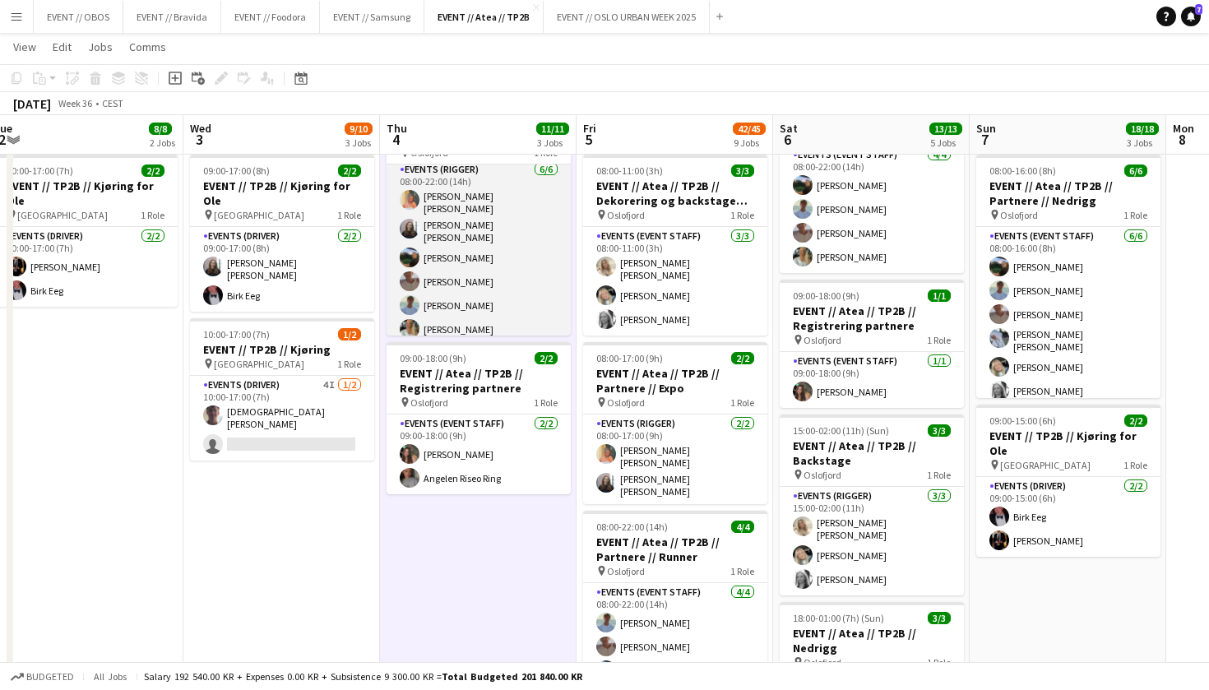
scroll to position [284, 0]
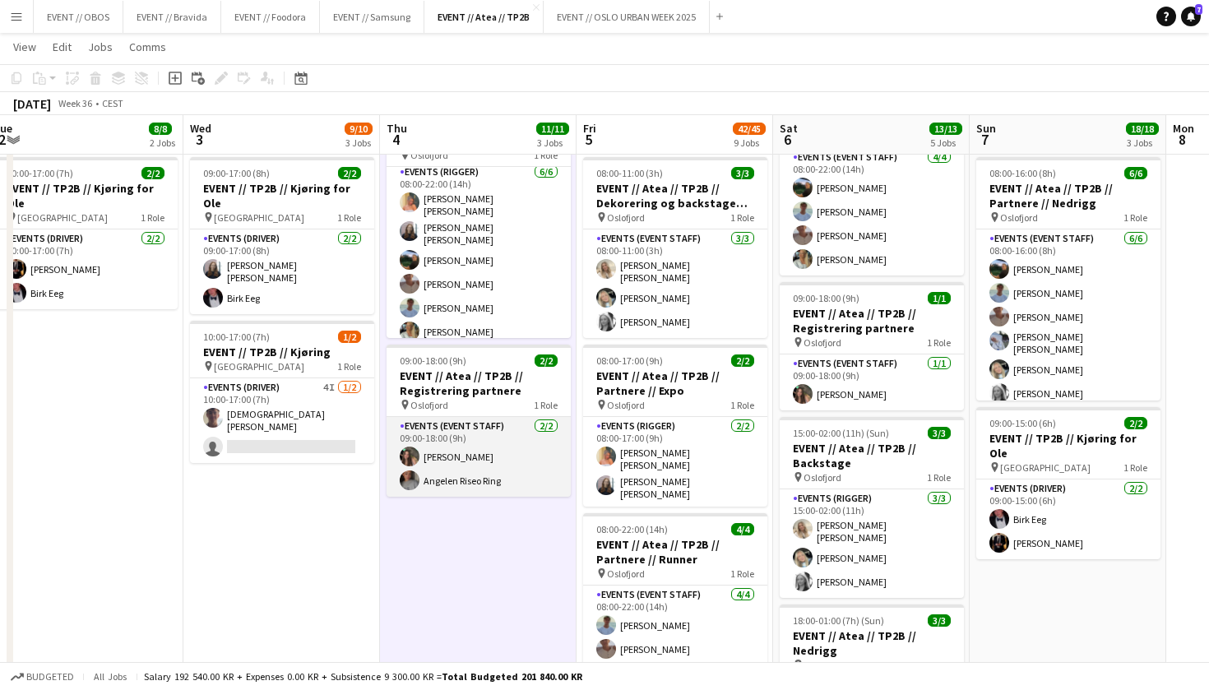
click at [461, 465] on app-card-role "Events (Event Staff) 2/2 09:00-18:00 (9h) Rafaela Goga Angelen Riseo Ring" at bounding box center [478, 457] width 184 height 80
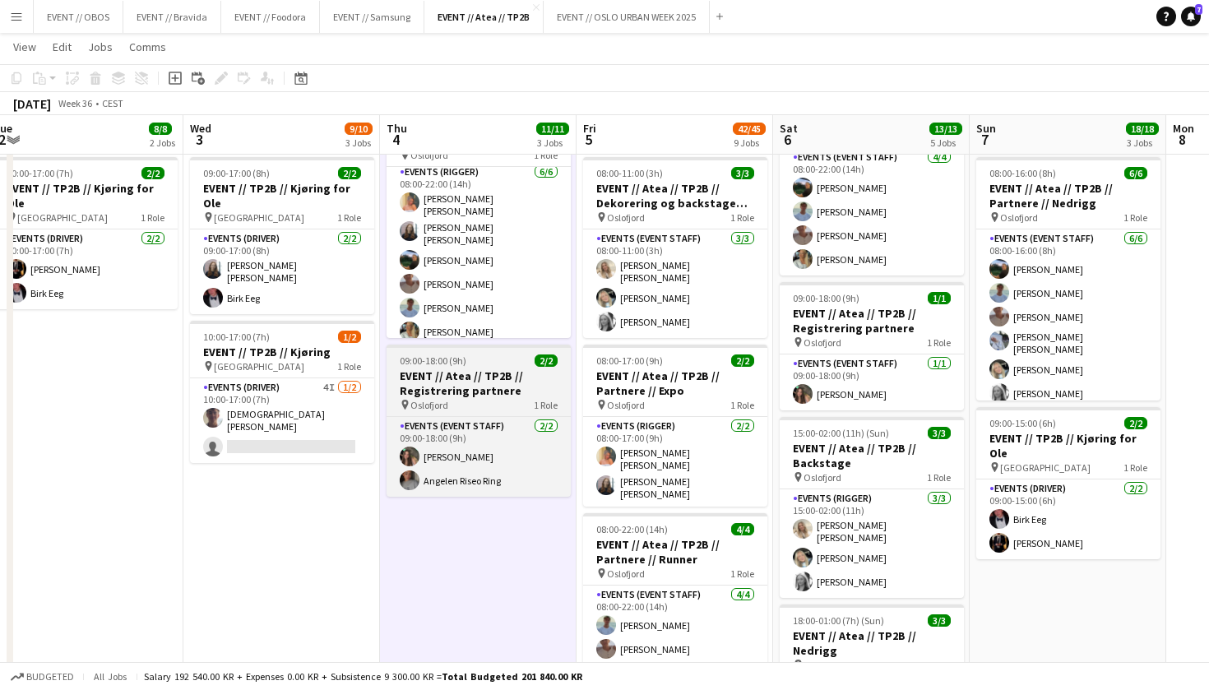
click at [422, 358] on span "09:00-18:00 (9h)" at bounding box center [433, 360] width 67 height 12
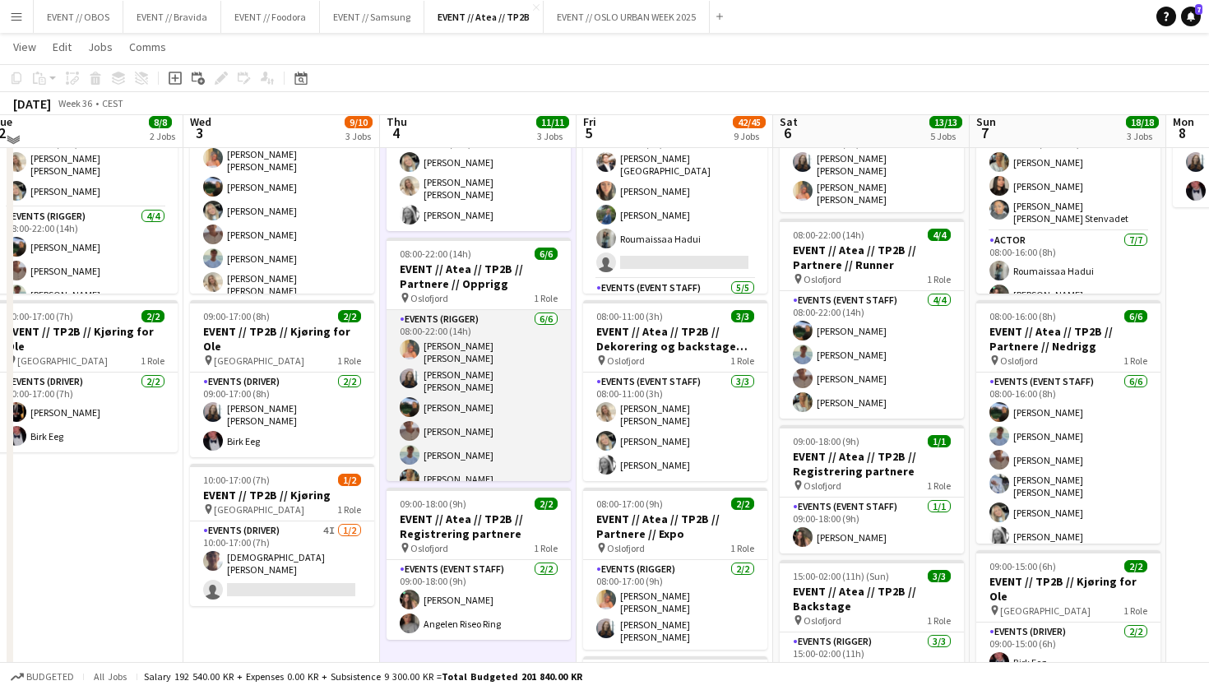
scroll to position [133, 0]
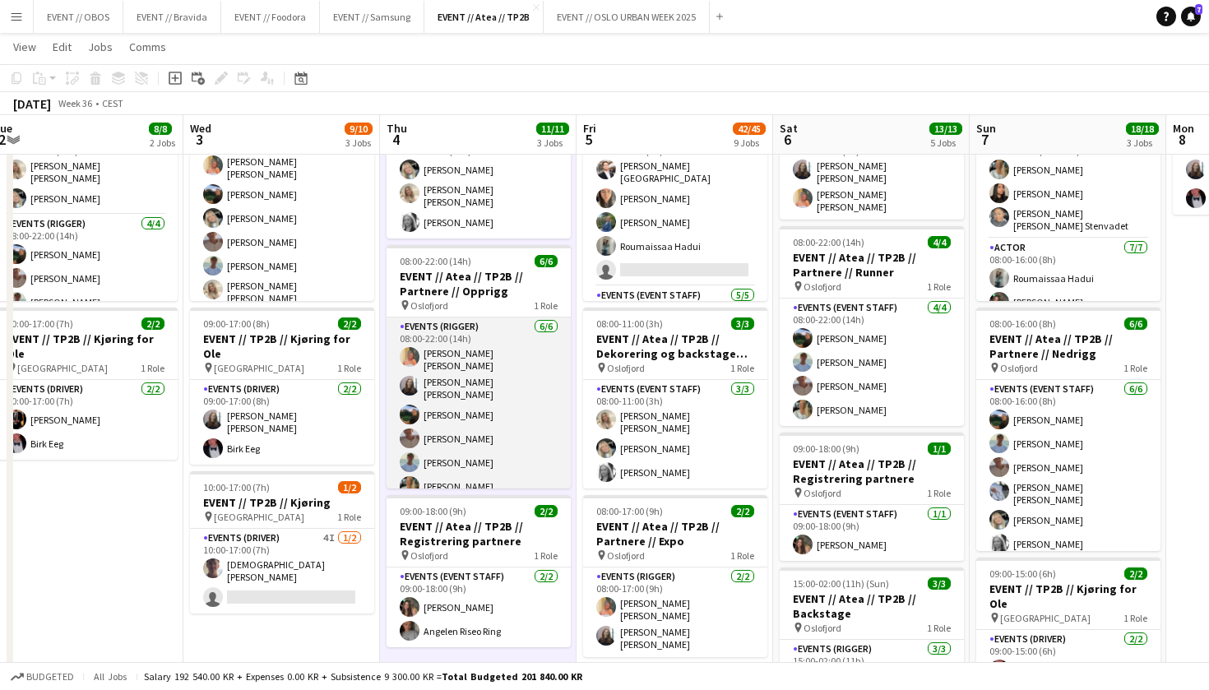
click at [434, 395] on app-card-role "Events (Rigger) 6/6 08:00-22:00 (14h) Hannah Ludivia Rotbæk Meling Helene Sofie…" at bounding box center [478, 409] width 184 height 185
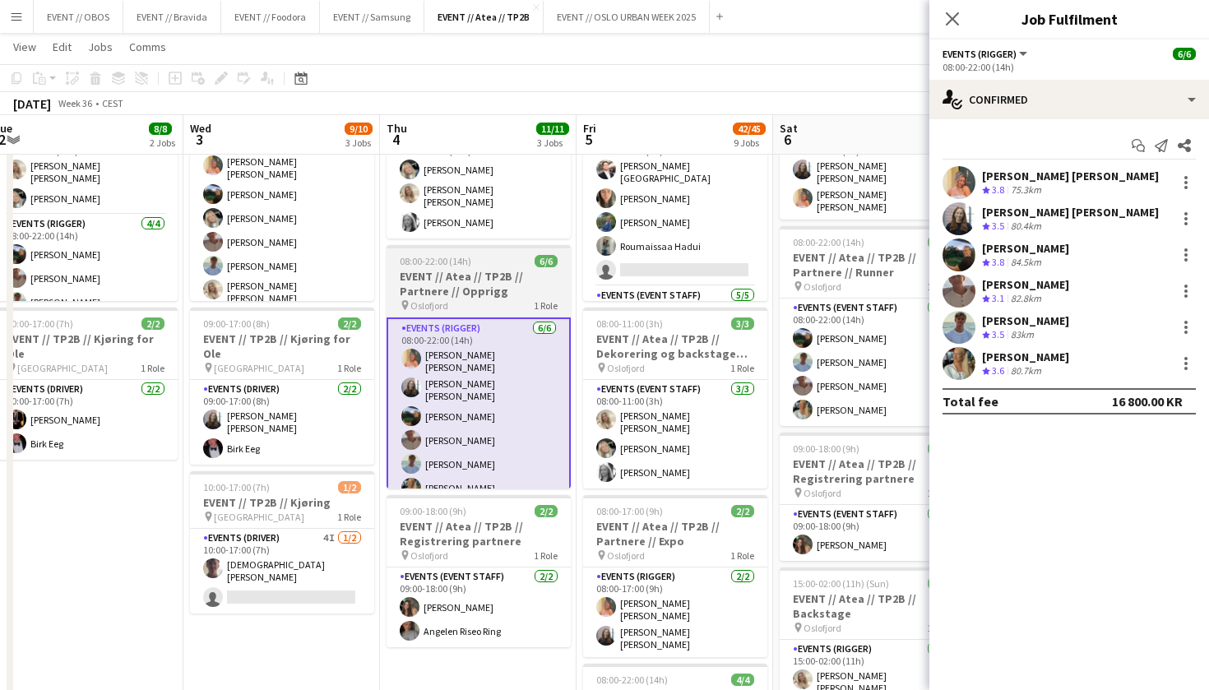
click at [451, 277] on h3 "EVENT // Atea // TP2B // Partnere // Opprigg" at bounding box center [478, 284] width 184 height 30
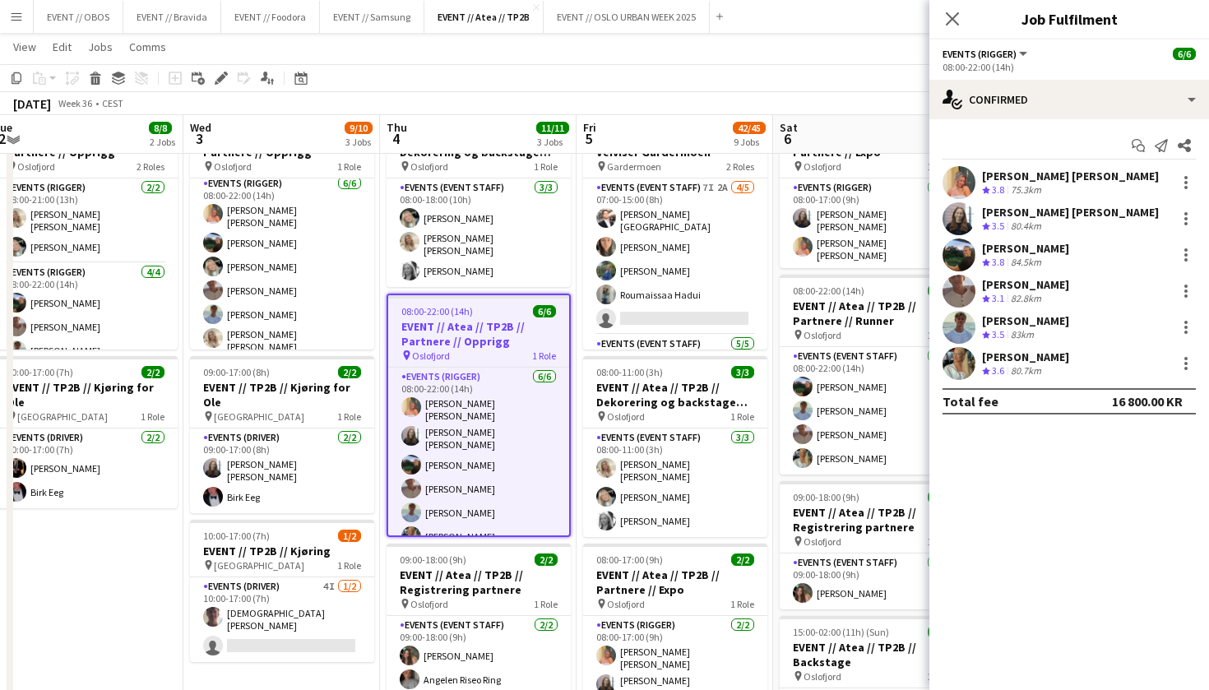
scroll to position [84, 0]
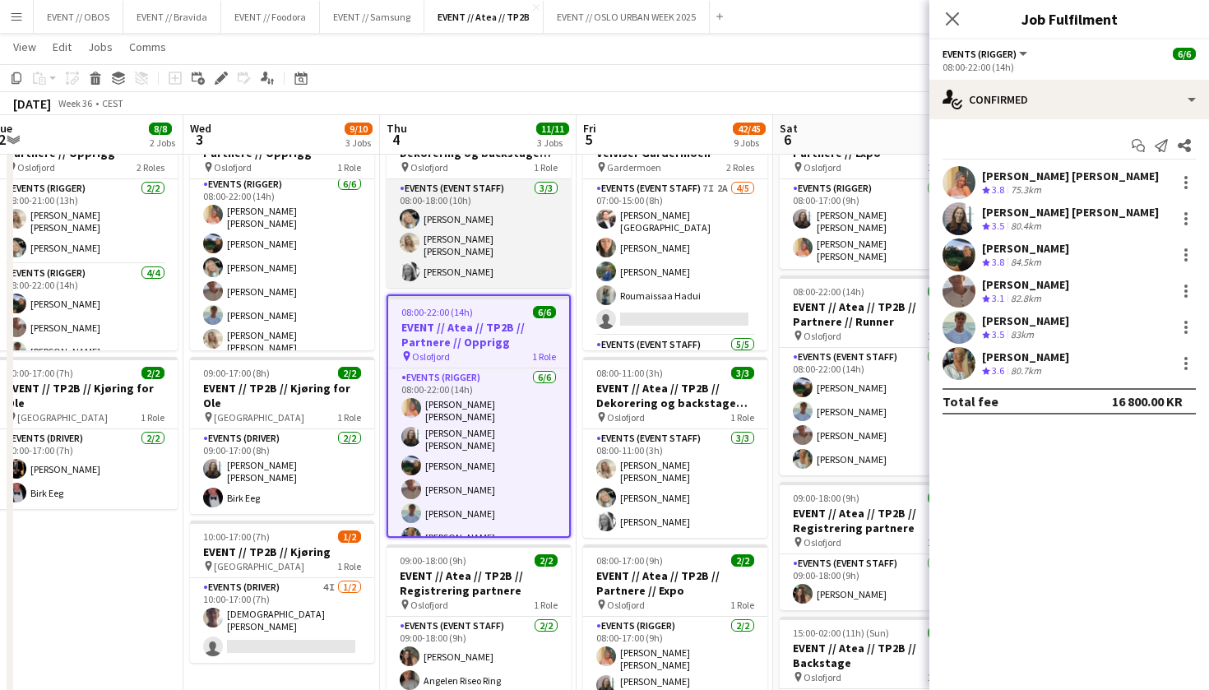
click at [442, 243] on app-card-role "Events (Event Staff) 3/3 08:00-18:00 (10h) Oda Hansson Vanessa Riise Naas Maria…" at bounding box center [478, 233] width 184 height 109
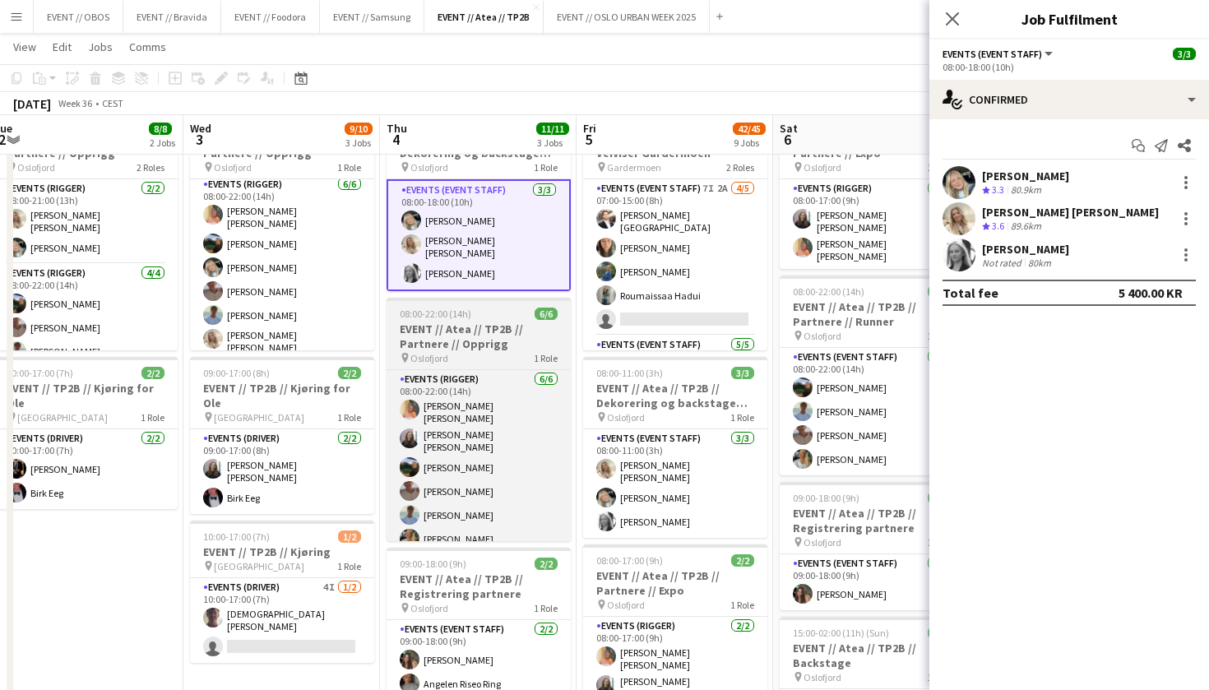
click at [438, 312] on span "08:00-22:00 (14h)" at bounding box center [436, 314] width 72 height 12
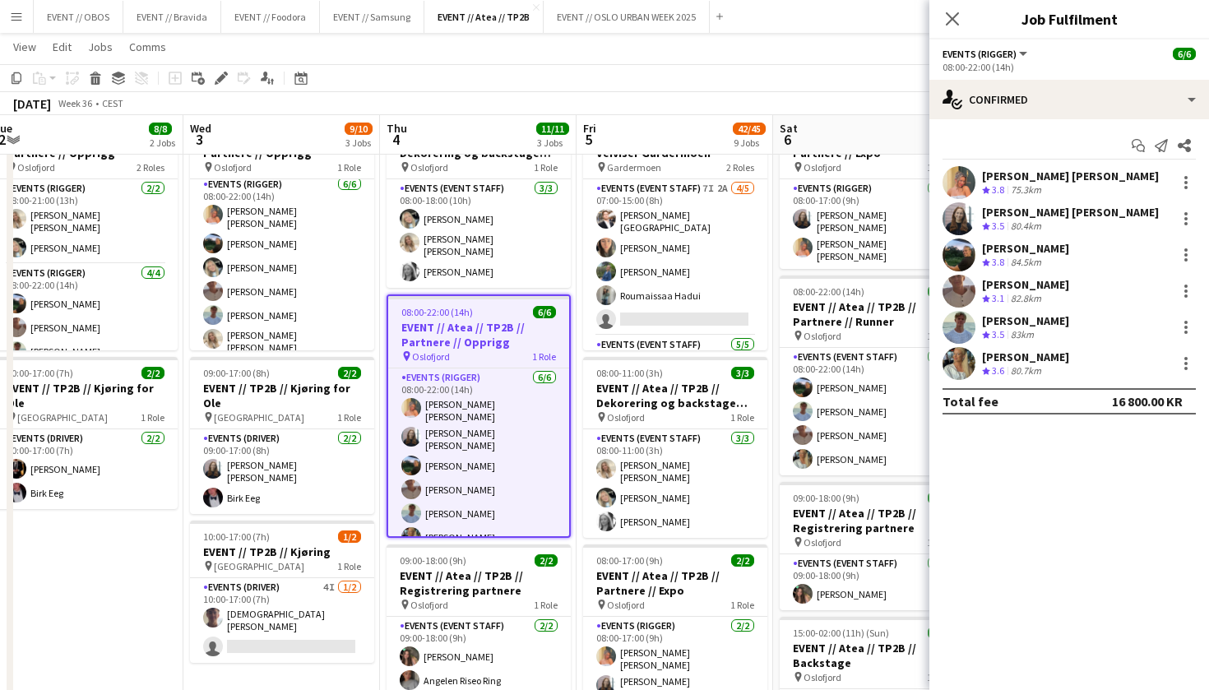
click at [445, 87] on app-toolbar "Copy Paste Paste Command V Paste with crew Command Shift V Paste linked Job [GE…" at bounding box center [604, 78] width 1209 height 28
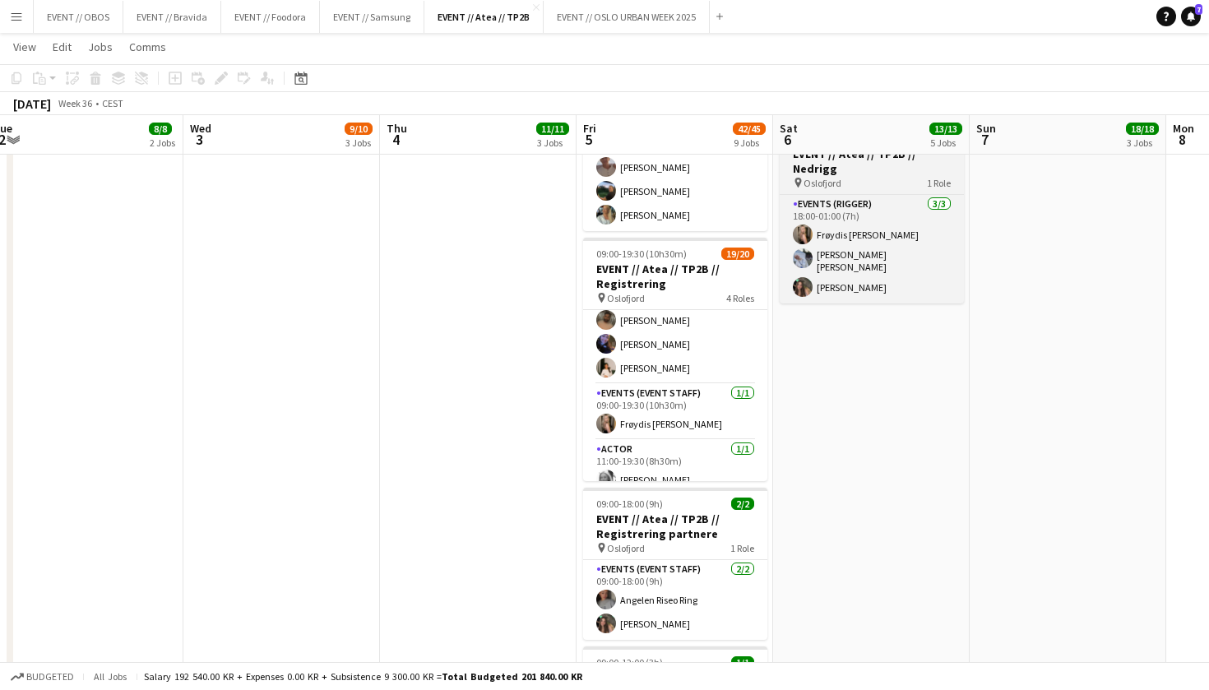
scroll to position [803, 0]
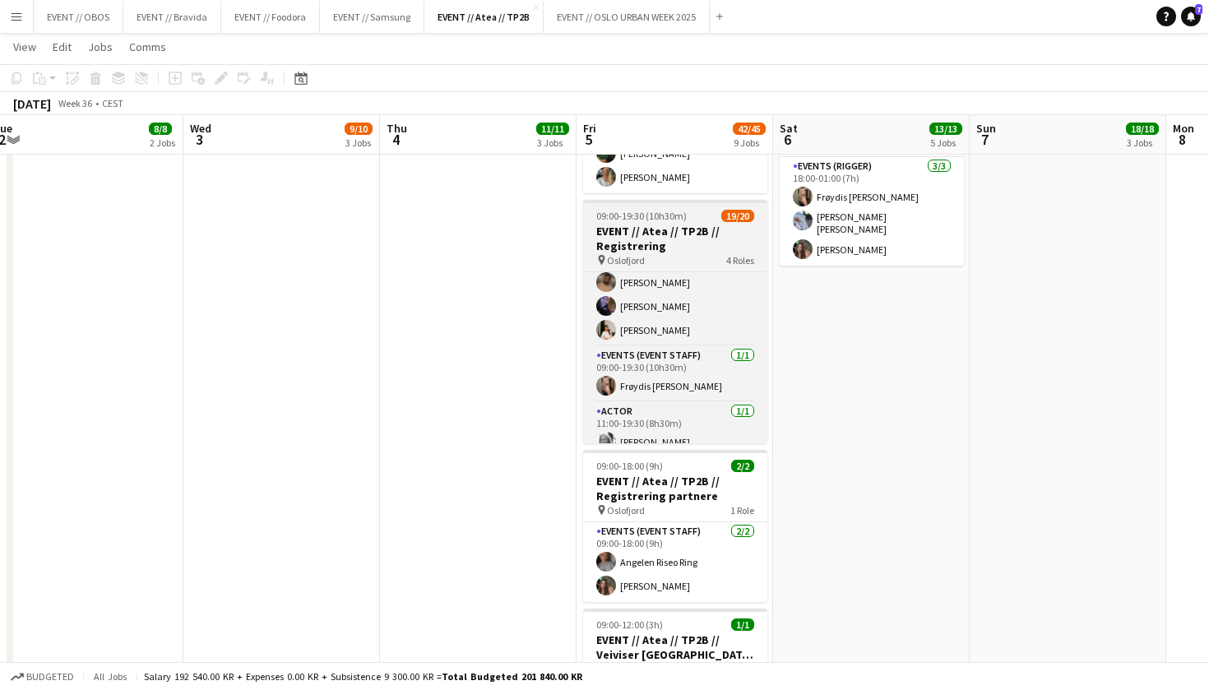
click at [626, 224] on h3 "EVENT // Atea // TP2B // Registrering" at bounding box center [675, 239] width 184 height 30
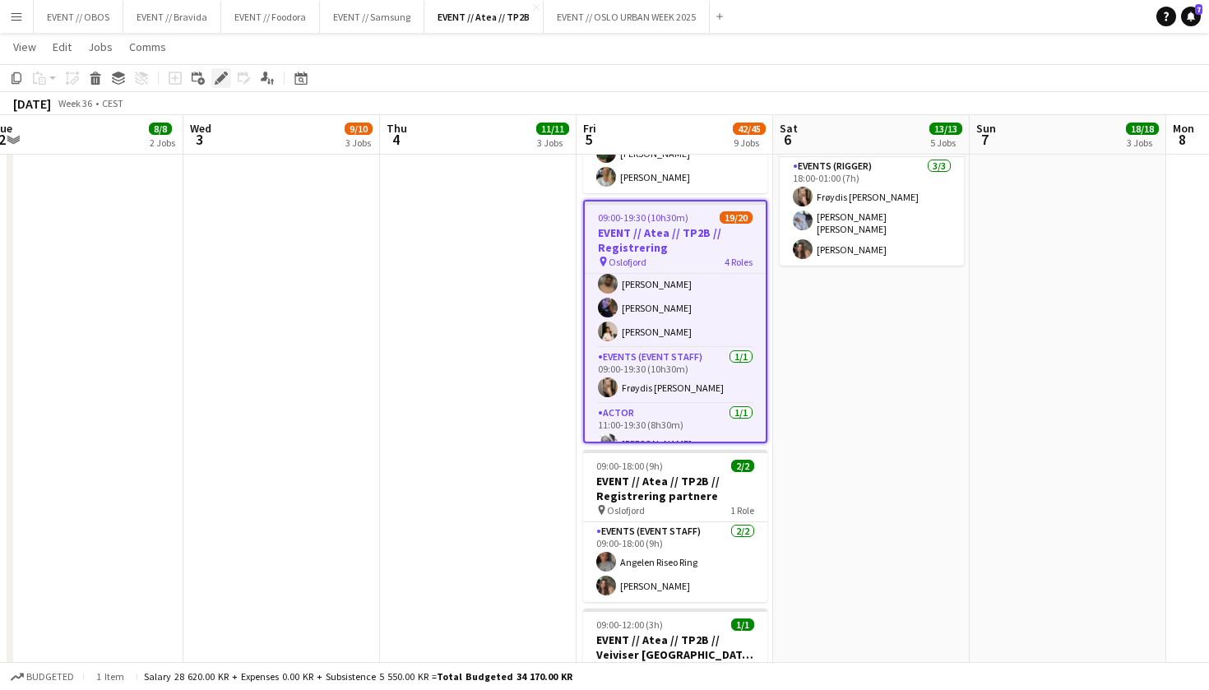
click at [216, 86] on div "Edit" at bounding box center [221, 78] width 20 height 20
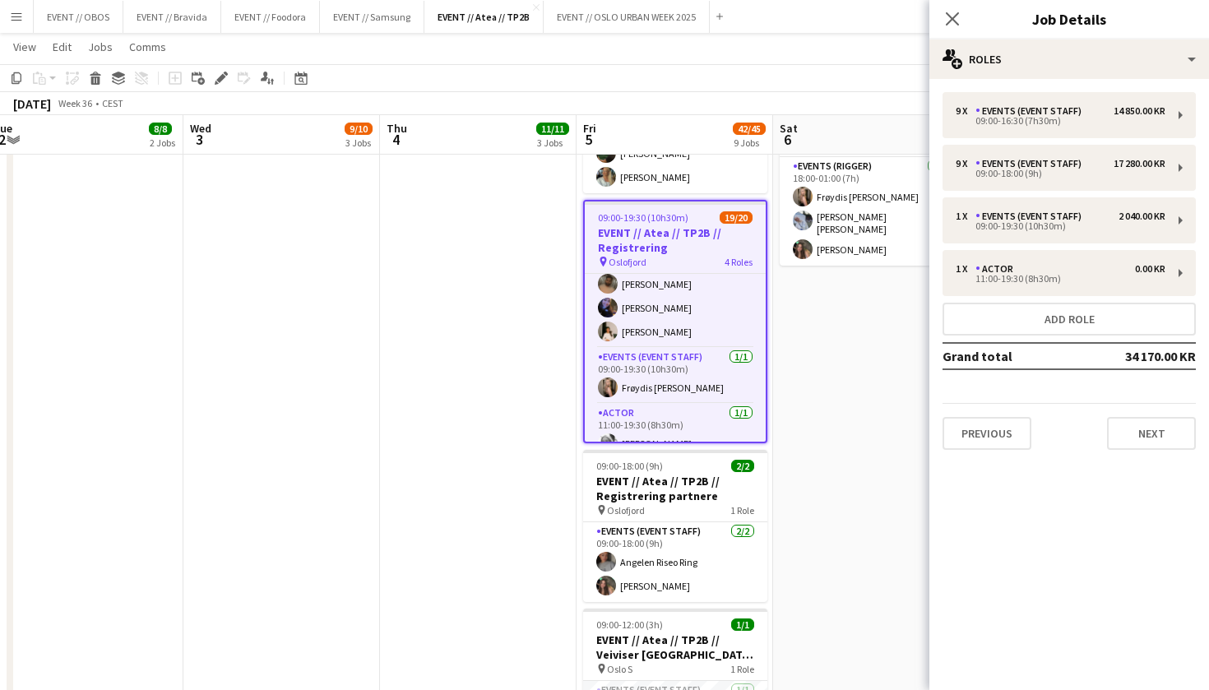
click at [977, 412] on div "Previous Next" at bounding box center [1068, 426] width 253 height 47
click at [977, 437] on button "Previous" at bounding box center [986, 433] width 89 height 33
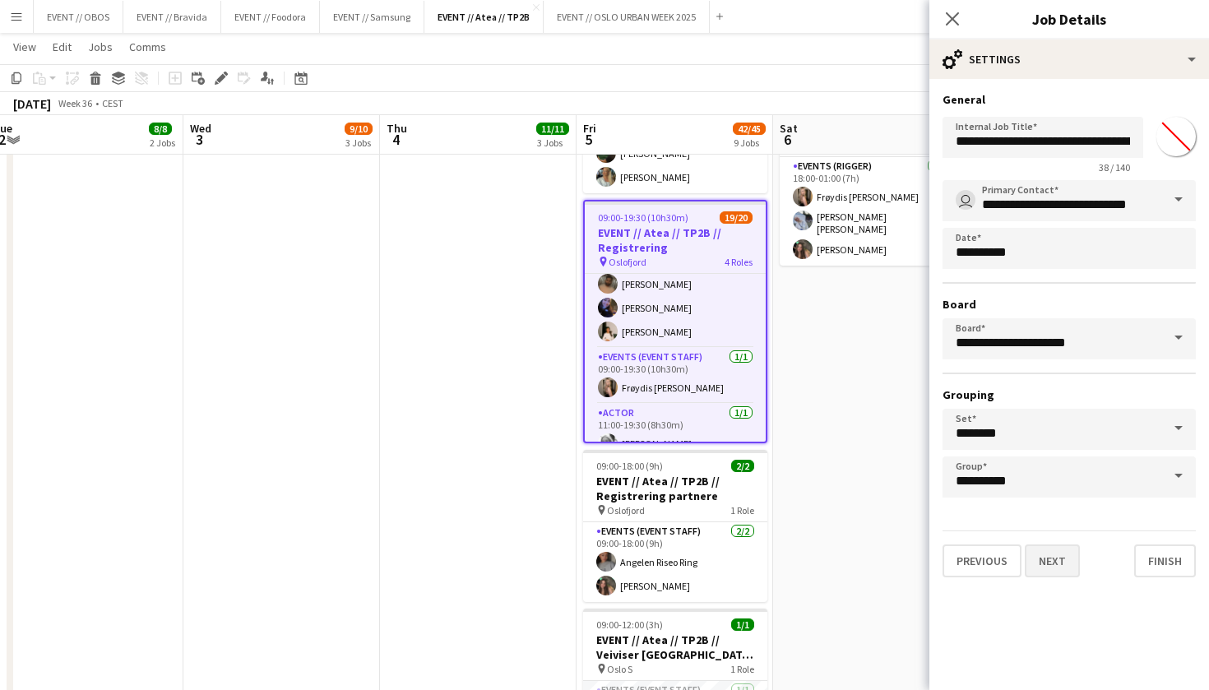
click at [1056, 562] on button "Next" at bounding box center [1052, 560] width 55 height 33
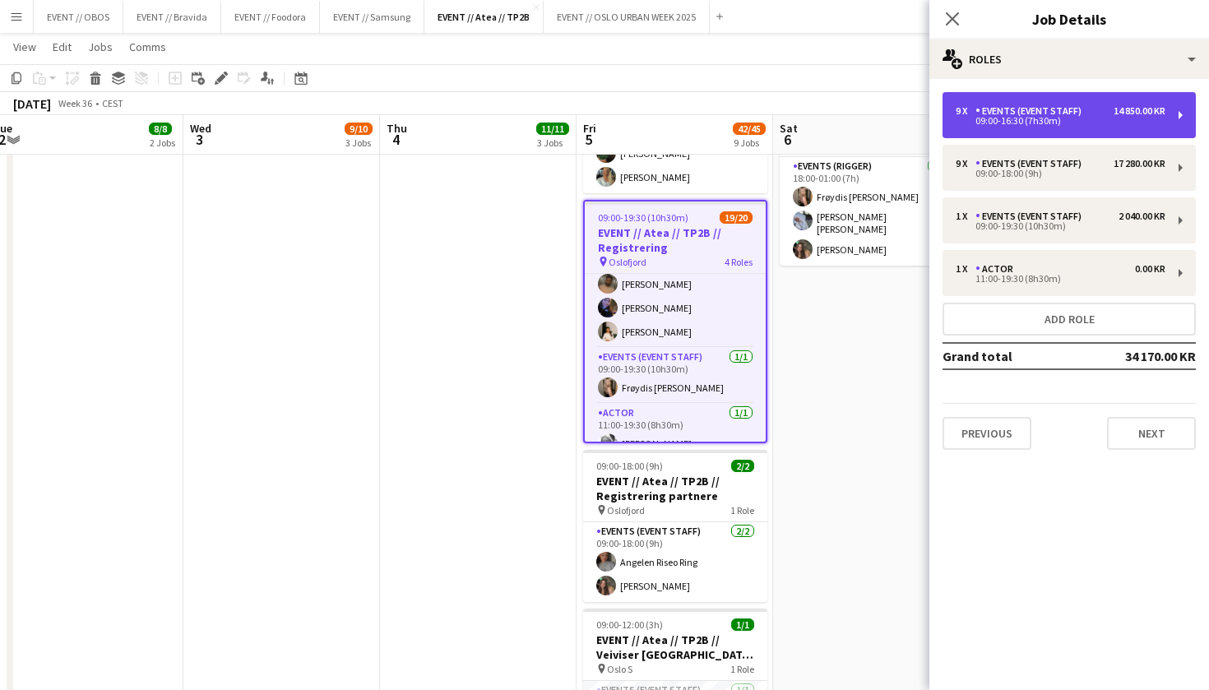
click at [1003, 122] on div "09:00-16:30 (7h30m)" at bounding box center [1061, 121] width 210 height 8
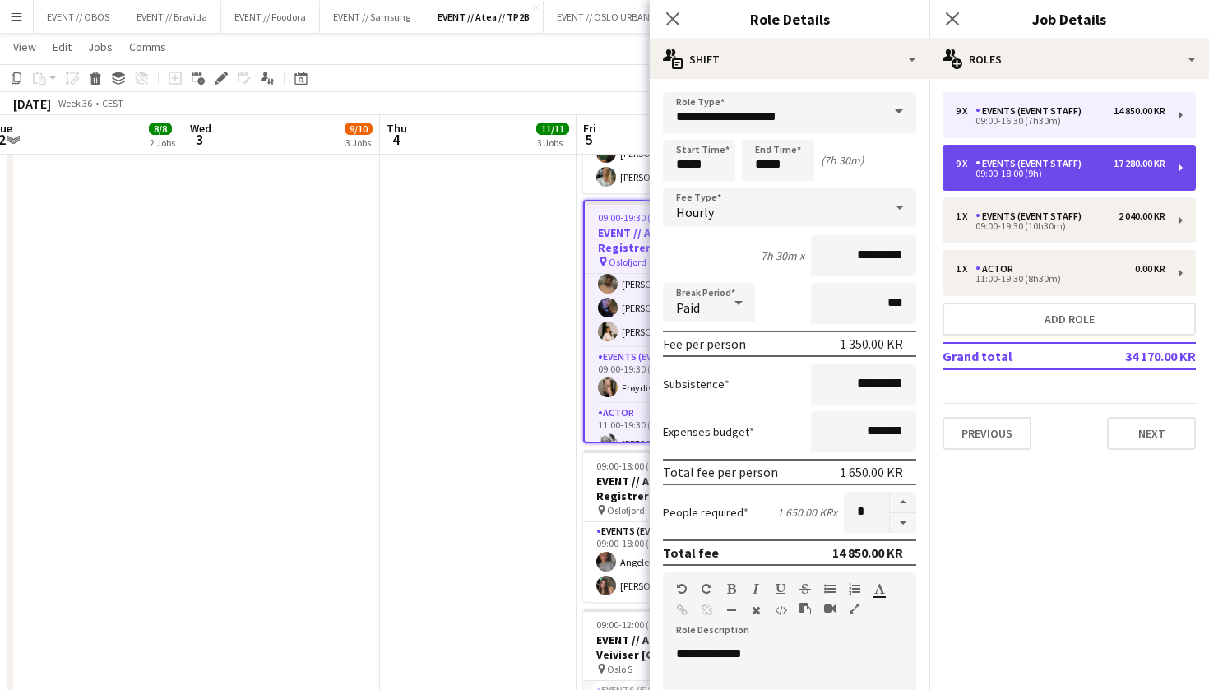
click at [1071, 179] on div "9 x Events (Event Staff) 17 280.00 KR 09:00-18:00 (9h)" at bounding box center [1068, 168] width 253 height 46
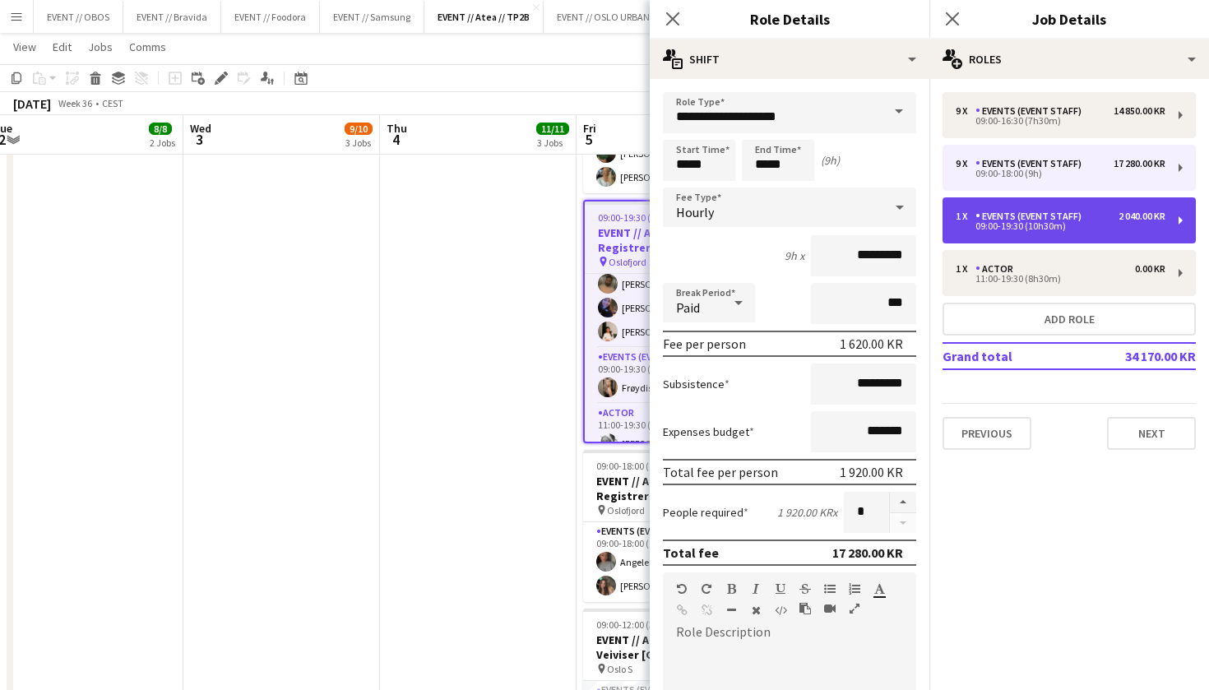
click at [1067, 224] on div "09:00-19:30 (10h30m)" at bounding box center [1061, 226] width 210 height 8
type input "*****"
type input "*********"
type input "*"
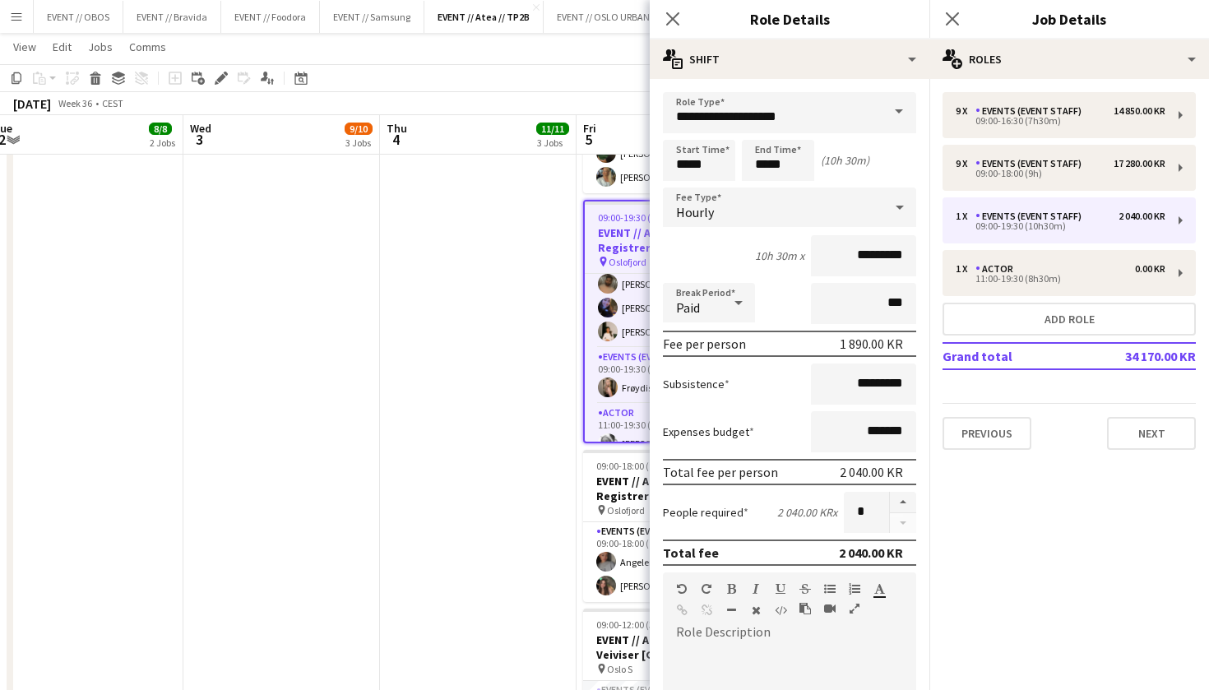
click at [440, 270] on app-date-cell "08:00-18:00 (10h) 3/3 EVENT // Atea // TP2B // Dekorering og backstage oppsett …" at bounding box center [478, 219] width 197 height 1677
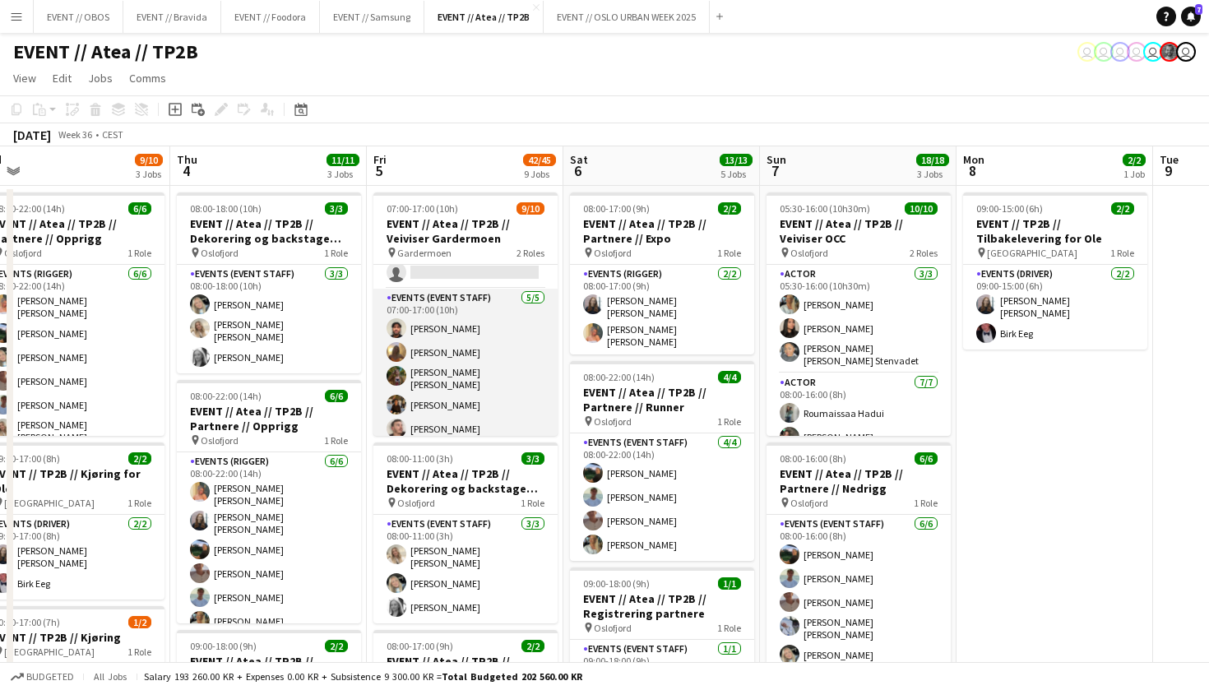
scroll to position [132, 0]
click at [442, 402] on app-card-role "Events (Event Staff) 5/5 07:00-17:00 (10h) Rohan Mahmood Emily Fjellheim Sarah …" at bounding box center [465, 367] width 184 height 156
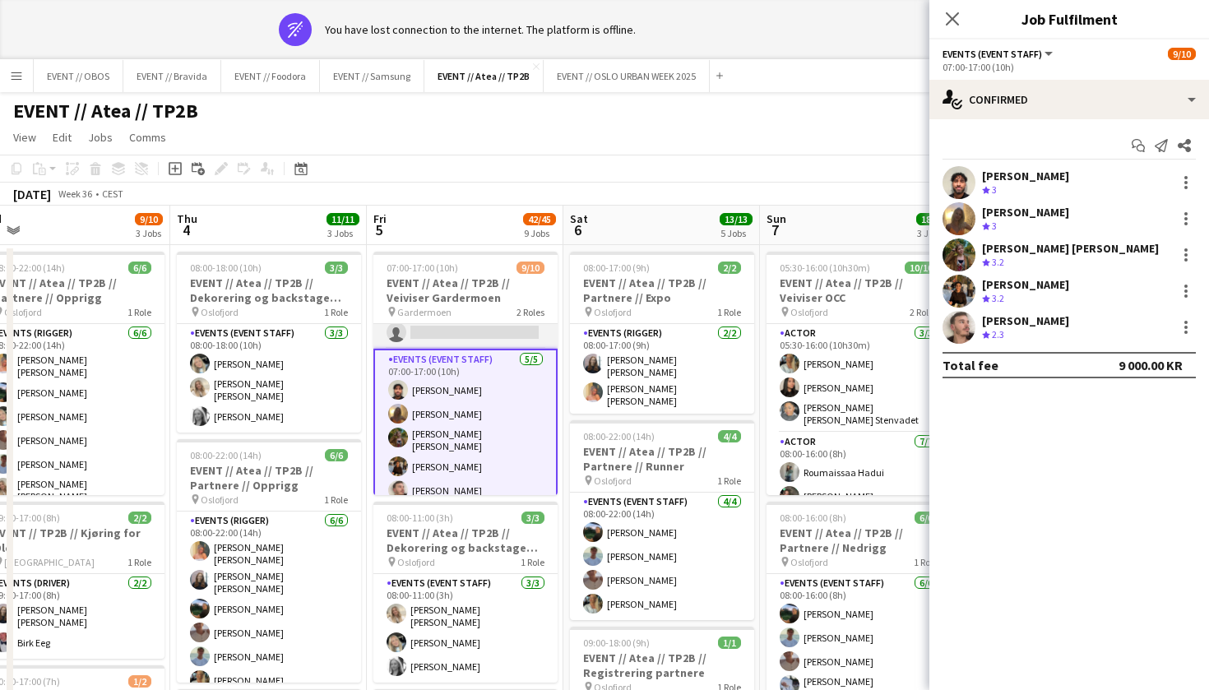
click at [435, 340] on app-card-role "Events (Event Staff) 7I 2A [DATE] 07:00-15:00 (8h) [PERSON_NAME] [PERSON_NAME] …" at bounding box center [465, 270] width 184 height 156
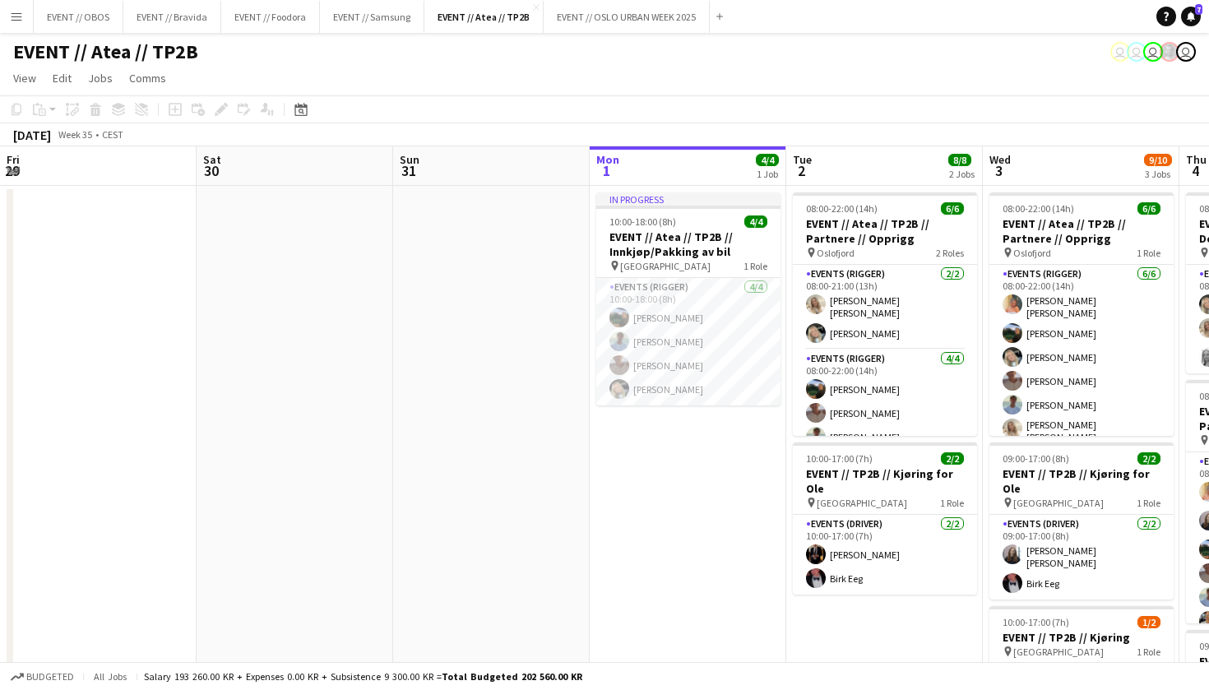
scroll to position [0, 393]
